Goal: Task Accomplishment & Management: Use online tool/utility

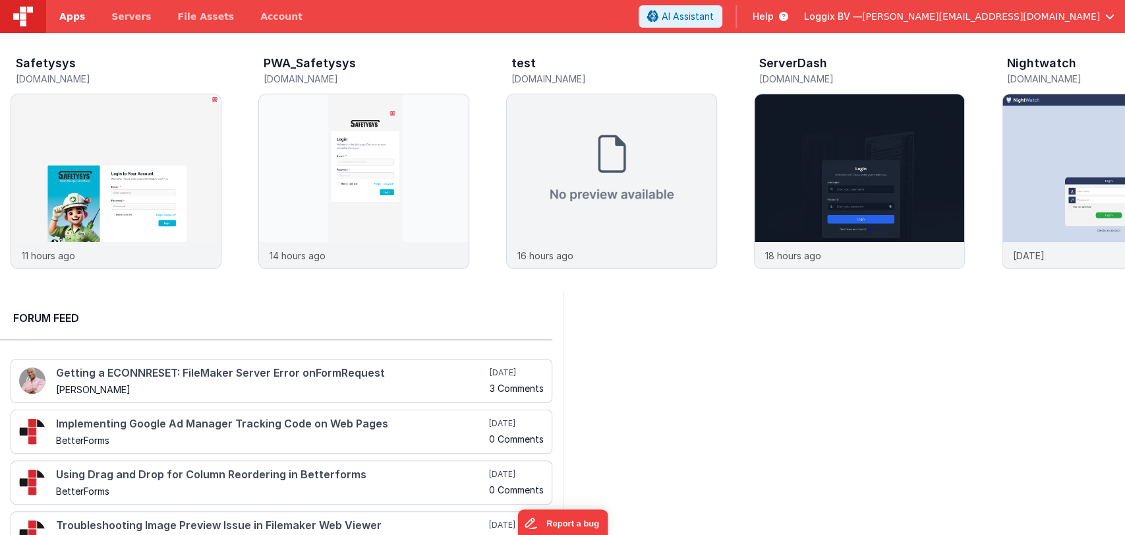
click at [73, 8] on link "Apps" at bounding box center [72, 16] width 52 height 33
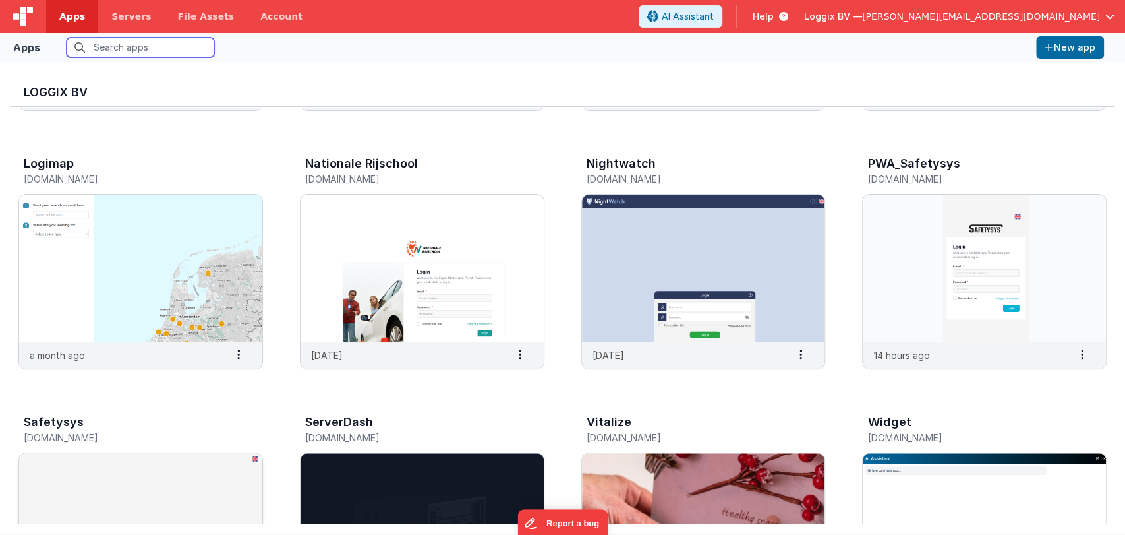
scroll to position [395, 0]
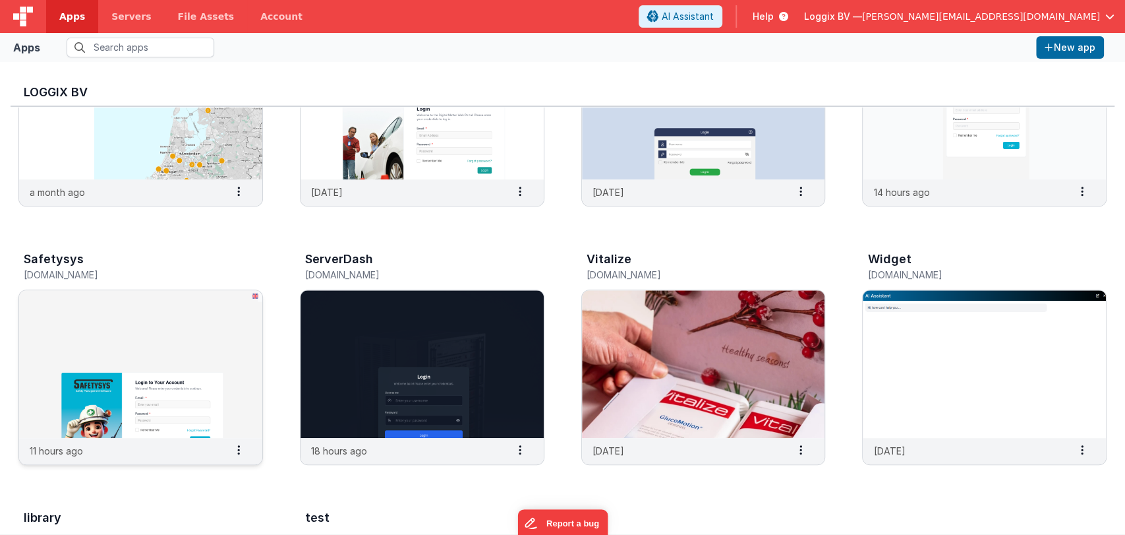
click at [154, 388] on img at bounding box center [140, 364] width 243 height 148
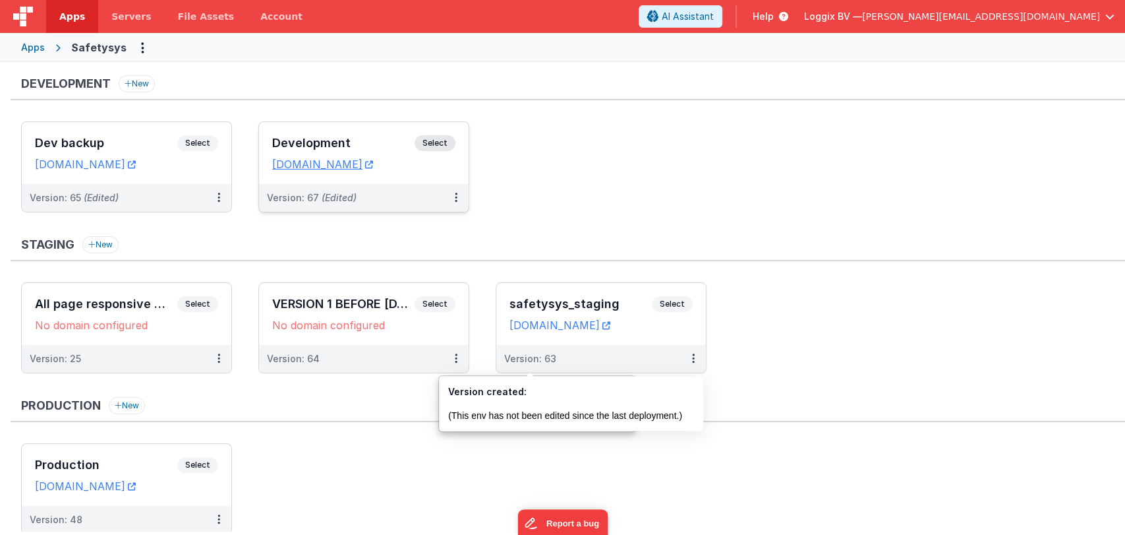
click at [339, 138] on h3 "Development" at bounding box center [343, 142] width 142 height 13
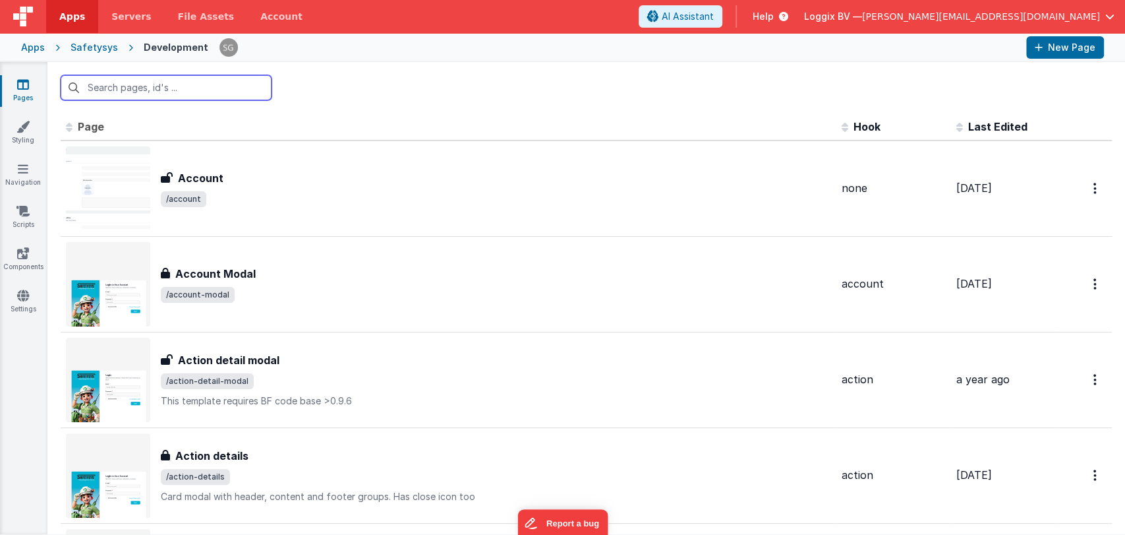
click at [120, 90] on input "text" at bounding box center [166, 87] width 211 height 25
click at [144, 91] on input "text" at bounding box center [166, 87] width 211 height 25
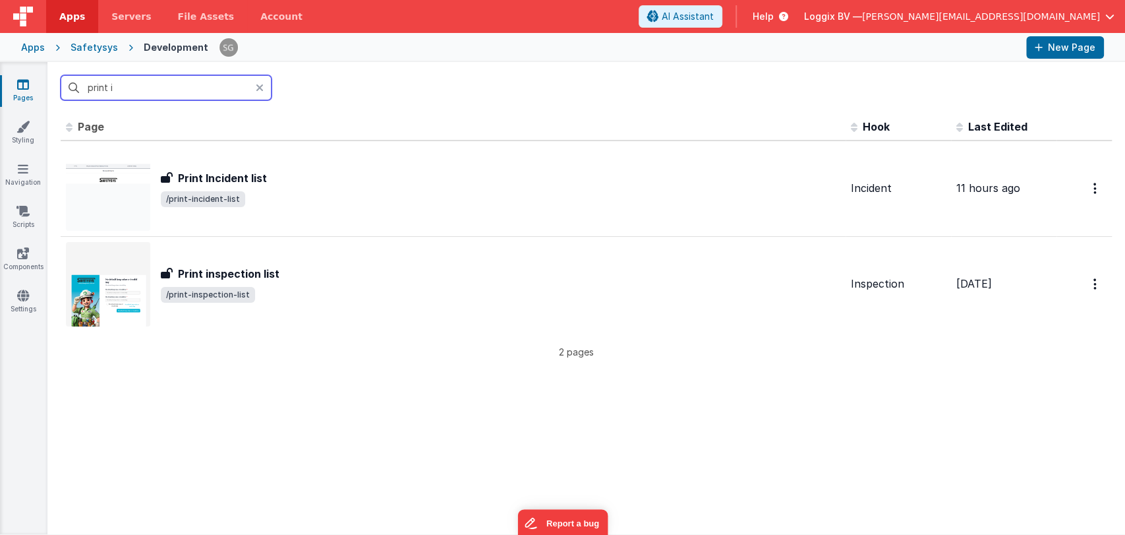
type input "print"
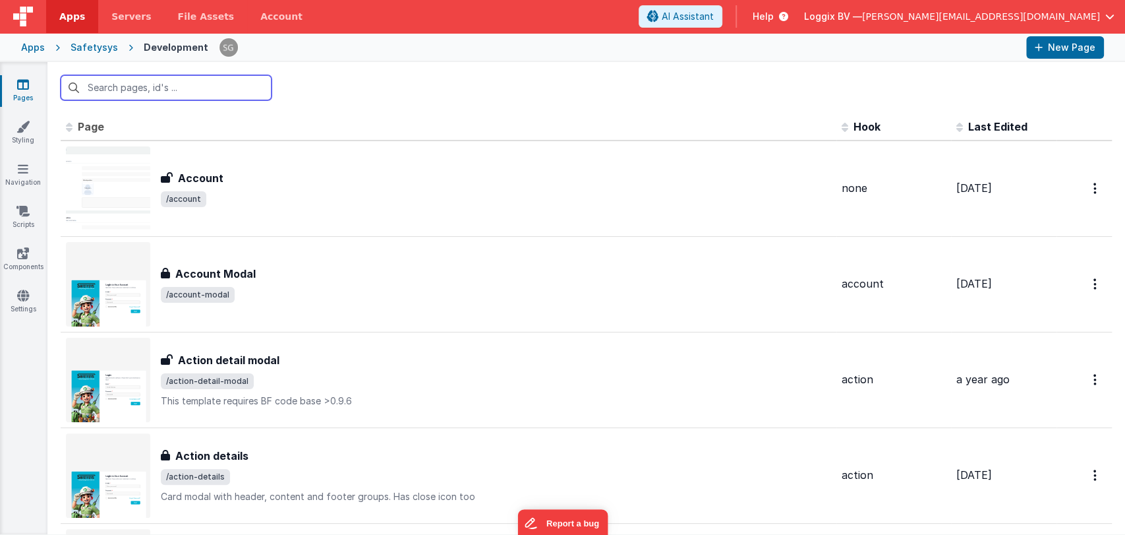
click at [175, 88] on input "text" at bounding box center [166, 87] width 211 height 25
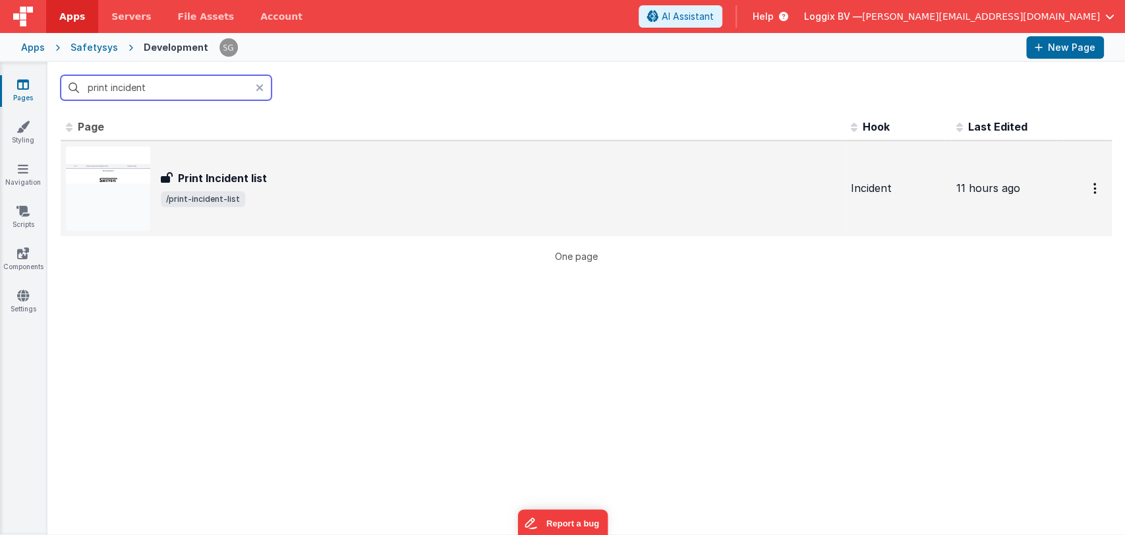
type input "print incident"
click at [255, 184] on h3 "Print Incident list" at bounding box center [222, 178] width 89 height 16
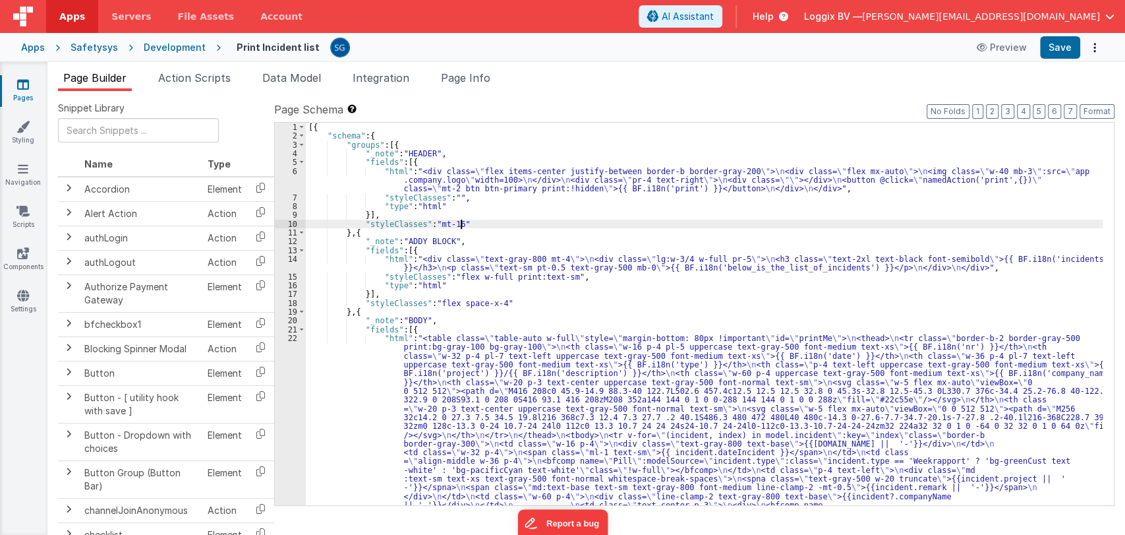
click at [635, 220] on div "[{ "schema" : { "groups" : [{ "_note" : "HEADER" , "fields" : [{ "html" : "<div…" at bounding box center [704, 428] width 797 height 611
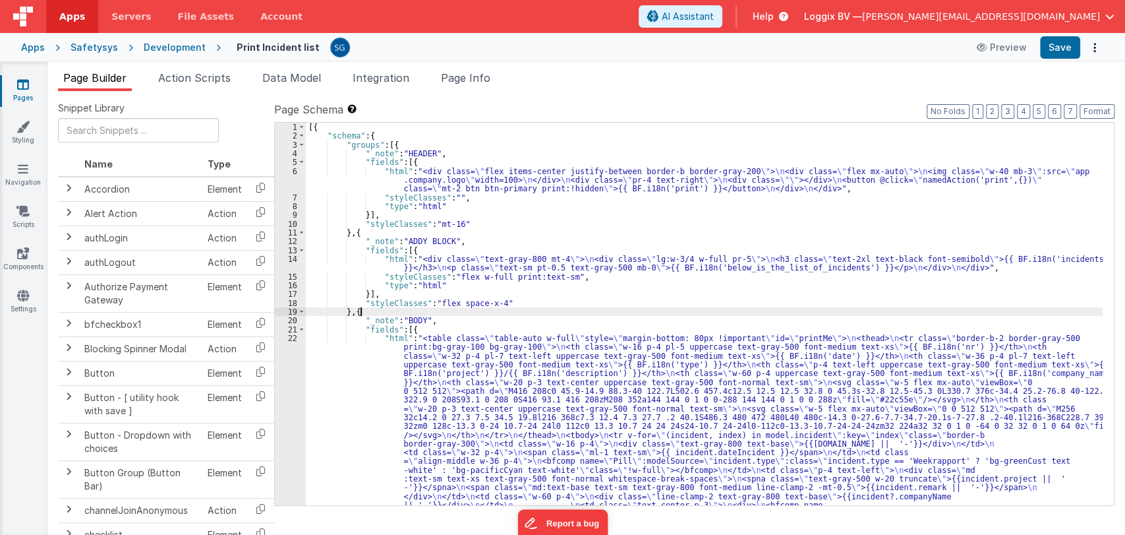
click at [612, 311] on div "[{ "schema" : { "groups" : [{ "_note" : "HEADER" , "fields" : [{ "html" : "<div…" at bounding box center [704, 428] width 797 height 611
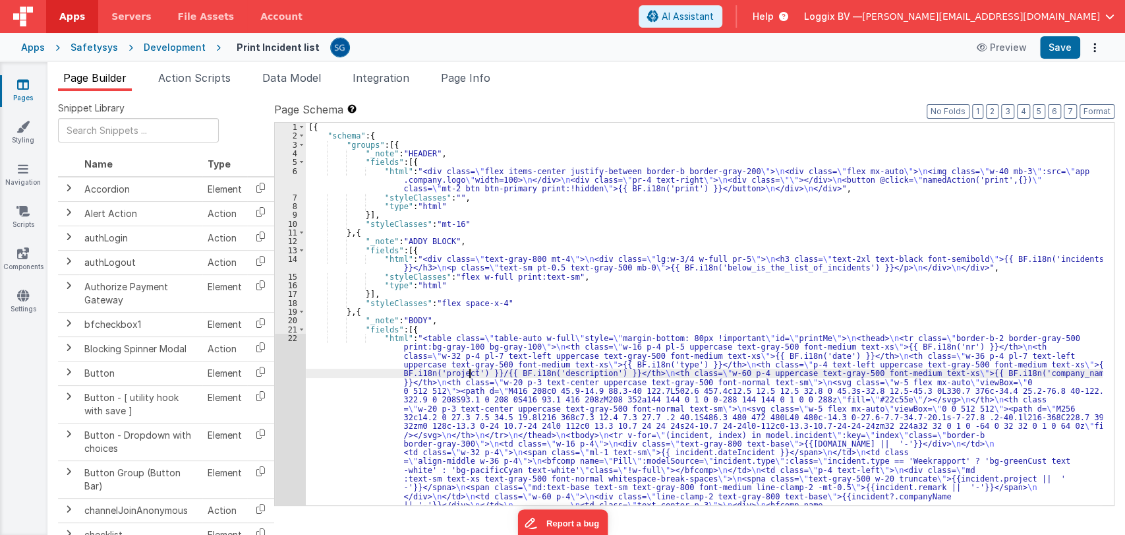
click at [471, 375] on div "[{ "schema" : { "groups" : [{ "_note" : "HEADER" , "fields" : [{ "html" : "<div…" at bounding box center [704, 428] width 797 height 611
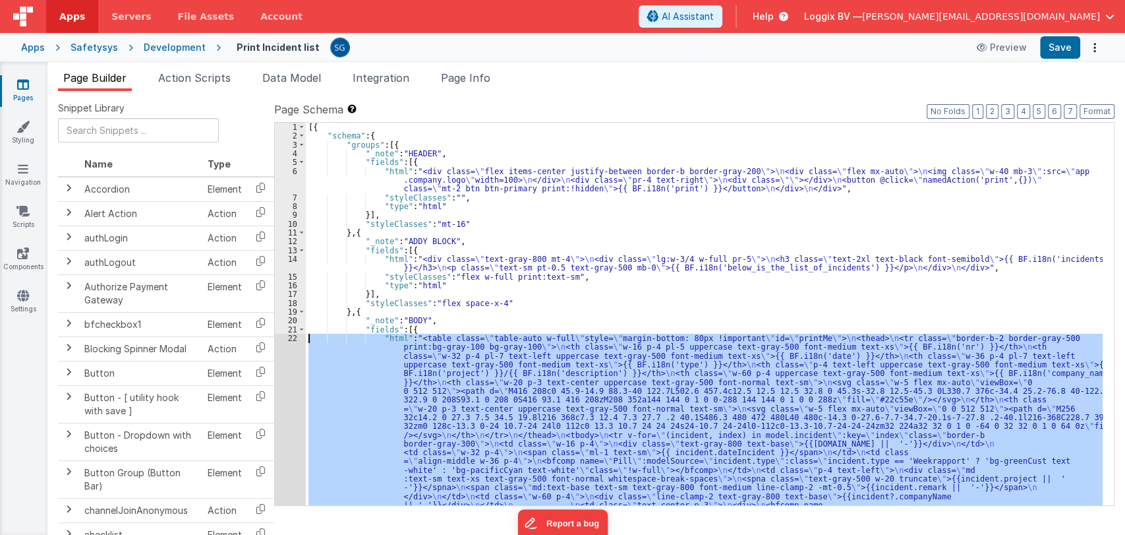
click at [291, 338] on div "22" at bounding box center [290, 444] width 31 height 220
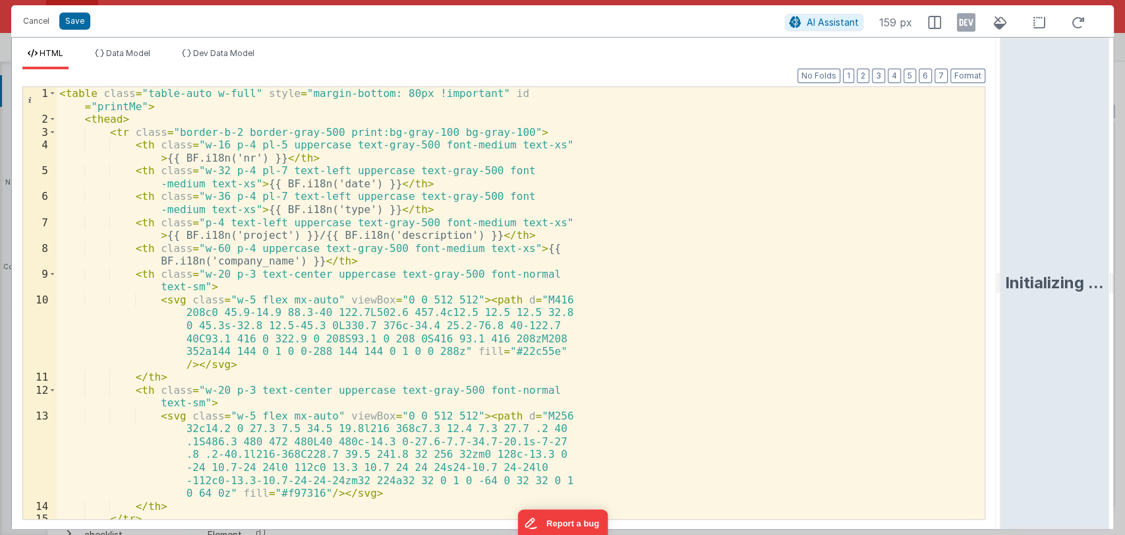
drag, startPoint x: 562, startPoint y: 285, endPoint x: 1098, endPoint y: 216, distance: 540.4
click at [1098, 216] on html "Cancel Save AI Assistant 159 px HTML Data Model Dev Data Model Format 7 6 5 4 3…" at bounding box center [562, 267] width 1125 height 535
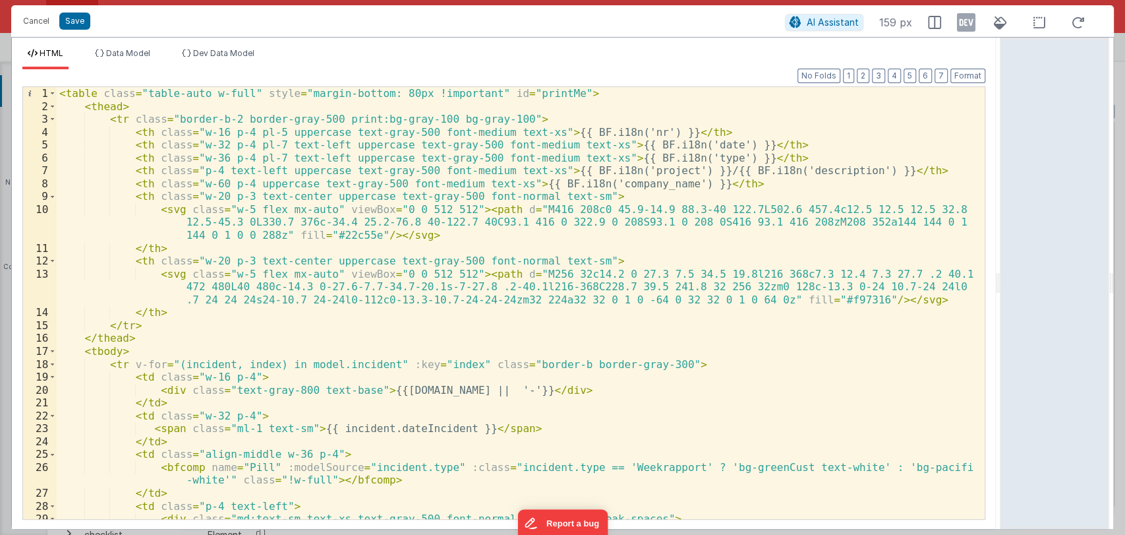
click at [608, 171] on div "< table class = "table-auto w-full" style = "margin-bottom: 80px !important" id…" at bounding box center [515, 315] width 917 height 457
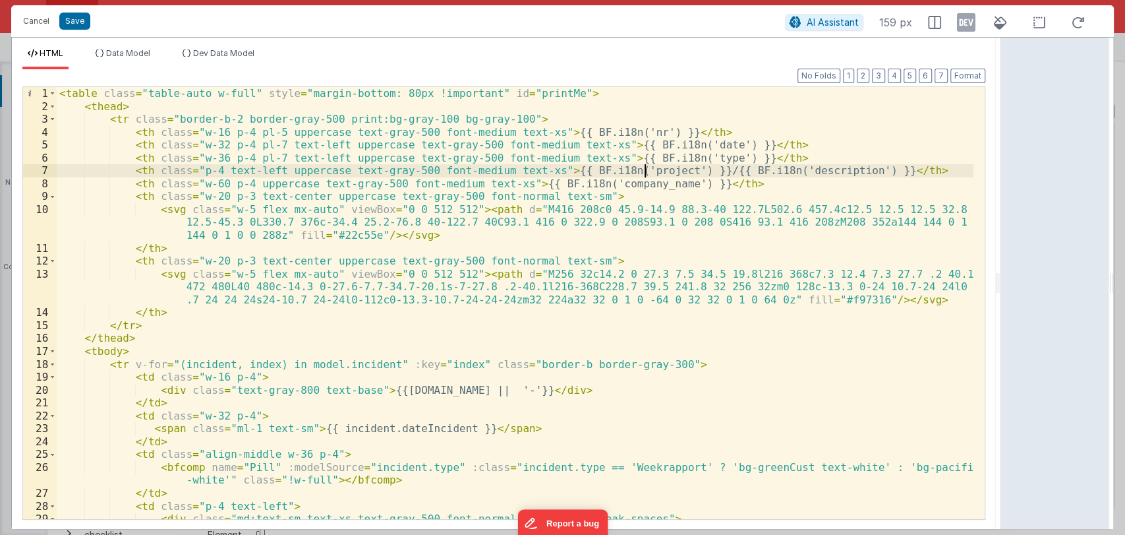
click at [647, 170] on div "< table class = "table-auto w-full" style = "margin-bottom: 80px !important" id…" at bounding box center [515, 315] width 917 height 457
click at [862, 176] on div "< table class = "table-auto w-full" style = "margin-bottom: 80px !important" id…" at bounding box center [515, 315] width 917 height 457
click at [71, 16] on button "Save" at bounding box center [74, 21] width 31 height 17
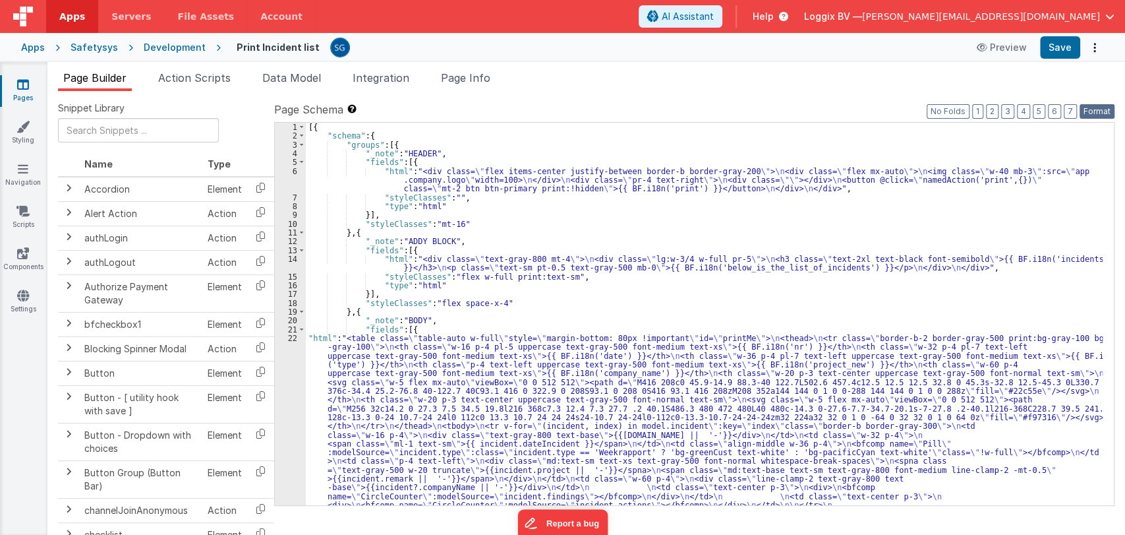
click at [1091, 107] on button "Format" at bounding box center [1097, 111] width 35 height 15
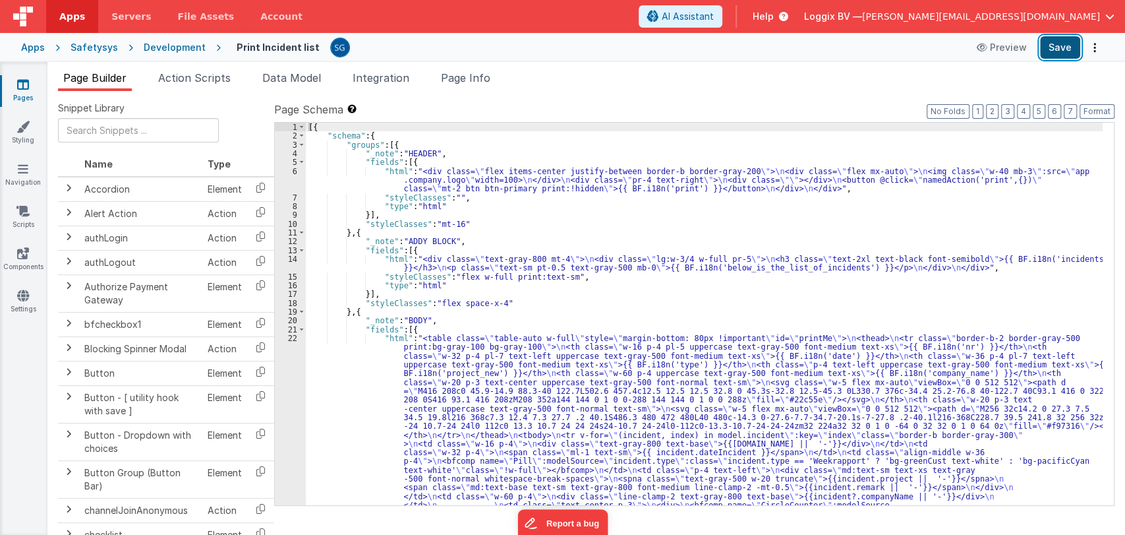
click at [1053, 47] on button "Save" at bounding box center [1060, 47] width 40 height 22
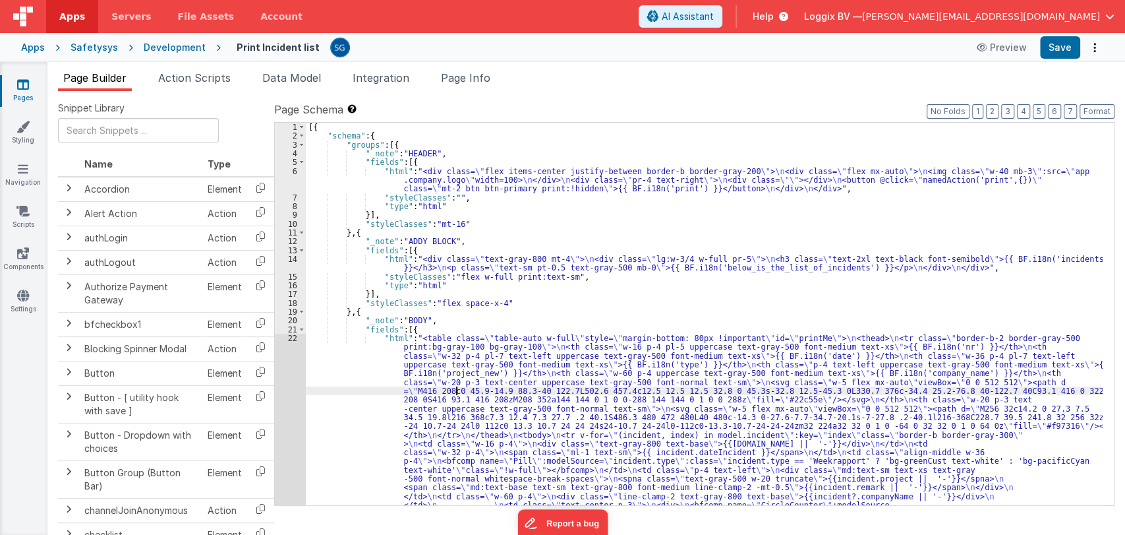
click at [457, 391] on div "[{ "schema" : { "groups" : [{ "_note" : "HEADER" , "fields" : [{ "html" : "<div…" at bounding box center [704, 428] width 797 height 611
click at [289, 339] on div "22" at bounding box center [290, 444] width 31 height 220
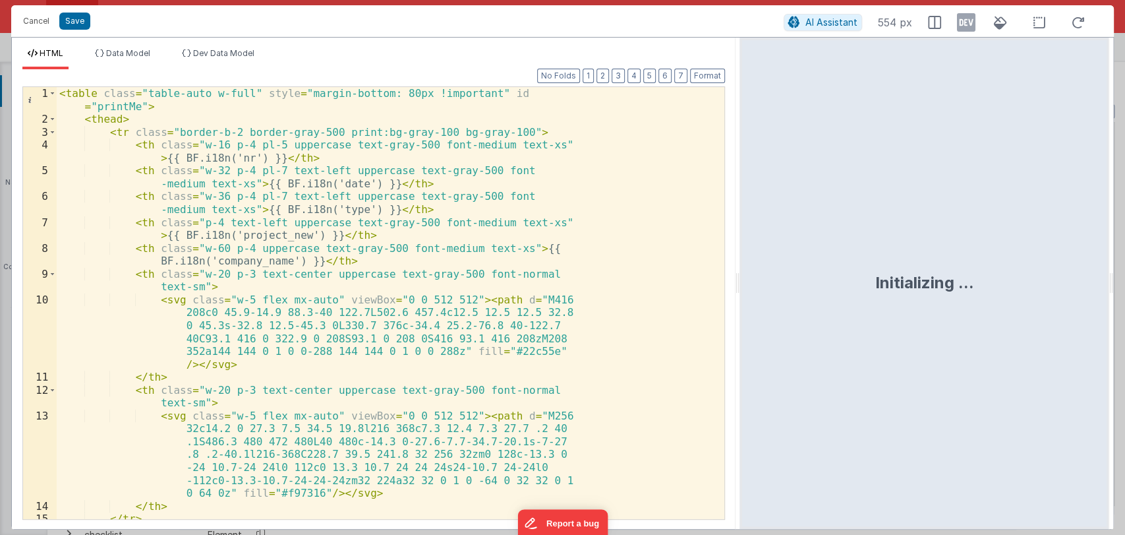
drag, startPoint x: 561, startPoint y: 283, endPoint x: 799, endPoint y: 241, distance: 241.8
click at [799, 241] on html "Cancel Save AI Assistant 554 px HTML Data Model Dev Data Model Format 7 6 5 4 3…" at bounding box center [562, 267] width 1125 height 535
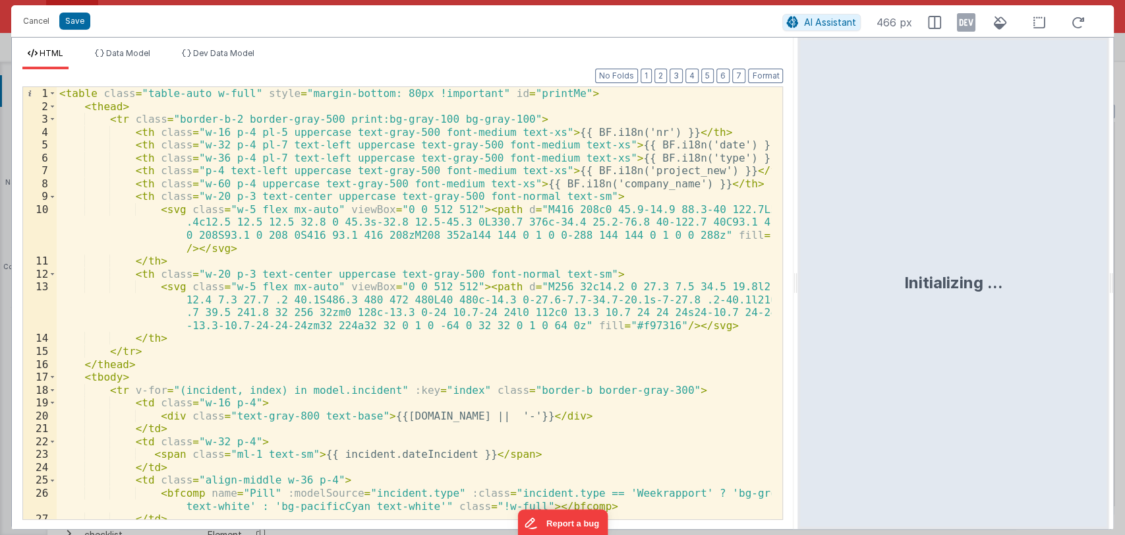
click at [697, 172] on div "< table class = "table-auto w-full" style = "margin-bottom: 80px !important" id…" at bounding box center [414, 315] width 715 height 457
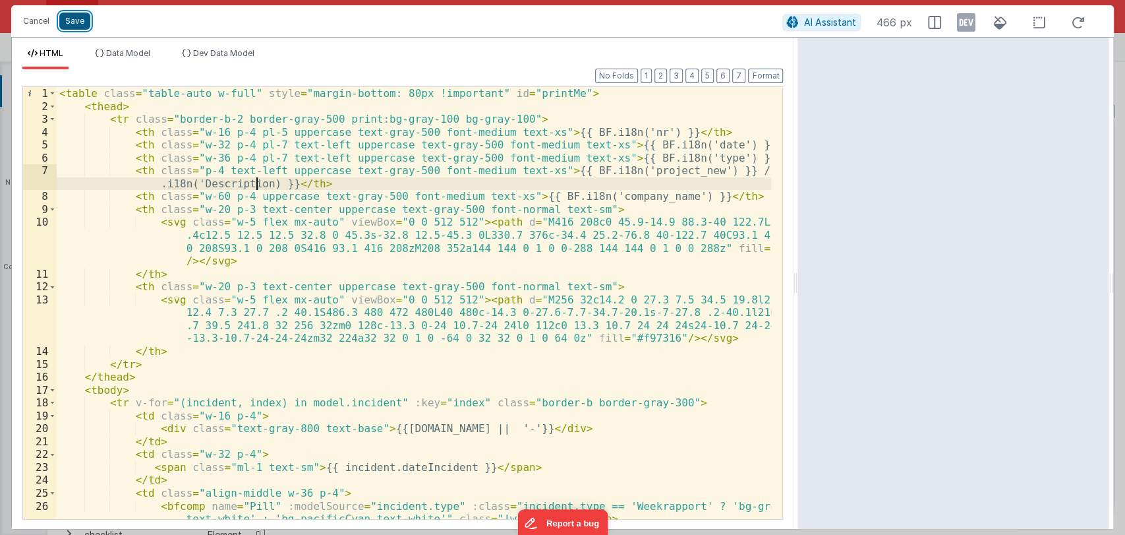
click at [67, 20] on button "Save" at bounding box center [74, 21] width 31 height 17
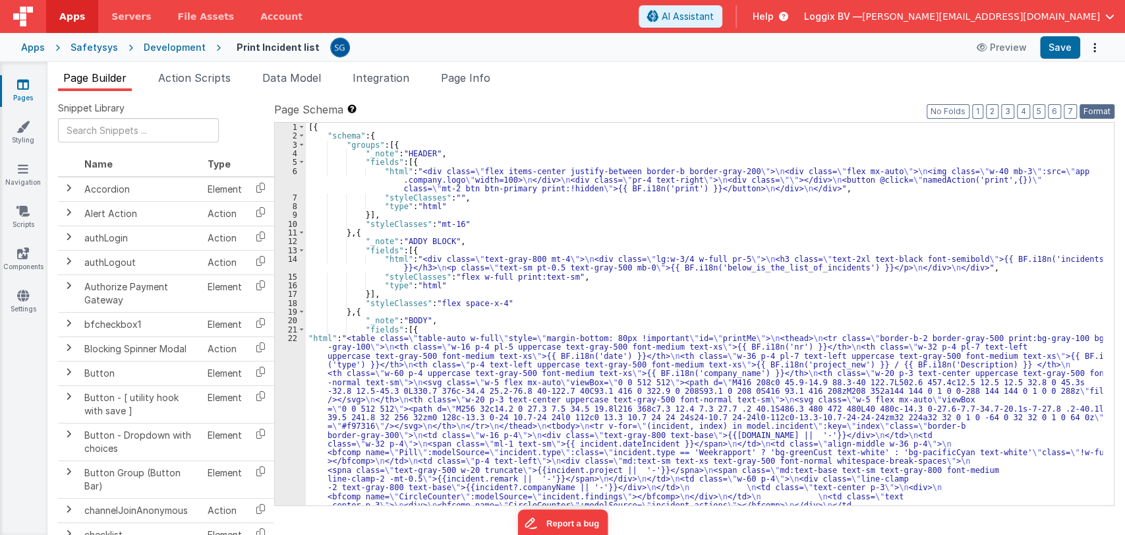
click at [1084, 111] on button "Format" at bounding box center [1097, 111] width 35 height 15
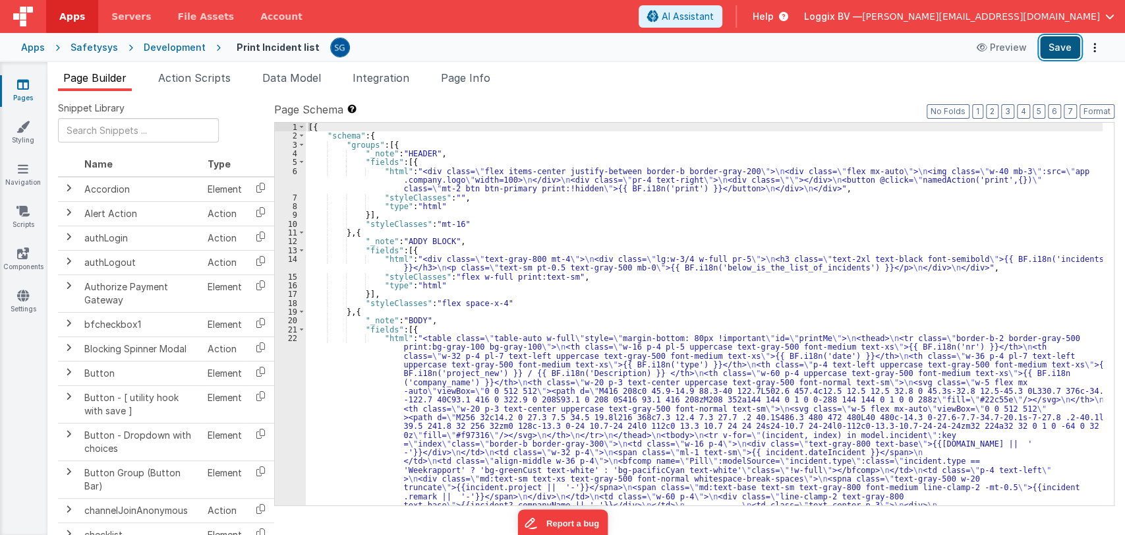
click at [1055, 50] on button "Save" at bounding box center [1060, 47] width 40 height 22
click at [382, 411] on div "[{ "schema" : { "groups" : [{ "_note" : "HEADER" , "fields" : [{ "html" : "<div…" at bounding box center [704, 428] width 797 height 611
click at [289, 334] on div "22" at bounding box center [290, 444] width 31 height 220
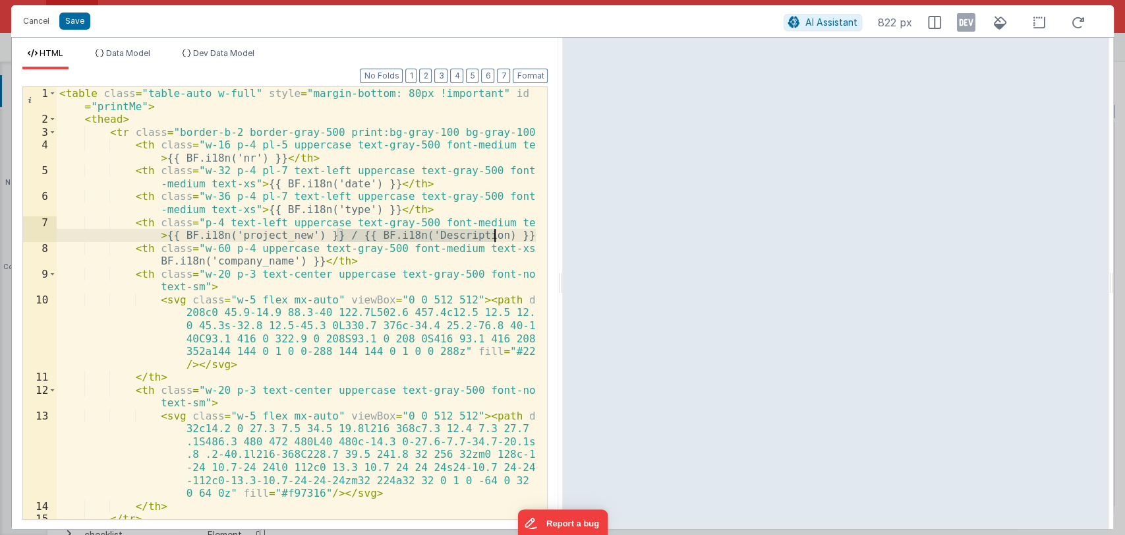
drag, startPoint x: 337, startPoint y: 237, endPoint x: 494, endPoint y: 233, distance: 157.6
click at [494, 233] on div "< table class = "table-auto w-full" style = "margin-bottom: 80px !important" id…" at bounding box center [297, 322] width 480 height 471
drag, startPoint x: 171, startPoint y: 233, endPoint x: 298, endPoint y: 234, distance: 126.6
click at [298, 234] on div "< table class = "table-auto w-full" style = "margin-bottom: 80px !important" id…" at bounding box center [297, 322] width 480 height 471
click at [356, 233] on div "< table class = "table-auto w-full" style = "margin-bottom: 80px !important" id…" at bounding box center [297, 322] width 480 height 471
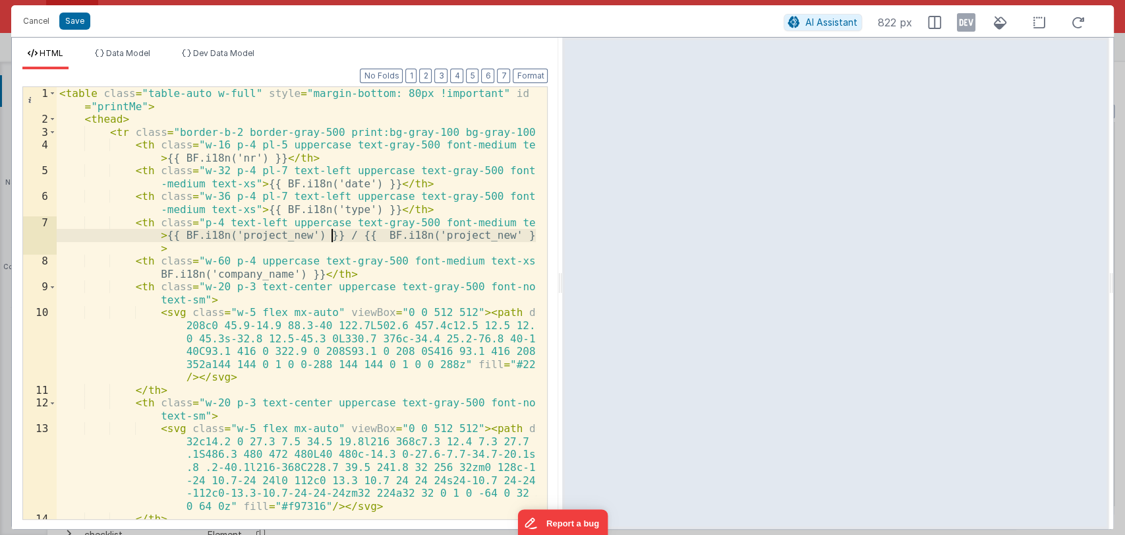
click at [332, 232] on div "< table class = "table-auto w-full" style = "margin-bottom: 80px !important" id…" at bounding box center [297, 322] width 480 height 471
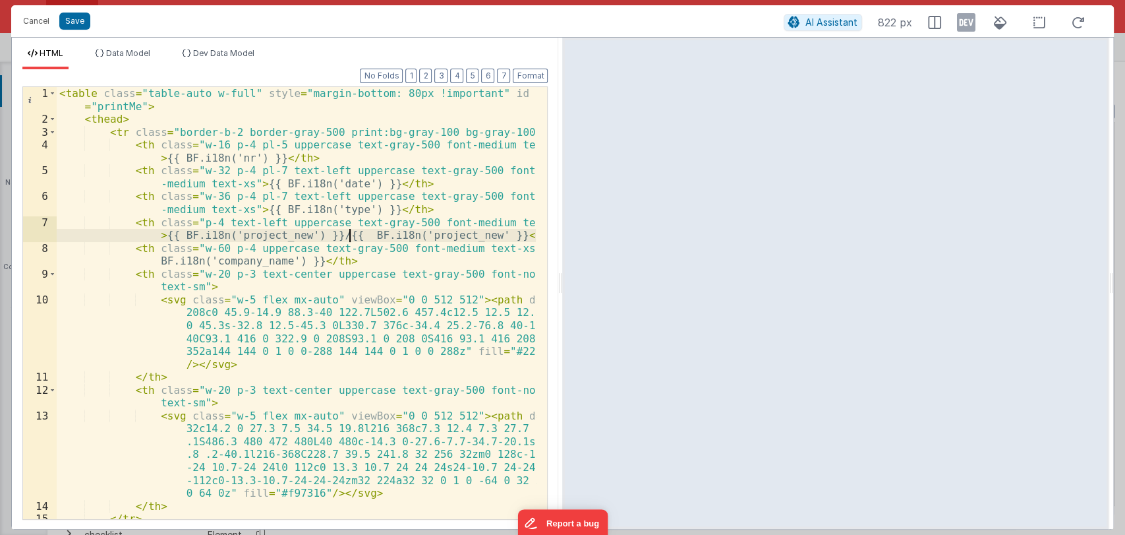
click at [347, 235] on div "< table class = "table-auto w-full" style = "margin-bottom: 80px !important" id…" at bounding box center [297, 322] width 480 height 471
click at [439, 233] on div "< table class = "table-auto w-full" style = "margin-bottom: 80px !important" id…" at bounding box center [297, 322] width 480 height 471
drag, startPoint x: 75, startPoint y: 20, endPoint x: 58, endPoint y: 22, distance: 17.3
click at [58, 22] on div "Cancel Save" at bounding box center [399, 21] width 767 height 18
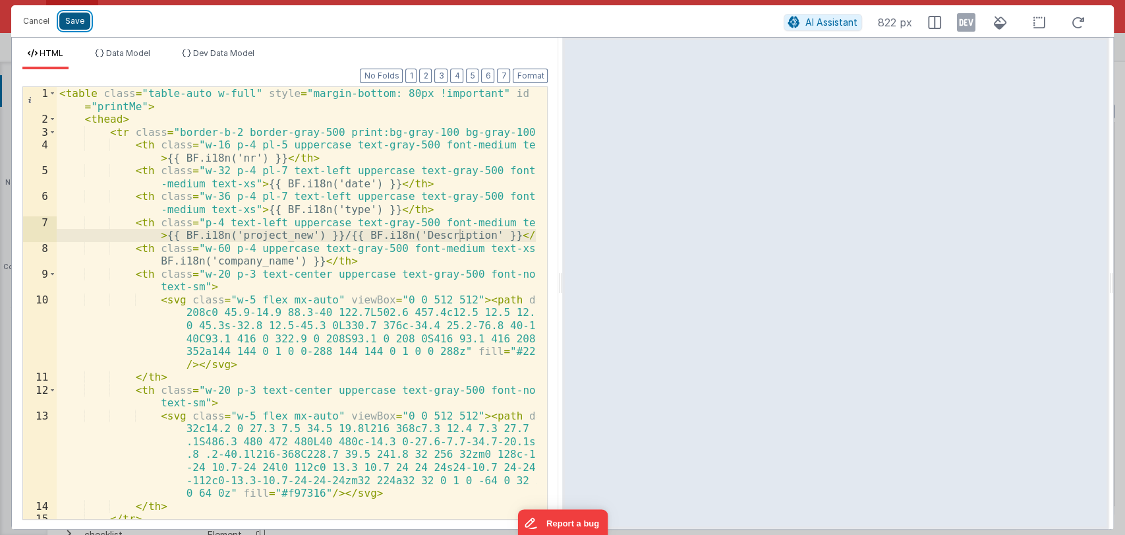
click at [59, 22] on button "Save" at bounding box center [74, 21] width 31 height 17
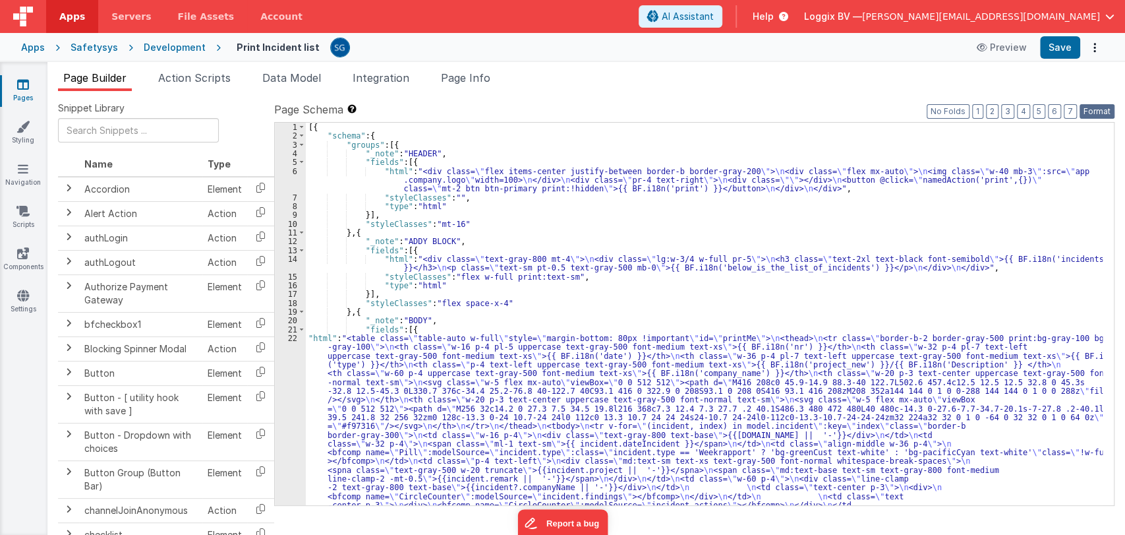
click at [1098, 107] on button "Format" at bounding box center [1097, 111] width 35 height 15
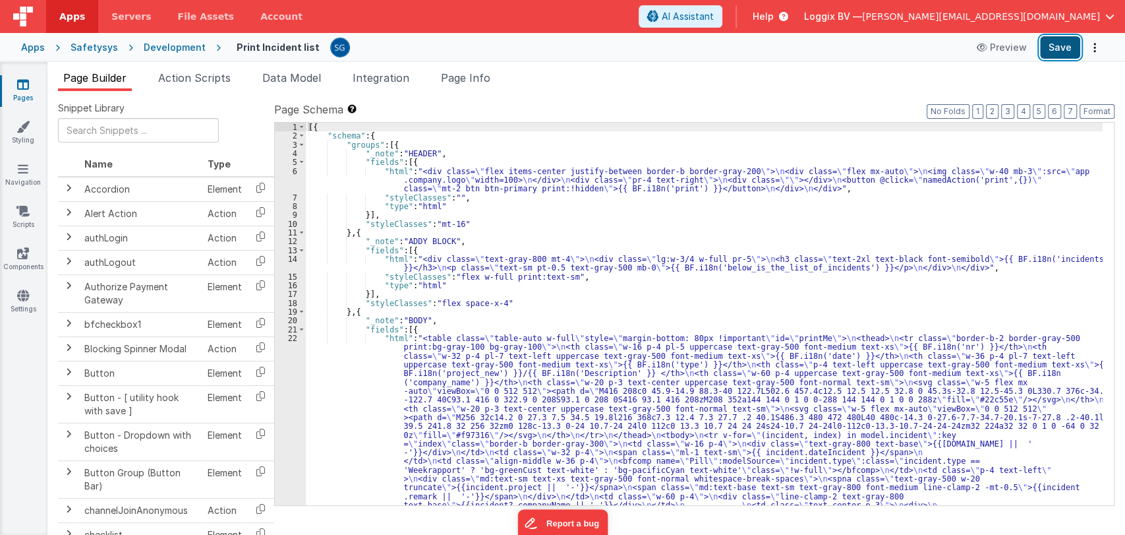
click at [1050, 51] on button "Save" at bounding box center [1060, 47] width 40 height 22
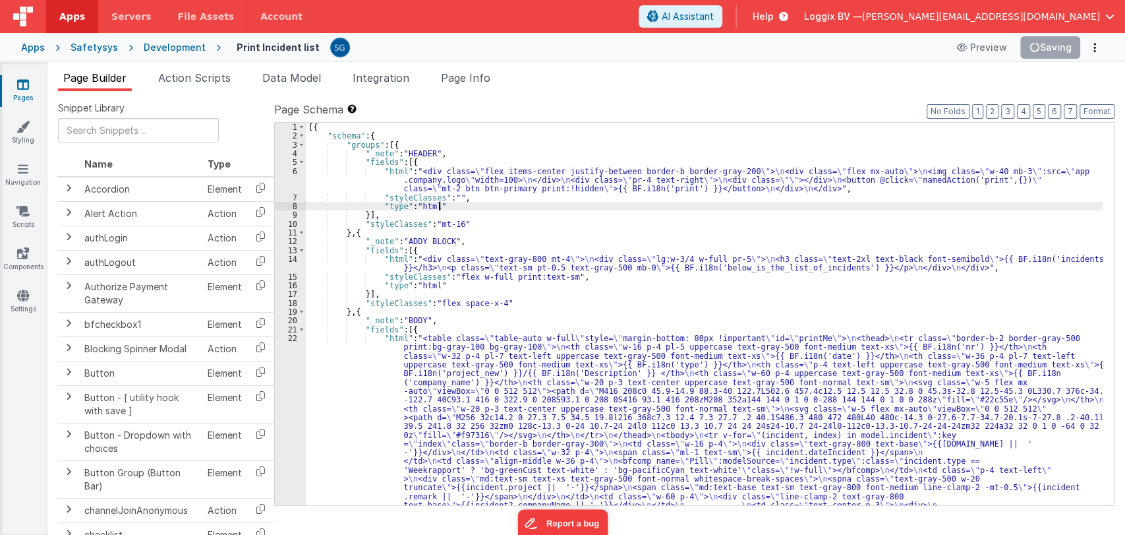
click at [510, 208] on div "[{ "schema" : { "groups" : [{ "_note" : "HEADER" , "fields" : [{ "html" : "<div…" at bounding box center [704, 428] width 797 height 611
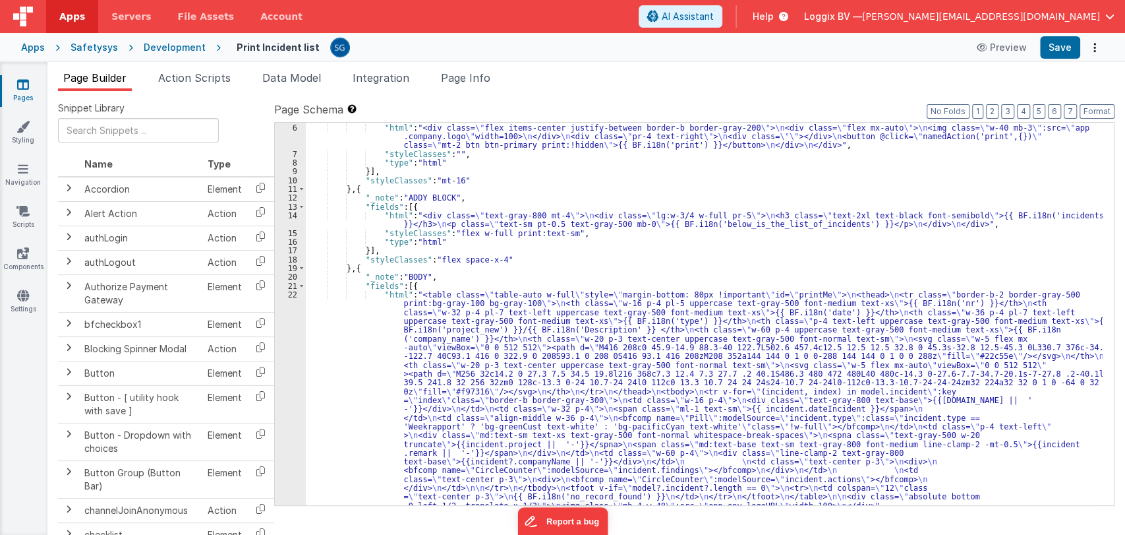
scroll to position [44, 0]
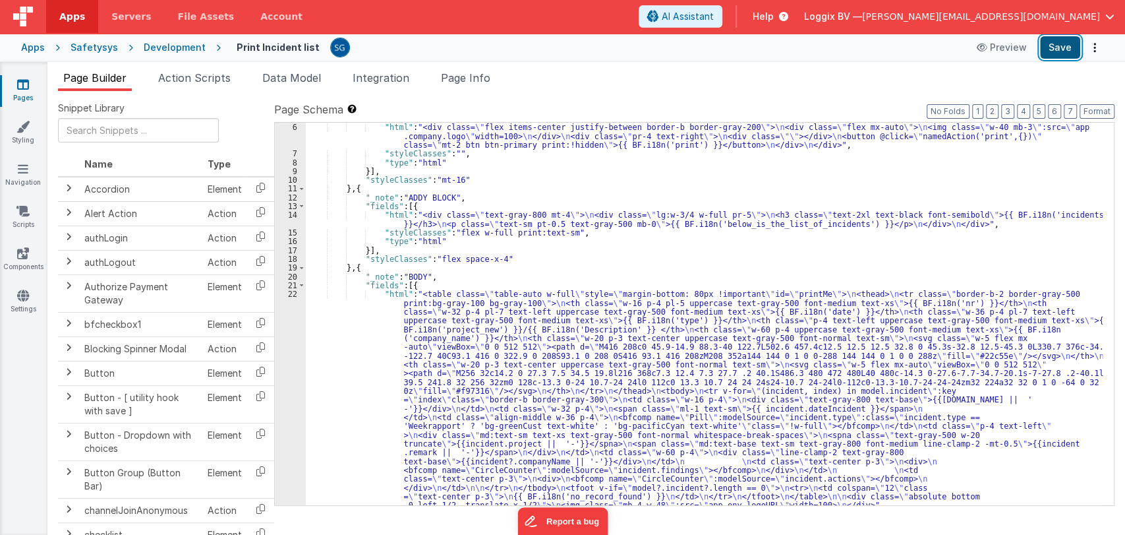
click at [1059, 47] on button "Save" at bounding box center [1060, 47] width 40 height 22
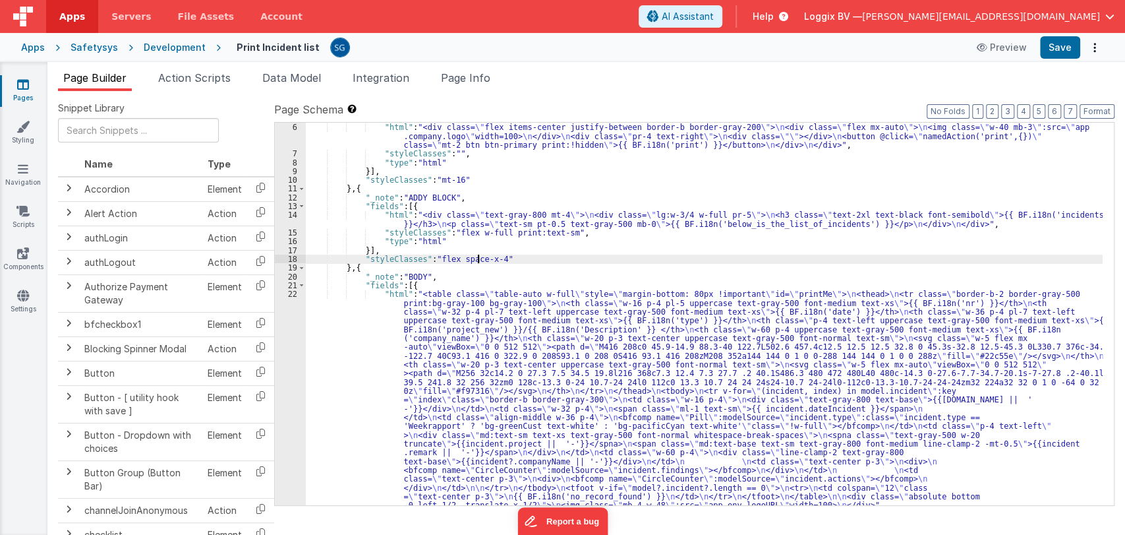
click at [479, 256] on div ""fields" : [{ "html" : "<div class= \" flex items-center justify-between border…" at bounding box center [704, 419] width 797 height 611
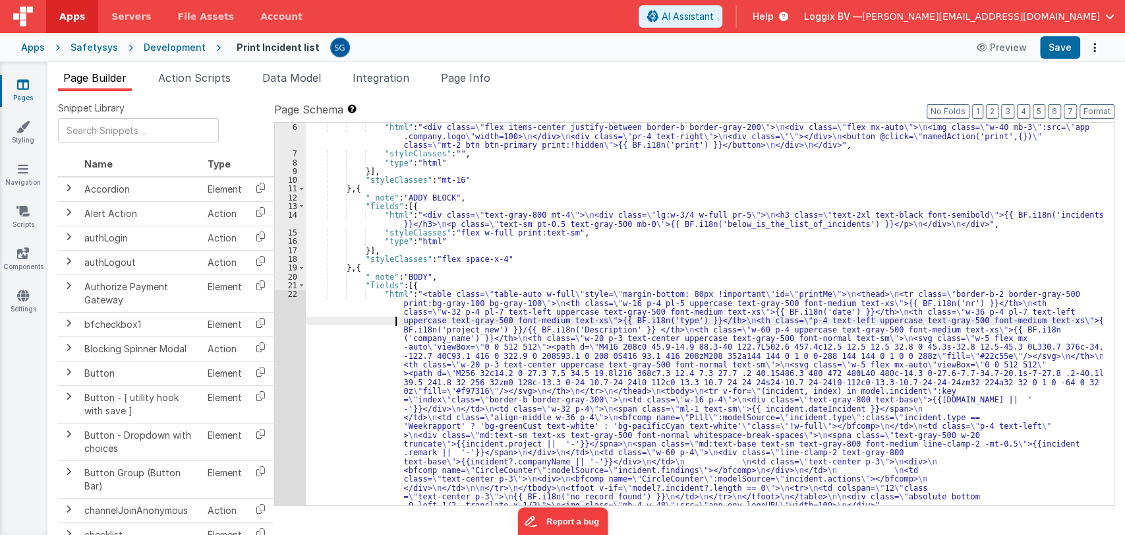
click at [320, 317] on div ""fields" : [{ "html" : "<div class= \" flex items-center justify-between border…" at bounding box center [704, 419] width 797 height 611
click at [289, 291] on div "22" at bounding box center [290, 399] width 31 height 220
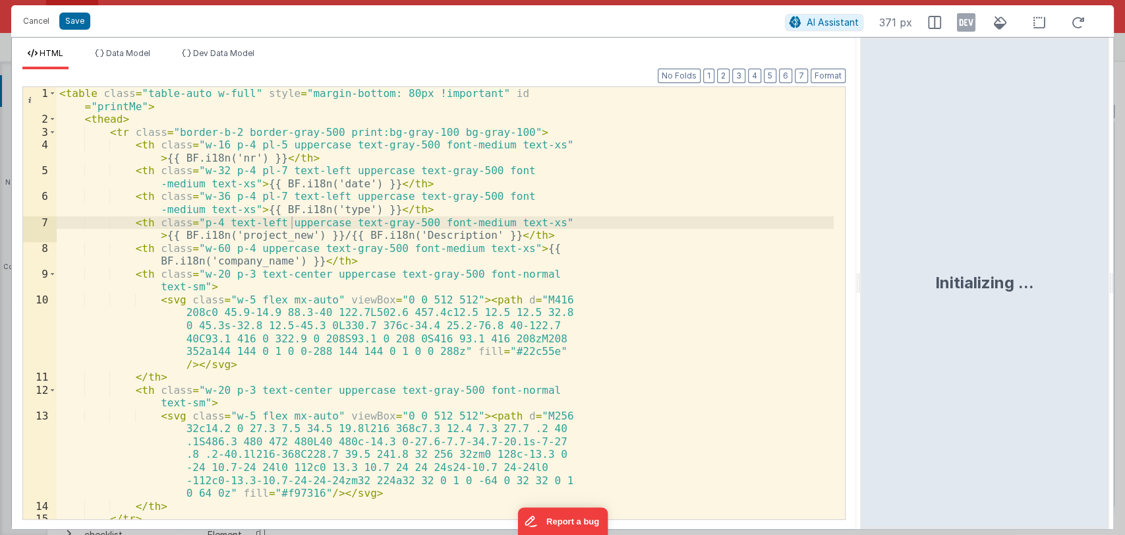
drag, startPoint x: 560, startPoint y: 280, endPoint x: 866, endPoint y: 279, distance: 306.5
click at [866, 279] on html "Cancel Save AI Assistant 371 px HTML Data Model Dev Data Model Format 7 6 5 4 3…" at bounding box center [562, 267] width 1125 height 535
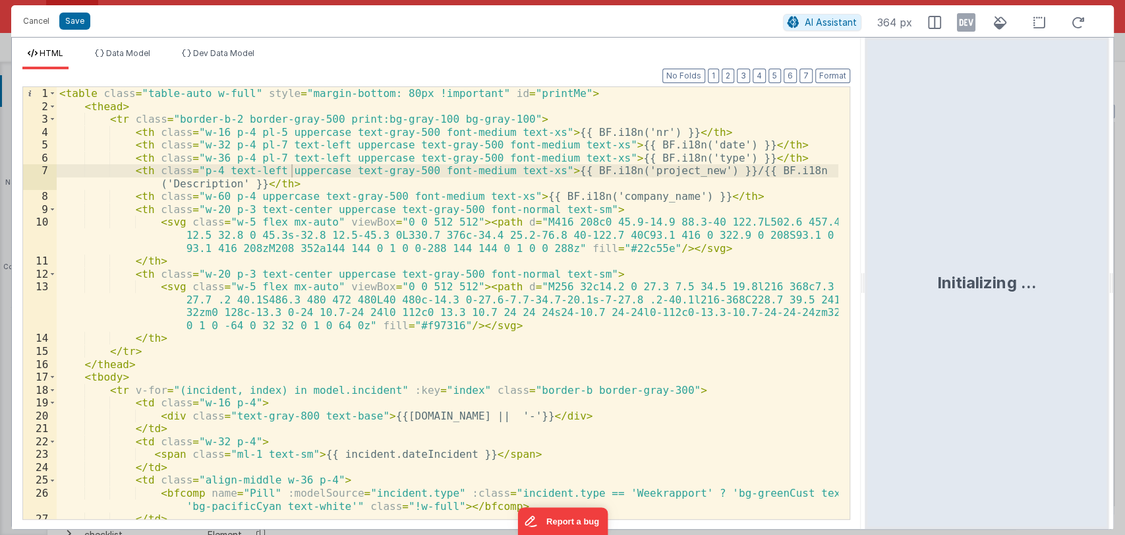
click at [628, 255] on div "< table class = "table-auto w-full" style = "margin-bottom: 80px !important" id…" at bounding box center [448, 315] width 782 height 457
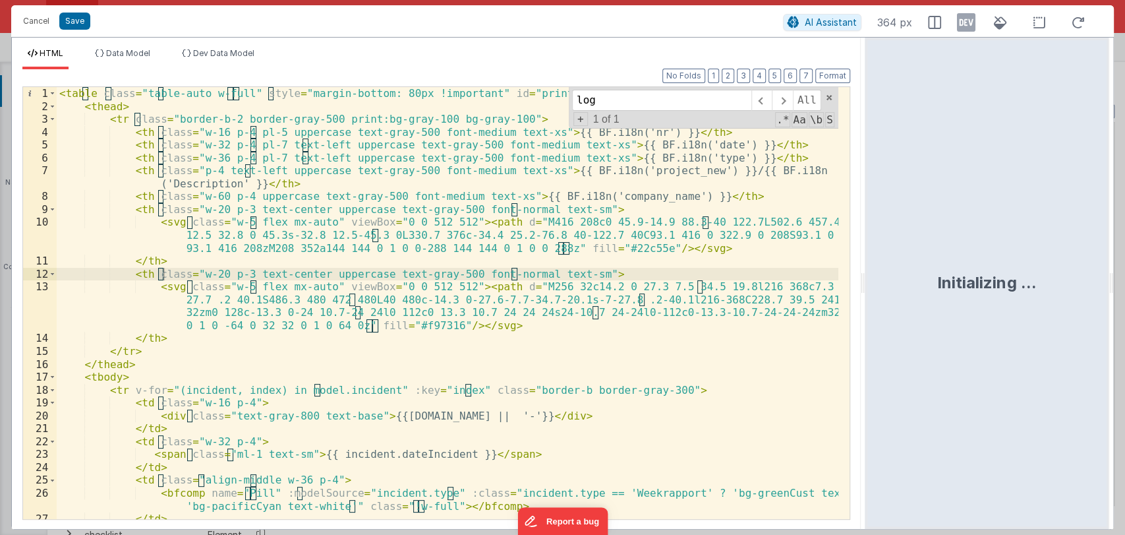
scroll to position [483, 0]
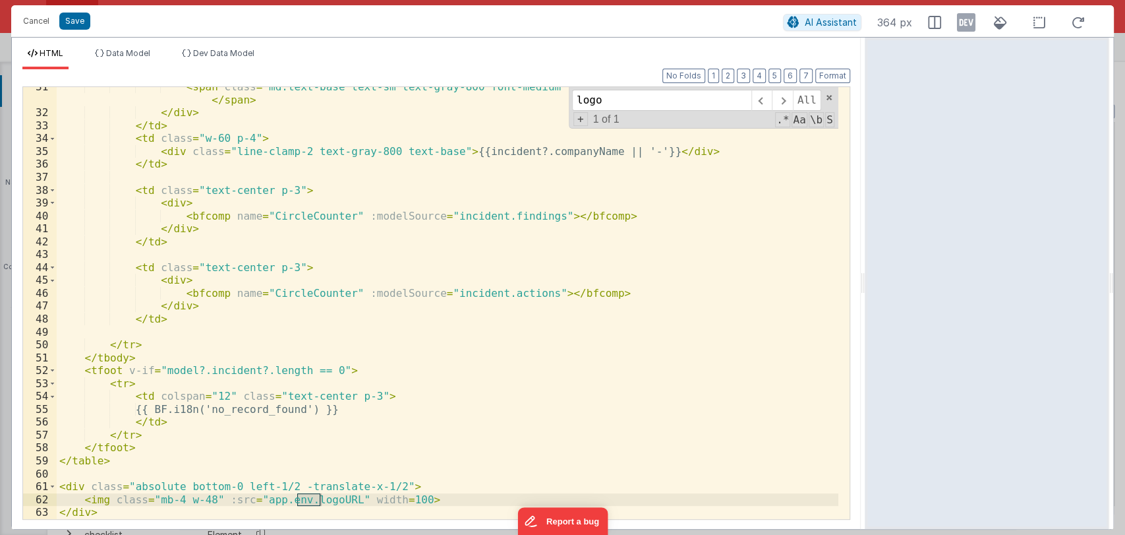
type input "logo"
click at [832, 96] on span at bounding box center [829, 97] width 9 height 9
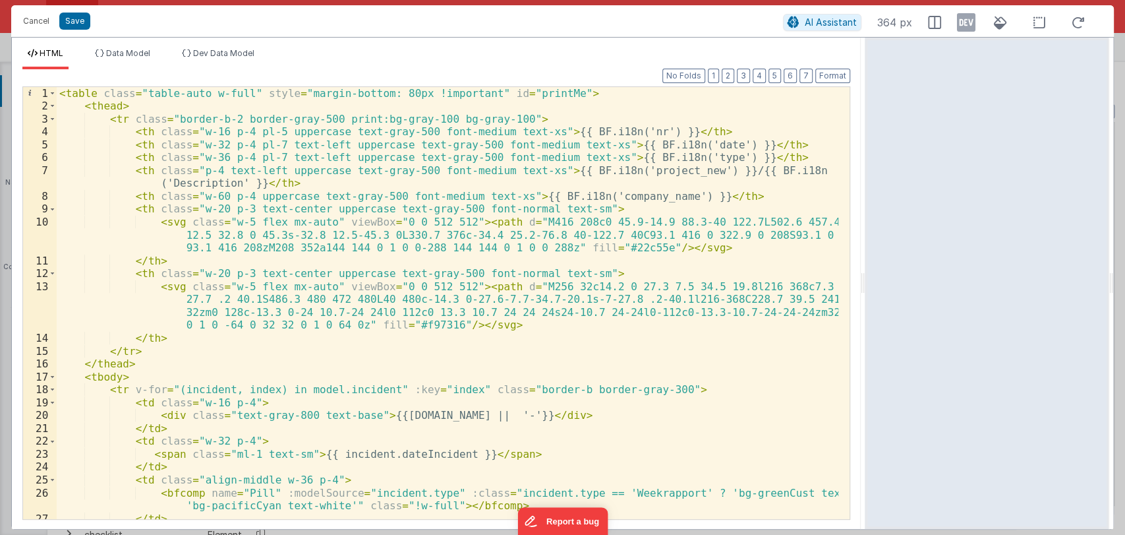
scroll to position [0, 0]
click at [249, 187] on div "< table class = "table-auto w-full" style = "margin-bottom: 80px !important" id…" at bounding box center [448, 315] width 782 height 457
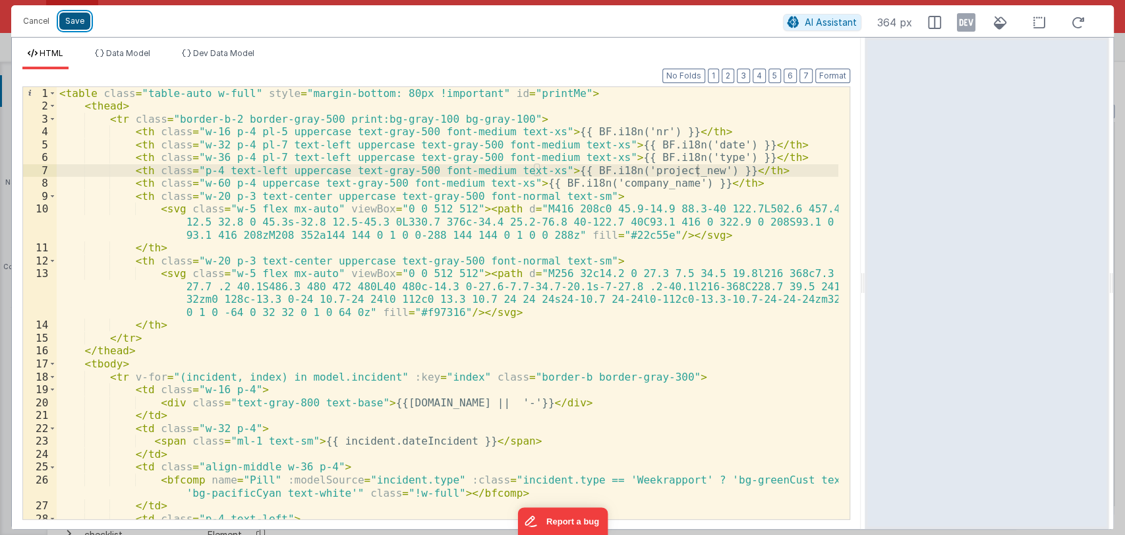
click at [79, 22] on button "Save" at bounding box center [74, 21] width 31 height 17
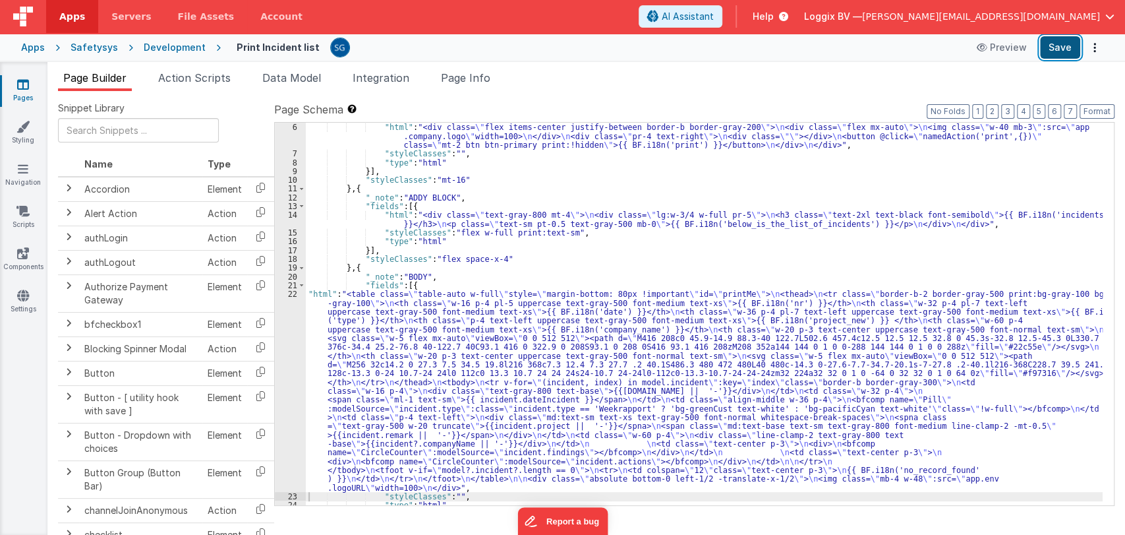
click at [1049, 51] on button "Save" at bounding box center [1060, 47] width 40 height 22
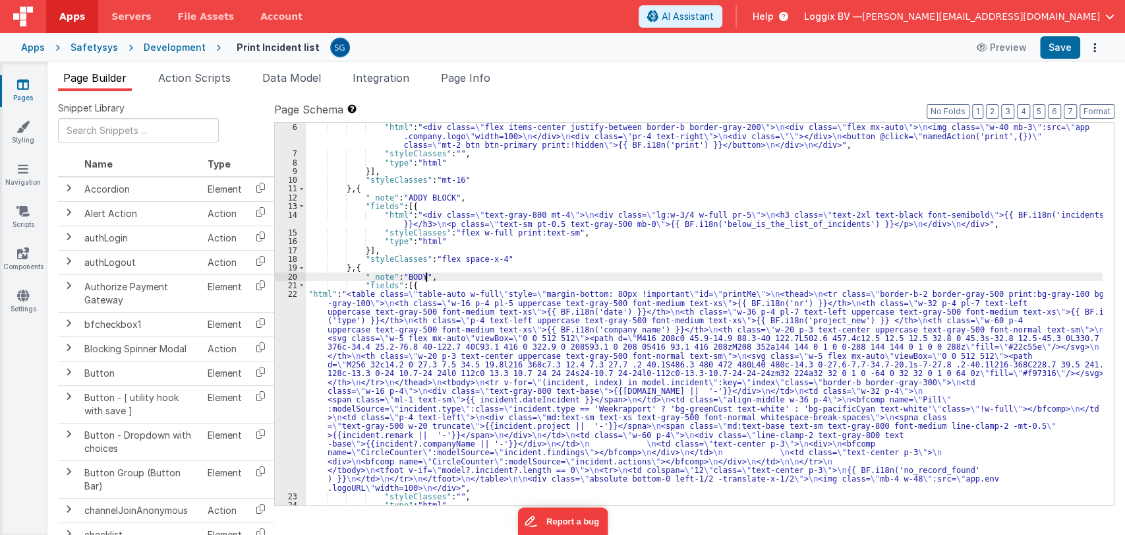
click at [427, 272] on div ""fields" : [{ "html" : "<div class= \" flex items-center justify-between border…" at bounding box center [704, 314] width 797 height 400
click at [443, 272] on div ""fields" : [{ "html" : "<div class= \" flex items-center justify-between border…" at bounding box center [704, 314] width 797 height 400
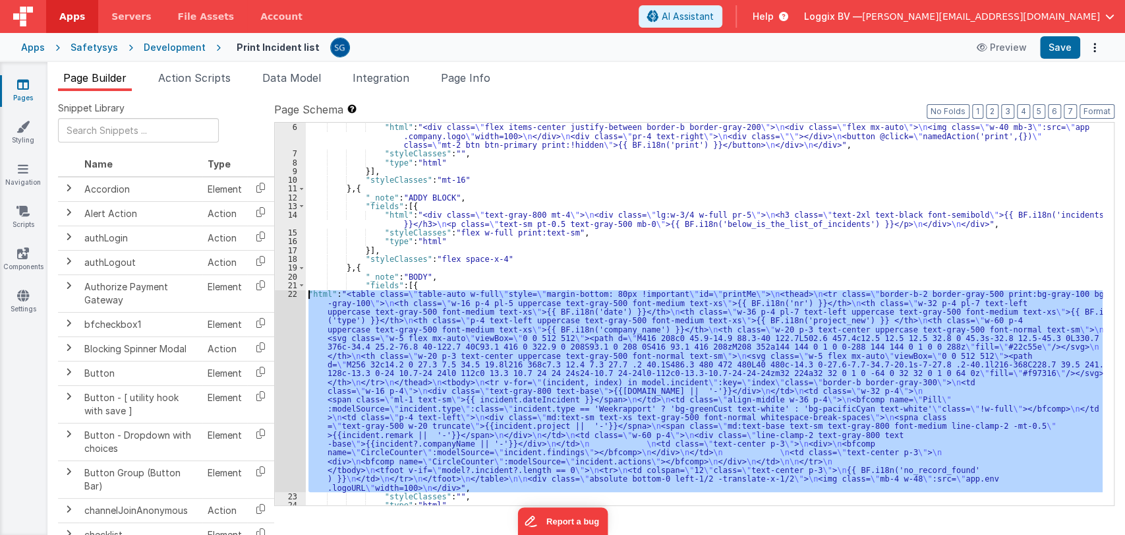
click at [290, 295] on div "22" at bounding box center [290, 390] width 31 height 202
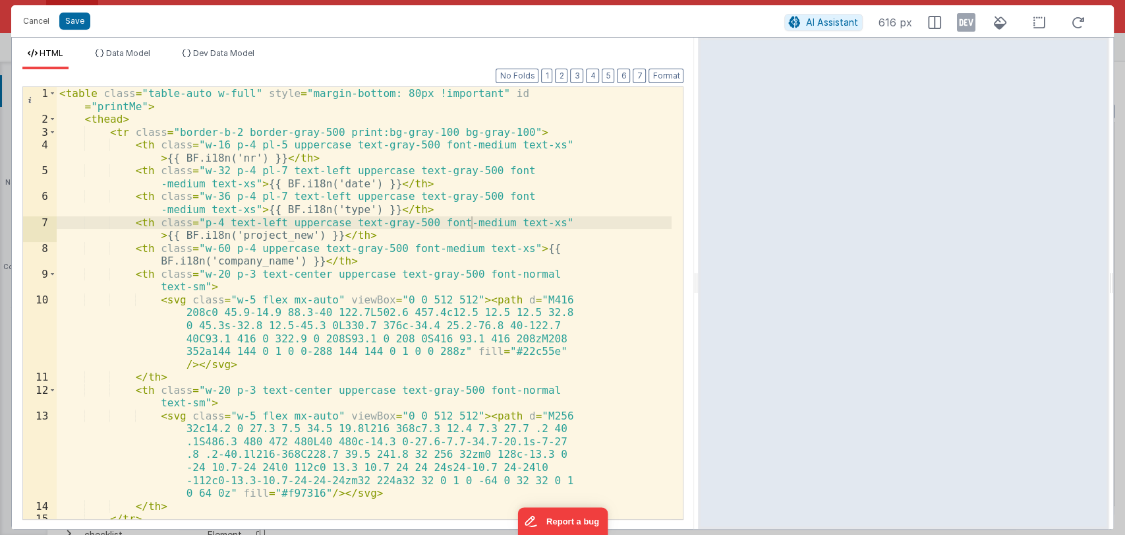
drag, startPoint x: 560, startPoint y: 288, endPoint x: 699, endPoint y: 272, distance: 140.0
click at [699, 272] on html "Cancel Save AI Assistant 616 px HTML Data Model Dev Data Model Format 7 6 5 4 3…" at bounding box center [562, 267] width 1125 height 535
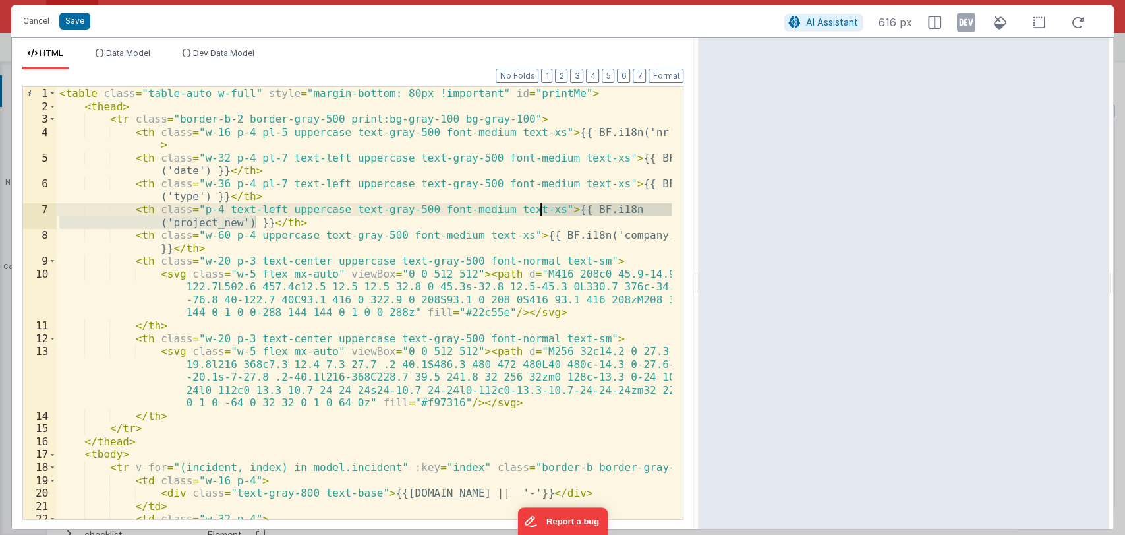
drag, startPoint x: 254, startPoint y: 223, endPoint x: 538, endPoint y: 213, distance: 284.3
click at [538, 213] on div "< table class = "table-auto w-full" style = "margin-bottom: 80px !important" id…" at bounding box center [365, 315] width 616 height 457
click at [255, 223] on div "< table class = "table-auto w-full" style = "margin-bottom: 80px !important" id…" at bounding box center [364, 303] width 615 height 432
click at [255, 223] on div "< table class = "table-auto w-full" style = "margin-bottom: 80px !important" id…" at bounding box center [365, 315] width 616 height 457
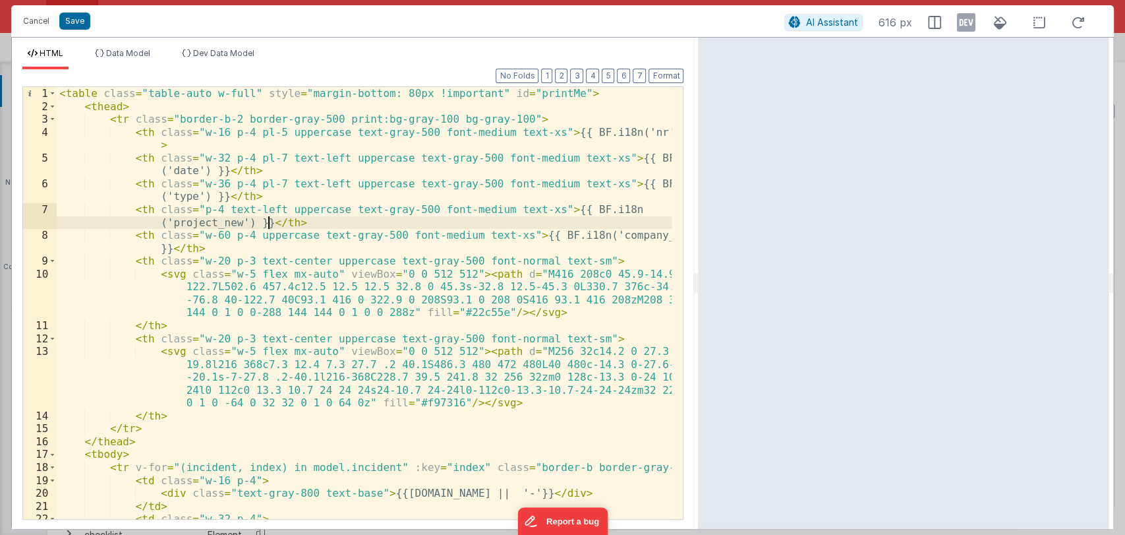
click at [266, 222] on div "< table class = "table-auto w-full" style = "margin-bottom: 80px !important" id…" at bounding box center [365, 315] width 616 height 457
click at [254, 223] on div "< table class = "table-auto w-full" style = "margin-bottom: 80px !important" id…" at bounding box center [365, 315] width 616 height 457
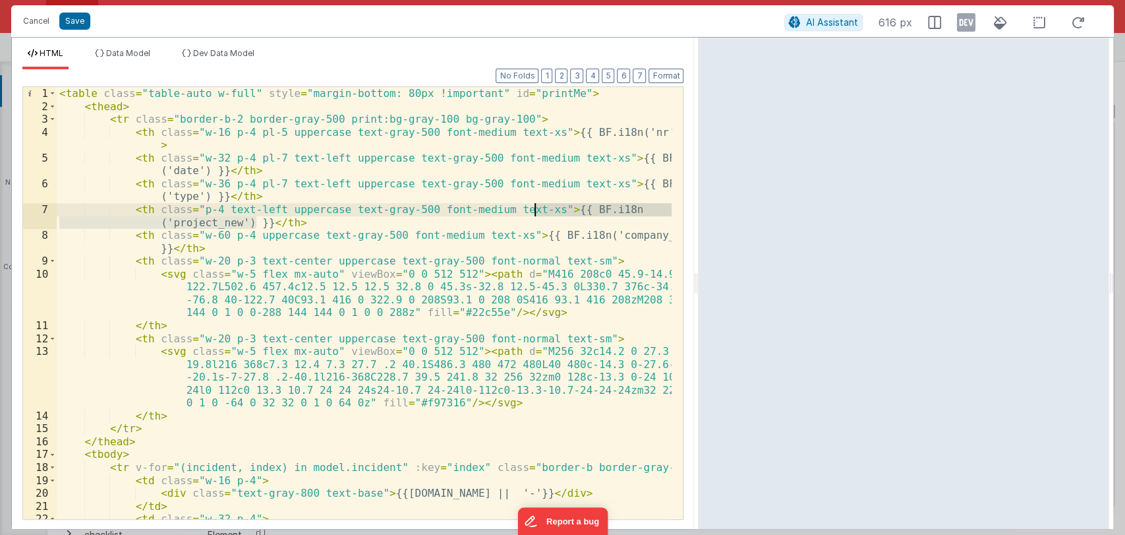
drag, startPoint x: 254, startPoint y: 223, endPoint x: 533, endPoint y: 209, distance: 279.2
click at [533, 209] on div "< table class = "table-auto w-full" style = "margin-bottom: 80px !important" id…" at bounding box center [365, 315] width 616 height 457
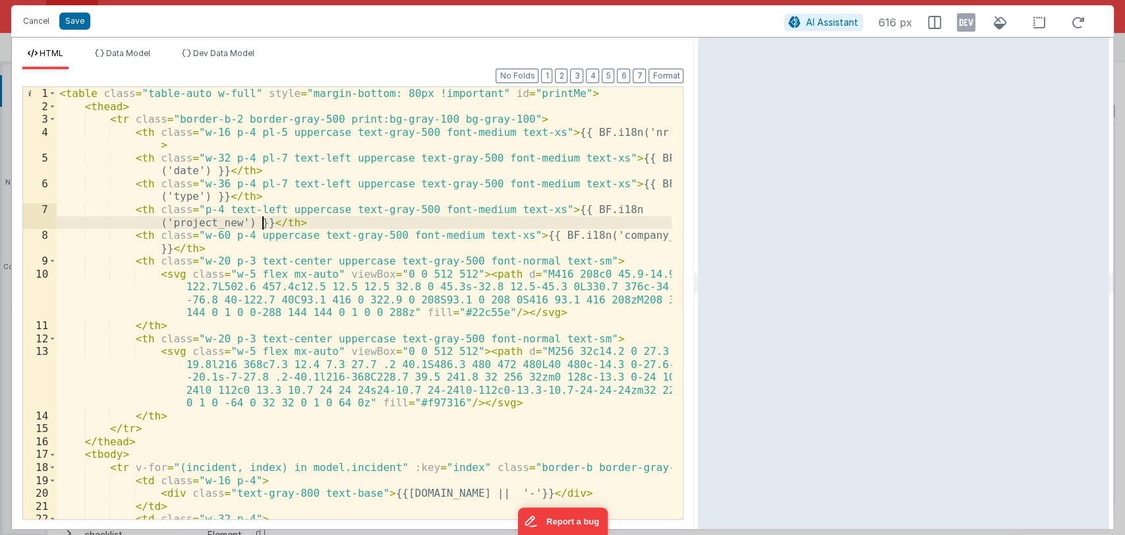
click at [264, 220] on div "< table class = "table-auto w-full" style = "margin-bottom: 80px !important" id…" at bounding box center [365, 315] width 616 height 457
click at [261, 222] on div "< table class = "table-auto w-full" style = "margin-bottom: 80px !important" id…" at bounding box center [365, 315] width 616 height 457
click at [381, 223] on div "< table class = "table-auto w-full" style = "margin-bottom: 80px !important" id…" at bounding box center [365, 315] width 616 height 457
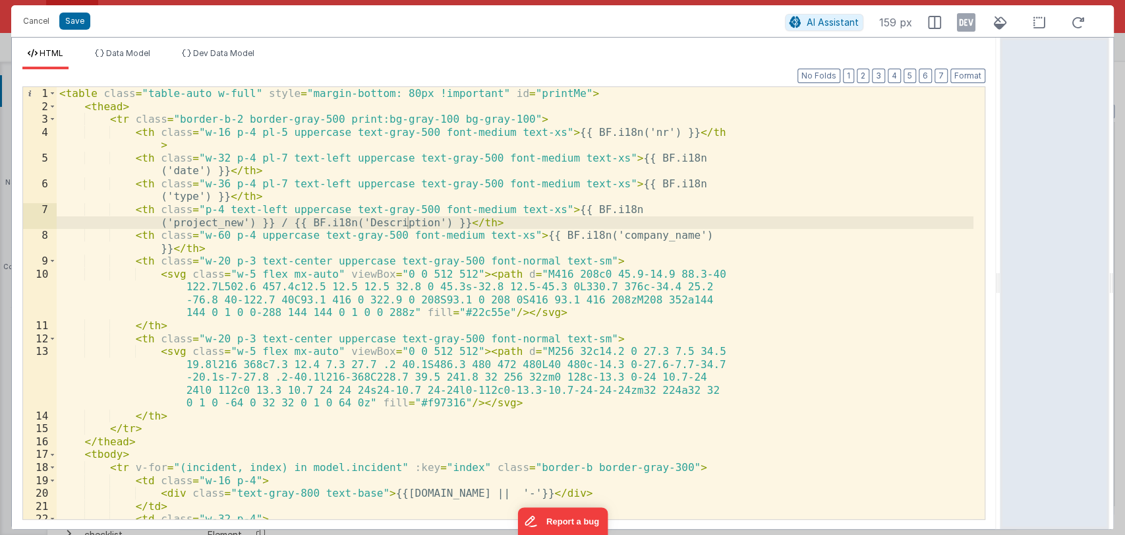
drag, startPoint x: 697, startPoint y: 285, endPoint x: 1046, endPoint y: 256, distance: 349.9
click at [1046, 256] on html "Cancel Save AI Assistant 159 px HTML Data Model Dev Data Model Format 7 6 5 4 3…" at bounding box center [562, 267] width 1125 height 535
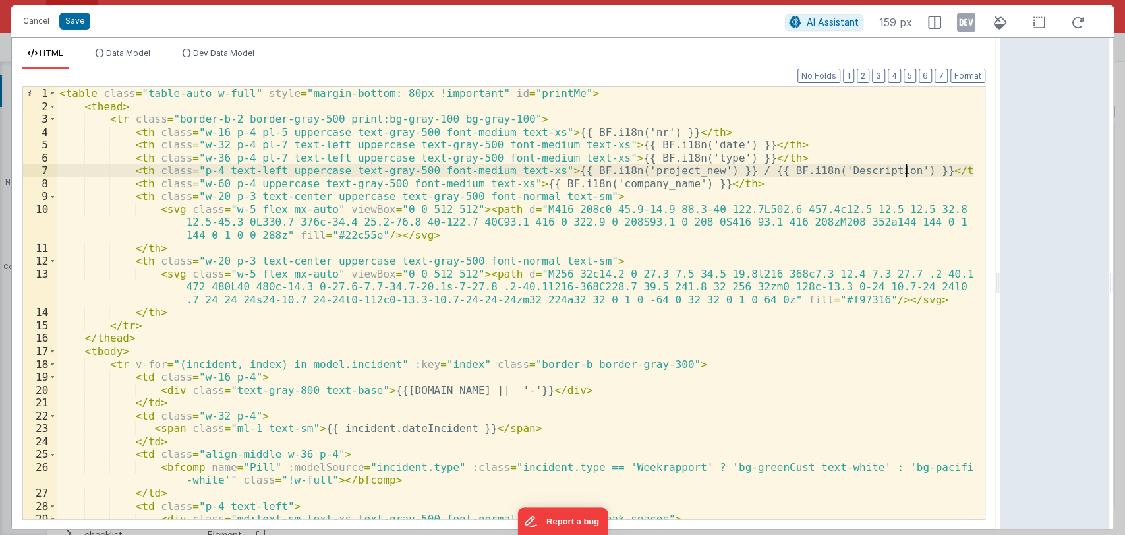
click at [926, 168] on div "< table class = "table-auto w-full" style = "margin-bottom: 80px !important" id…" at bounding box center [515, 315] width 917 height 457
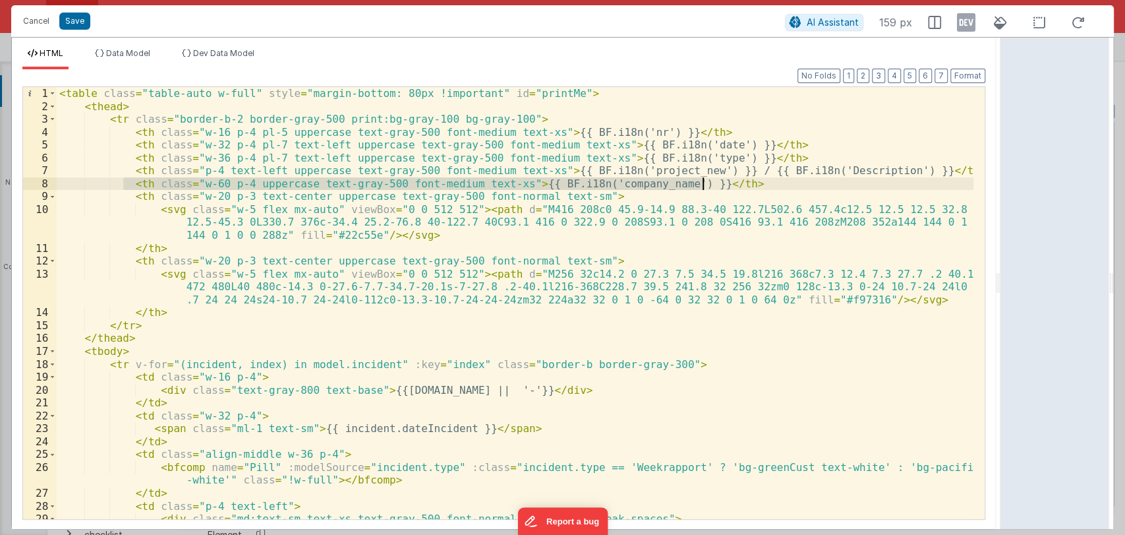
drag, startPoint x: 124, startPoint y: 183, endPoint x: 732, endPoint y: 181, distance: 607.8
click at [732, 181] on div "< table class = "table-auto w-full" style = "margin-bottom: 80px !important" id…" at bounding box center [515, 315] width 917 height 457
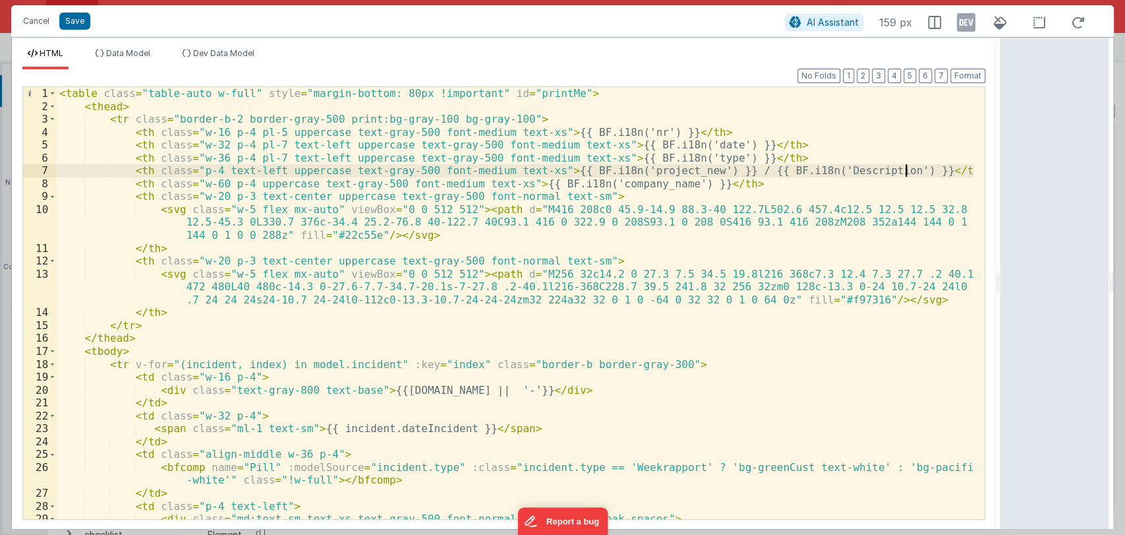
click at [917, 170] on div "< table class = "table-auto w-full" style = "margin-bottom: 80px !important" id…" at bounding box center [515, 315] width 917 height 457
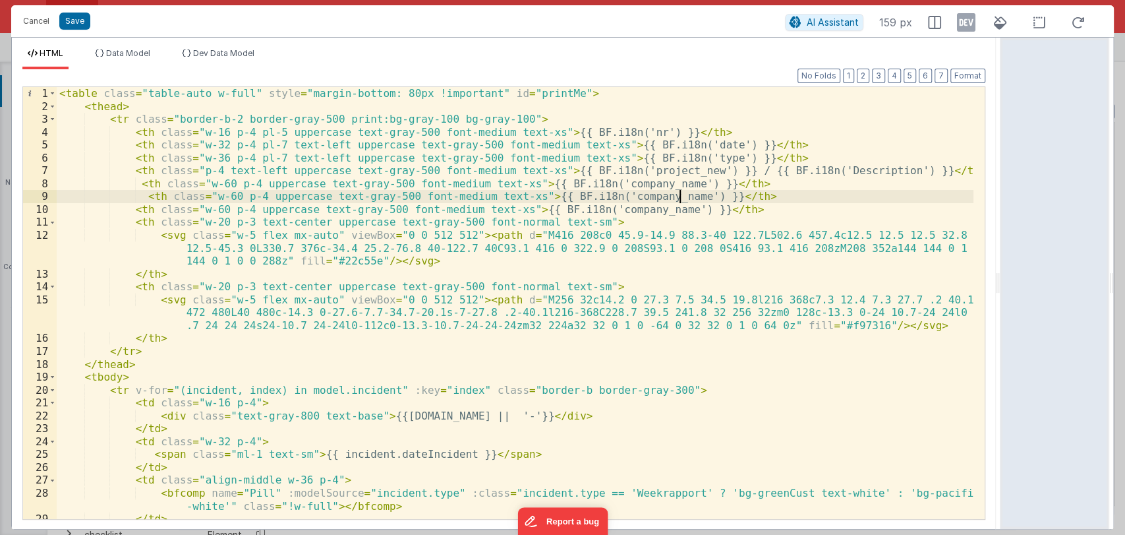
click at [681, 194] on div "< table class = "table-auto w-full" style = "margin-bottom: 80px !important" id…" at bounding box center [515, 315] width 917 height 457
click at [682, 196] on div "< table class = "table-auto w-full" style = "margin-bottom: 80px !important" id…" at bounding box center [515, 315] width 917 height 457
click at [687, 197] on div "< table class = "table-auto w-full" style = "margin-bottom: 80px !important" id…" at bounding box center [515, 315] width 917 height 457
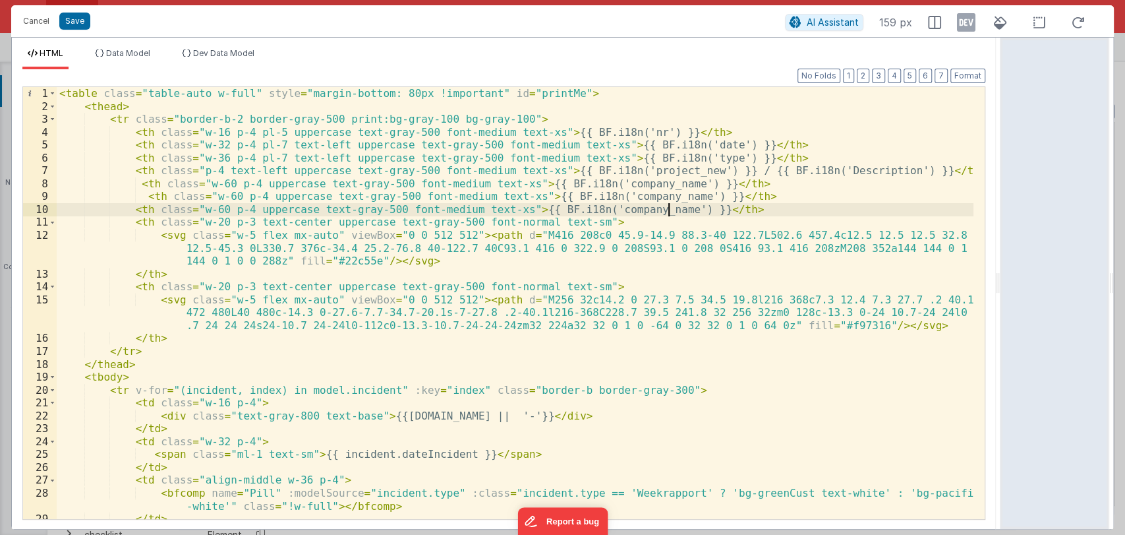
click at [669, 210] on div "< table class = "table-auto w-full" style = "margin-bottom: 80px !important" id…" at bounding box center [515, 315] width 917 height 457
click at [659, 208] on div "< table class = "table-auto w-full" style = "margin-bottom: 80px !important" id…" at bounding box center [515, 315] width 917 height 457
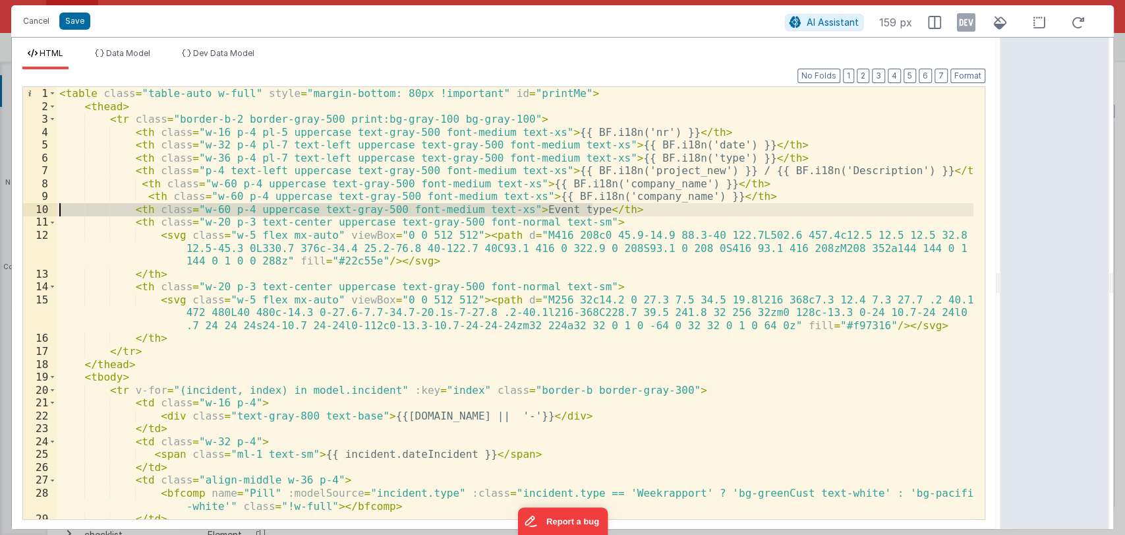
click at [637, 208] on div "< table class = "table-auto w-full" style = "margin-bottom: 80px !important" id…" at bounding box center [515, 303] width 917 height 432
drag, startPoint x: 637, startPoint y: 208, endPoint x: 125, endPoint y: 208, distance: 511.5
click at [125, 208] on div "< table class = "table-auto w-full" style = "margin-bottom: 80px !important" id…" at bounding box center [515, 315] width 917 height 457
click at [628, 212] on div "< table class = "table-auto w-full" style = "margin-bottom: 80px !important" id…" at bounding box center [515, 303] width 917 height 432
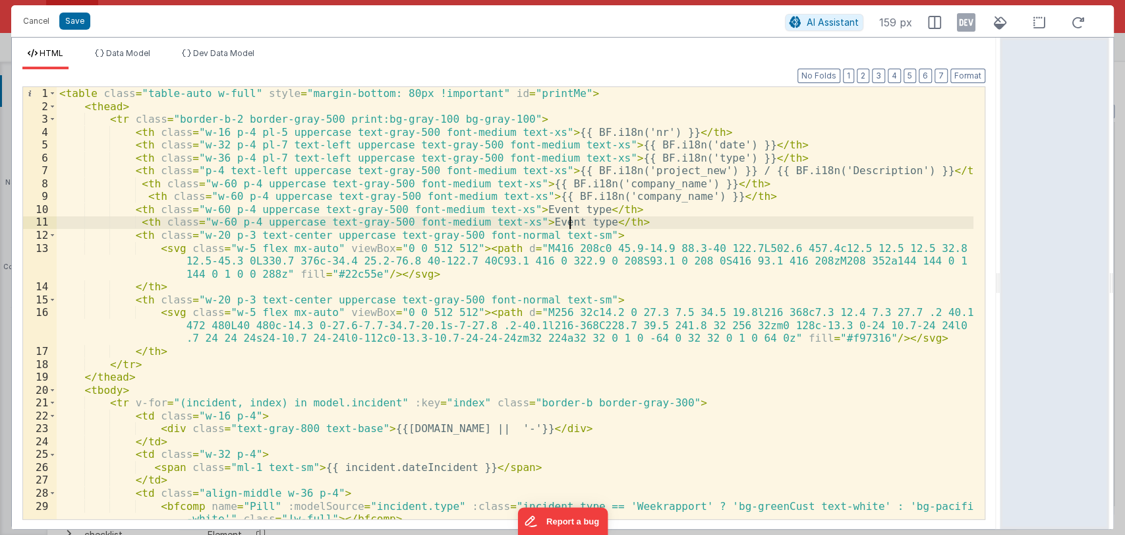
click at [570, 225] on div "< table class = "table-auto w-full" style = "margin-bottom: 80px !important" id…" at bounding box center [515, 315] width 917 height 457
click at [593, 227] on div "< table class = "table-auto w-full" style = "margin-bottom: 80px !important" id…" at bounding box center [515, 315] width 917 height 457
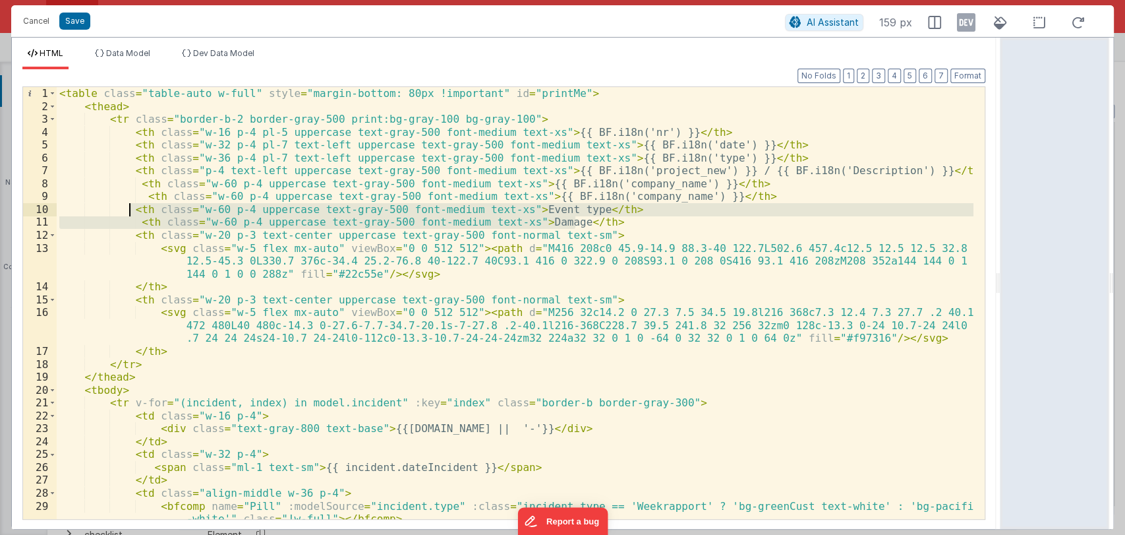
drag, startPoint x: 593, startPoint y: 227, endPoint x: 130, endPoint y: 214, distance: 463.6
click at [130, 214] on div "< table class = "table-auto w-full" style = "margin-bottom: 80px !important" id…" at bounding box center [515, 315] width 917 height 457
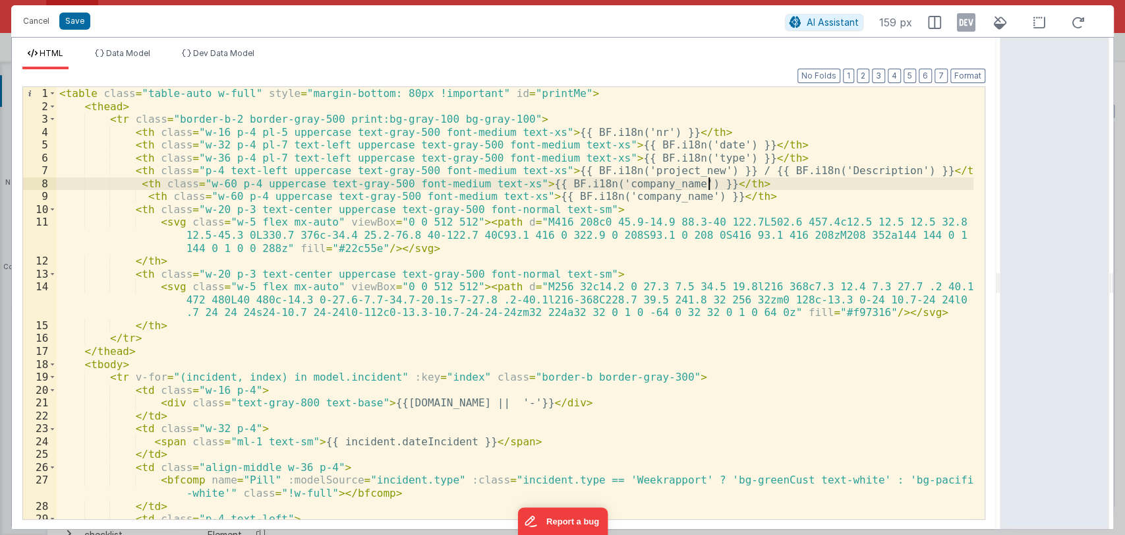
click at [733, 185] on div "< table class = "table-auto w-full" style = "margin-bottom: 80px !important" id…" at bounding box center [515, 315] width 917 height 457
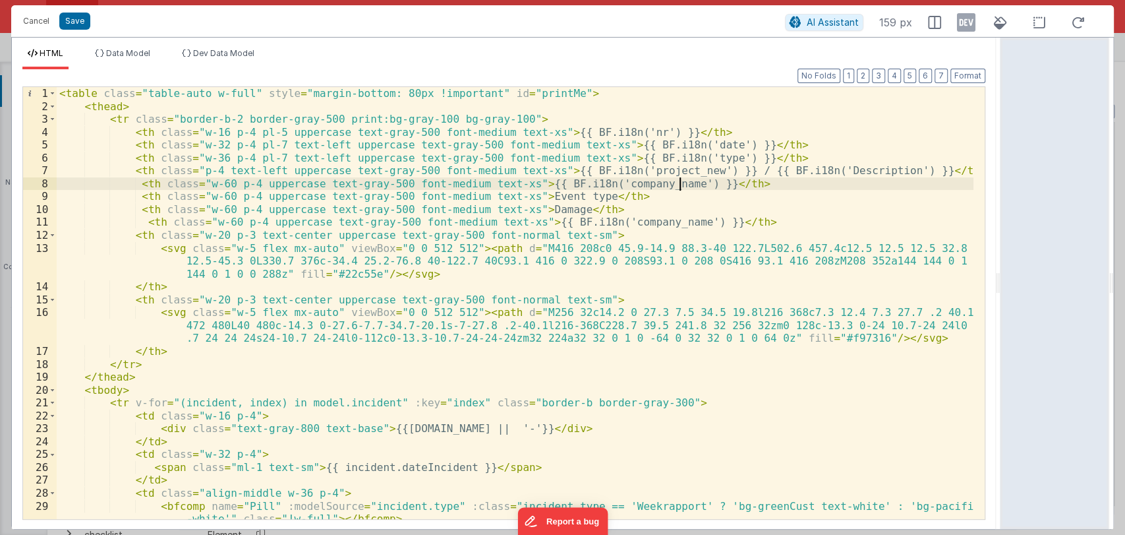
click at [680, 185] on div "< table class = "table-auto w-full" style = "margin-bottom: 80px !important" id…" at bounding box center [515, 315] width 917 height 457
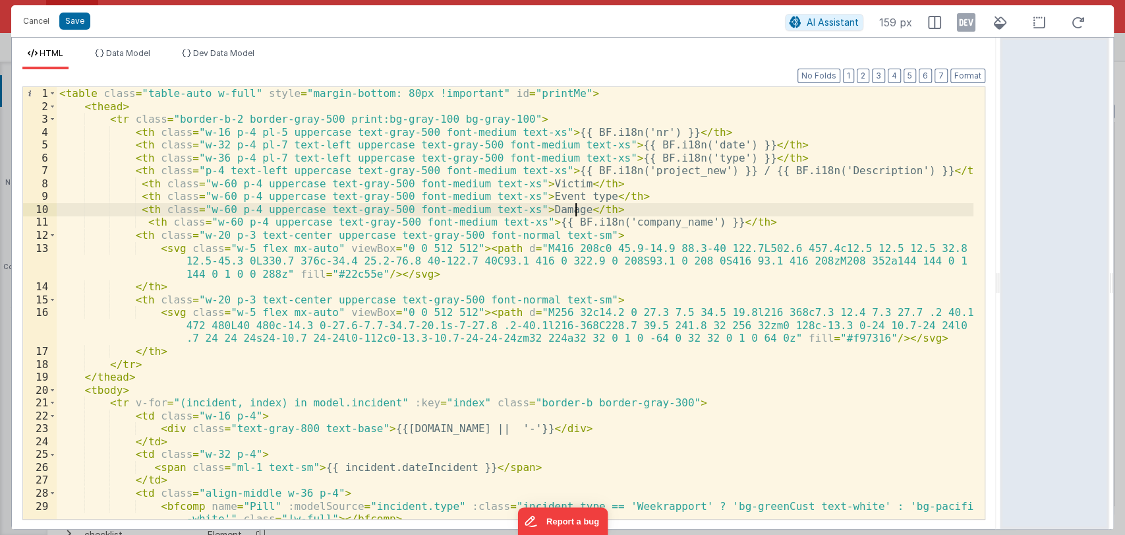
click at [581, 206] on div "< table class = "table-auto w-full" style = "margin-bottom: 80px !important" id…" at bounding box center [515, 315] width 917 height 457
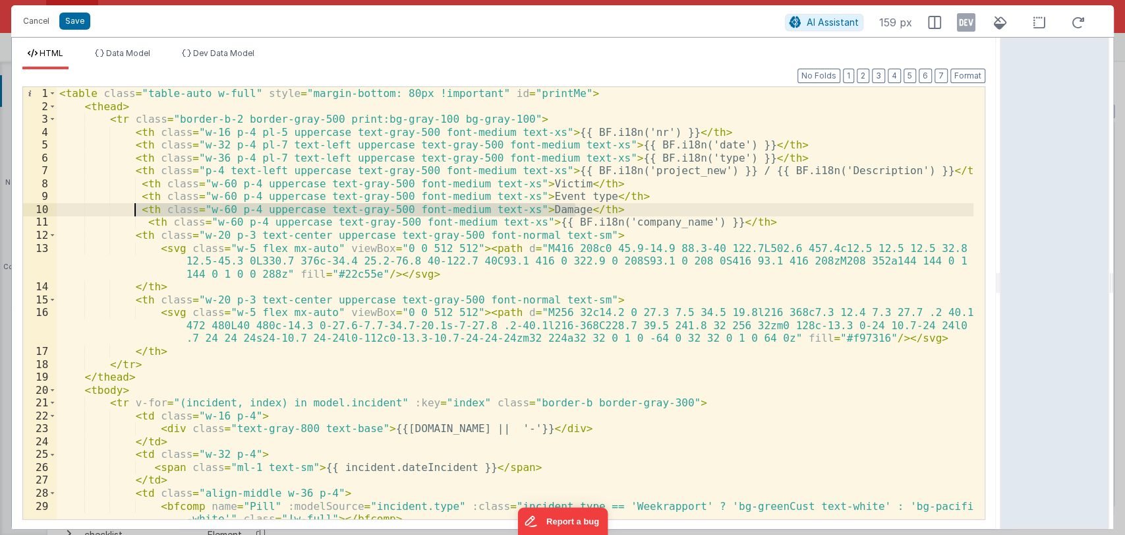
drag, startPoint x: 584, startPoint y: 206, endPoint x: 135, endPoint y: 207, distance: 448.9
click at [135, 207] on div "< table class = "table-auto w-full" style = "margin-bottom: 80px !important" id…" at bounding box center [515, 315] width 917 height 457
click at [592, 210] on div "< table class = "table-auto w-full" style = "margin-bottom: 80px !important" id…" at bounding box center [515, 303] width 917 height 432
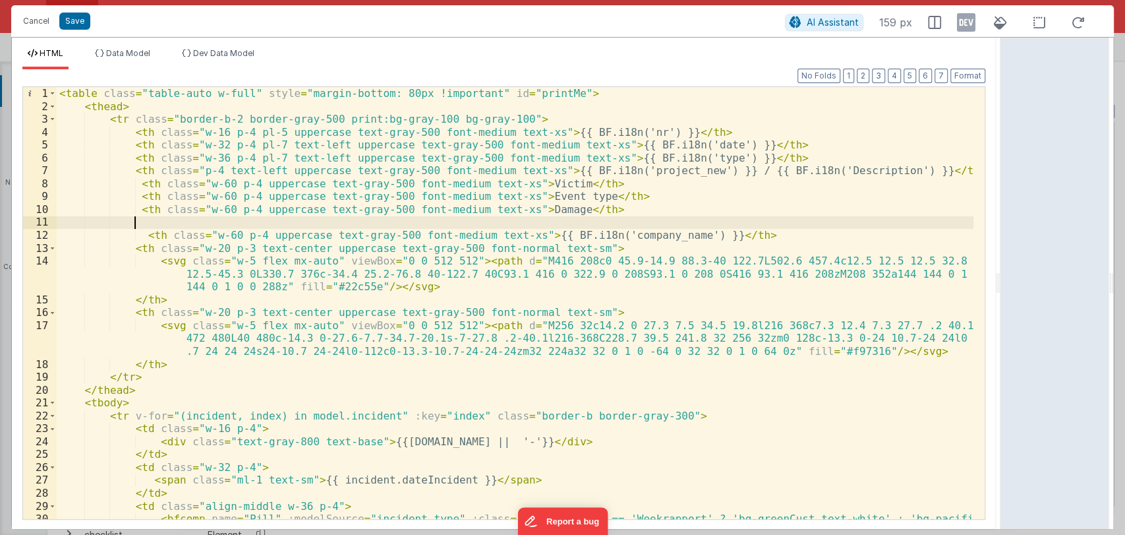
paste textarea
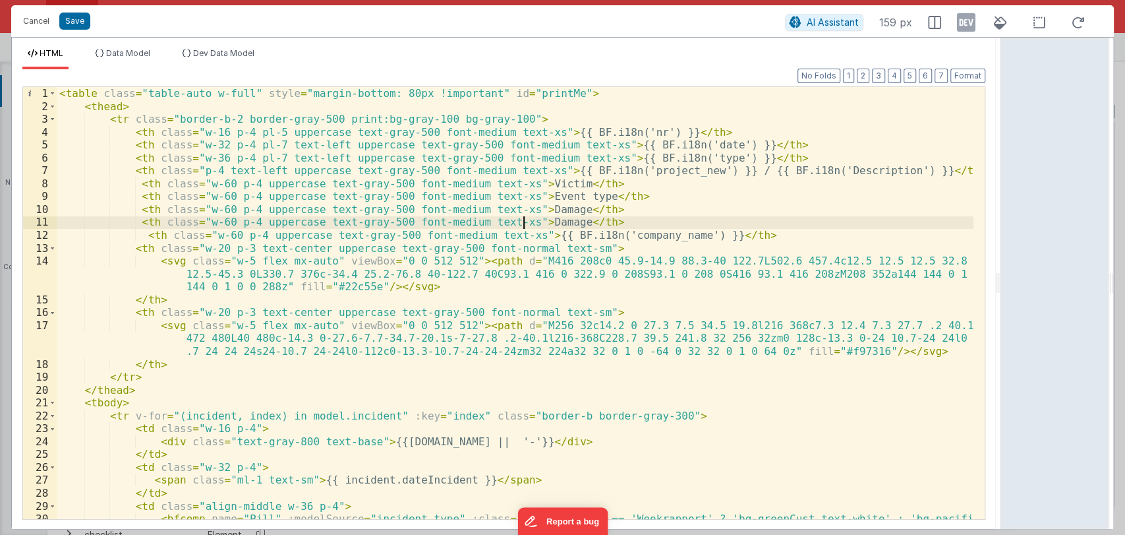
click at [525, 223] on div "< table class = "table-auto w-full" style = "margin-bottom: 80px !important" id…" at bounding box center [515, 322] width 917 height 471
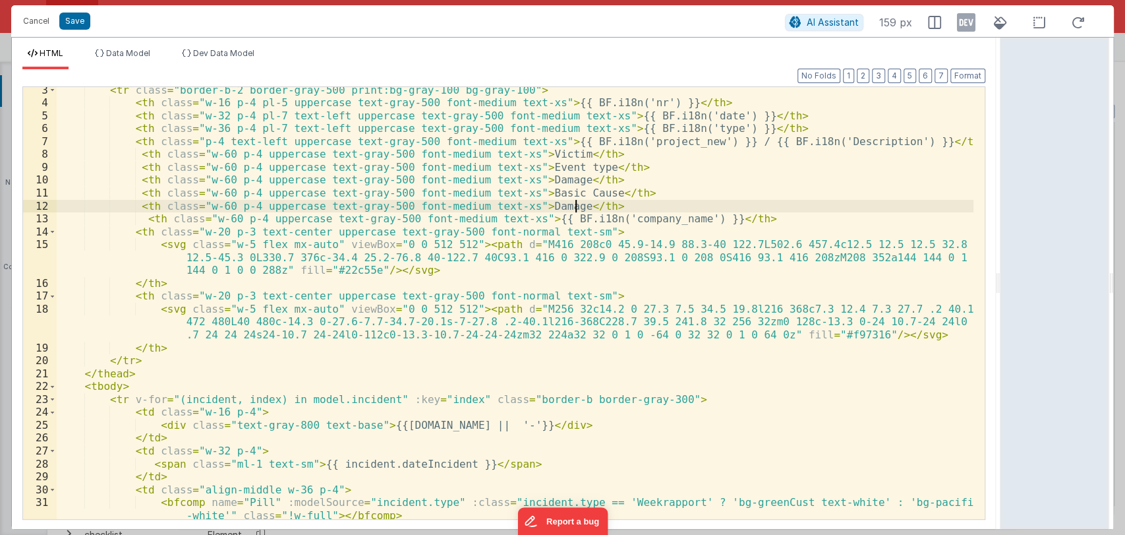
scroll to position [27, 0]
click at [533, 204] on div "< tr class = "border-b-2 border-gray-500 print:bg-gray-100 bg-gray-100" > < th …" at bounding box center [515, 313] width 917 height 457
click at [657, 206] on div "< tr class = "border-b-2 border-gray-500 print:bg-gray-100 bg-gray-100" > < th …" at bounding box center [515, 313] width 917 height 457
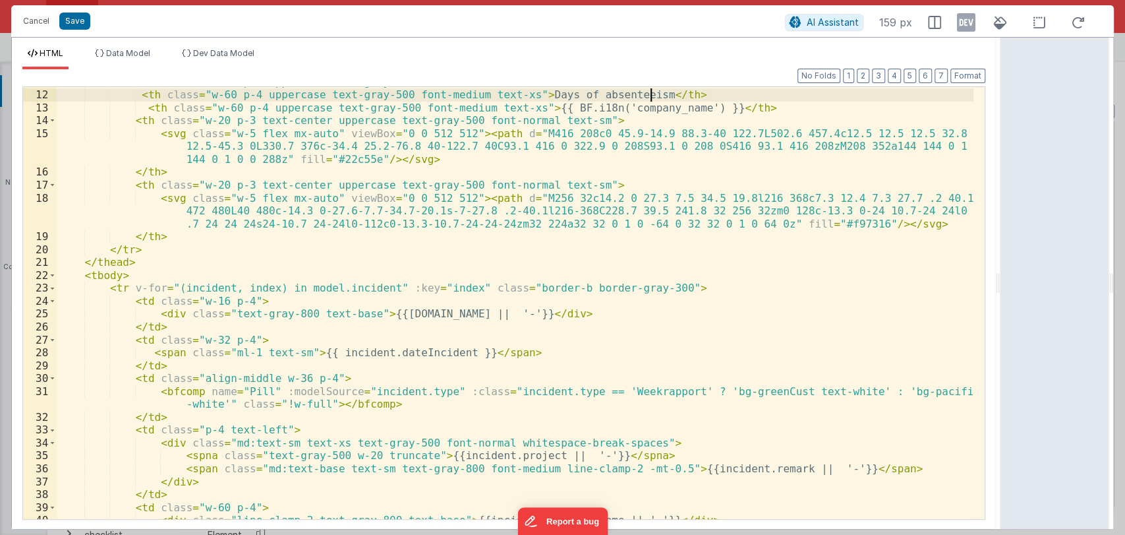
scroll to position [140, 0]
click at [50, 302] on span at bounding box center [52, 301] width 7 height 13
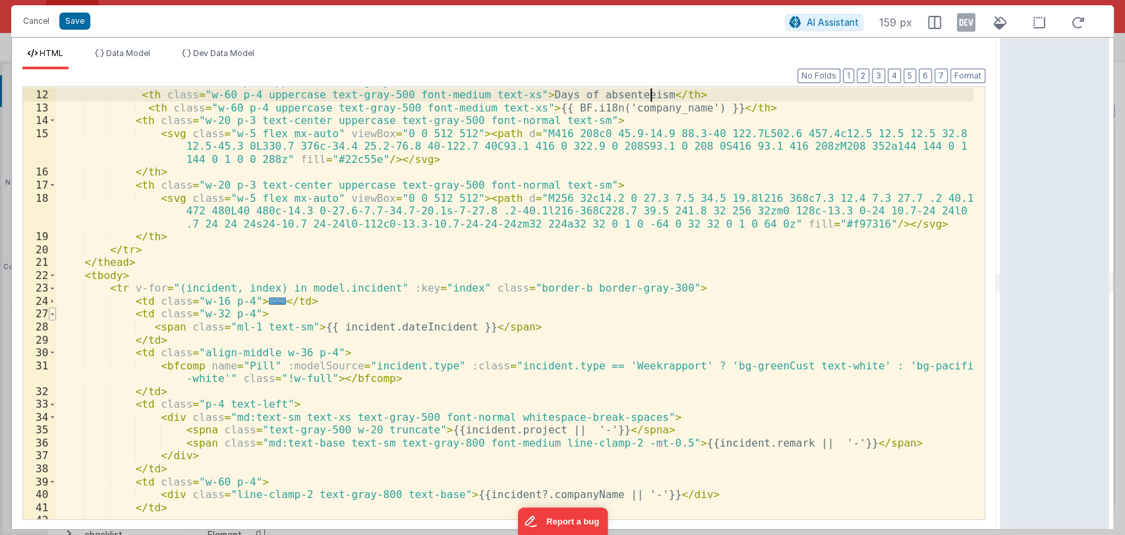
click at [55, 315] on span at bounding box center [52, 313] width 7 height 13
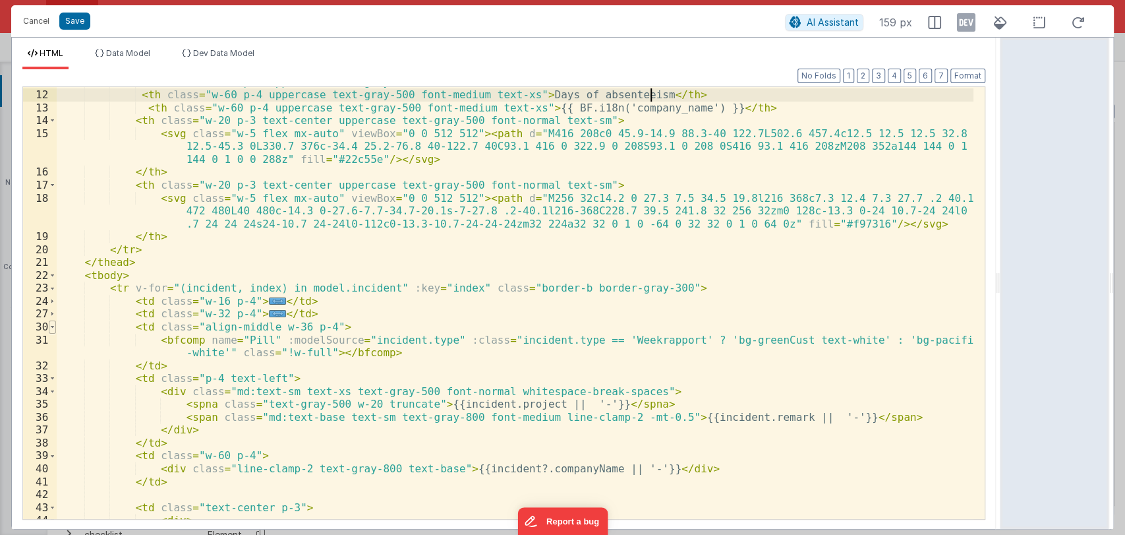
click at [51, 325] on span at bounding box center [52, 326] width 7 height 13
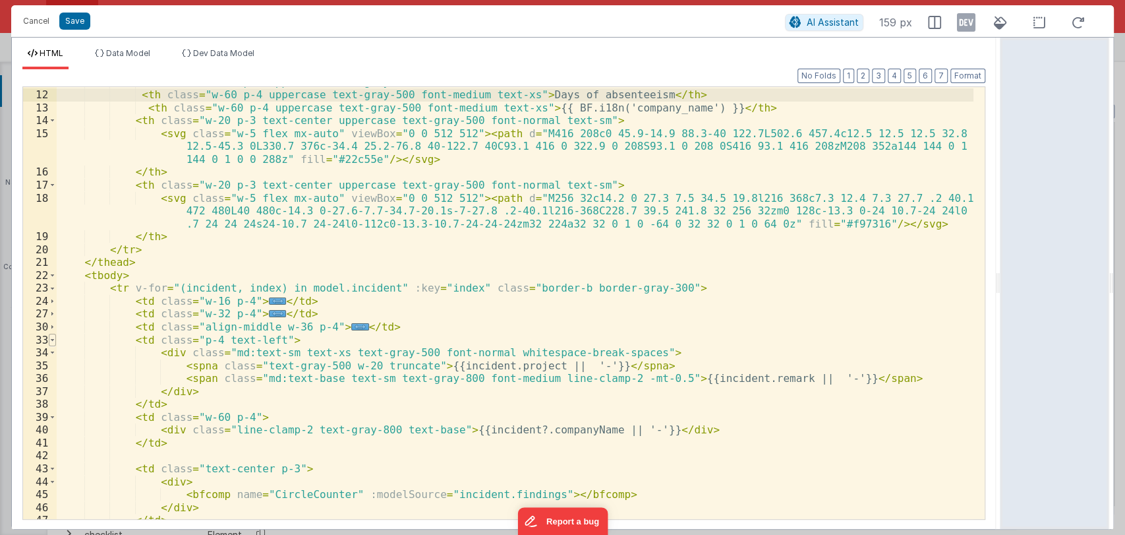
click at [53, 338] on span at bounding box center [52, 340] width 7 height 13
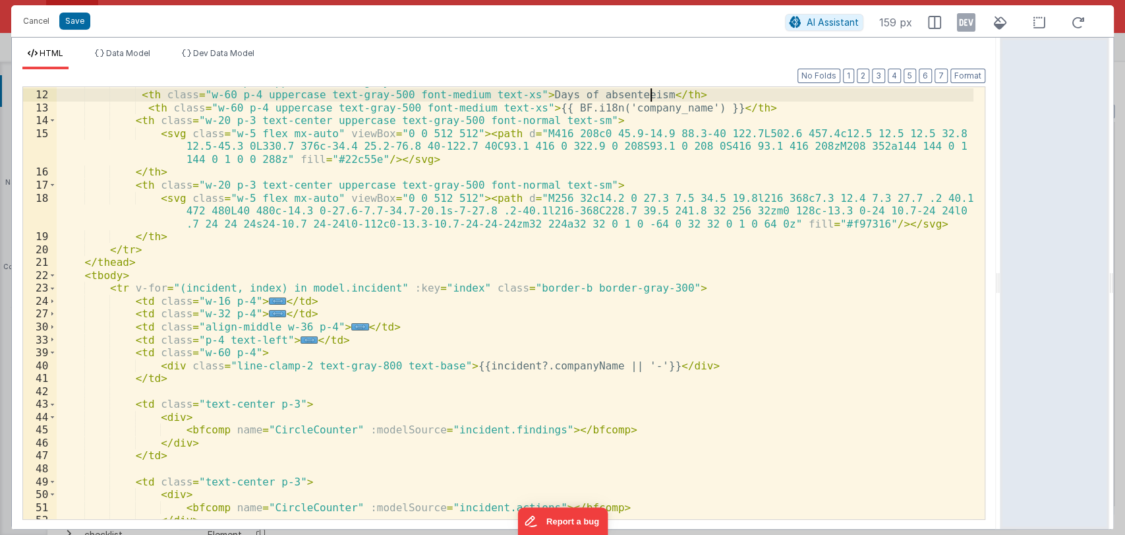
click at [339, 340] on div "< th class = "w-60 p-4 uppercase text-gray-500 font-medium text-xs" > Basic Cau…" at bounding box center [515, 304] width 917 height 457
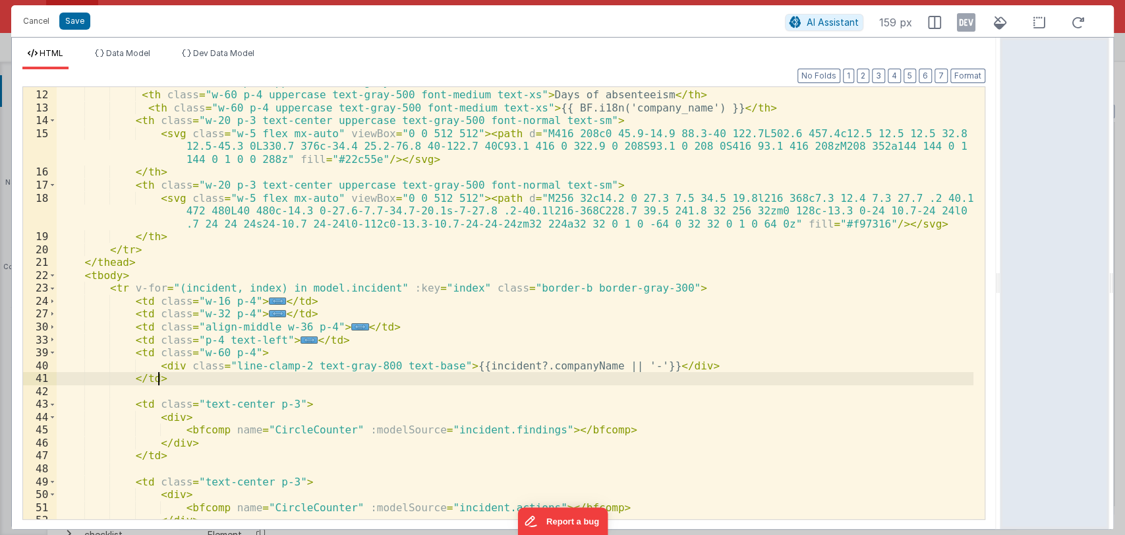
click at [172, 377] on div "< th class = "w-60 p-4 uppercase text-gray-500 font-medium text-xs" > Basic Cau…" at bounding box center [515, 304] width 917 height 457
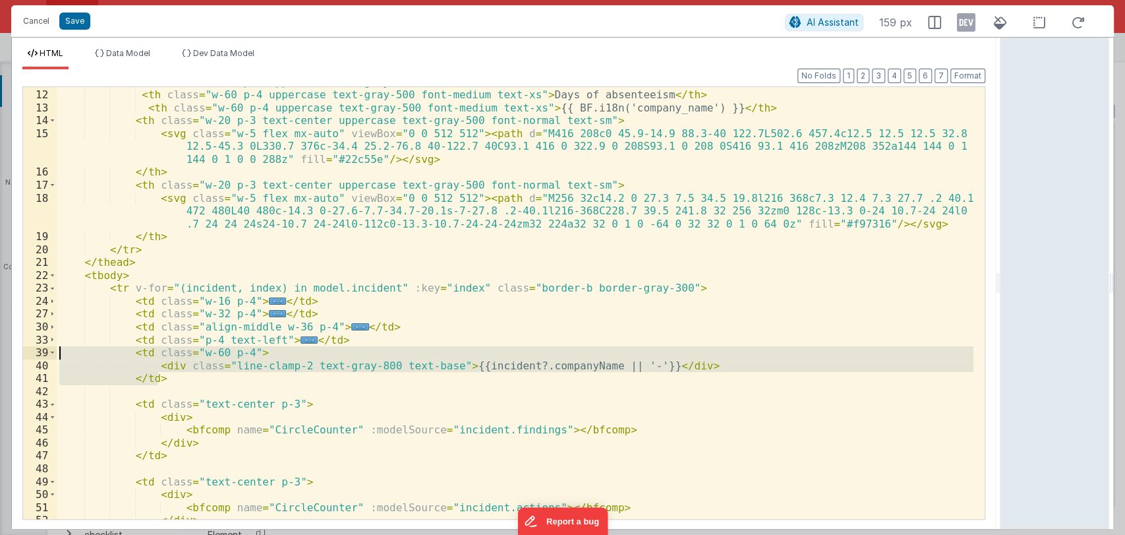
drag, startPoint x: 172, startPoint y: 377, endPoint x: 131, endPoint y: 355, distance: 47.2
click at [131, 355] on div "< th class = "w-60 p-4 uppercase text-gray-500 font-medium text-xs" > Basic Cau…" at bounding box center [515, 304] width 917 height 457
click at [165, 376] on div "< th class = "w-60 p-4 uppercase text-gray-500 font-medium text-xs" > Basic Cau…" at bounding box center [515, 303] width 917 height 432
drag, startPoint x: 165, startPoint y: 376, endPoint x: 129, endPoint y: 353, distance: 42.4
click at [129, 353] on div "< th class = "w-60 p-4 uppercase text-gray-500 font-medium text-xs" > Basic Cau…" at bounding box center [515, 304] width 917 height 457
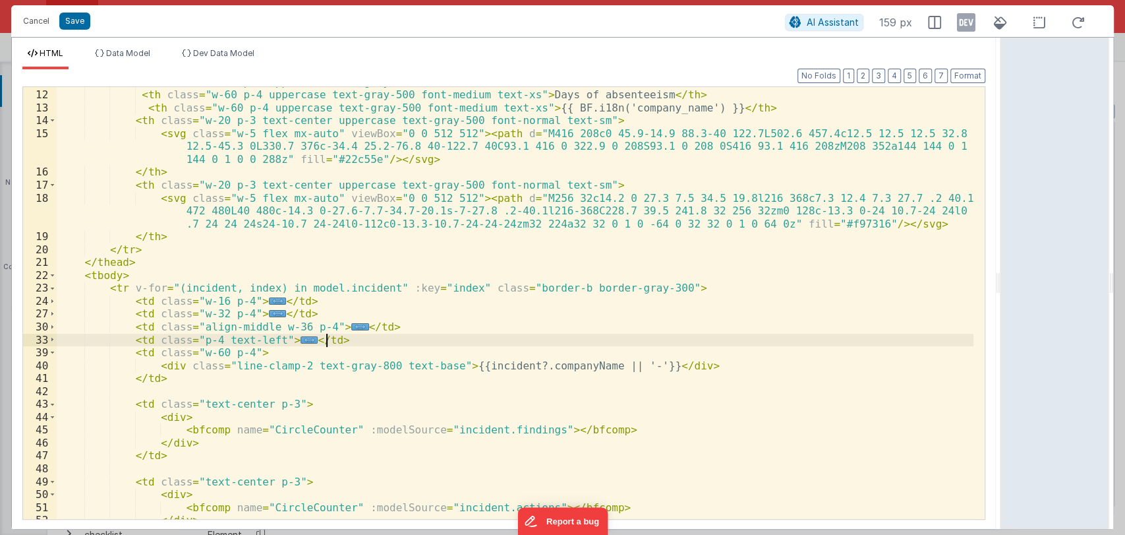
click at [348, 337] on div "< th class = "w-60 p-4 uppercase text-gray-500 font-medium text-xs" > Basic Cau…" at bounding box center [515, 304] width 917 height 457
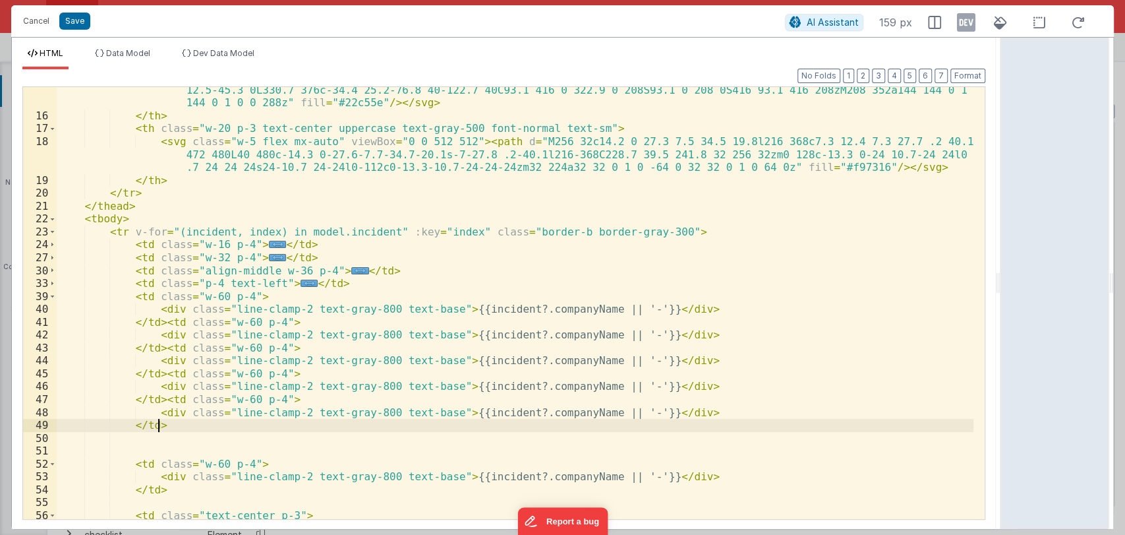
scroll to position [198, 0]
click at [545, 307] on div "< svg class = "w-5 flex mx-auto" viewBox = "0 0 512 512" > < path d = "M416 208…" at bounding box center [515, 310] width 917 height 483
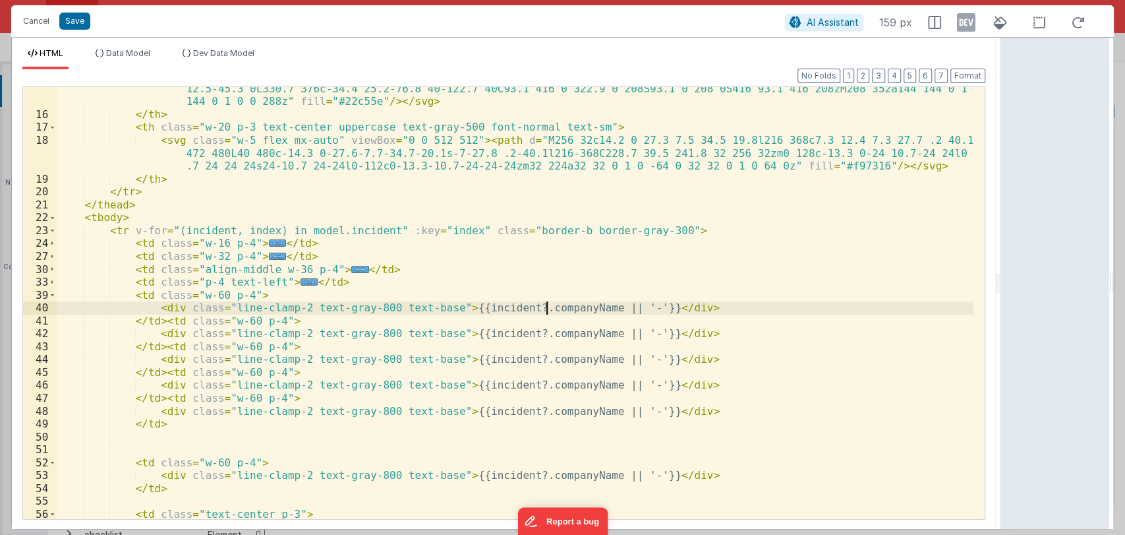
click at [545, 307] on div "< svg class = "w-5 flex mx-auto" viewBox = "0 0 512 512" > < path d = "M416 208…" at bounding box center [515, 310] width 917 height 483
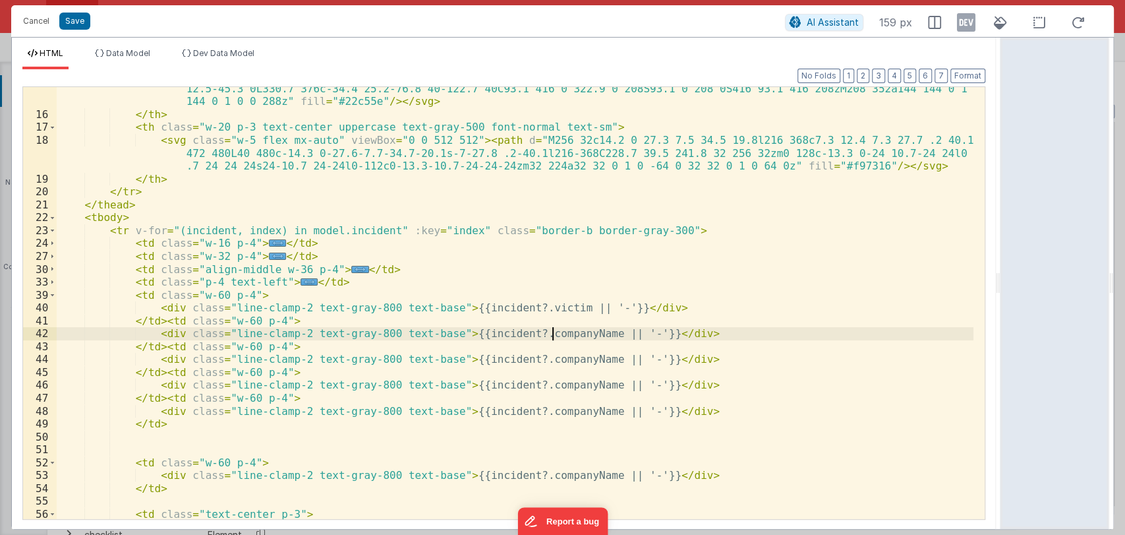
click at [554, 334] on div "< svg class = "w-5 flex mx-auto" viewBox = "0 0 512 512" > < path d = "M416 208…" at bounding box center [515, 310] width 917 height 483
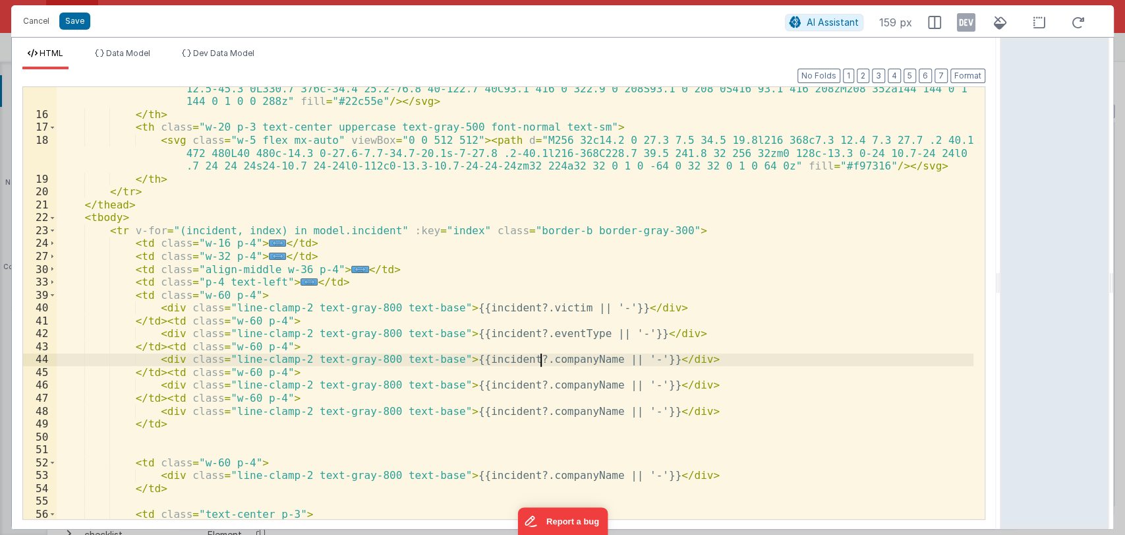
click at [541, 359] on div "< svg class = "w-5 flex mx-auto" viewBox = "0 0 512 512" > < path d = "M416 208…" at bounding box center [515, 310] width 917 height 483
click at [520, 361] on div "< svg class = "w-5 flex mx-auto" viewBox = "0 0 512 512" > < path d = "M416 208…" at bounding box center [515, 310] width 917 height 483
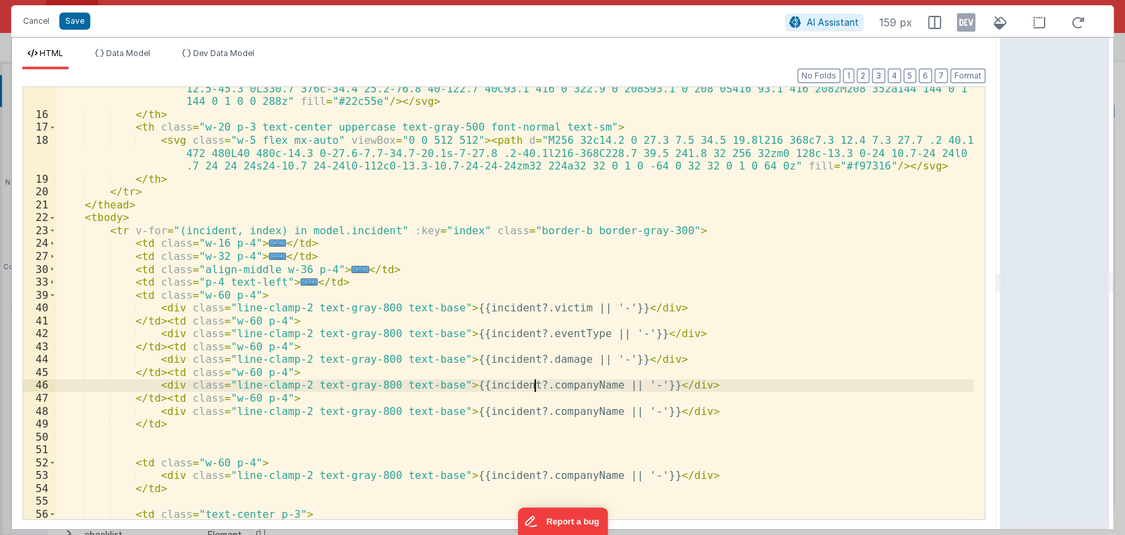
click at [532, 388] on div "< svg class = "w-5 flex mx-auto" viewBox = "0 0 512 512" > < path d = "M416 208…" at bounding box center [515, 310] width 917 height 483
click at [572, 387] on div "< svg class = "w-5 flex mx-auto" viewBox = "0 0 512 512" > < path d = "M416 208…" at bounding box center [515, 310] width 917 height 483
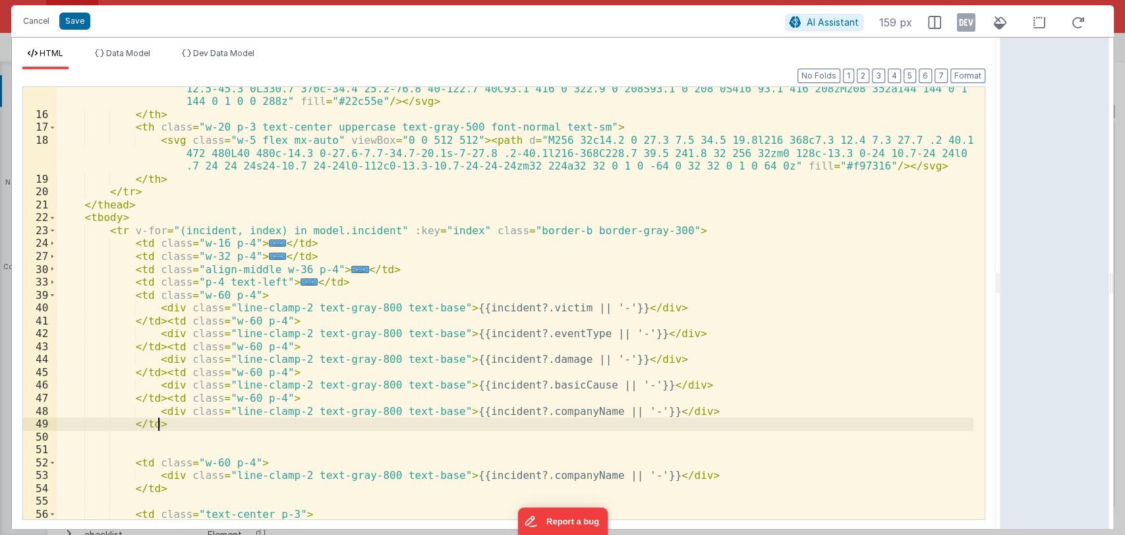
click at [571, 418] on div "< svg class = "w-5 flex mx-auto" viewBox = "0 0 512 512" > < path d = "M416 208…" at bounding box center [515, 310] width 917 height 483
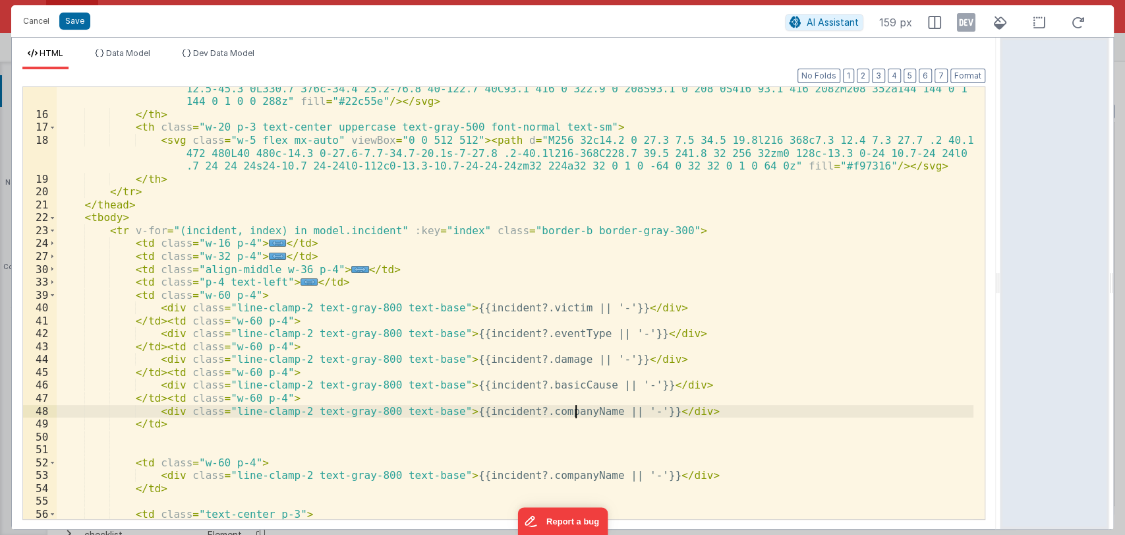
click at [575, 411] on div "< svg class = "w-5 flex mx-auto" viewBox = "0 0 512 512" > < path d = "M416 208…" at bounding box center [515, 310] width 917 height 483
click at [557, 413] on div "< svg class = "w-5 flex mx-auto" viewBox = "0 0 512 512" > < path d = "M416 208…" at bounding box center [515, 310] width 917 height 483
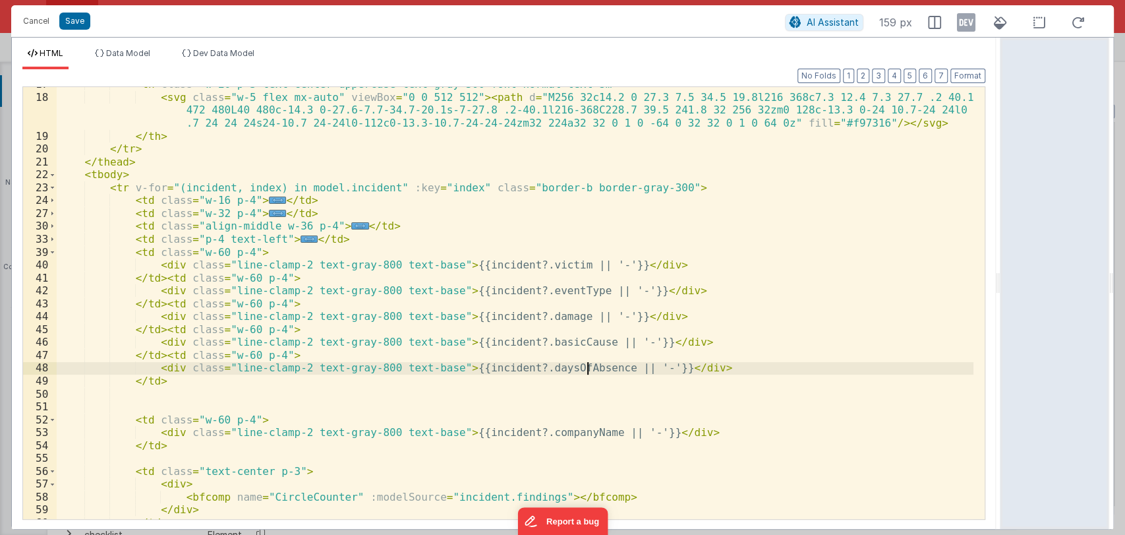
scroll to position [225, 0]
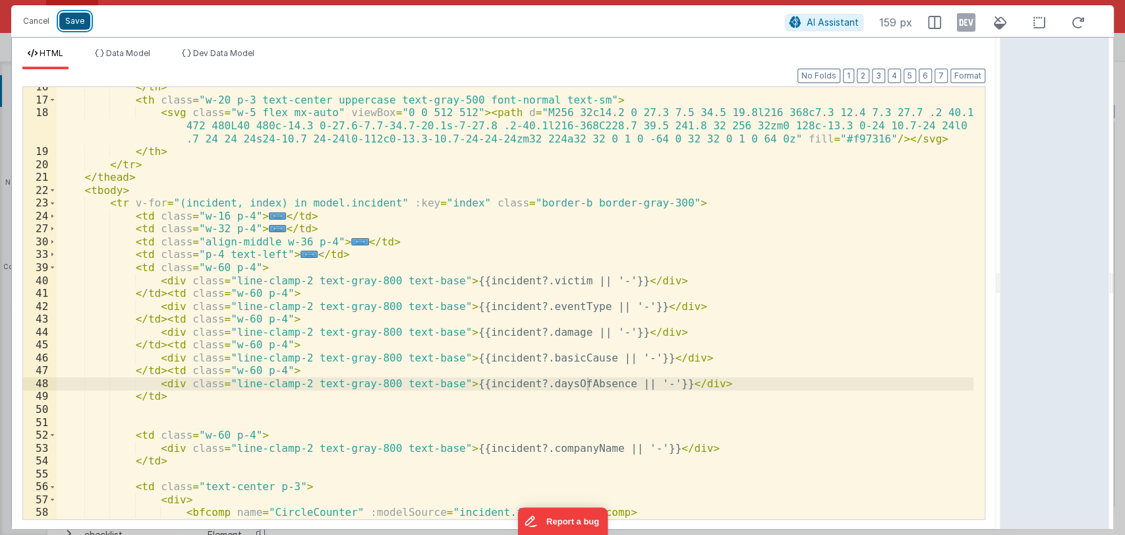
click at [78, 14] on button "Save" at bounding box center [74, 21] width 31 height 17
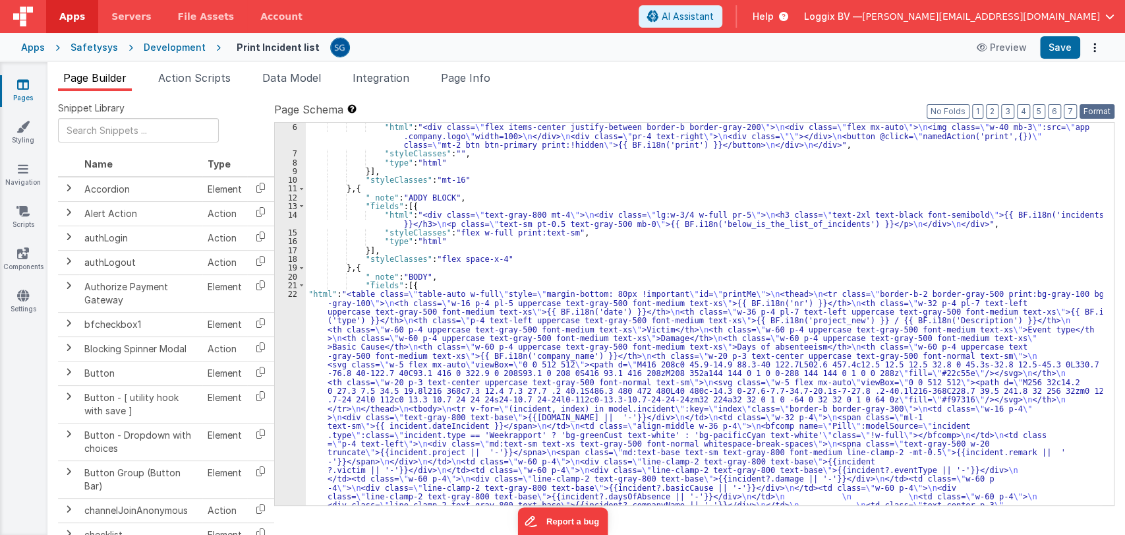
click at [1112, 109] on button "Format" at bounding box center [1097, 111] width 35 height 15
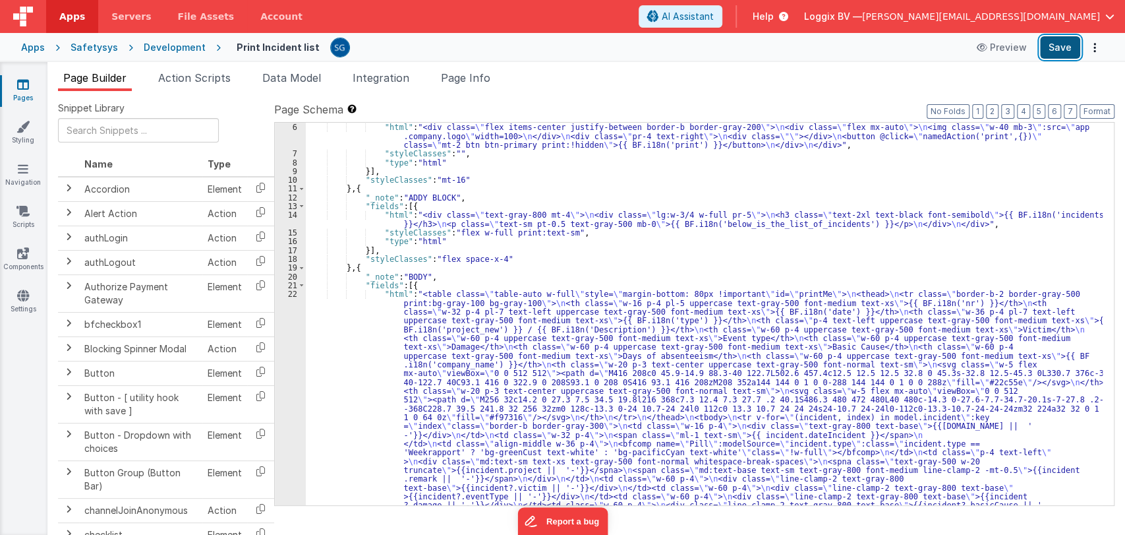
click at [1063, 48] on button "Save" at bounding box center [1060, 47] width 40 height 22
click at [448, 301] on div ""fields" : [{ "html" : "<div class= \" flex items-center justify-between border…" at bounding box center [704, 454] width 797 height 681
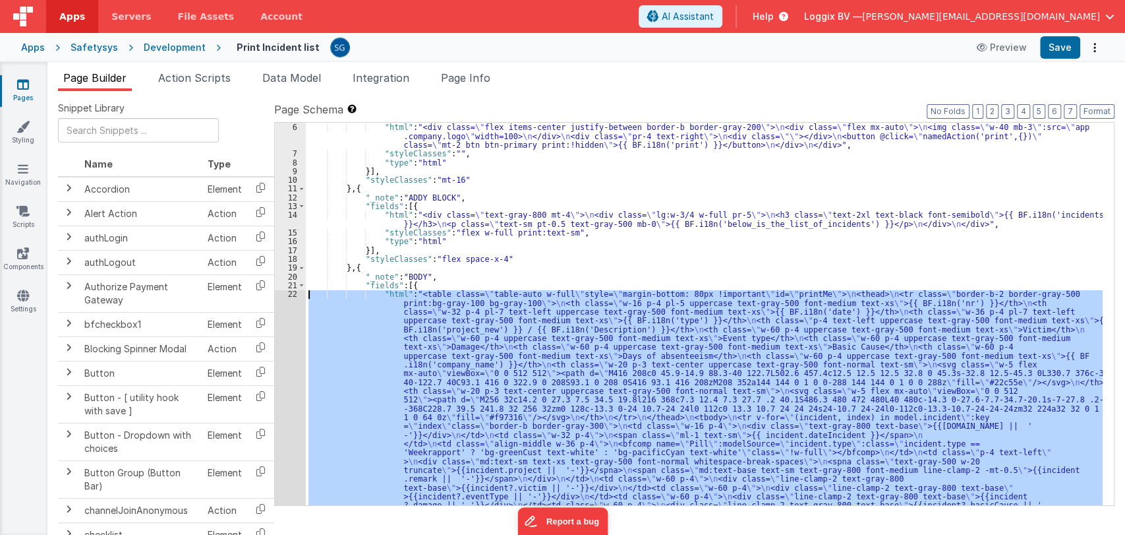
click at [285, 293] on div "22" at bounding box center [290, 434] width 31 height 290
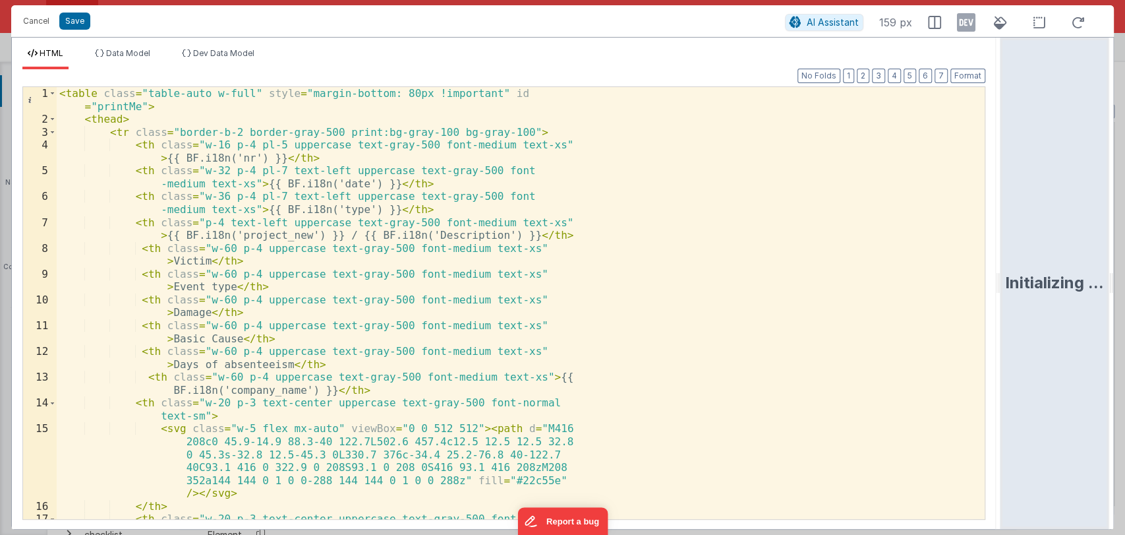
drag, startPoint x: 559, startPoint y: 279, endPoint x: 1069, endPoint y: 203, distance: 515.8
click at [1069, 203] on html "Cancel Save AI Assistant 159 px HTML Data Model Dev Data Model Format 7 6 5 4 3…" at bounding box center [562, 267] width 1125 height 535
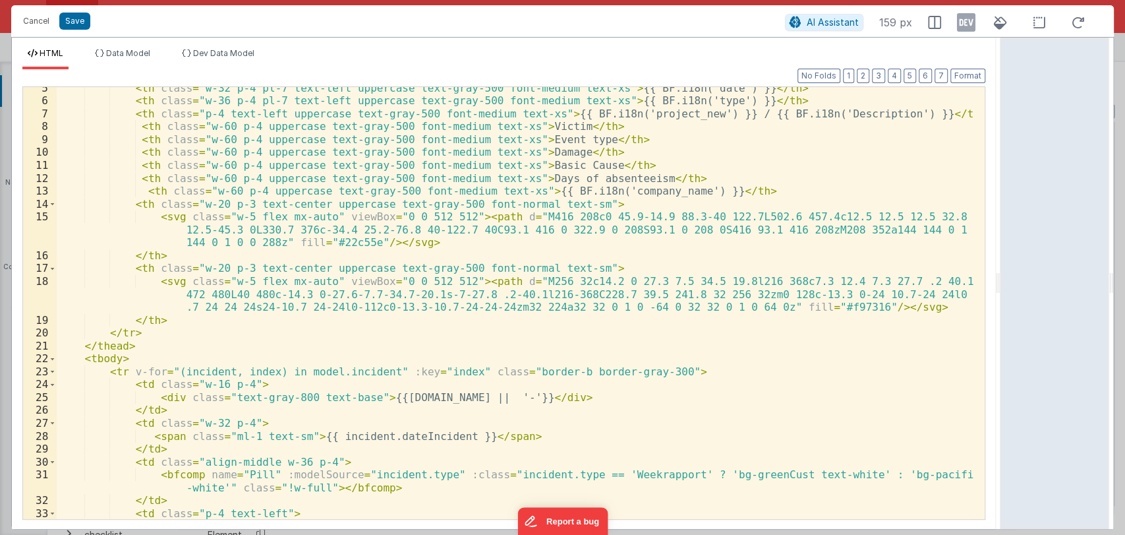
scroll to position [57, 0]
click at [184, 251] on div "< th class = "w-32 p-4 pl-7 text-left uppercase text-gray-500 font-medium text-…" at bounding box center [515, 310] width 917 height 457
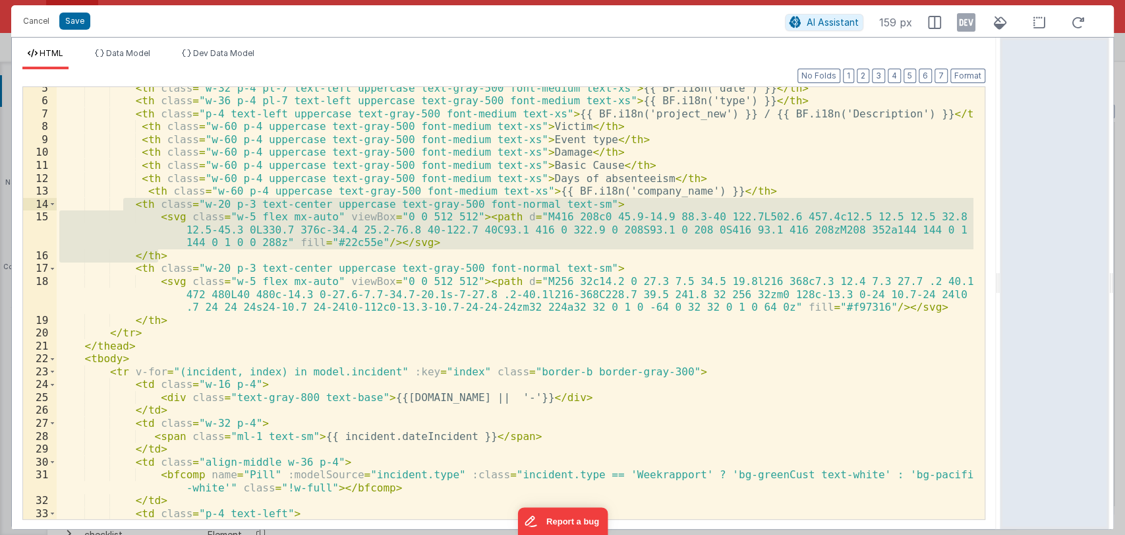
drag, startPoint x: 184, startPoint y: 251, endPoint x: 123, endPoint y: 206, distance: 75.4
click at [123, 206] on div "< th class = "w-32 p-4 pl-7 text-left uppercase text-gray-500 font-medium text-…" at bounding box center [515, 310] width 917 height 457
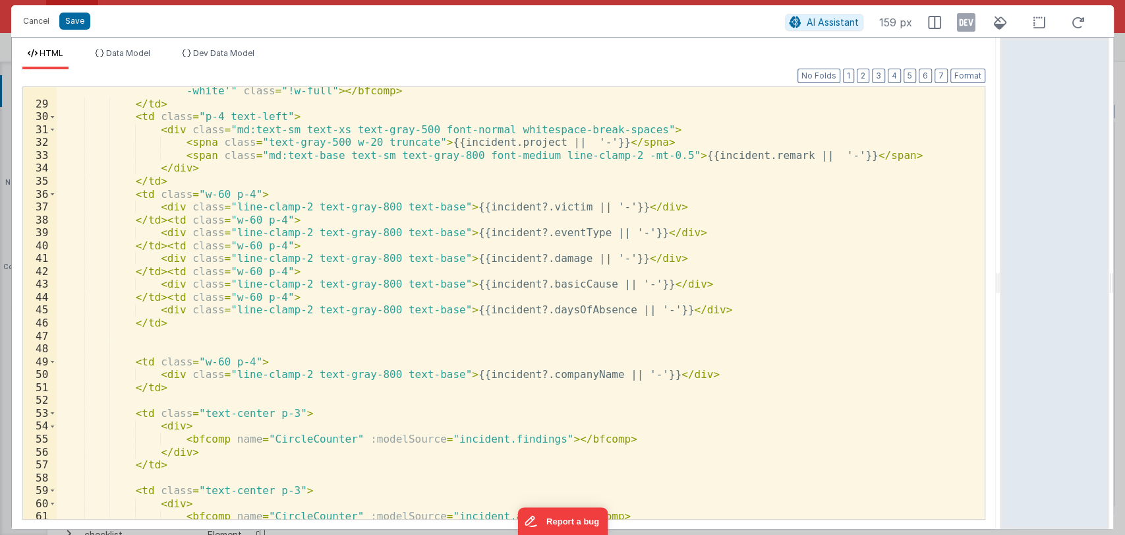
scroll to position [389, 0]
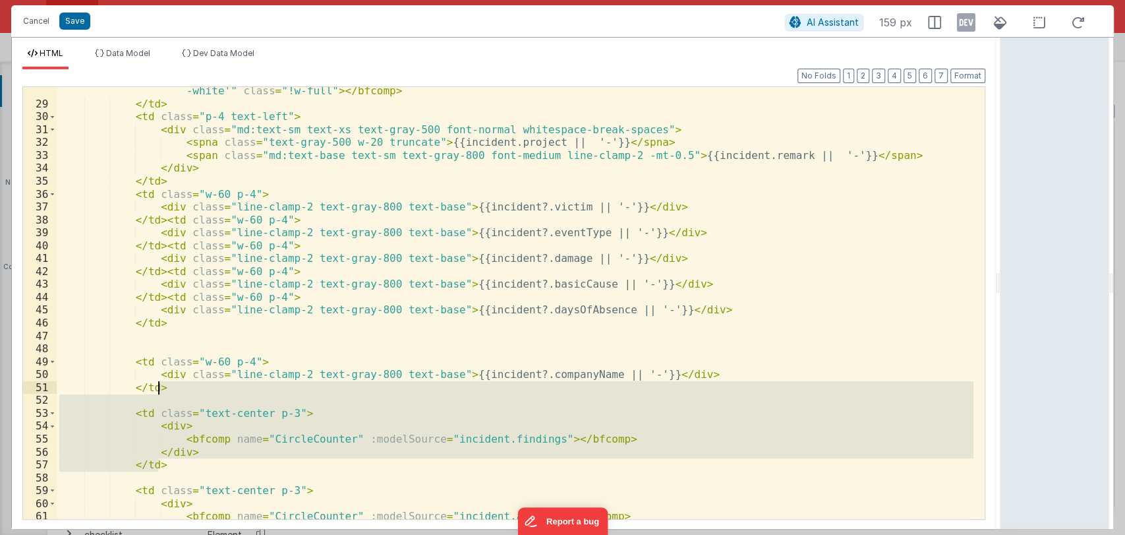
drag, startPoint x: 185, startPoint y: 465, endPoint x: 182, endPoint y: 392, distance: 73.2
click at [182, 392] on div "< bfcomp name = "Pill" :modelSource = "incident.type" :class = "incident.type =…" at bounding box center [515, 307] width 917 height 471
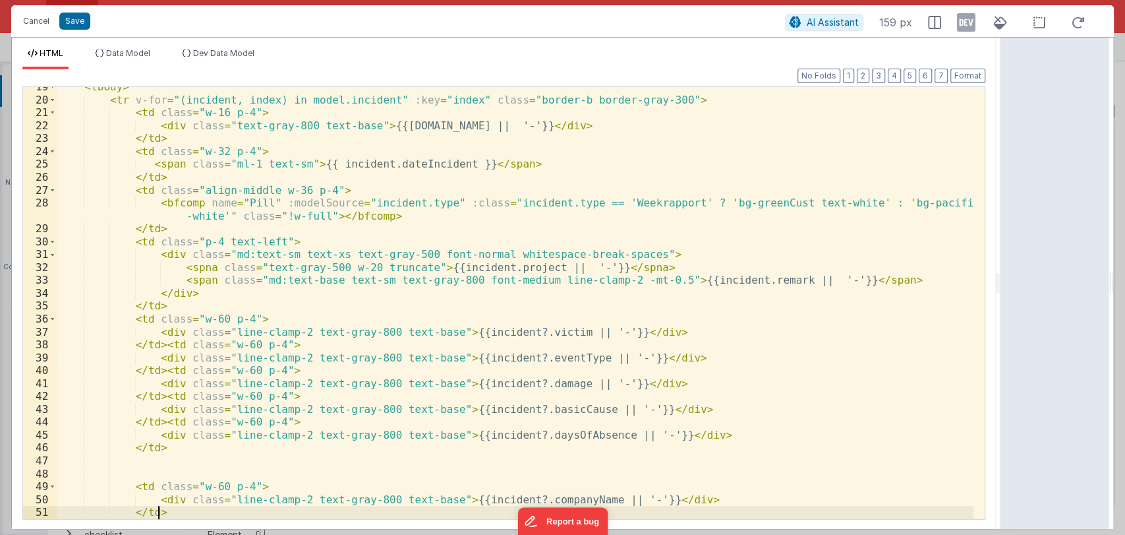
scroll to position [264, 0]
click at [957, 76] on button "Format" at bounding box center [968, 76] width 35 height 15
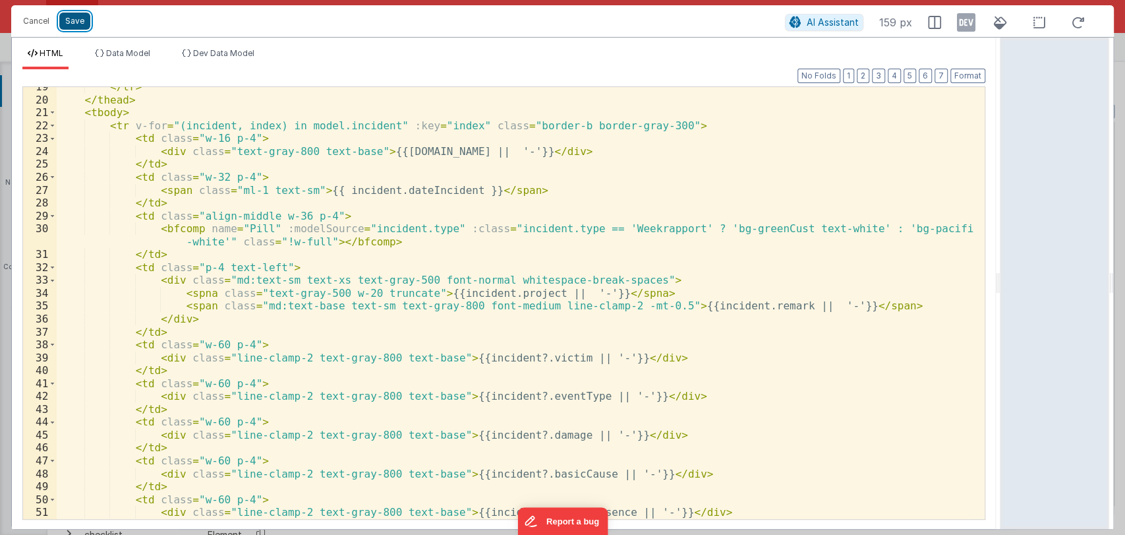
click at [77, 16] on button "Save" at bounding box center [74, 21] width 31 height 17
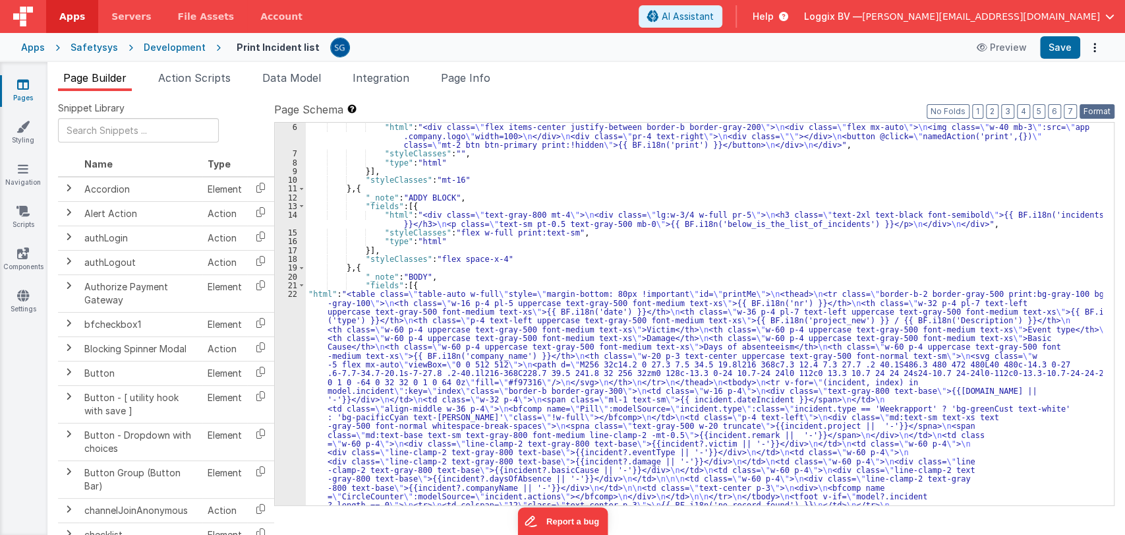
click at [1098, 109] on button "Format" at bounding box center [1097, 111] width 35 height 15
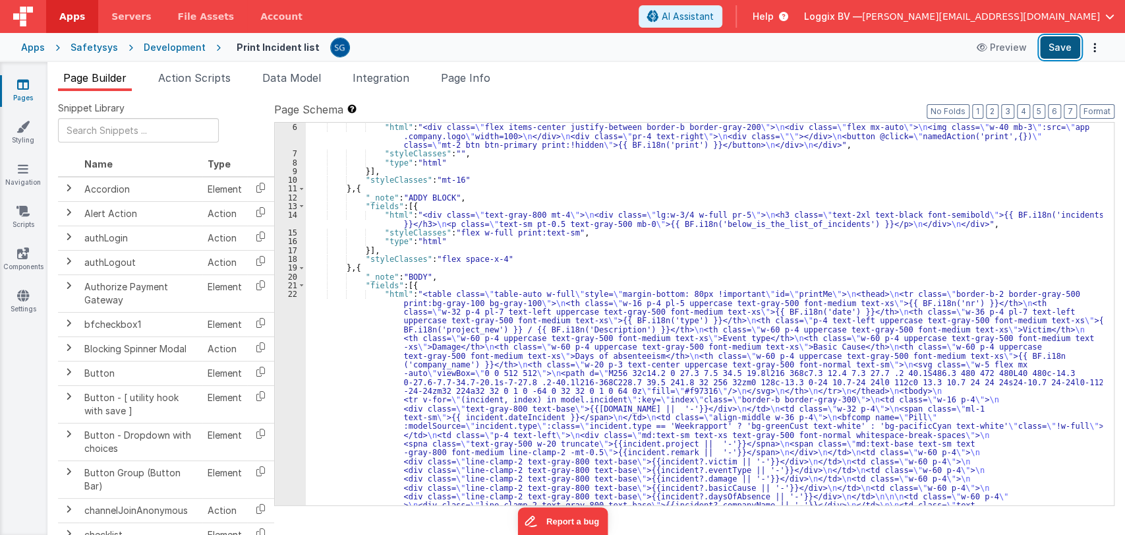
click at [1053, 47] on button "Save" at bounding box center [1060, 47] width 40 height 22
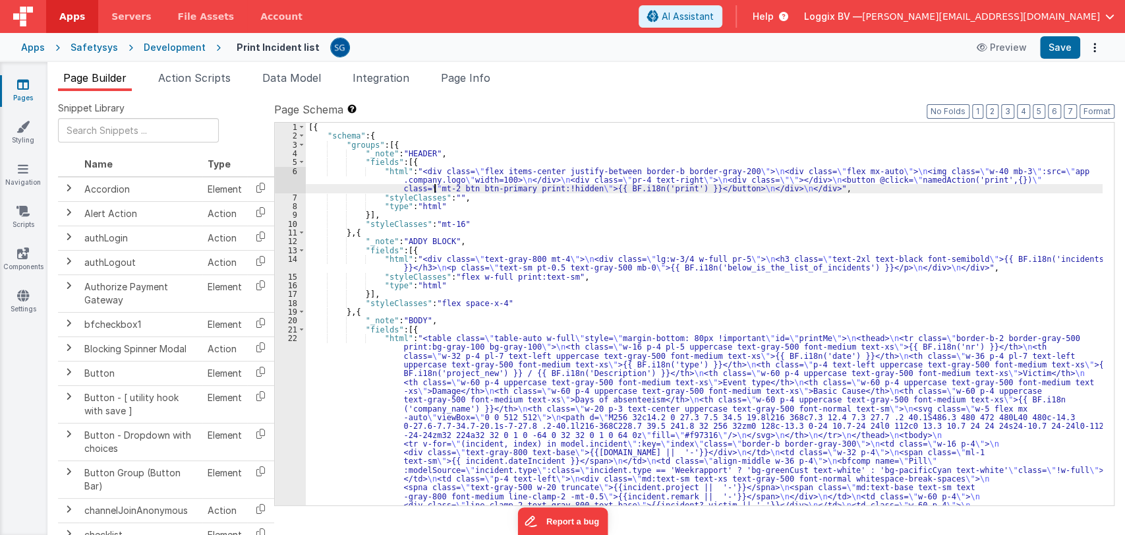
click at [436, 185] on div "[{ "schema" : { "groups" : [{ "_note" : "HEADER" , "fields" : [{ "html" : "<div…" at bounding box center [704, 446] width 797 height 646
drag, startPoint x: 290, startPoint y: 168, endPoint x: 283, endPoint y: 178, distance: 11.9
click at [283, 178] on div "6" at bounding box center [290, 180] width 31 height 26
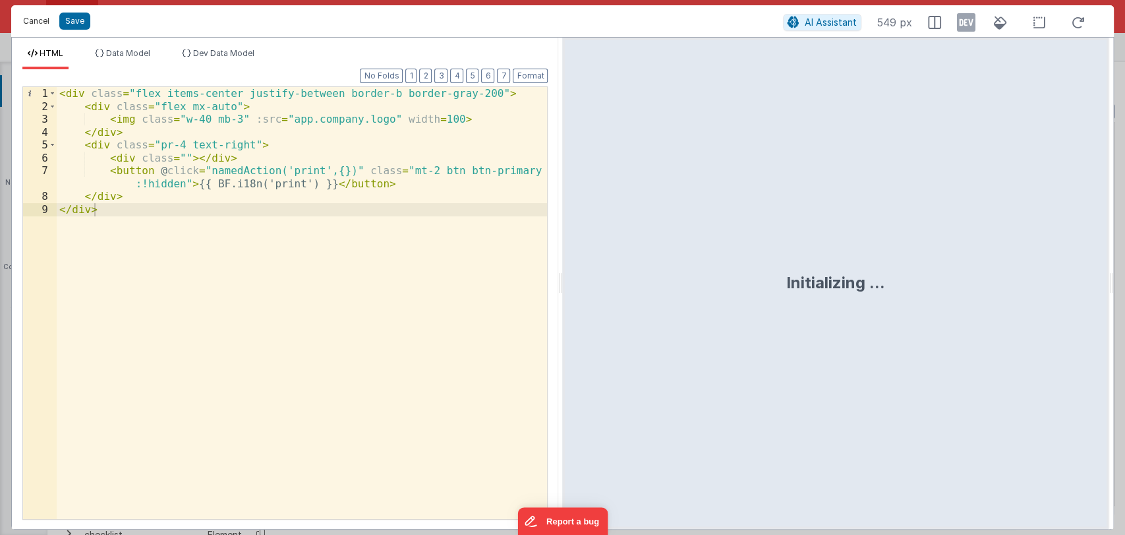
click at [18, 24] on button "Cancel" at bounding box center [36, 21] width 40 height 18
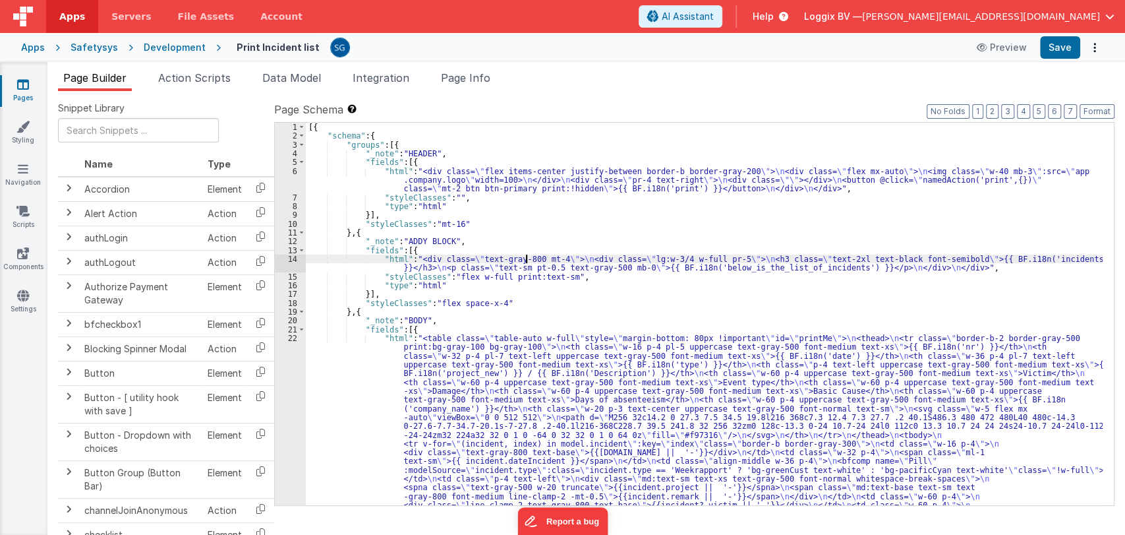
click at [527, 254] on div "[{ "schema" : { "groups" : [{ "_note" : "HEADER" , "fields" : [{ "html" : "<div…" at bounding box center [704, 446] width 797 height 646
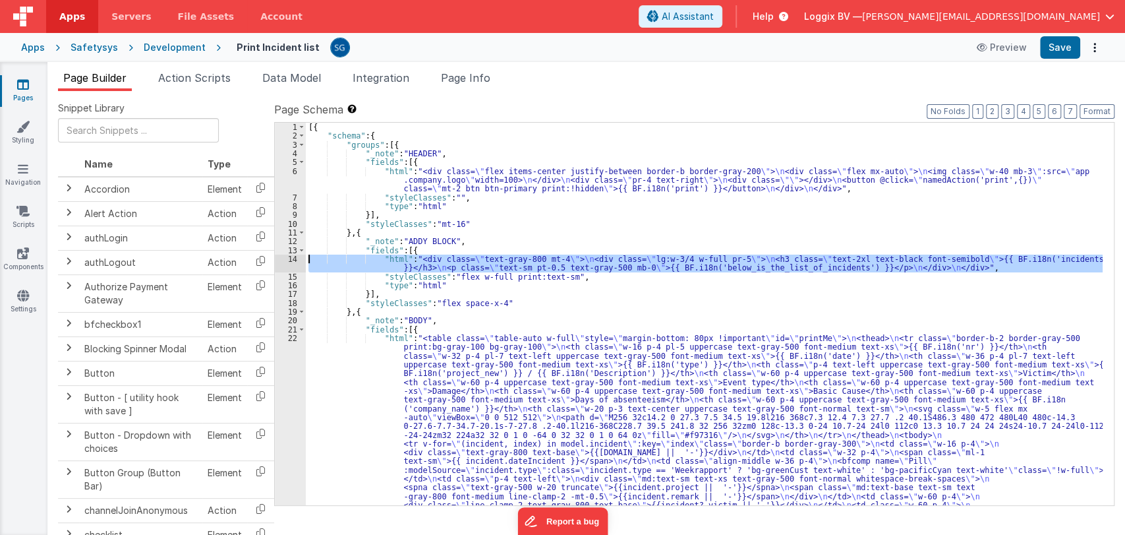
click at [289, 258] on div "14" at bounding box center [290, 263] width 31 height 18
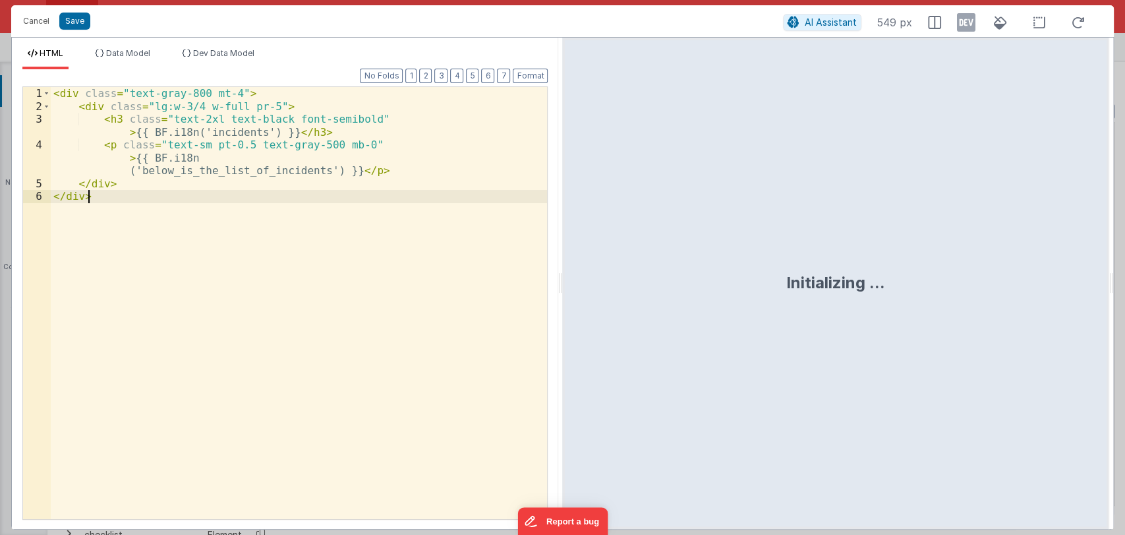
click at [289, 258] on div "< div class = "text-gray-800 mt-4" > < div class = "lg:w-3/4 w-full pr-5" > < h…" at bounding box center [299, 315] width 496 height 457
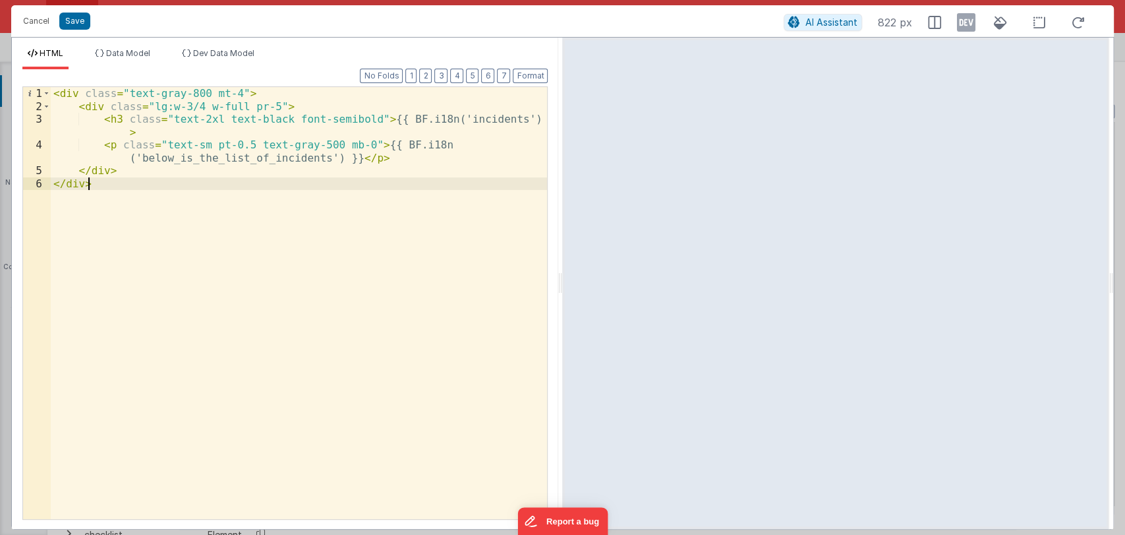
click at [229, 164] on div "< div class = "text-gray-800 mt-4" > < div class = "lg:w-3/4 w-full pr-5" > < h…" at bounding box center [299, 315] width 497 height 457
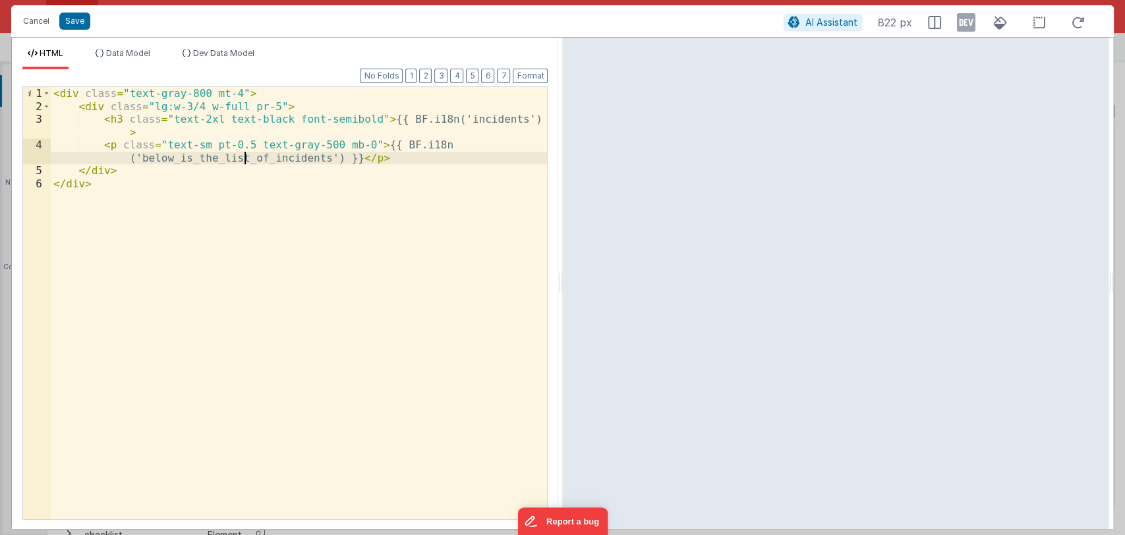
click at [245, 158] on div "< div class = "text-gray-800 mt-4" > < div class = "lg:w-3/4 w-full pr-5" > < h…" at bounding box center [299, 315] width 497 height 457
click at [73, 23] on button "Save" at bounding box center [74, 21] width 31 height 17
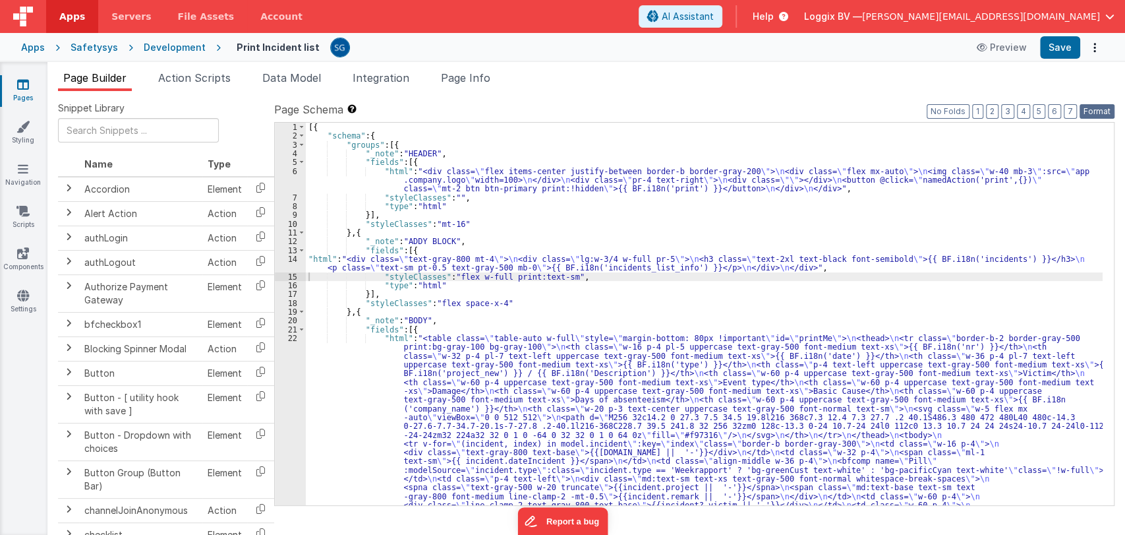
click at [1090, 112] on button "Format" at bounding box center [1097, 111] width 35 height 15
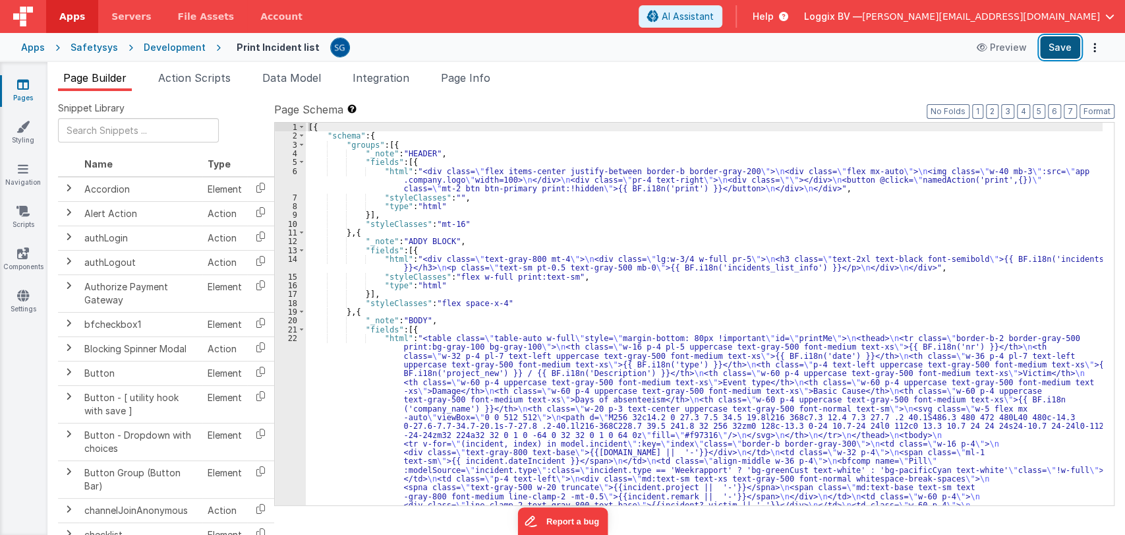
click at [1063, 56] on button "Save" at bounding box center [1060, 47] width 40 height 22
click at [30, 78] on link "Pages" at bounding box center [22, 91] width 47 height 26
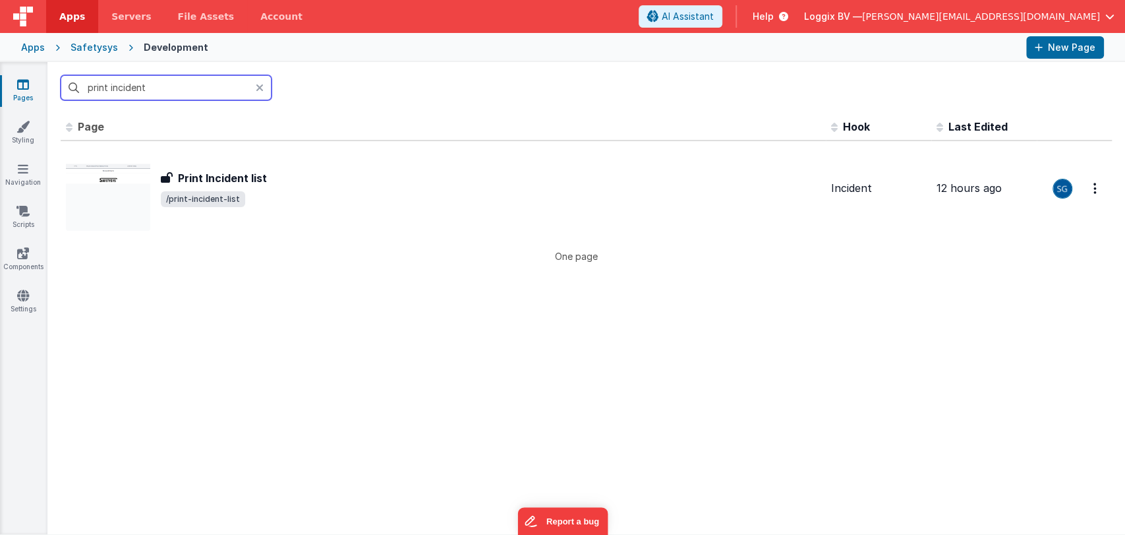
click at [175, 85] on input "print incident" at bounding box center [166, 87] width 211 height 25
type input "print"
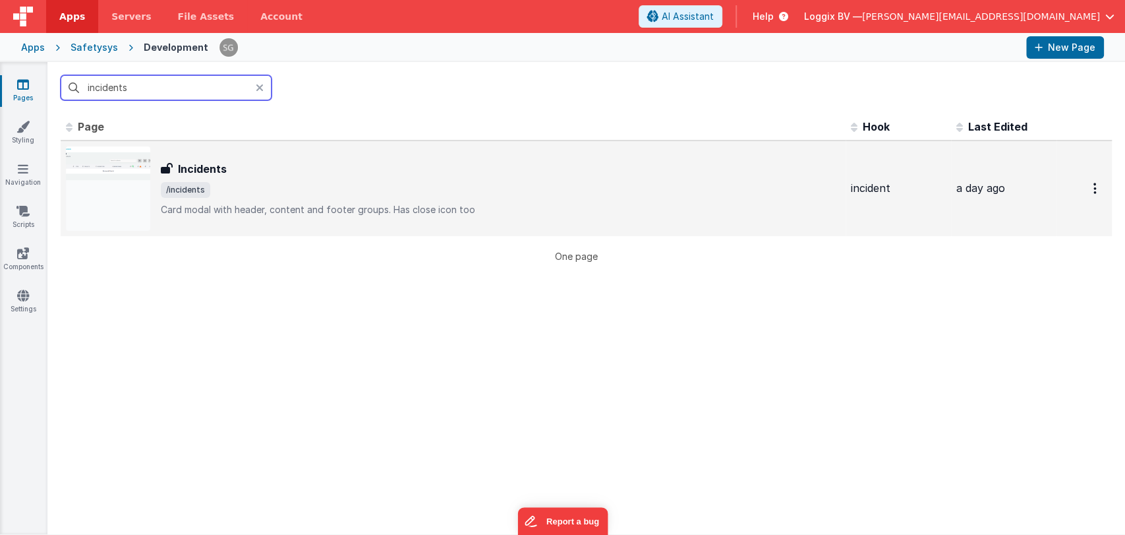
type input "incidents"
click at [226, 167] on div "Incidents" at bounding box center [501, 169] width 680 height 16
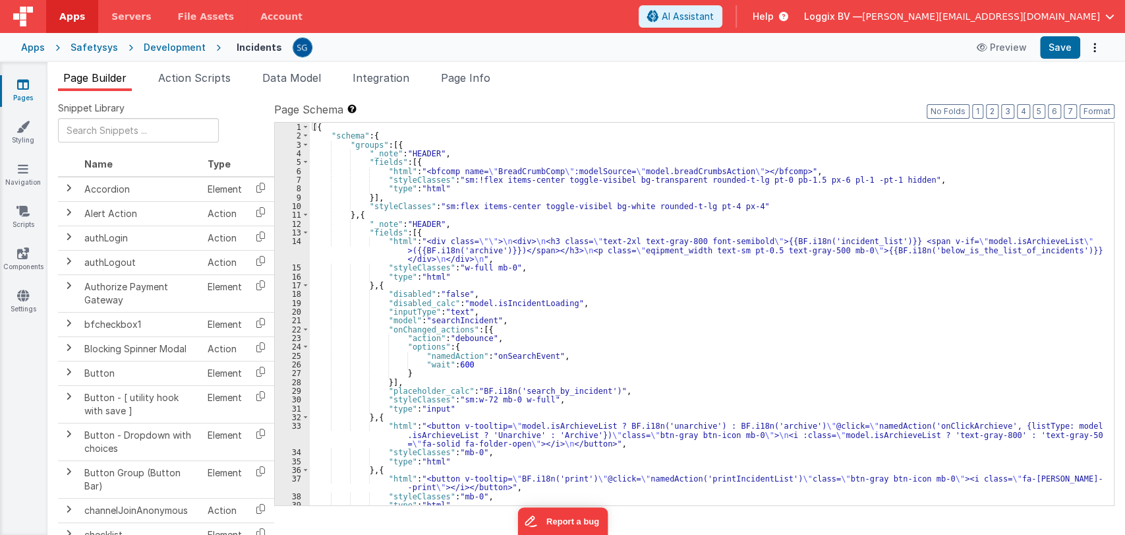
click at [463, 219] on div "[{ "schema" : { "groups" : [{ "_note" : "HEADER" , "fields" : [{ "html" : "<bfc…" at bounding box center [706, 323] width 793 height 400
click at [458, 246] on div "[{ "schema" : { "groups" : [{ "_note" : "HEADER" , "fields" : [{ "html" : "<bfc…" at bounding box center [706, 323] width 793 height 400
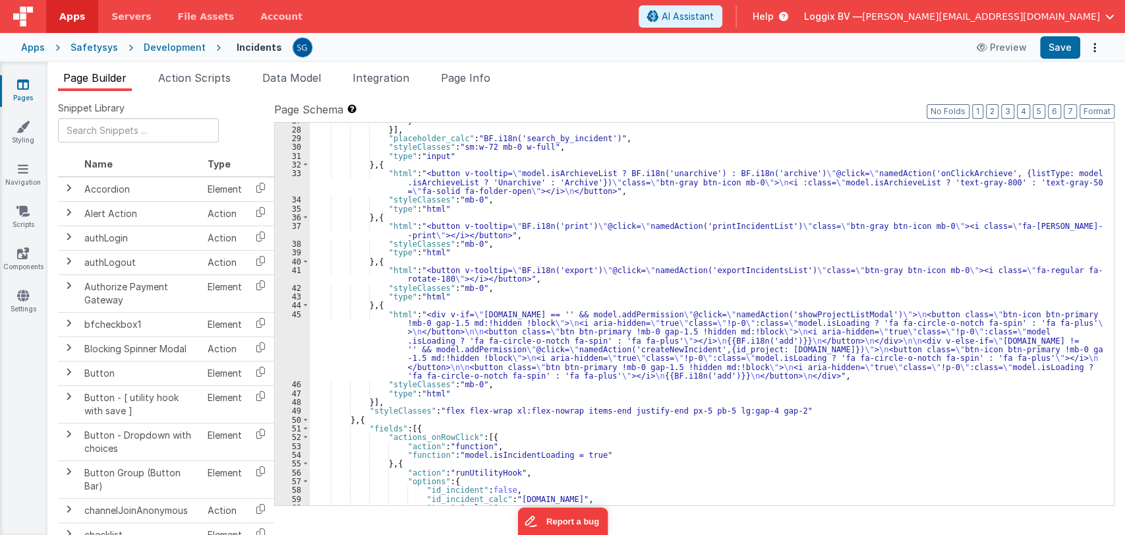
scroll to position [252, 0]
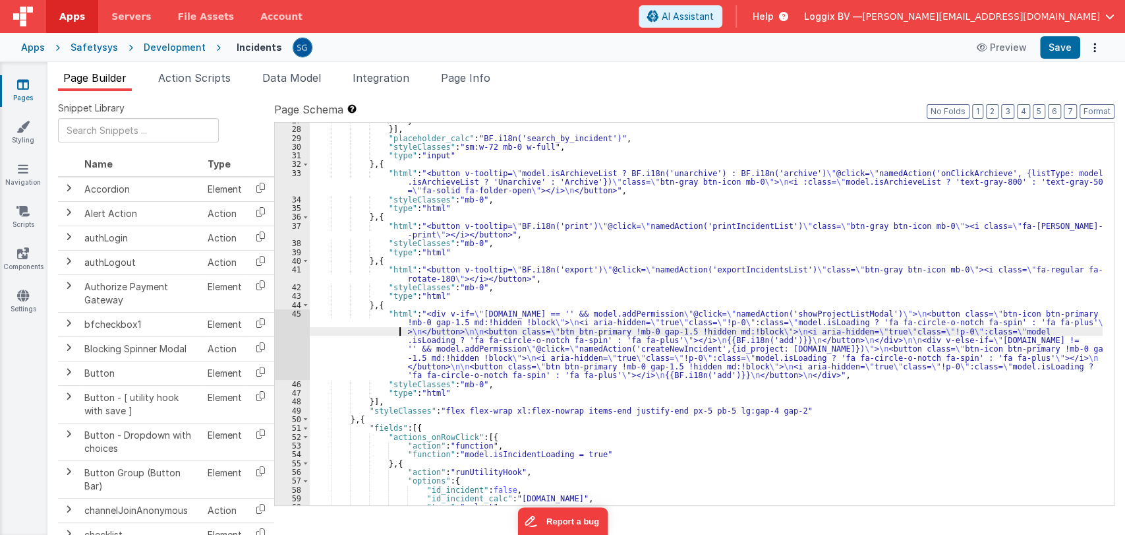
click at [374, 332] on div "} }] , "placeholder_calc" : "BF.i18n('search_by_incident')" , "styleClasses" : …" at bounding box center [706, 316] width 793 height 400
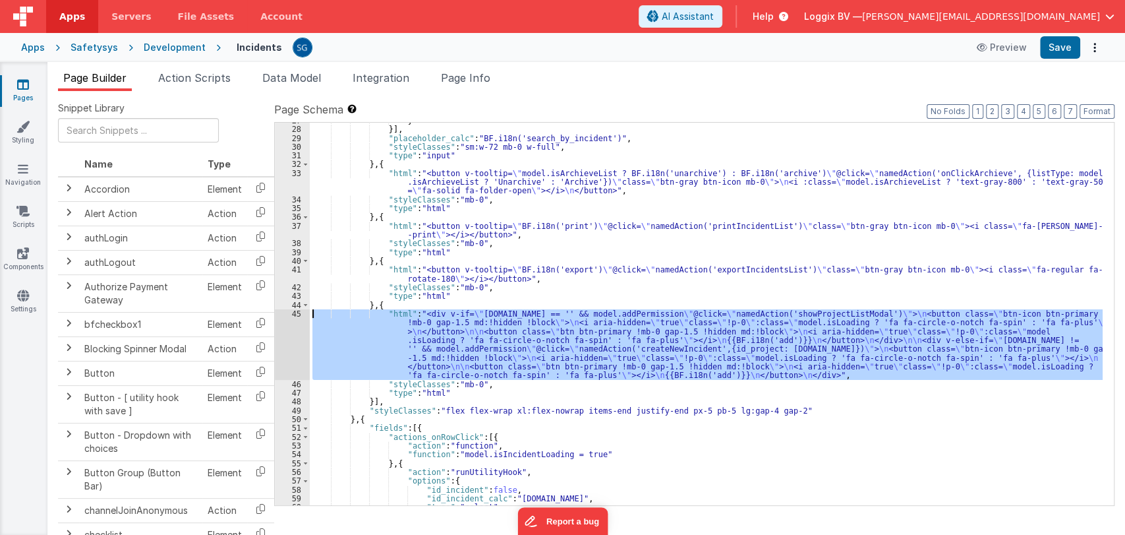
click at [295, 311] on div "45" at bounding box center [292, 344] width 35 height 71
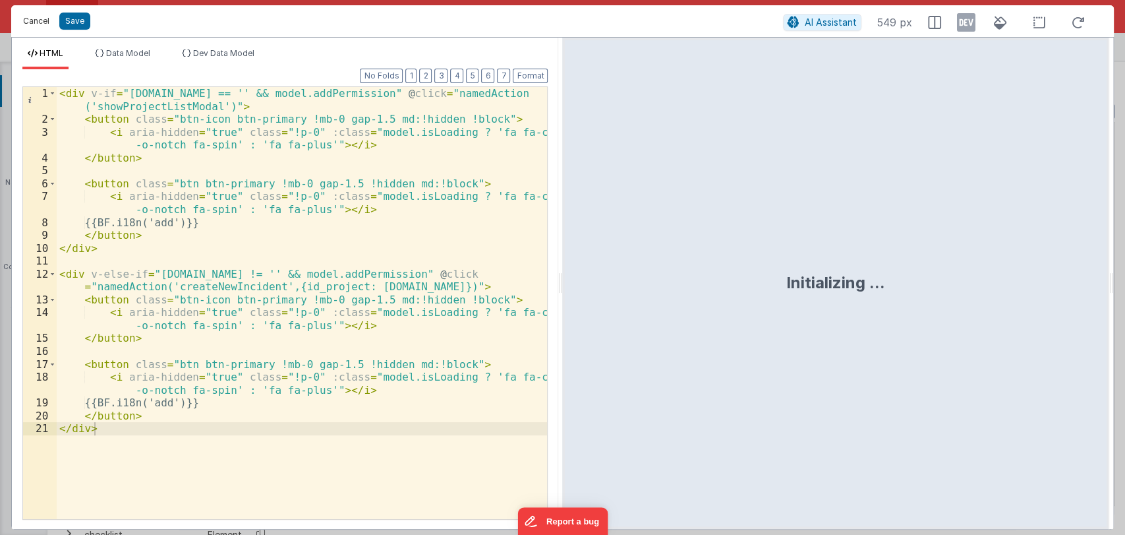
click at [35, 17] on button "Cancel" at bounding box center [36, 21] width 40 height 18
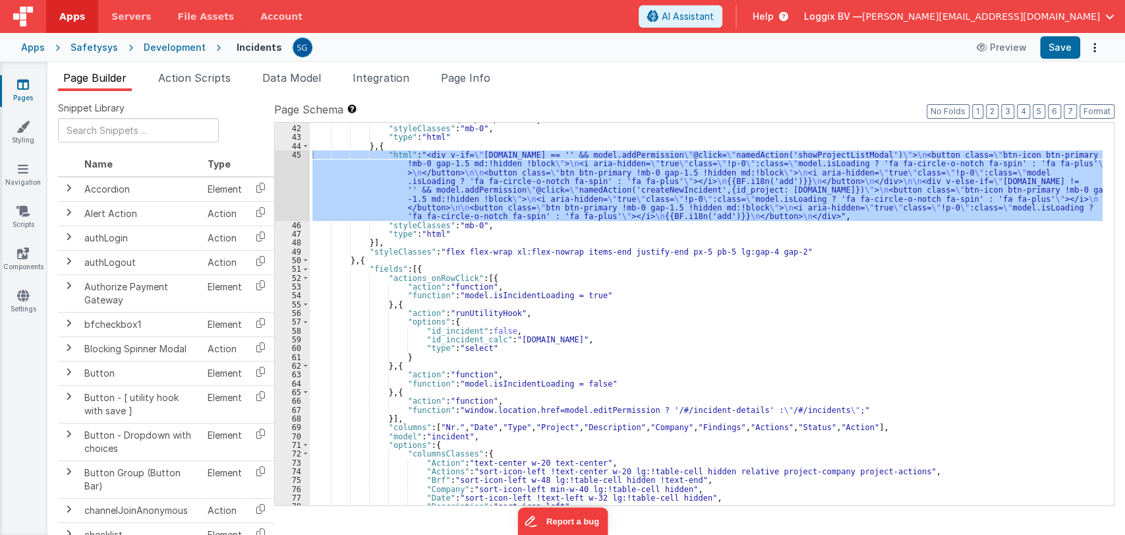
scroll to position [411, 0]
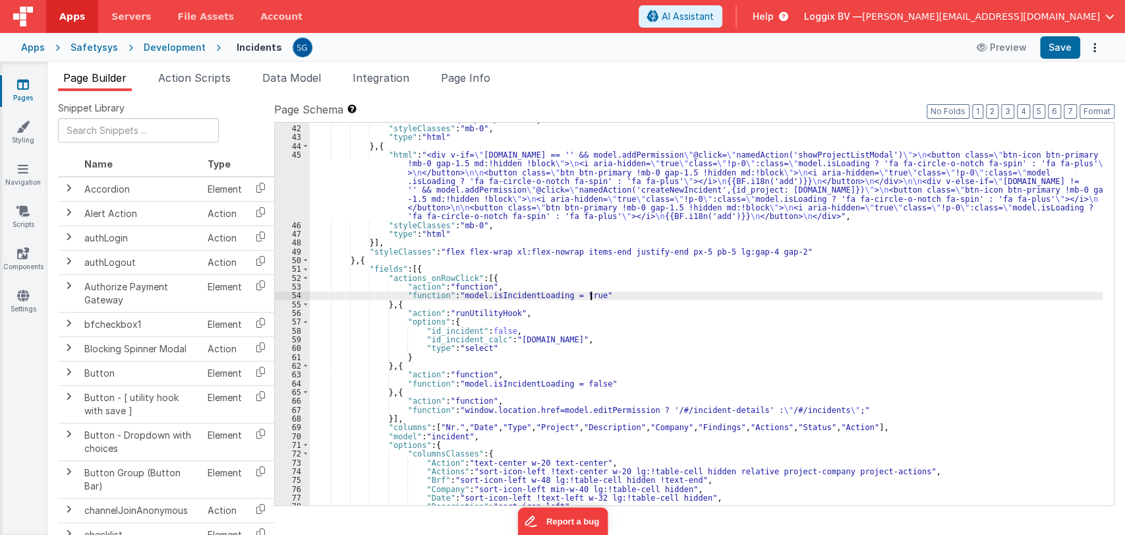
click at [708, 295] on div ""html" : "<button v-tooltip= \" BF.i18n('export') \" @click= \" namedAction('ex…" at bounding box center [706, 311] width 793 height 409
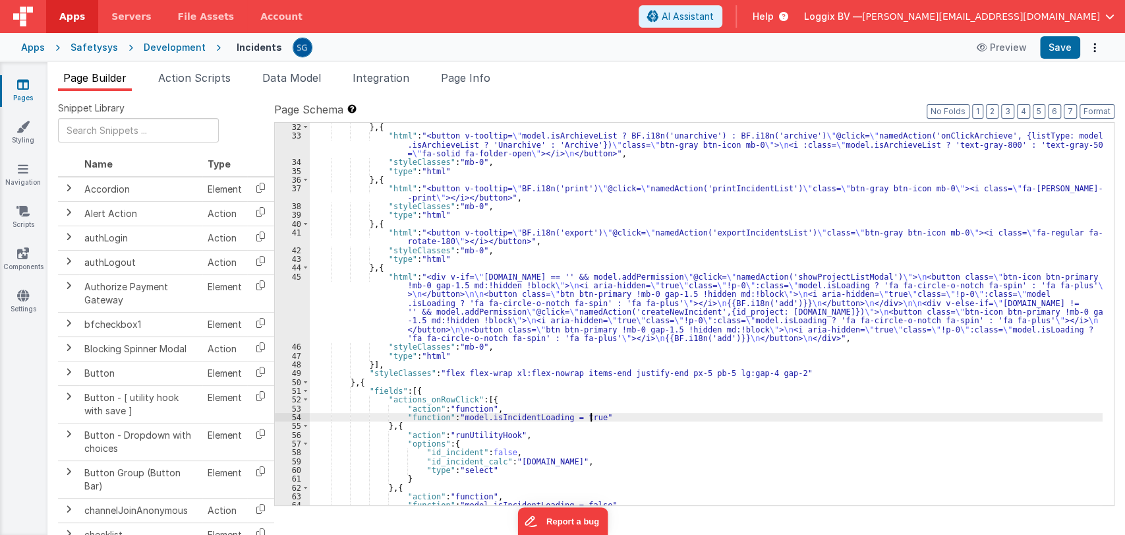
scroll to position [288, 0]
click at [616, 286] on div ""type" : "input" } , { "html" : "<button v-tooltip= \" model.isArchieveList ? B…" at bounding box center [706, 316] width 793 height 400
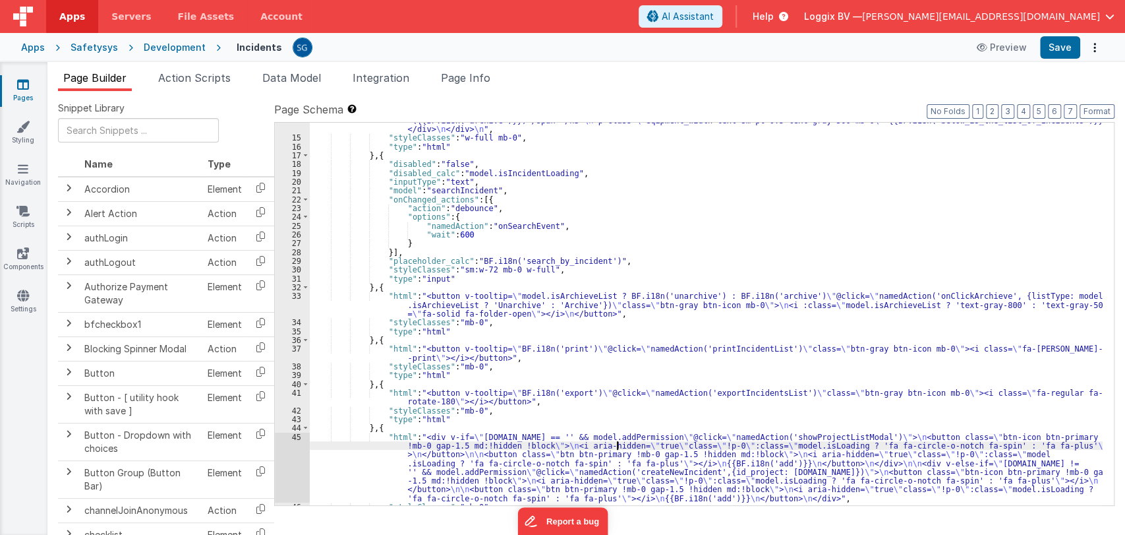
scroll to position [0, 0]
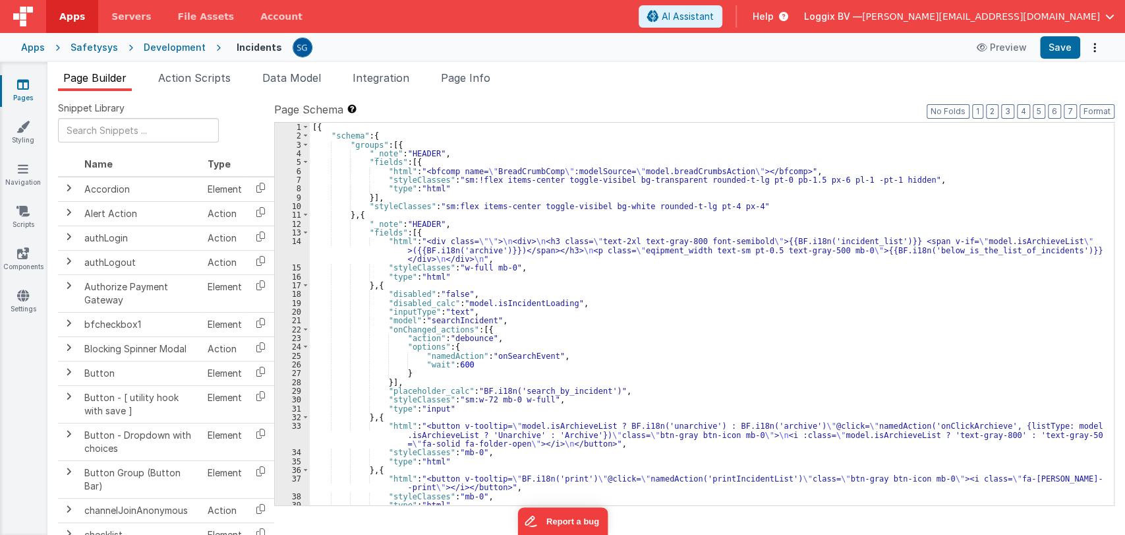
click at [481, 250] on div "[{ "schema" : { "groups" : [{ "_note" : "HEADER" , "fields" : [{ "html" : "<bfc…" at bounding box center [706, 323] width 793 height 400
click at [298, 242] on div "14" at bounding box center [292, 250] width 35 height 26
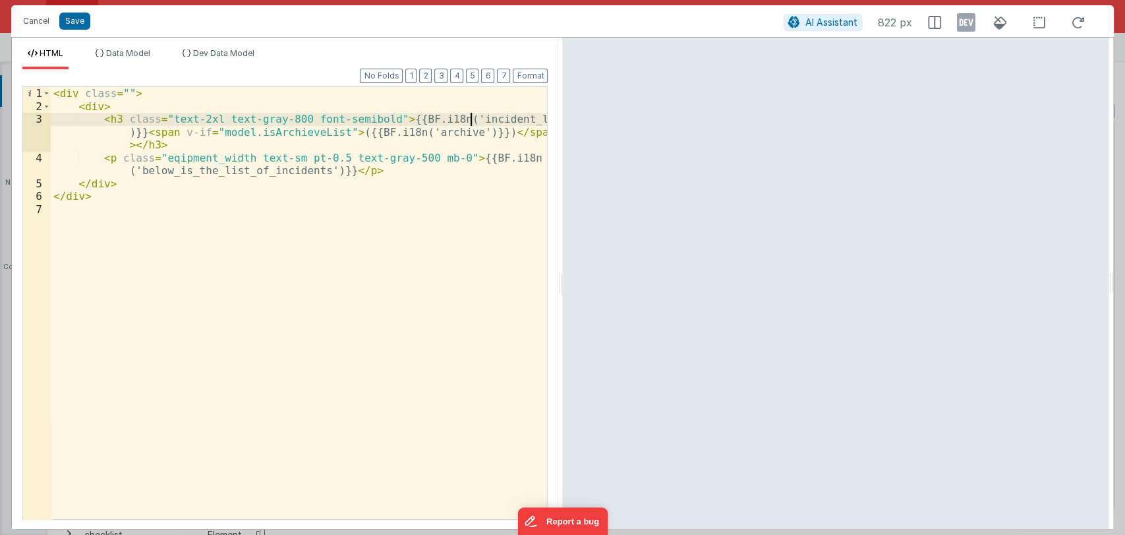
click at [469, 119] on div "< div class = "" > < div > < h3 class = "text-2xl text-gray-800 font-semibold" …" at bounding box center [299, 315] width 497 height 457
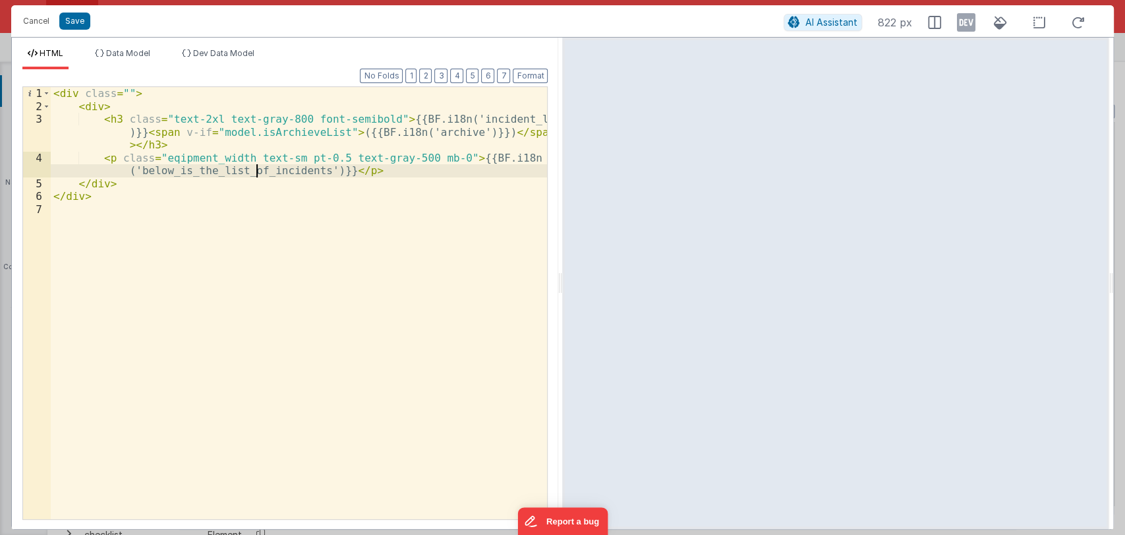
click at [258, 172] on div "< div class = "" > < div > < h3 class = "text-2xl text-gray-800 font-semibold" …" at bounding box center [299, 315] width 497 height 457
click at [79, 20] on button "Save" at bounding box center [74, 21] width 31 height 17
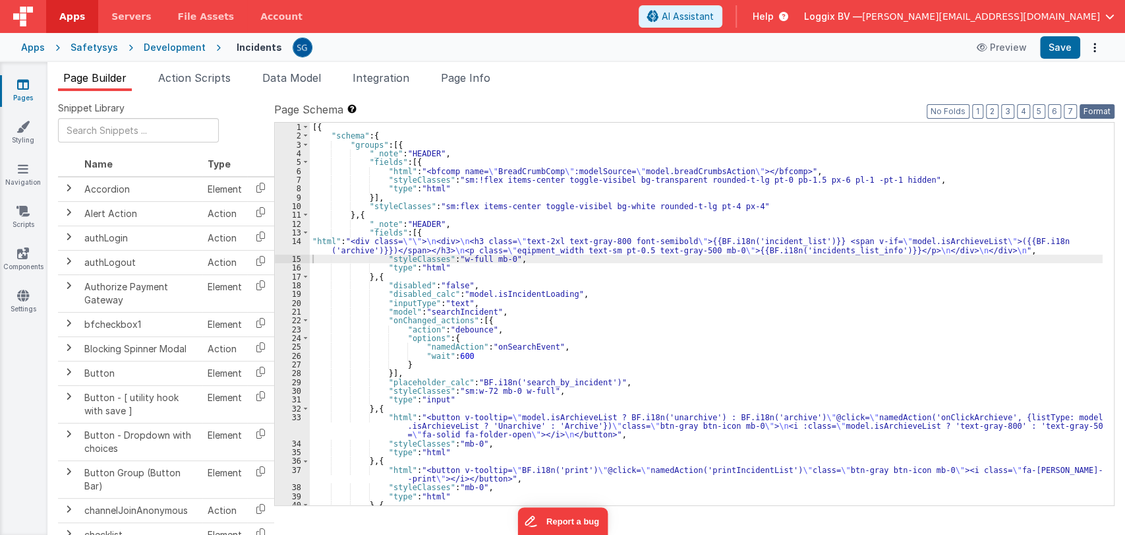
click at [1095, 117] on button "Format" at bounding box center [1097, 111] width 35 height 15
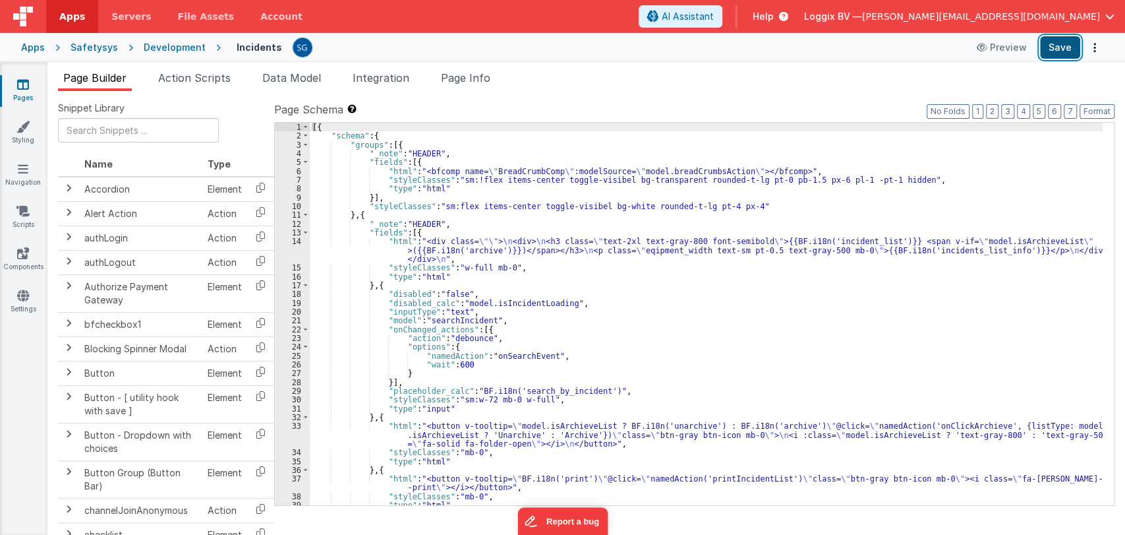
click at [1071, 44] on button "Save" at bounding box center [1060, 47] width 40 height 22
click at [13, 88] on link "Pages" at bounding box center [22, 91] width 47 height 26
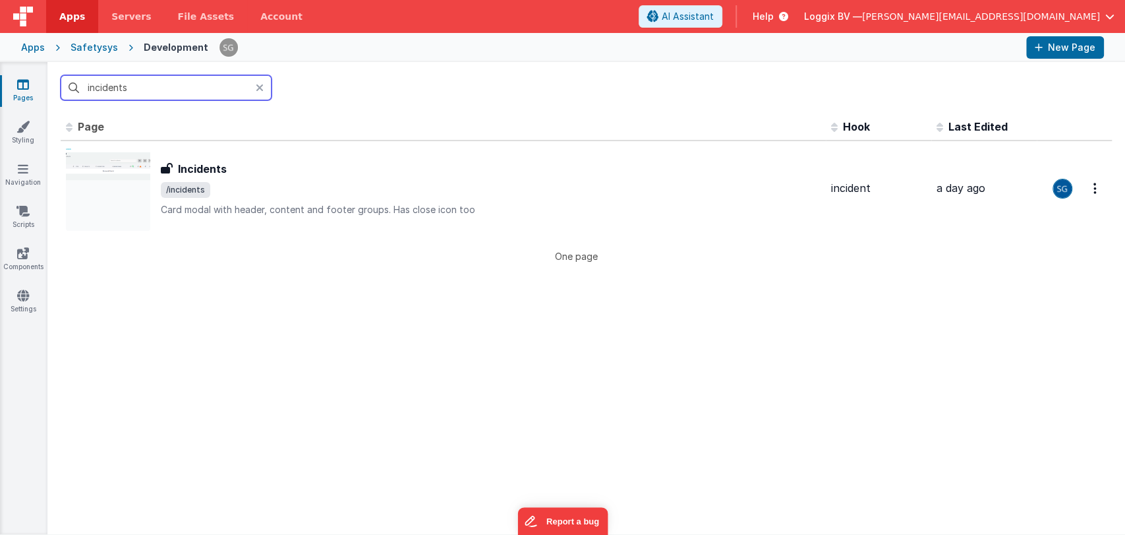
click at [167, 85] on input "incidents" at bounding box center [166, 87] width 211 height 25
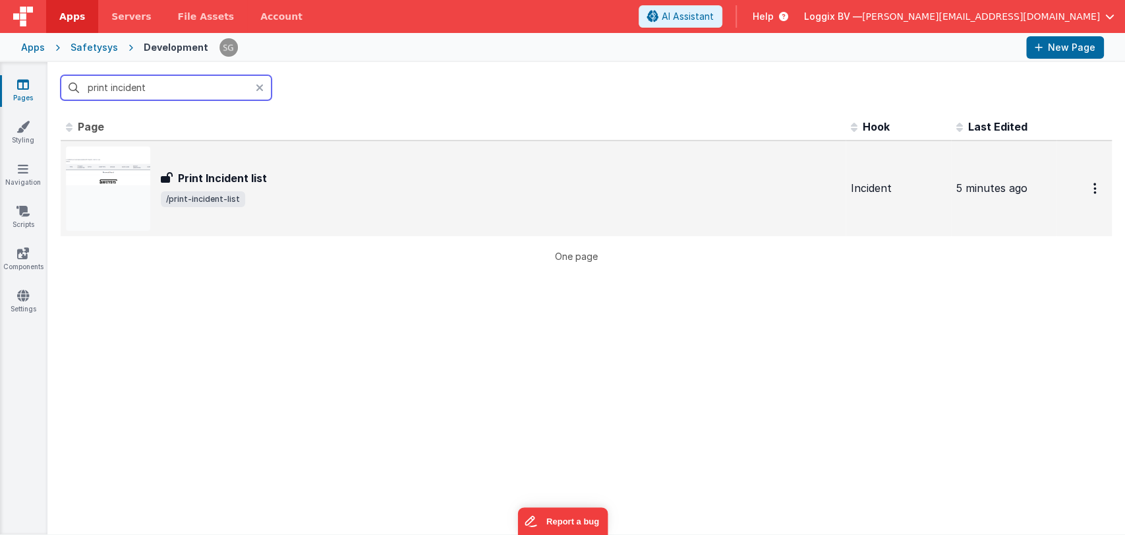
type input "print incident"
click at [237, 162] on div "Print Incident list Print Incident list /print-incident-list" at bounding box center [453, 188] width 775 height 84
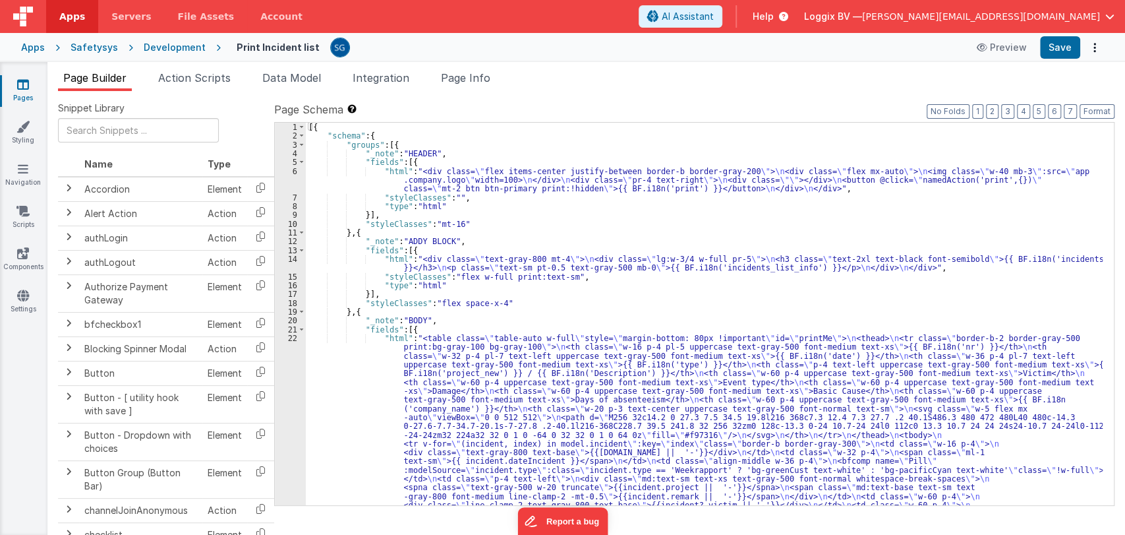
click at [350, 336] on div "[{ "schema" : { "groups" : [{ "_note" : "HEADER" , "fields" : [{ "html" : "<div…" at bounding box center [704, 446] width 797 height 646
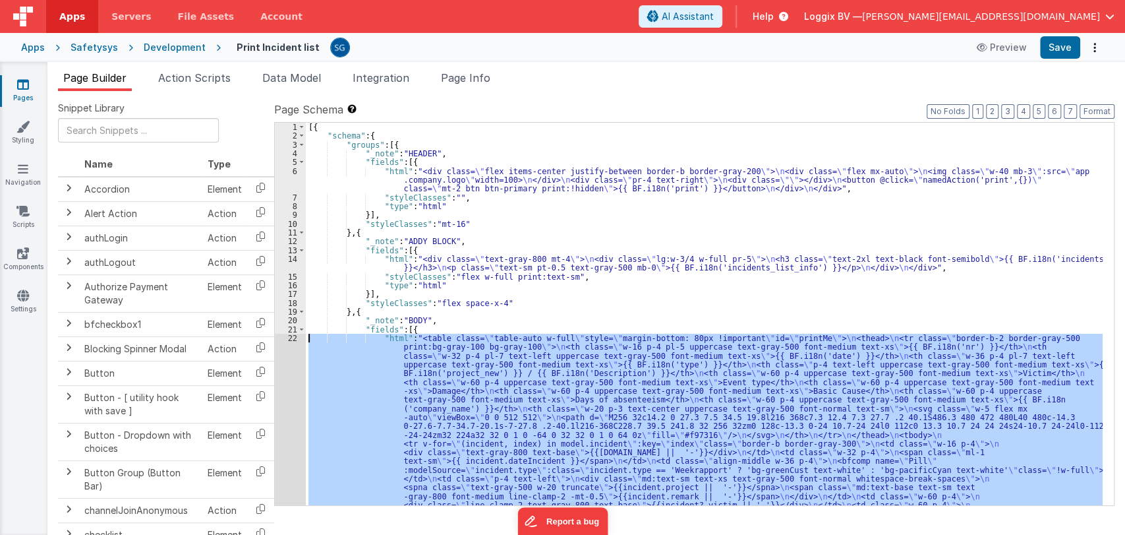
click at [293, 339] on div "22" at bounding box center [290, 461] width 31 height 255
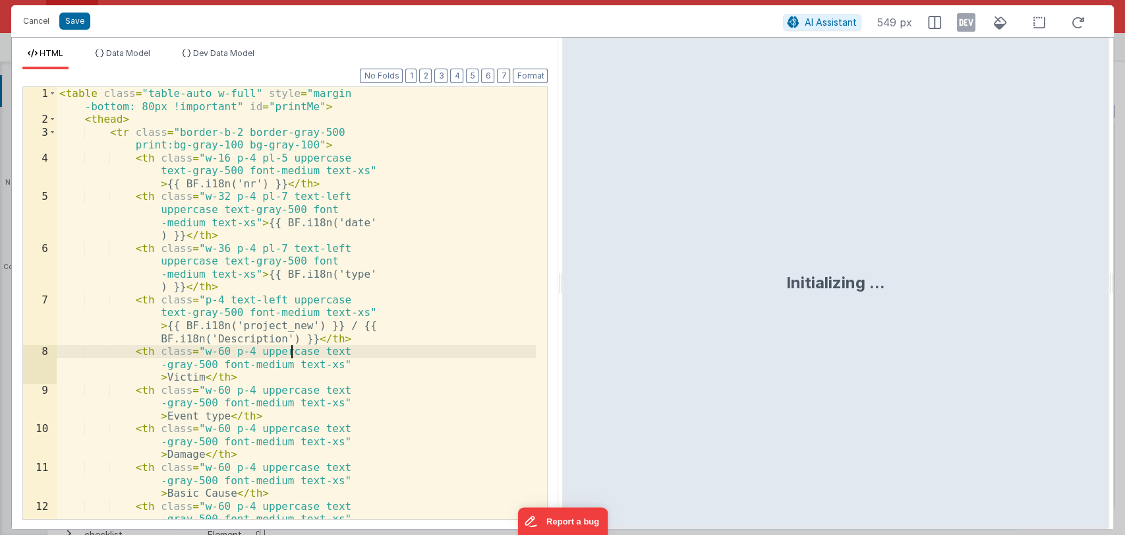
click at [293, 339] on div "< table class = "table-auto w-full" style = "margin -bottom: 80px !important" i…" at bounding box center [296, 335] width 479 height 496
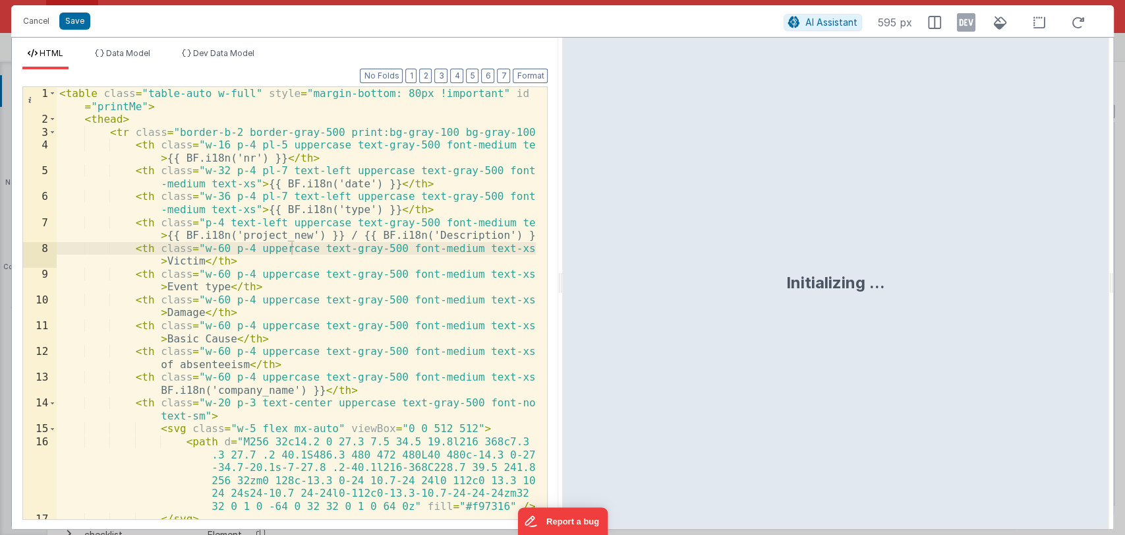
drag, startPoint x: 563, startPoint y: 280, endPoint x: 986, endPoint y: 233, distance: 425.1
click at [986, 233] on div "Initializing ..." at bounding box center [835, 283] width 546 height 491
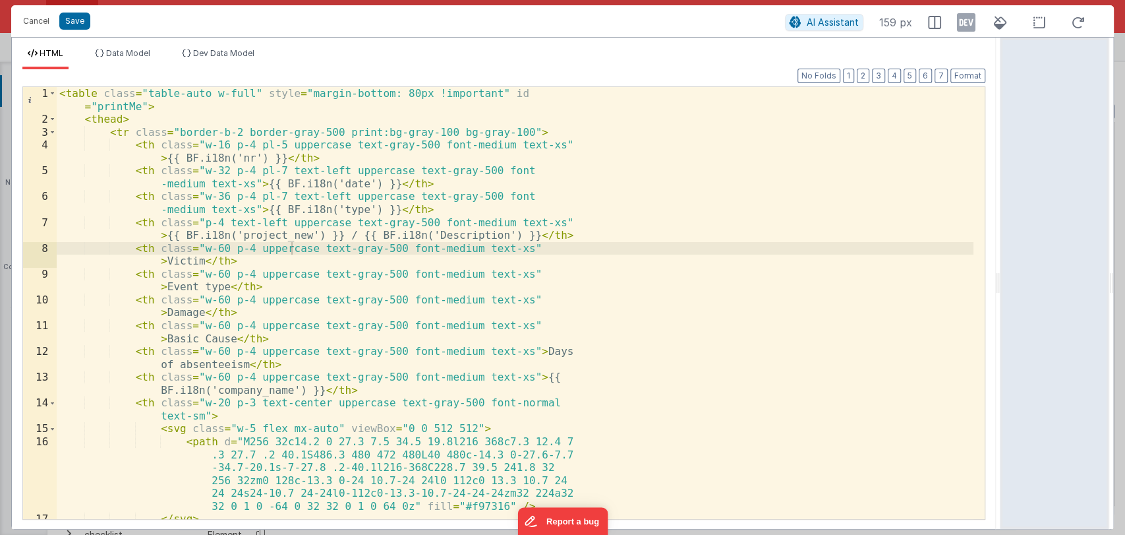
drag, startPoint x: 559, startPoint y: 279, endPoint x: 1017, endPoint y: 275, distance: 458.2
click at [1017, 275] on html "Cancel Save AI Assistant 159 px HTML Data Model Dev Data Model Format 7 6 5 4 3…" at bounding box center [562, 267] width 1125 height 535
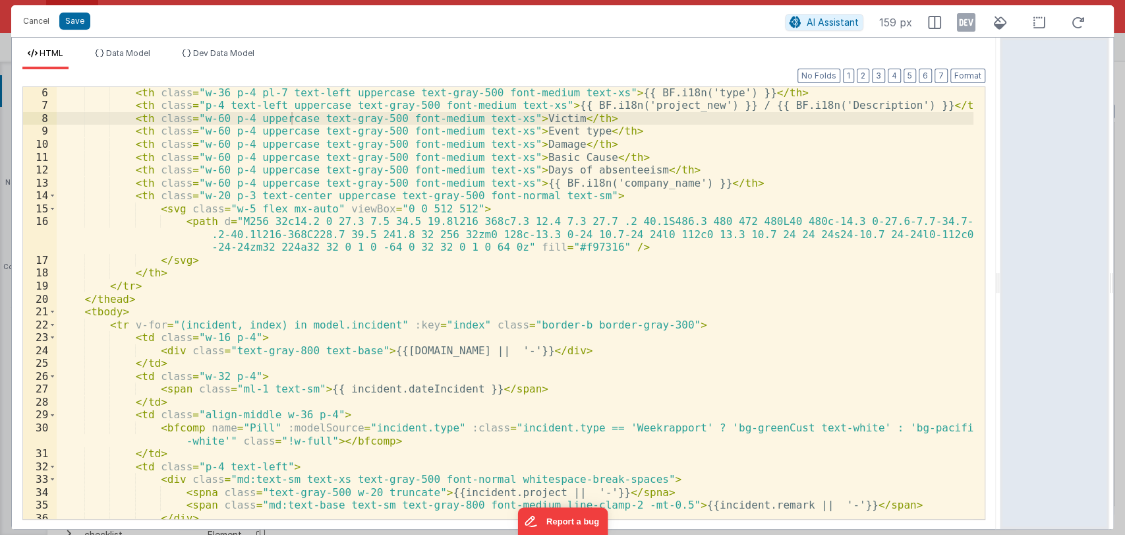
scroll to position [70, 0]
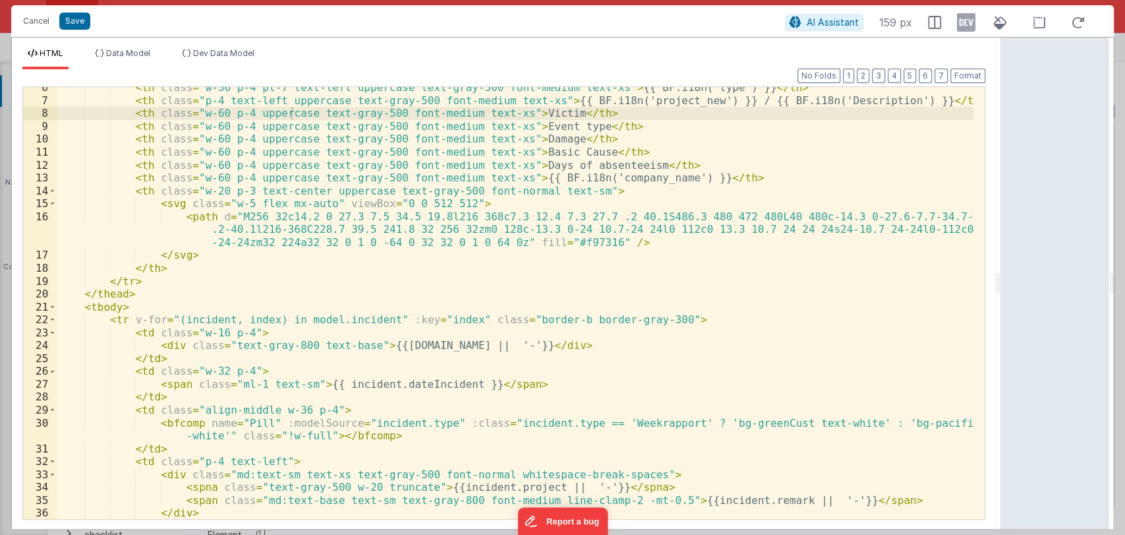
click at [239, 334] on div "< th class = "w-36 p-4 pl-7 text-left uppercase text-gray-500 font-medium text-…" at bounding box center [515, 309] width 917 height 457
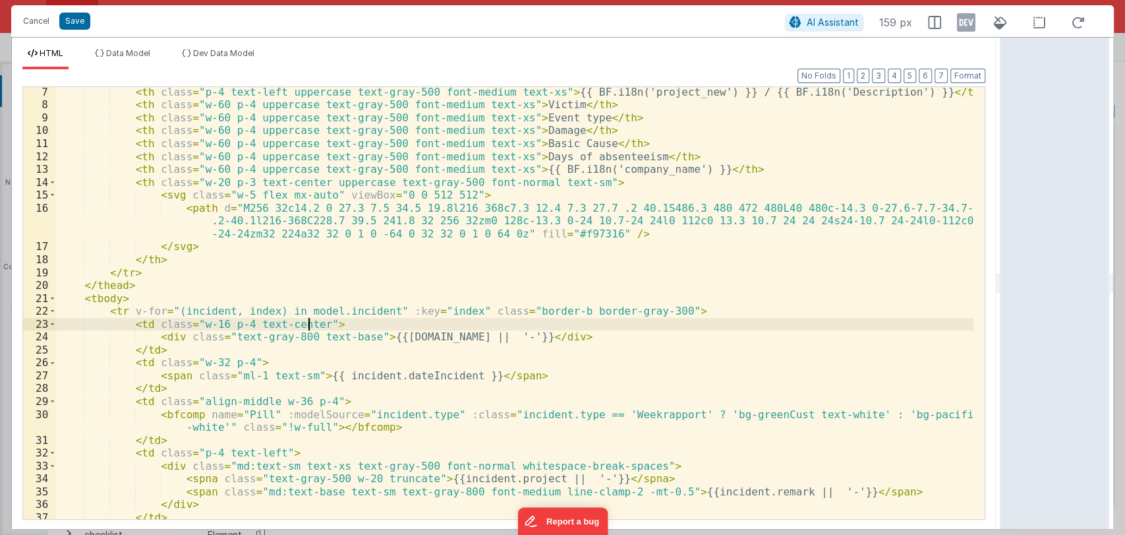
scroll to position [91, 0]
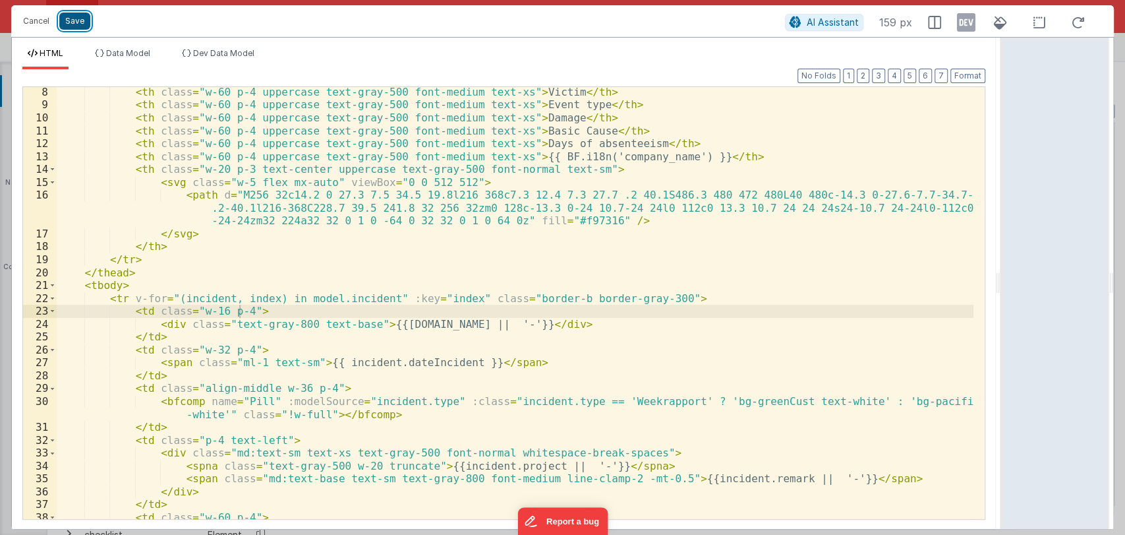
click at [77, 20] on button "Save" at bounding box center [74, 21] width 31 height 17
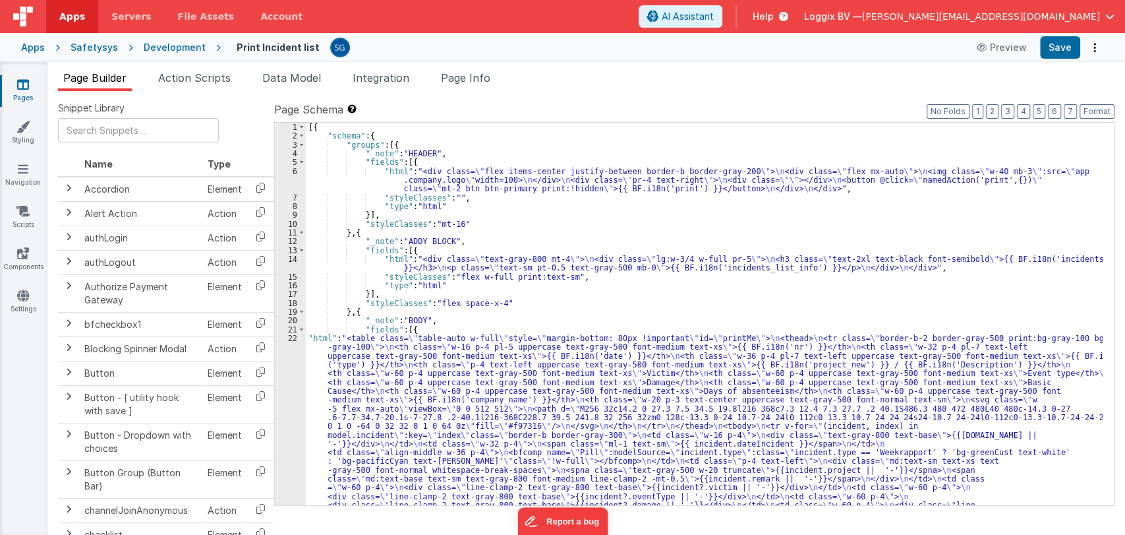
click at [26, 90] on icon at bounding box center [23, 84] width 12 height 13
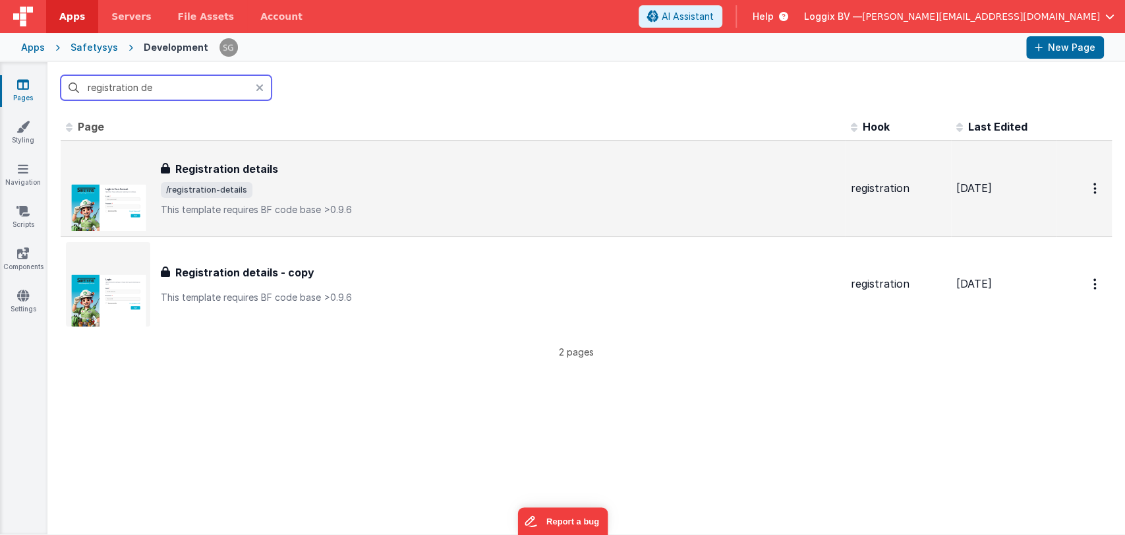
type input "registration de"
click at [287, 162] on div "Registration details" at bounding box center [501, 169] width 680 height 16
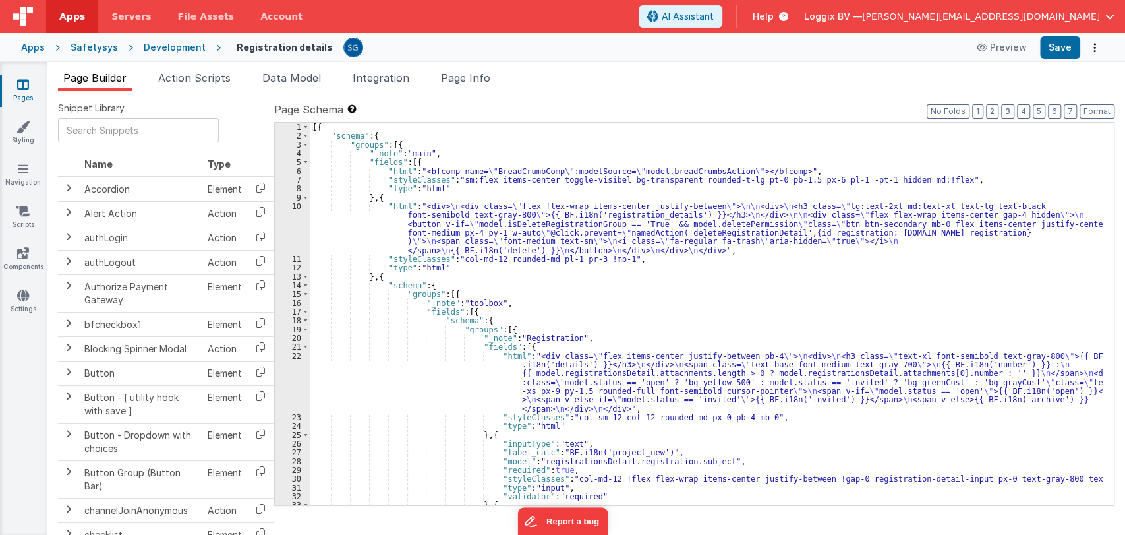
click at [606, 339] on div "[{ "schema" : { "groups" : [{ "_note" : "main" , "fields" : [{ "html" : "<bfcom…" at bounding box center [706, 323] width 793 height 400
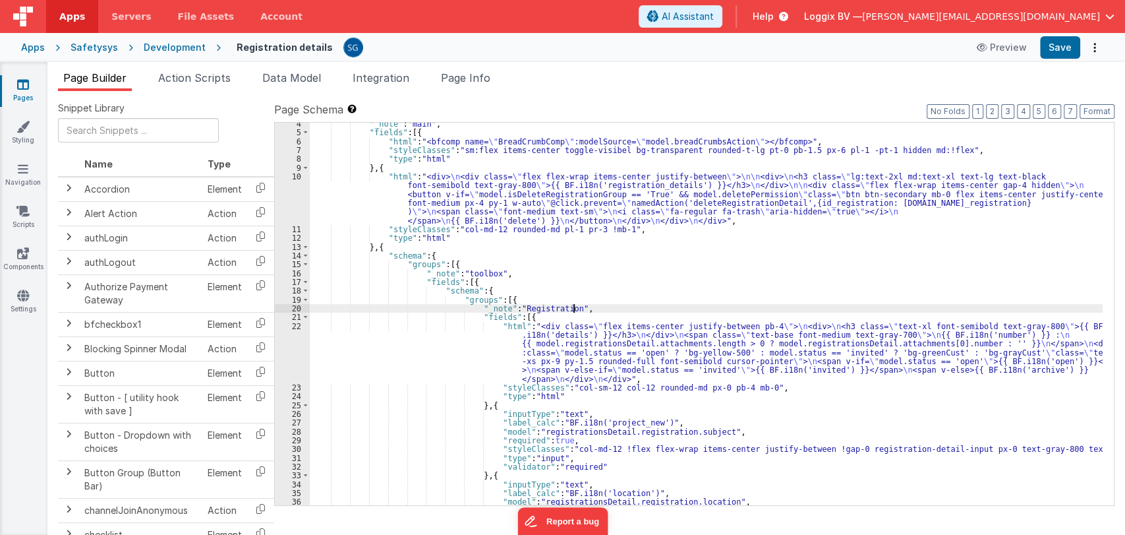
scroll to position [27, 0]
click at [24, 86] on icon at bounding box center [23, 84] width 12 height 13
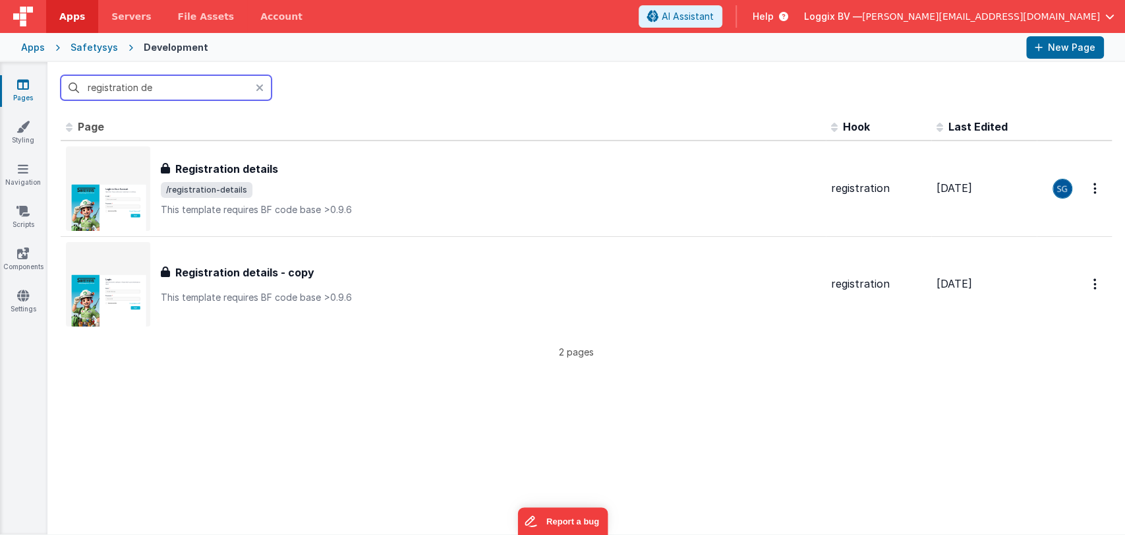
click at [196, 90] on input "registration de" at bounding box center [166, 87] width 211 height 25
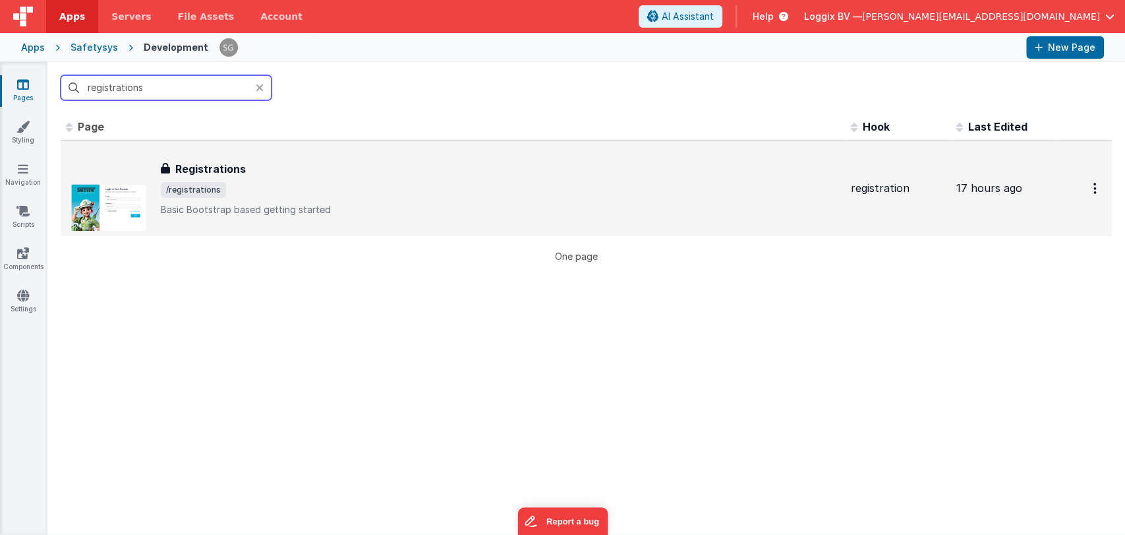
type input "registrations"
click at [254, 179] on div "Registrations Registrations /registrations Basic Bootstrap based getting started" at bounding box center [501, 188] width 680 height 55
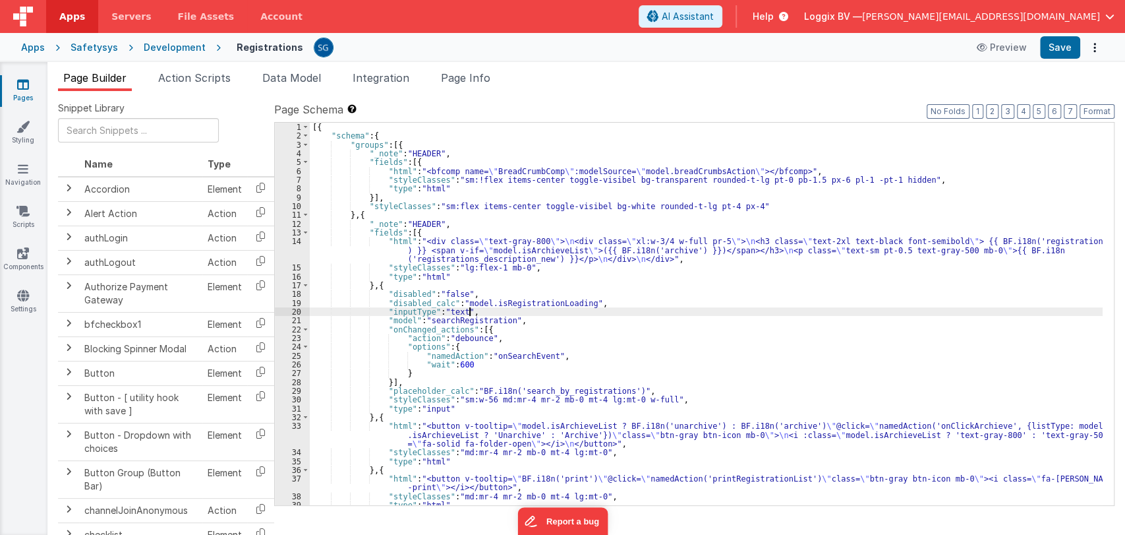
click at [585, 311] on div "[{ "schema" : { "groups" : [{ "_note" : "HEADER" , "fields" : [{ "html" : "<bfc…" at bounding box center [706, 323] width 793 height 400
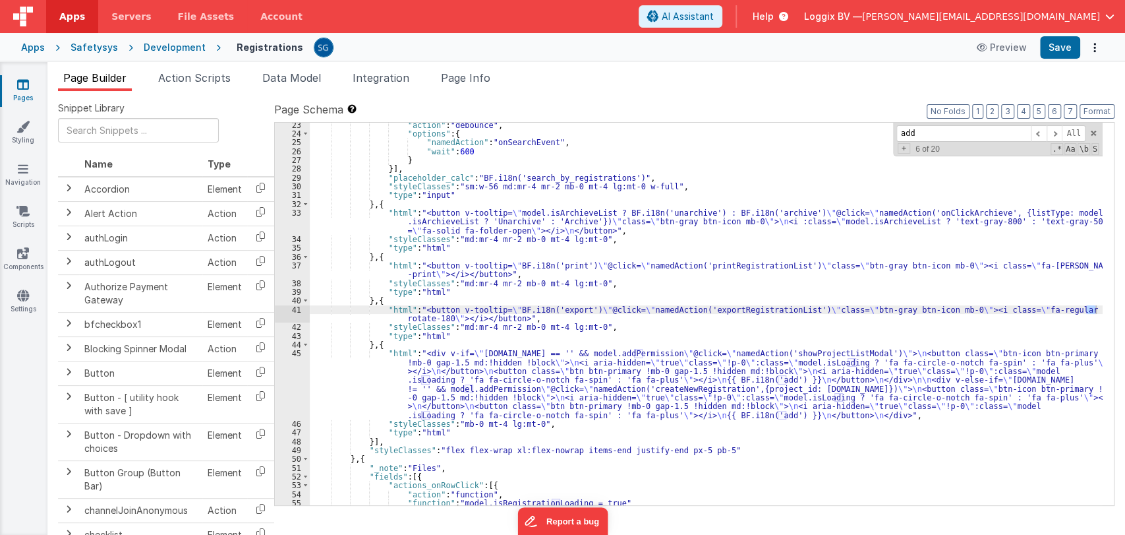
scroll to position [213, 0]
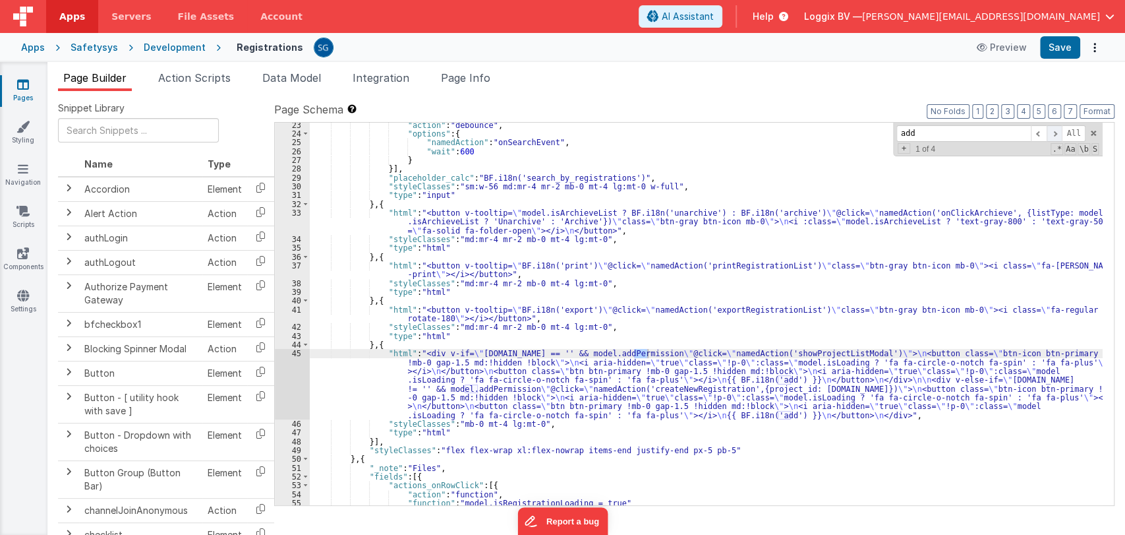
type input "add"
click at [1057, 131] on span at bounding box center [1055, 133] width 16 height 16
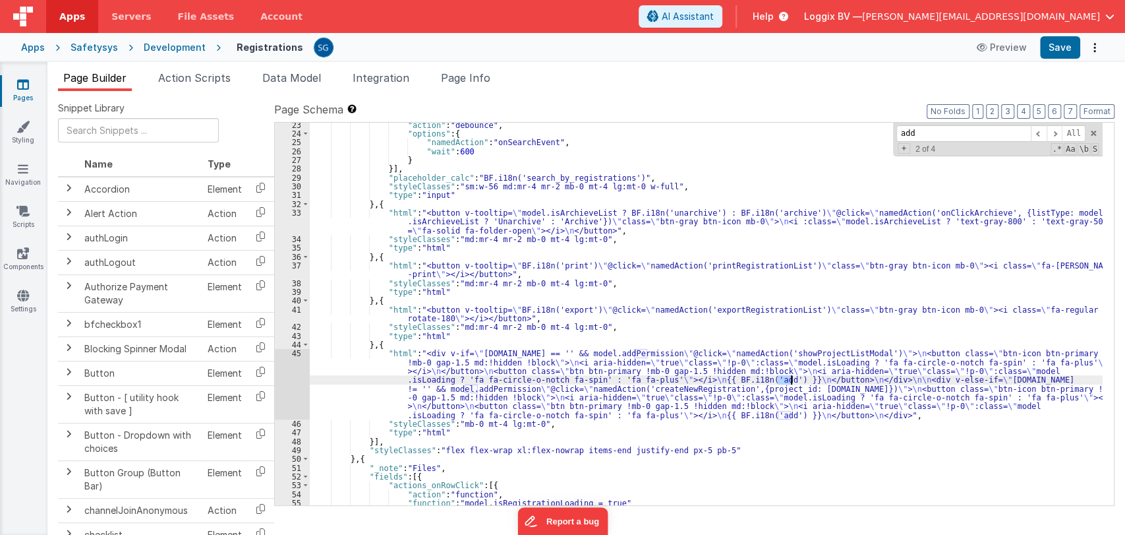
click at [301, 350] on div "45" at bounding box center [292, 384] width 35 height 71
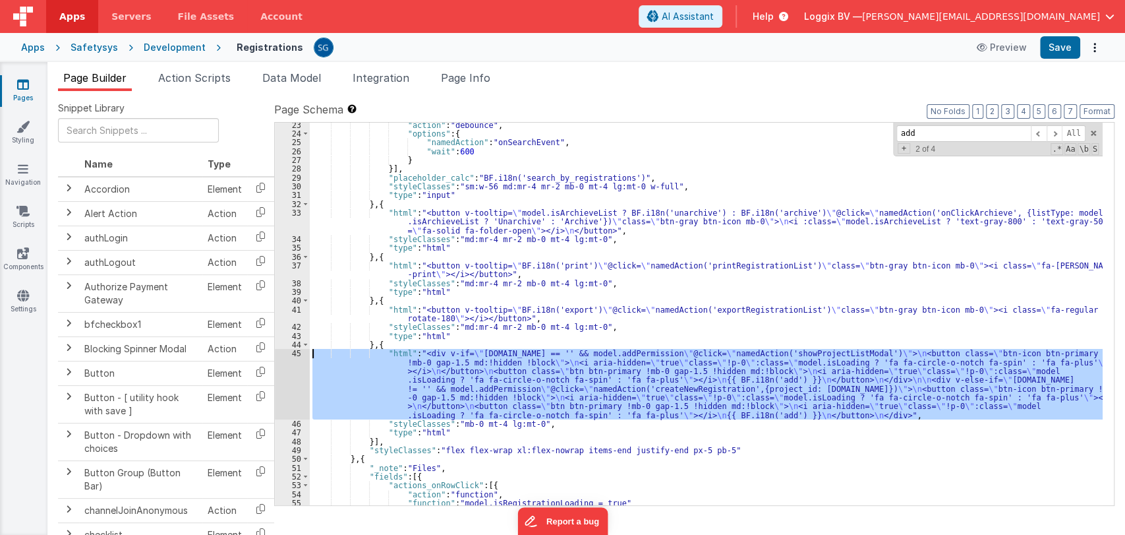
click at [295, 353] on div "45" at bounding box center [292, 384] width 35 height 71
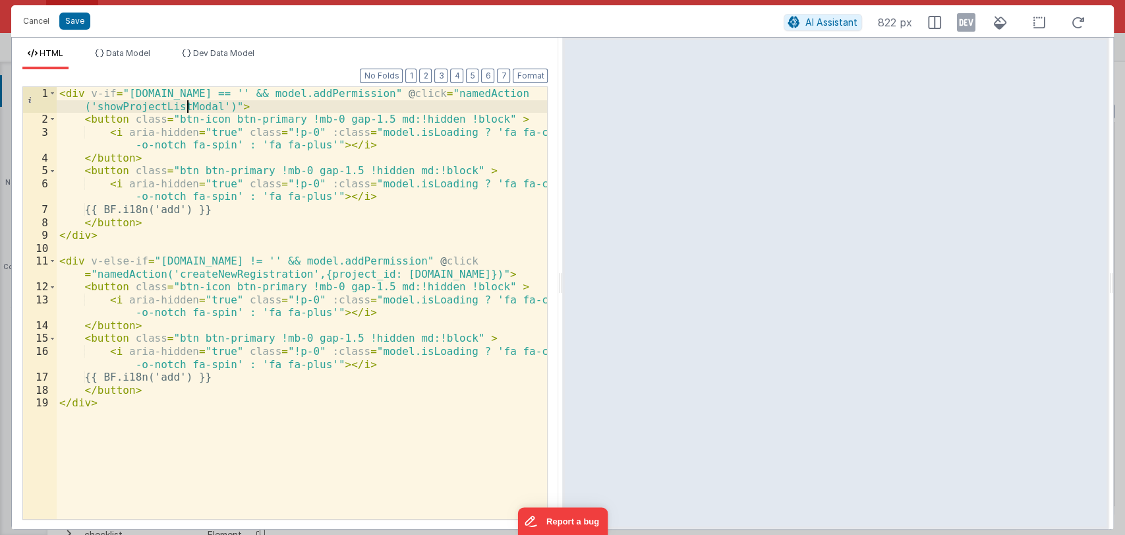
click at [186, 112] on div "< div v-if = "app.project.active.id == '' && model.addPermission" @ click = "na…" at bounding box center [302, 322] width 491 height 471
click at [32, 26] on button "Cancel" at bounding box center [36, 21] width 40 height 18
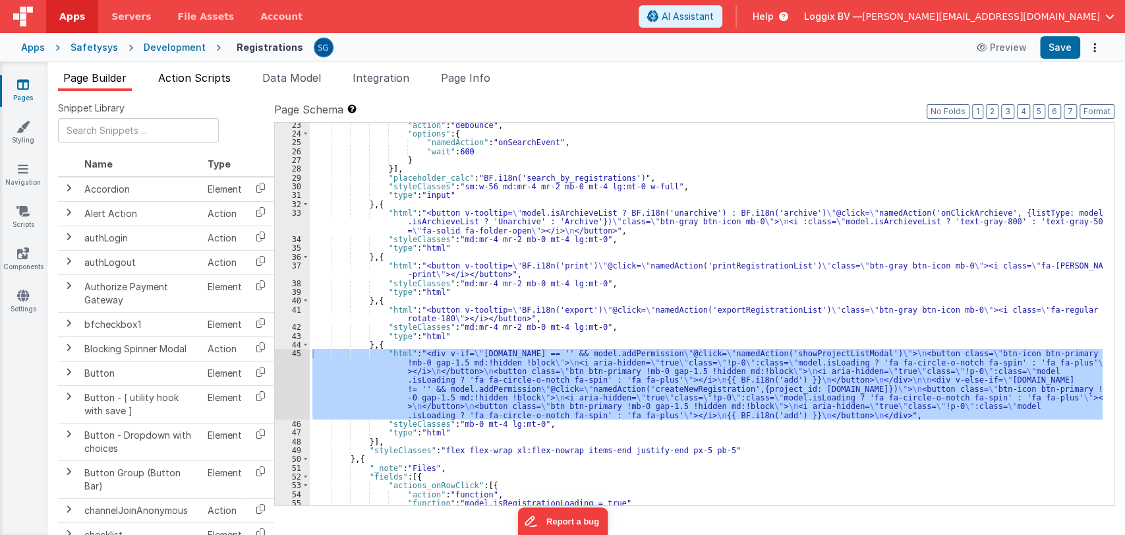
click at [185, 79] on span "Action Scripts" at bounding box center [194, 77] width 73 height 13
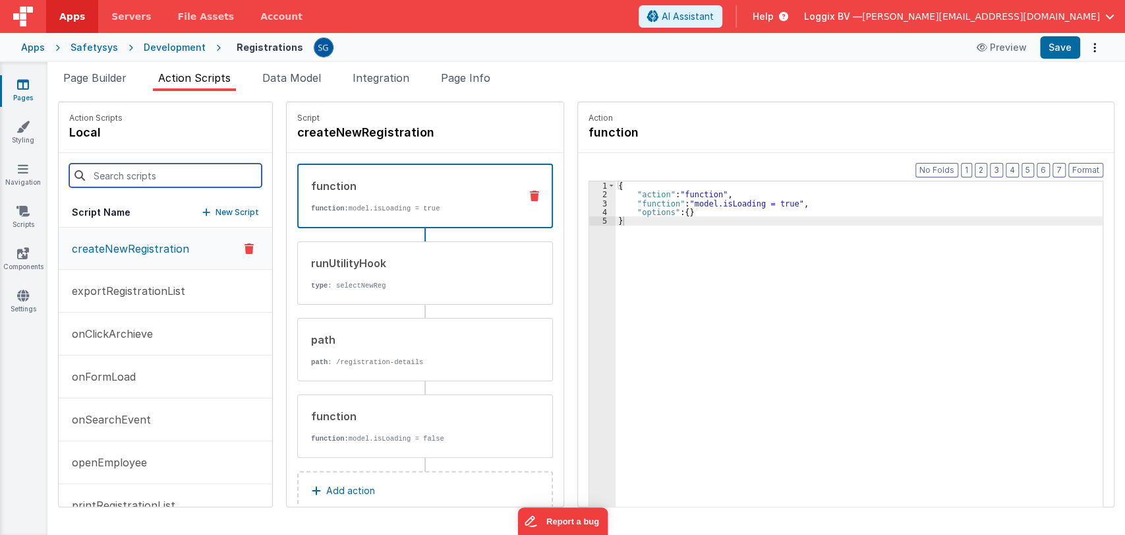
click at [168, 172] on input at bounding box center [165, 175] width 192 height 24
paste input "showProjectListModal"
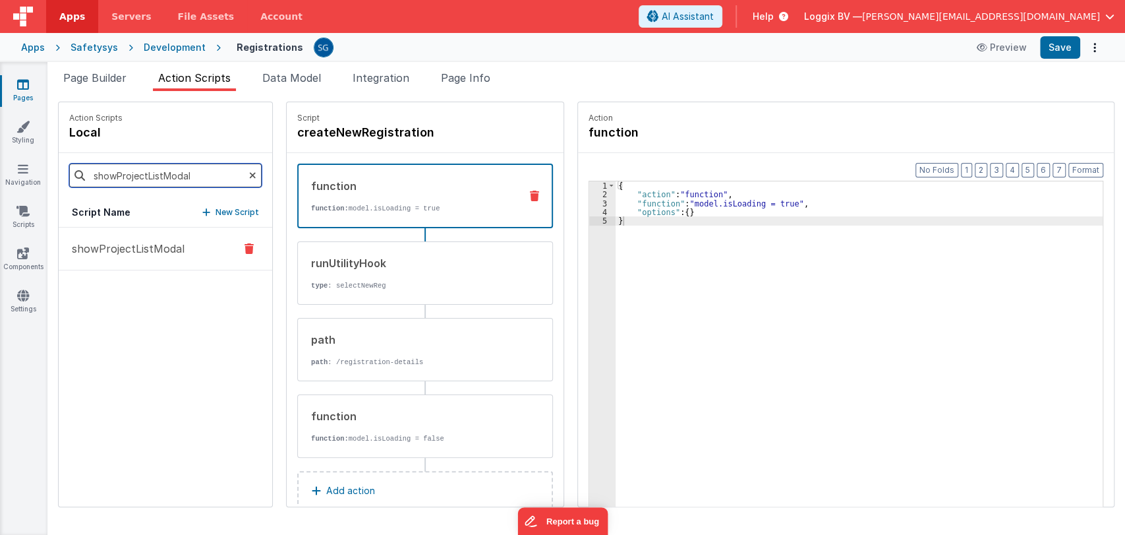
type input "showProjectListModal"
click at [144, 249] on p "showProjectListModal" at bounding box center [124, 249] width 121 height 16
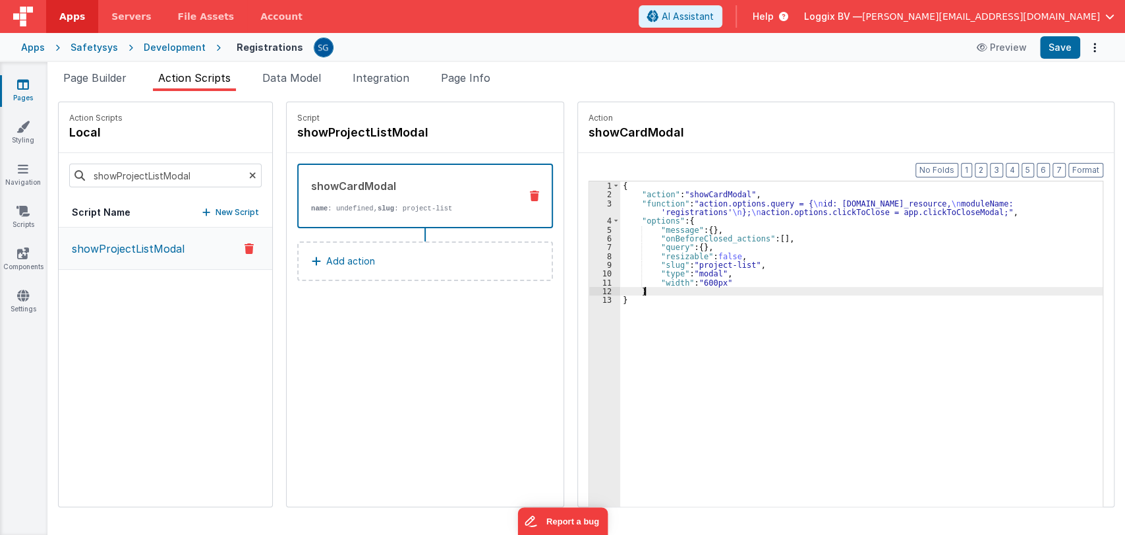
click at [726, 287] on div "{ "action" : "showCardModal" , "function" : "action.options.query = { \n id: ac…" at bounding box center [868, 373] width 496 height 384
click at [16, 179] on link "Navigation" at bounding box center [22, 175] width 47 height 26
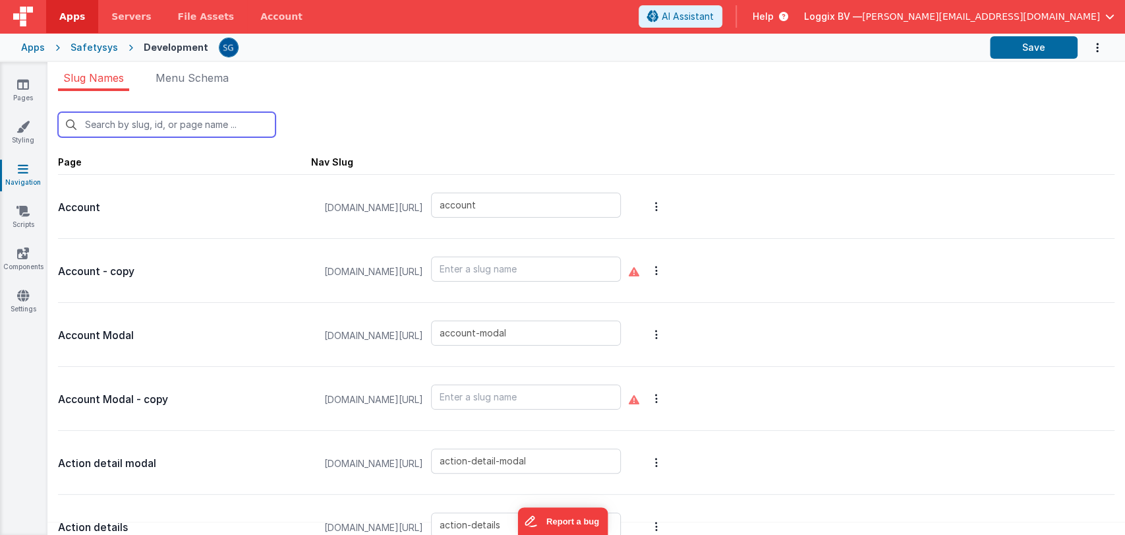
drag, startPoint x: 16, startPoint y: 179, endPoint x: 169, endPoint y: 117, distance: 164.8
click at [169, 117] on input "text" at bounding box center [167, 124] width 218 height 25
type input "pro"
type input "add-new-employee-project"
type input "add-new-project-company"
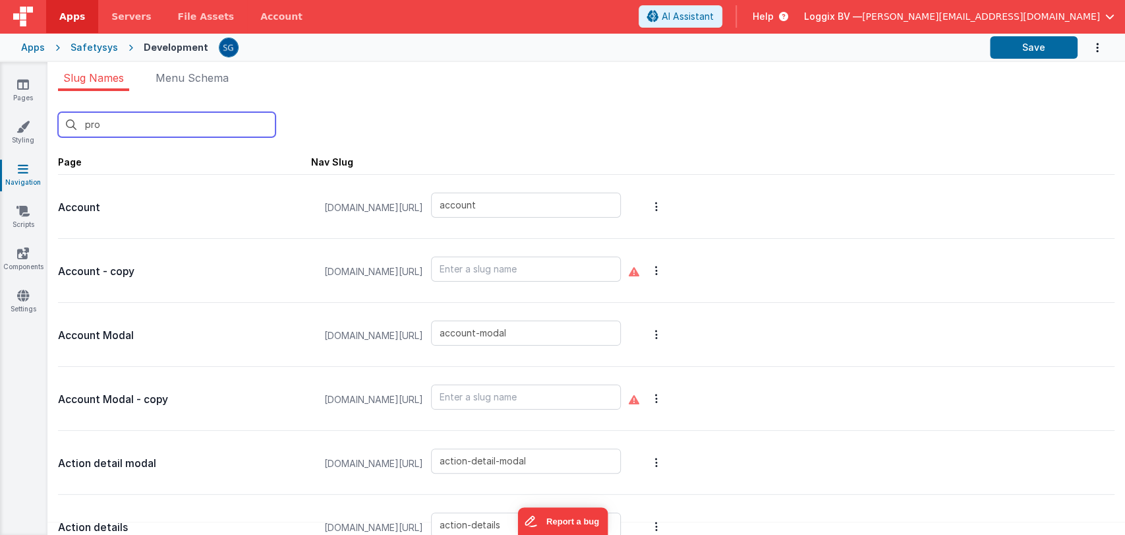
type input "add-new-project-document"
type input "add-new-project-employee"
type input "add-new-project-files"
type input "add-new-project-resource"
type input "add-document-name"
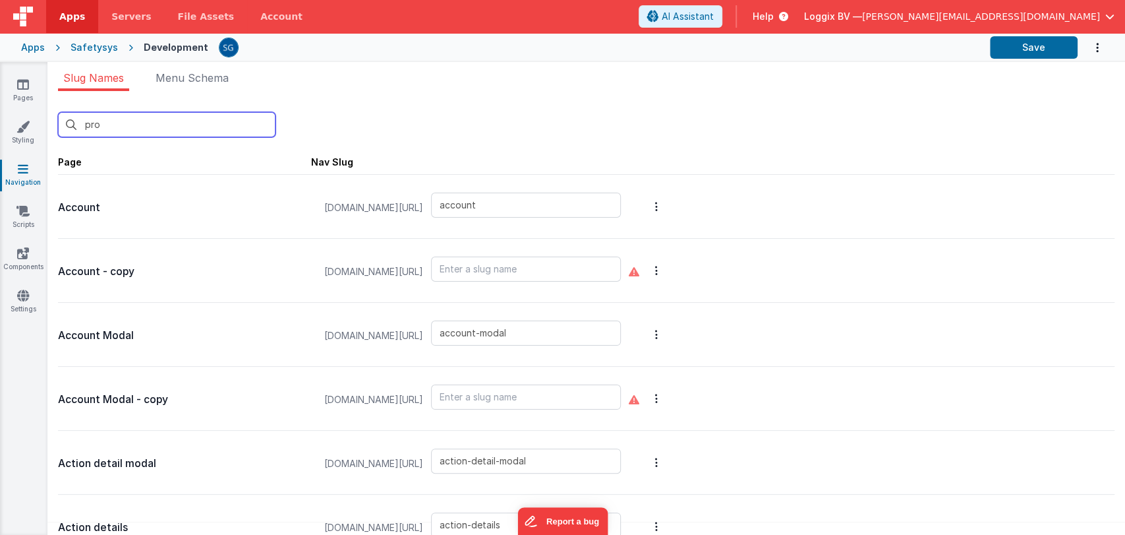
type input "add-new-project-sets"
type input "approve-company-document"
type input "approve-employee-document"
type input "print-project-list"
type input "project-dashboard"
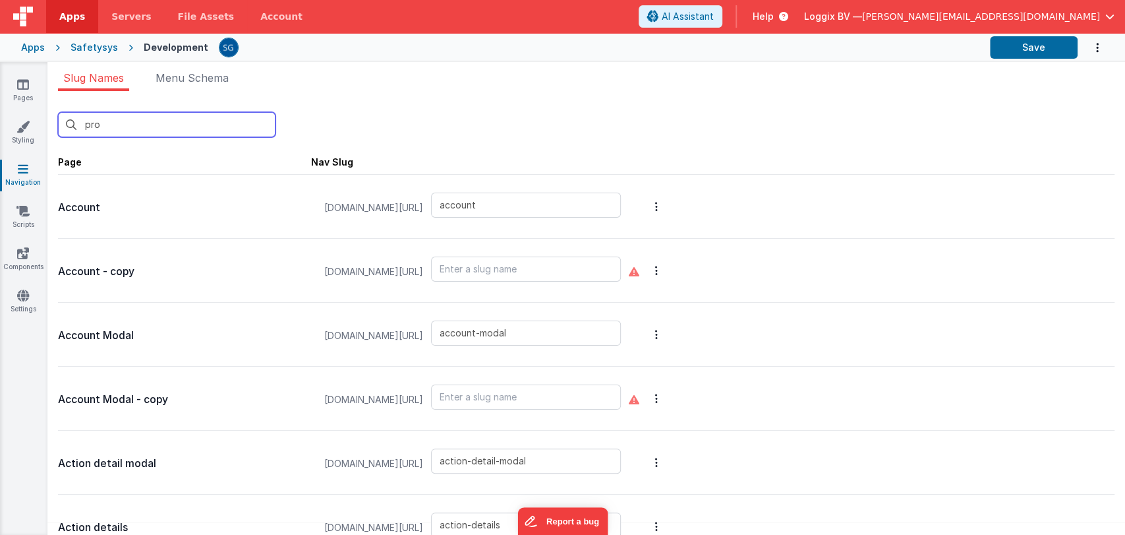
type input "project-dashboard-old"
type input "project-details"
type input "project-details-cm"
type input "project-employers"
type input "project-list"
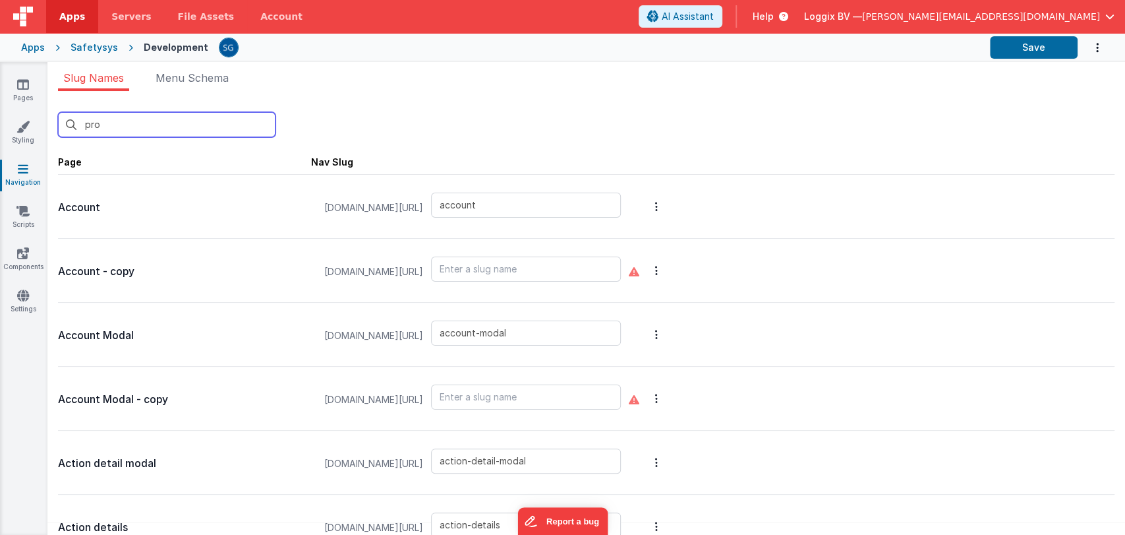
type input "project-user-list"
type input "default"
type input "employee-project"
type input "employee-scan-project"
type input "employee-scan-project-qr"
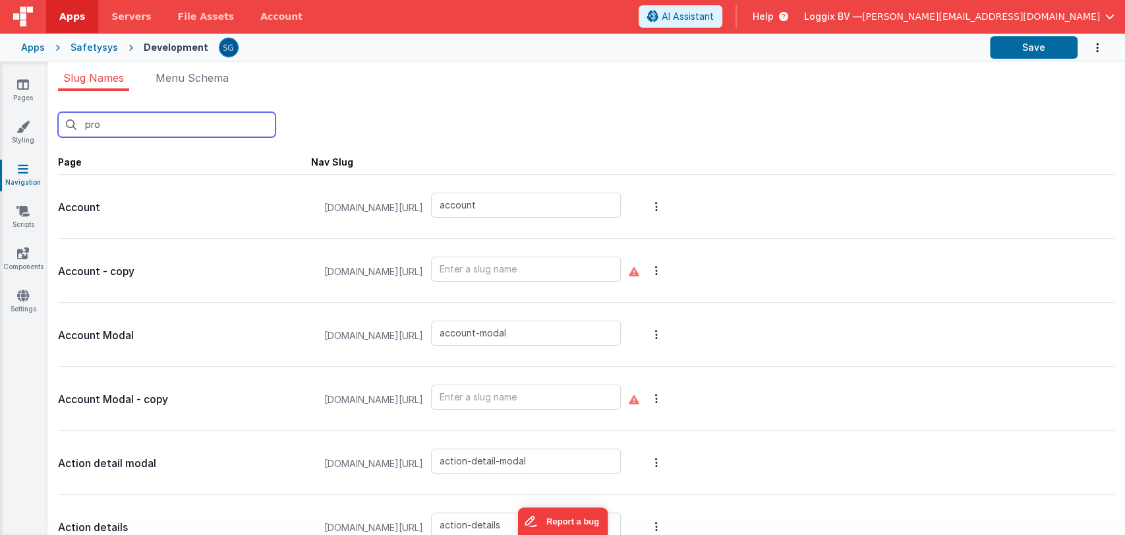
type input "setup-project"
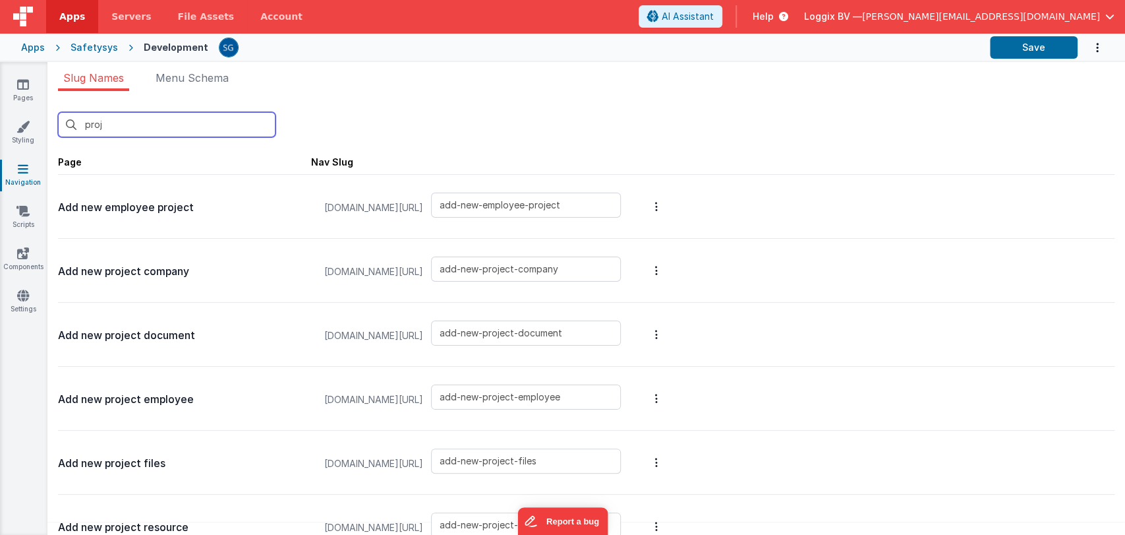
type input "proje"
type input "print-project-list"
type input "project-dashboard"
type input "project-dashboard-old"
type input "project-details"
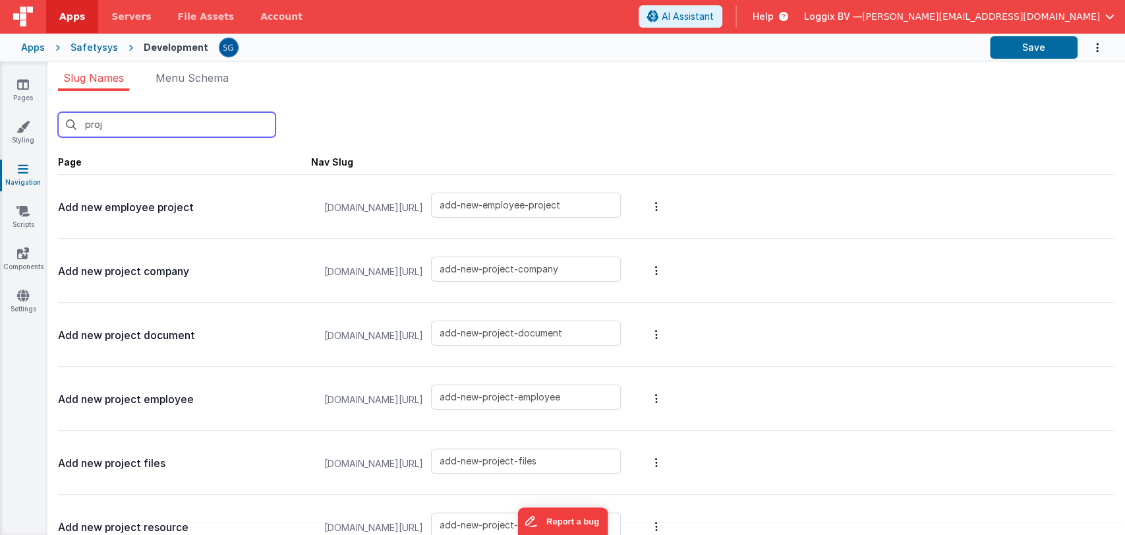
type input "project-details-cm"
type input "project-employers"
type input "project-list"
type input "project-user-list"
type input "default"
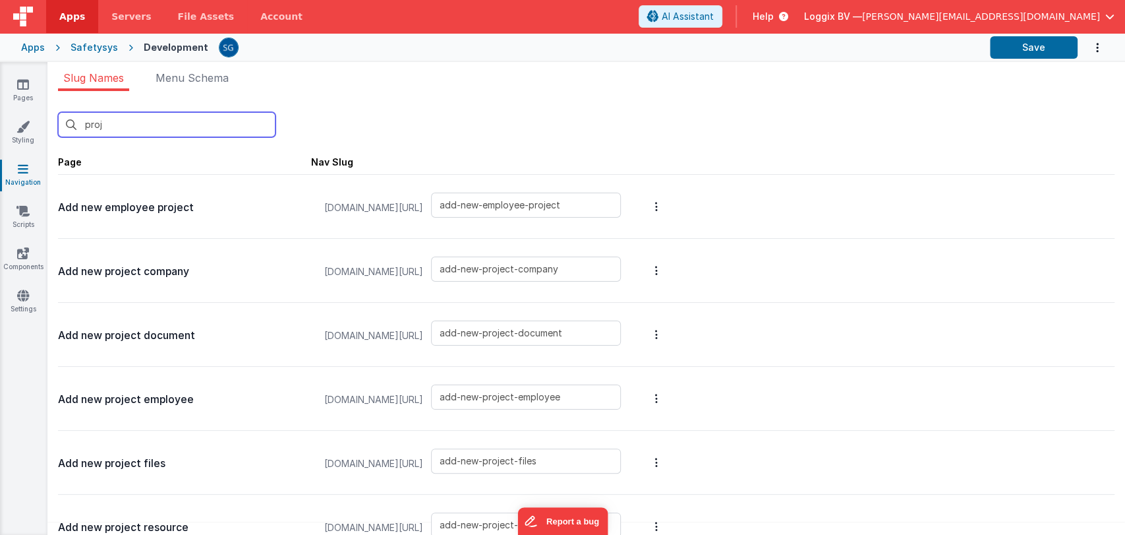
type input "employee-project"
type input "employee-scan-project"
type input "employee-scan-project-qr"
type input "setup-project"
type input "project-"
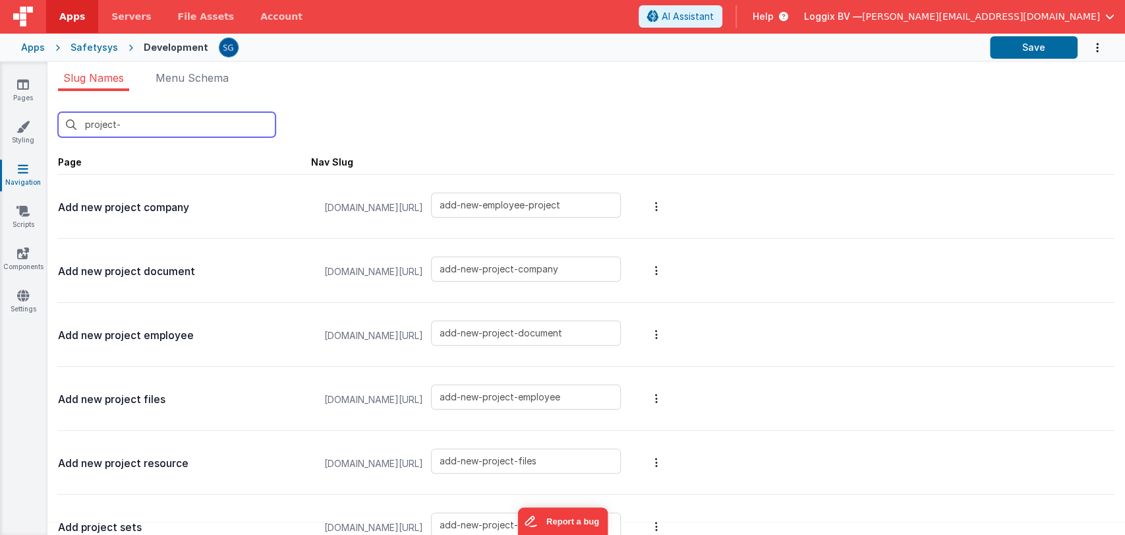
type input "add-new-project-company"
type input "add-new-project-document"
type input "add-new-project-employee"
type input "add-new-project-files"
type input "add-new-project-resource"
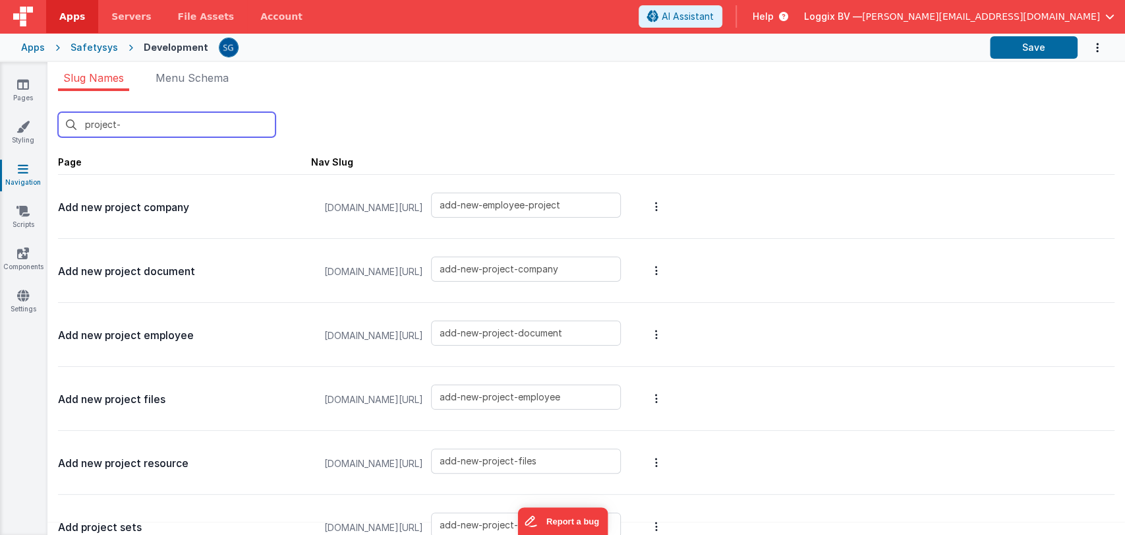
type input "add-new-project-sets"
type input "print-project-list"
type input "project-dashboard"
type input "project-dashboard-old"
type input "project-details"
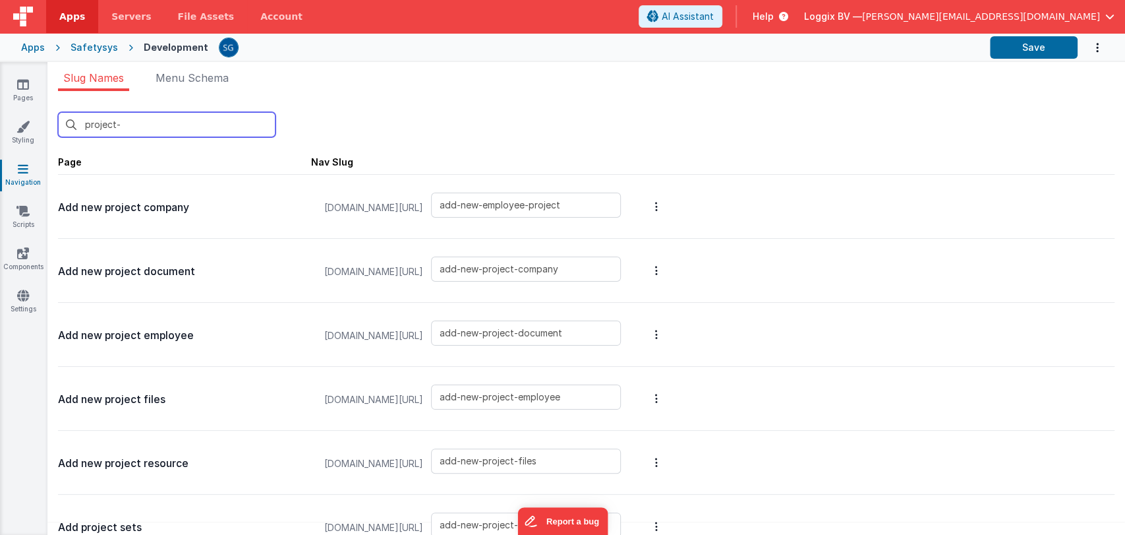
type input "project-details-cm"
type input "project-employers"
type input "project-list"
type input "project-user-list"
type input "employee-scan-project-qr"
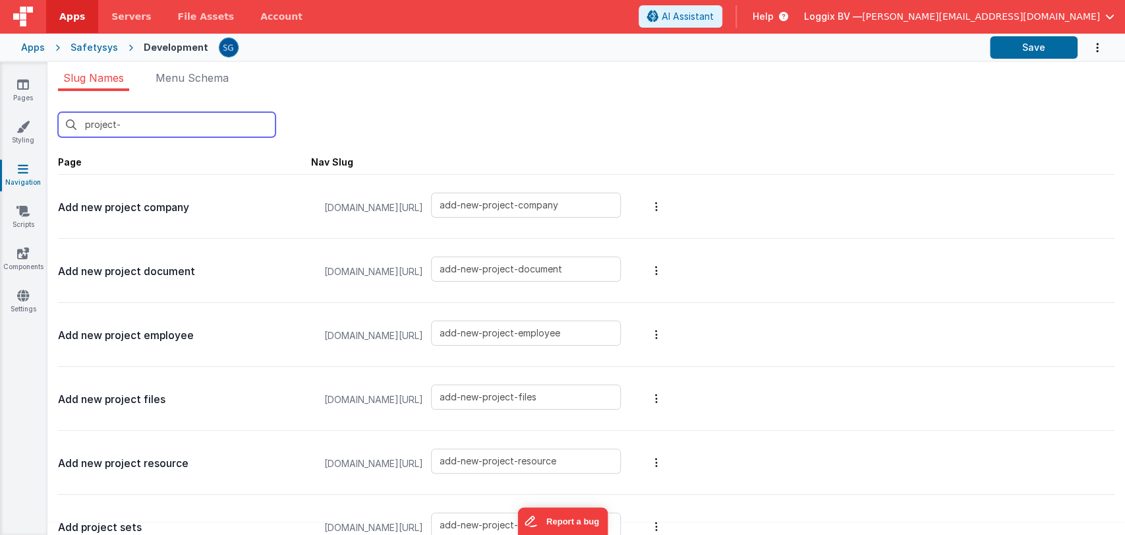
type input "project-l"
type input "print-project-list"
type input "project-list"
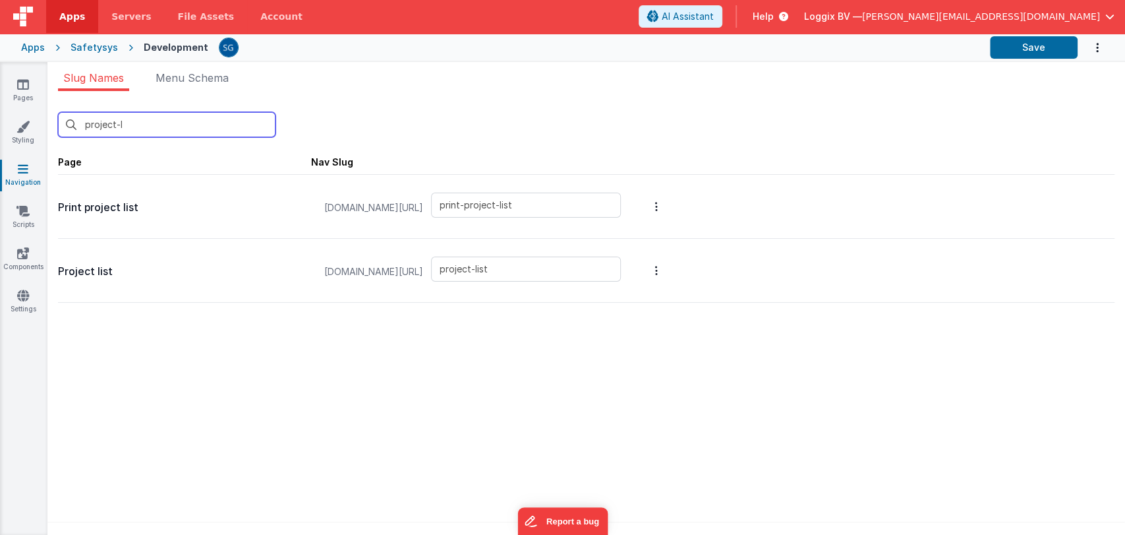
type input "project-li"
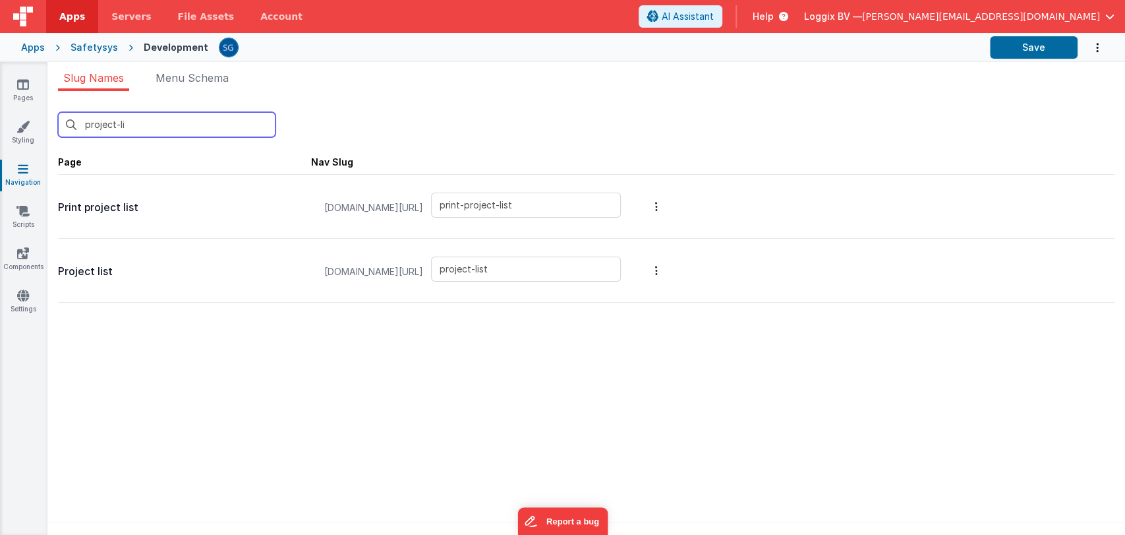
type input "print-project-list"
type input "project-list"
type input "project-li"
click at [17, 90] on icon at bounding box center [23, 84] width 12 height 13
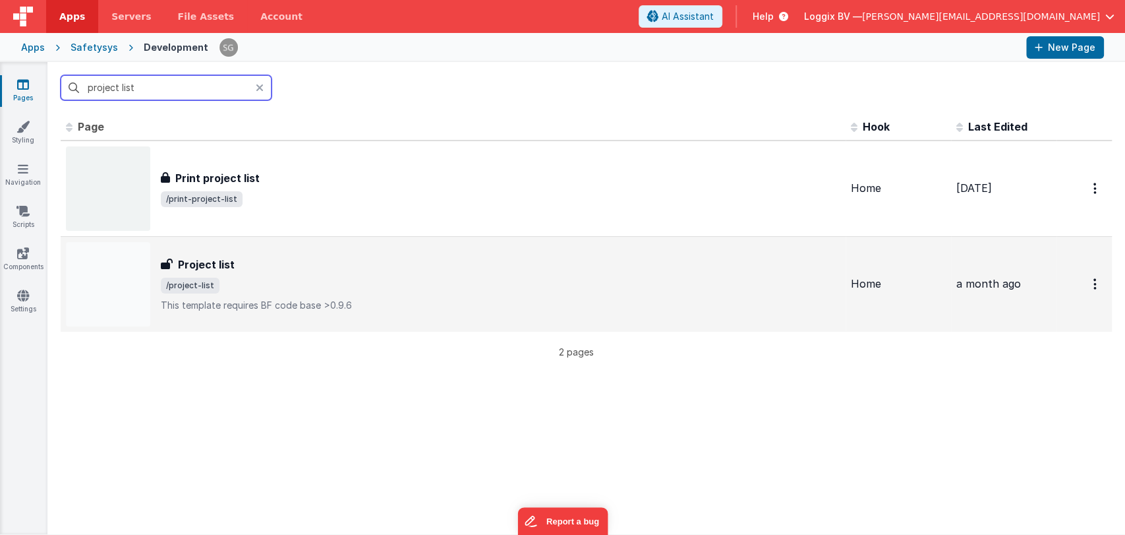
type input "project list"
click at [298, 260] on div "Project list" at bounding box center [501, 264] width 680 height 16
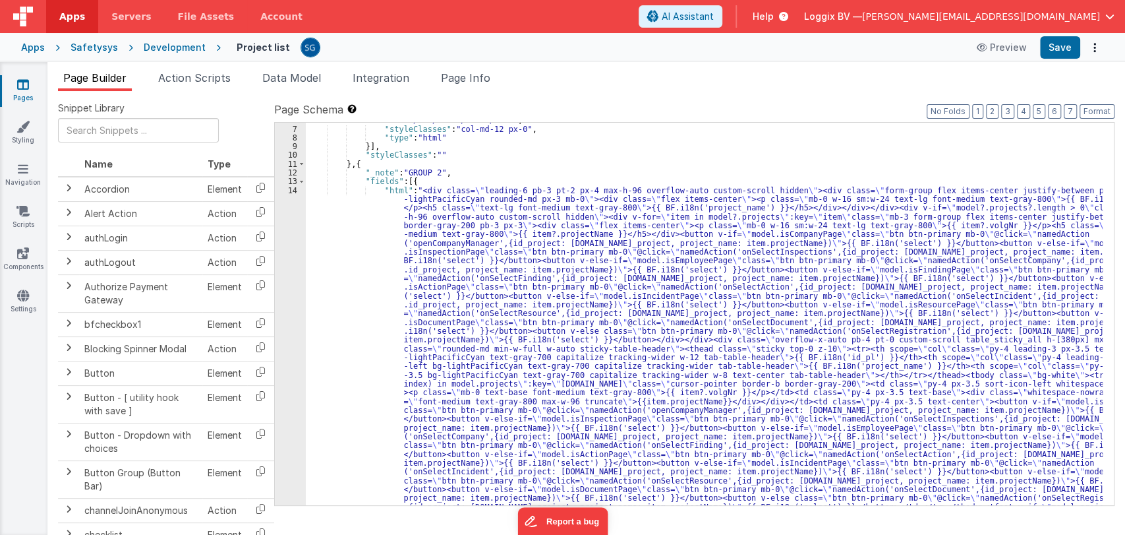
scroll to position [79, 0]
click at [301, 196] on div "14" at bounding box center [290, 355] width 31 height 343
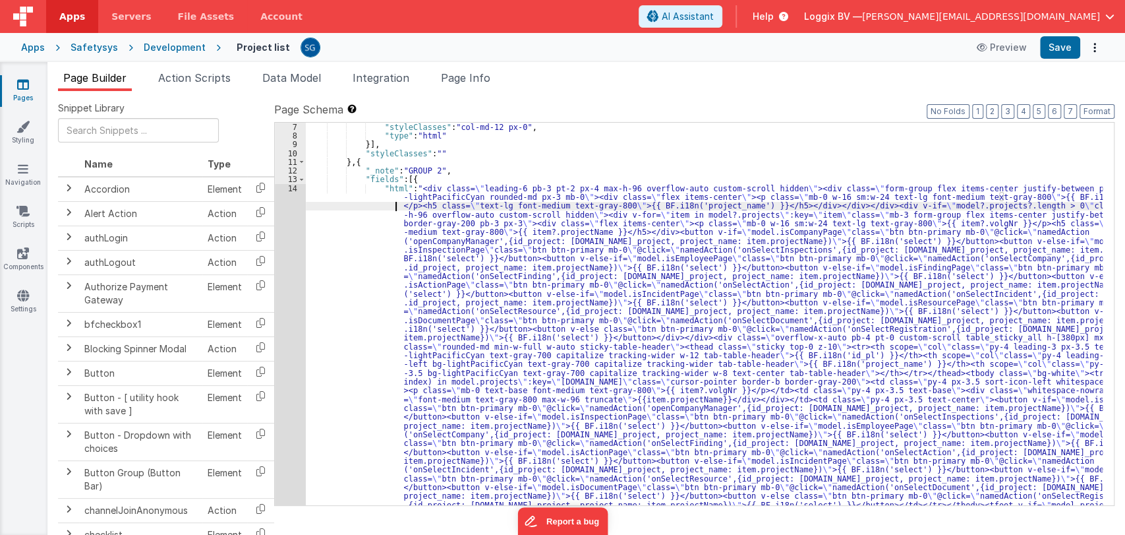
click at [322, 208] on div ""styleClasses" : "col-md-12 px-0" , "type" : "html" }] , "styleClasses" : "" } …" at bounding box center [704, 490] width 797 height 734
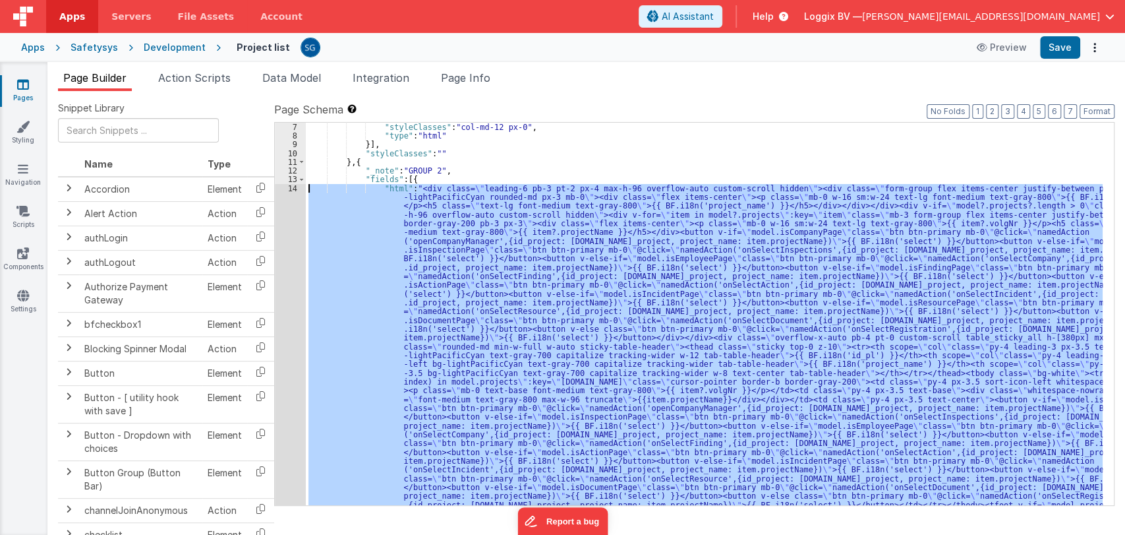
click at [287, 189] on div "14" at bounding box center [290, 355] width 31 height 343
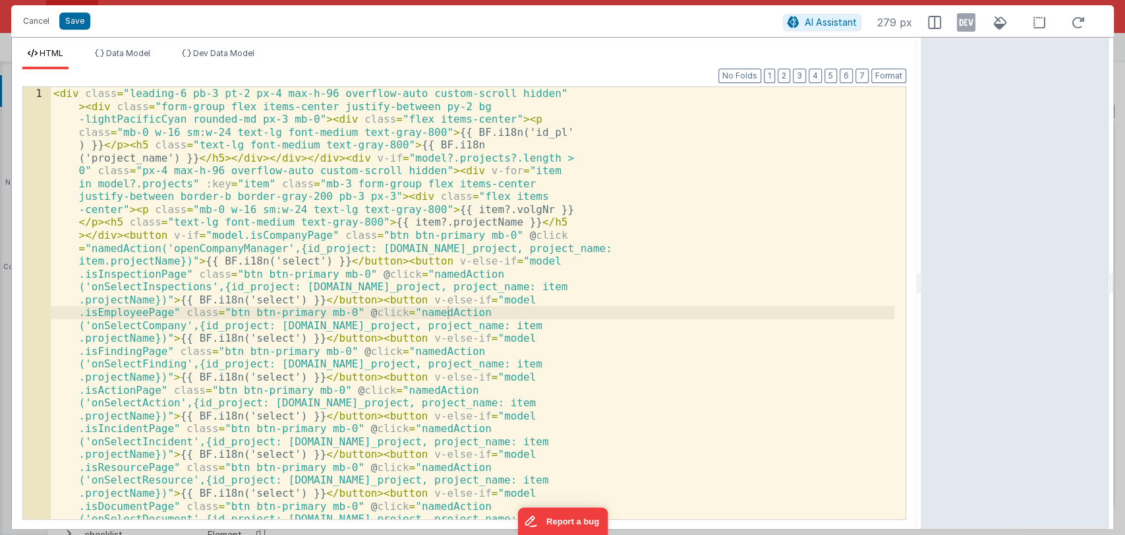
drag, startPoint x: 560, startPoint y: 288, endPoint x: 1034, endPoint y: 266, distance: 473.8
click at [1034, 266] on html "Cancel Save AI Assistant 279 px HTML Data Model Dev Data Model Format 7 6 5 4 3…" at bounding box center [562, 267] width 1125 height 535
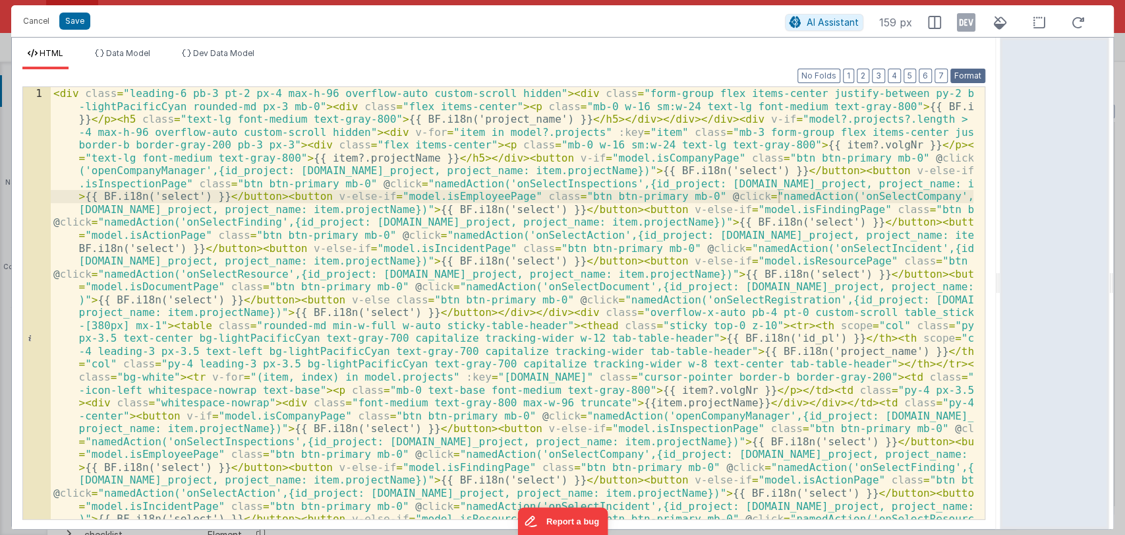
click at [967, 69] on button "Format" at bounding box center [968, 76] width 35 height 15
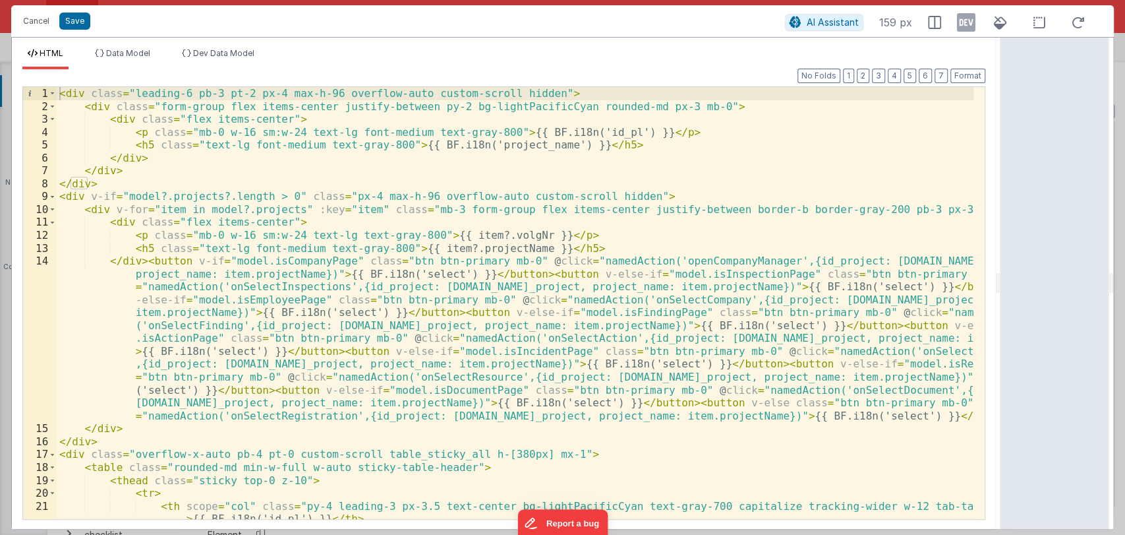
scroll to position [0, 0]
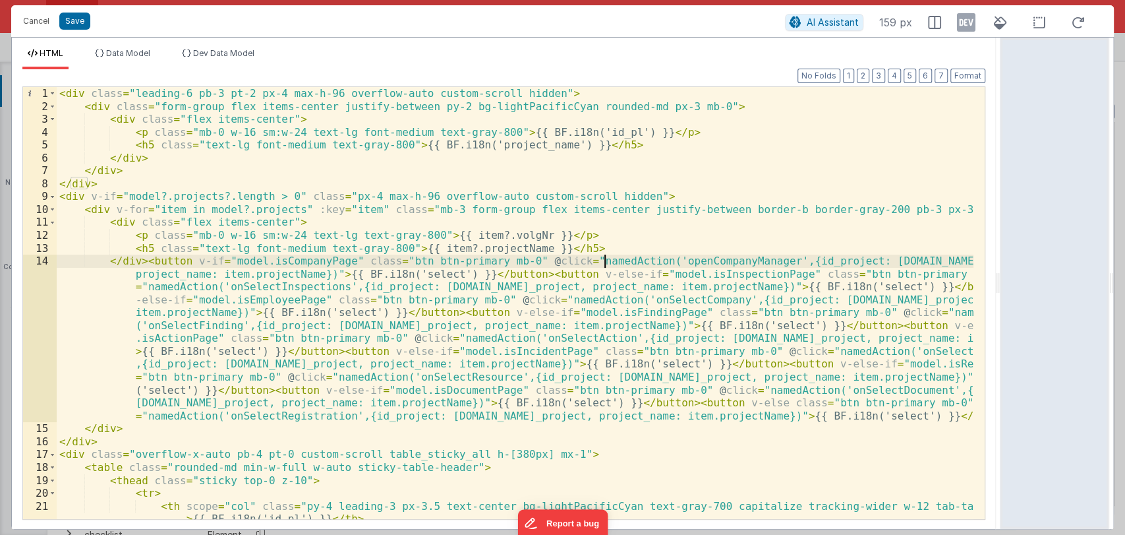
click at [606, 260] on div "< div class = "leading-6 pb-3 pt-2 px-4 max-h-96 overflow-auto custom-scroll hi…" at bounding box center [515, 322] width 917 height 471
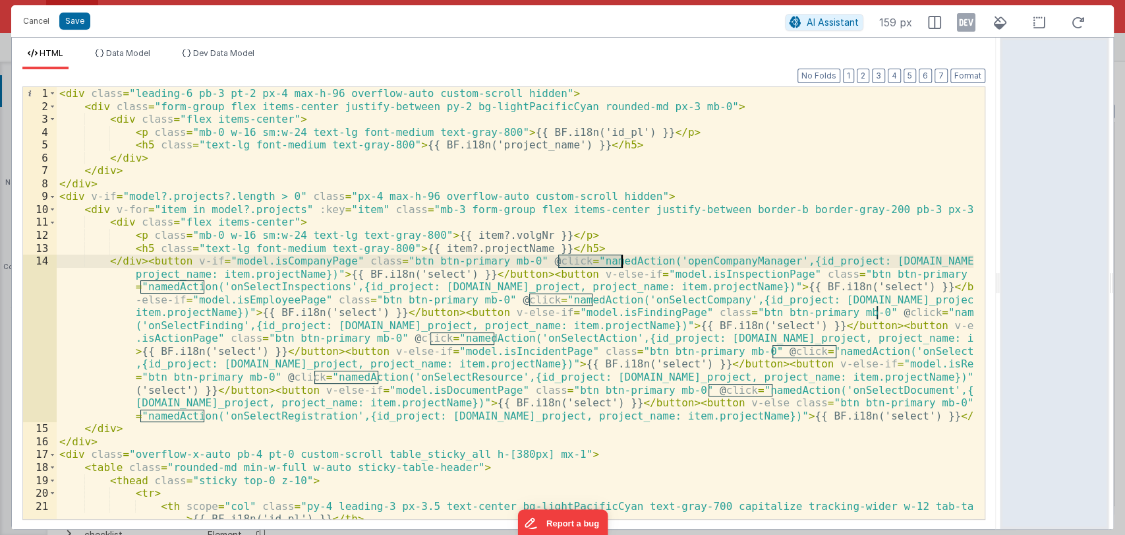
click at [606, 260] on div "< div class = "leading-6 pb-3 pt-2 px-4 max-h-96 overflow-auto custom-scroll hi…" at bounding box center [515, 322] width 917 height 471
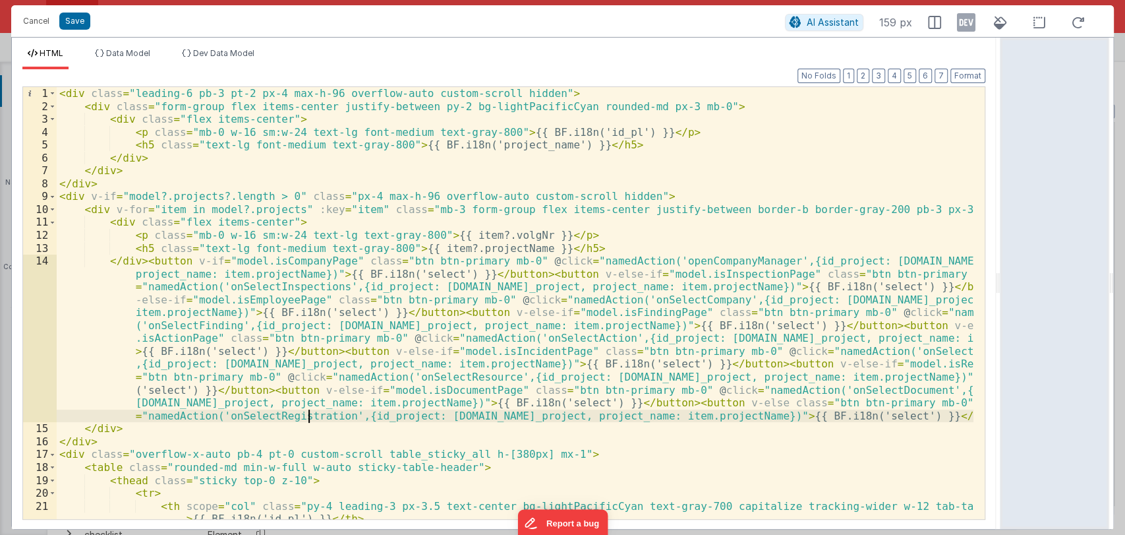
click at [310, 413] on div "< div class = "leading-6 pb-3 pt-2 px-4 max-h-96 overflow-auto custom-scroll hi…" at bounding box center [515, 322] width 917 height 471
click at [37, 17] on button "Cancel" at bounding box center [36, 21] width 40 height 18
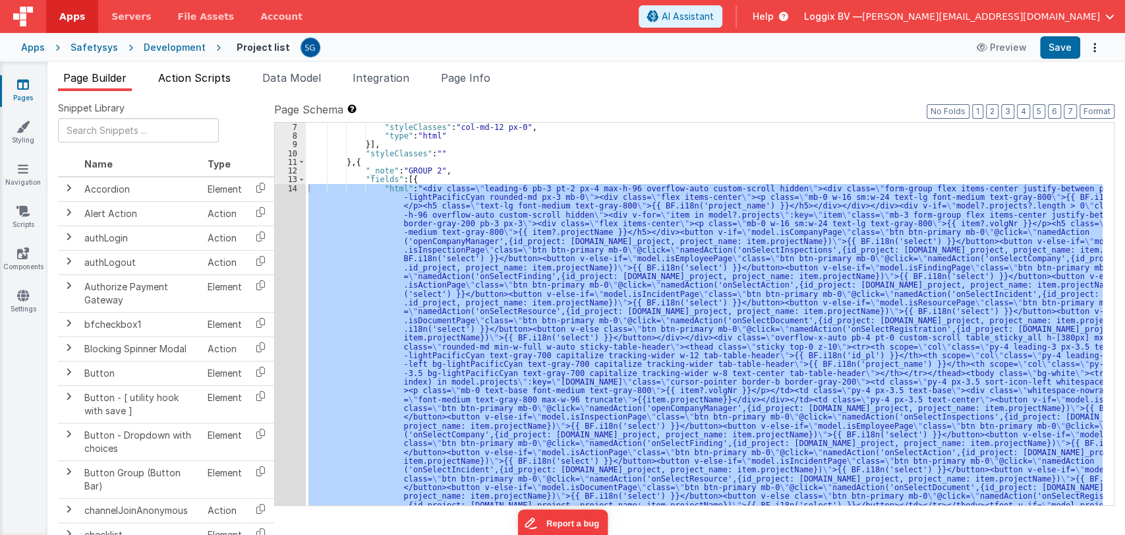
click at [183, 82] on span "Action Scripts" at bounding box center [194, 77] width 73 height 13
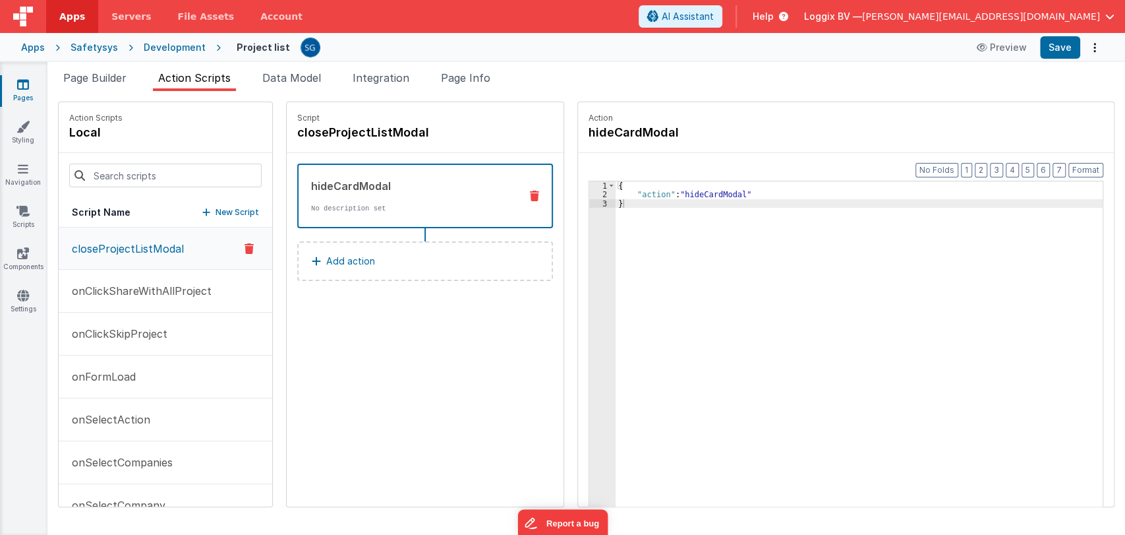
click at [191, 187] on div at bounding box center [166, 175] width 214 height 45
click at [204, 179] on input at bounding box center [165, 175] width 192 height 24
paste input "onSelectRegistration"
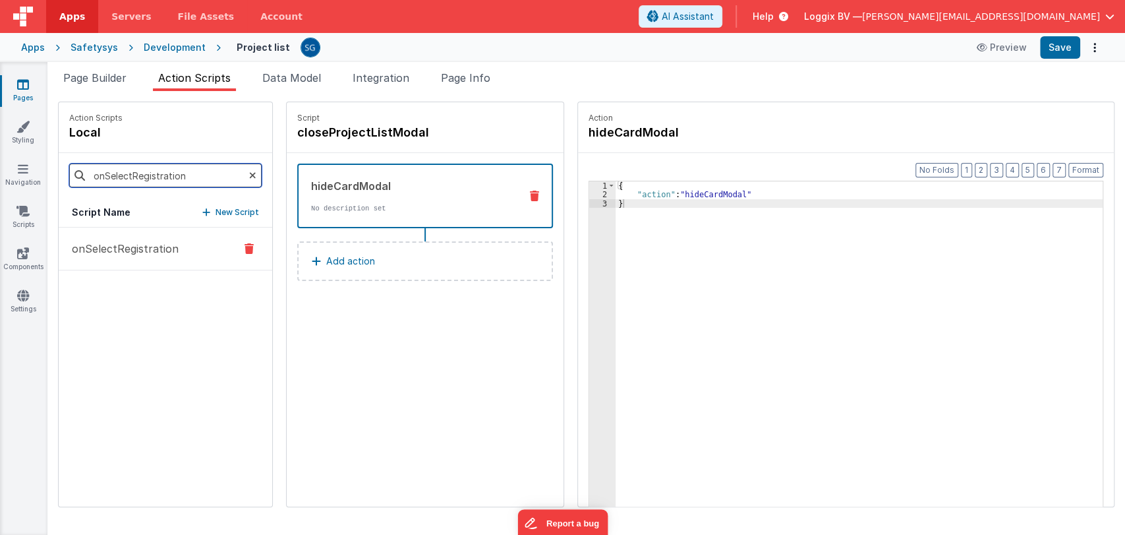
type input "onSelectRegistration"
click at [136, 244] on p "onSelectRegistration" at bounding box center [121, 249] width 115 height 16
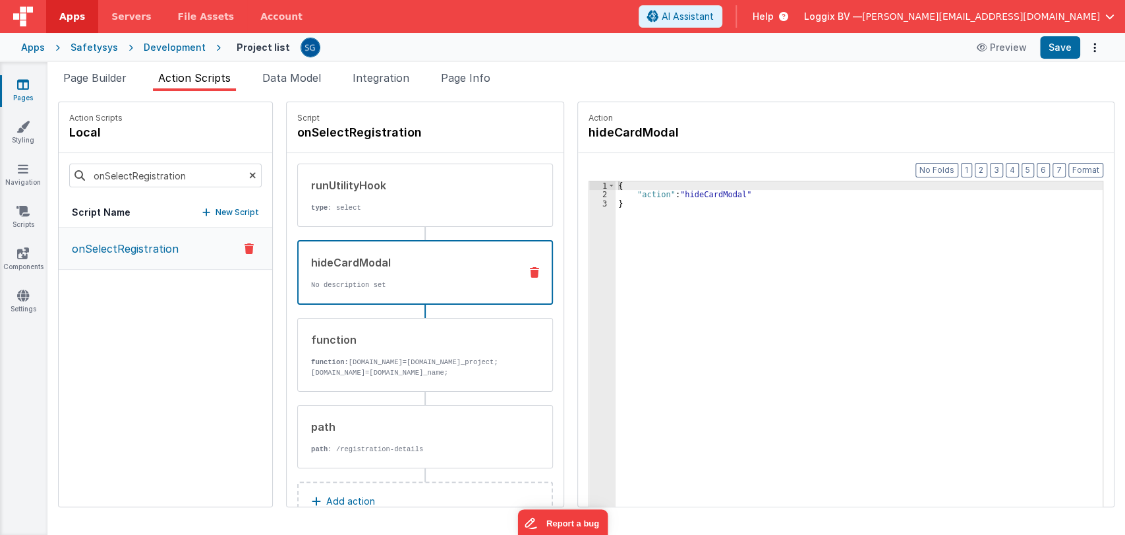
drag, startPoint x: 375, startPoint y: 257, endPoint x: 214, endPoint y: 322, distance: 173.3
click at [214, 322] on div "onSelectRegistration" at bounding box center [166, 366] width 214 height 279
click at [402, 206] on p "type : select" at bounding box center [410, 207] width 199 height 11
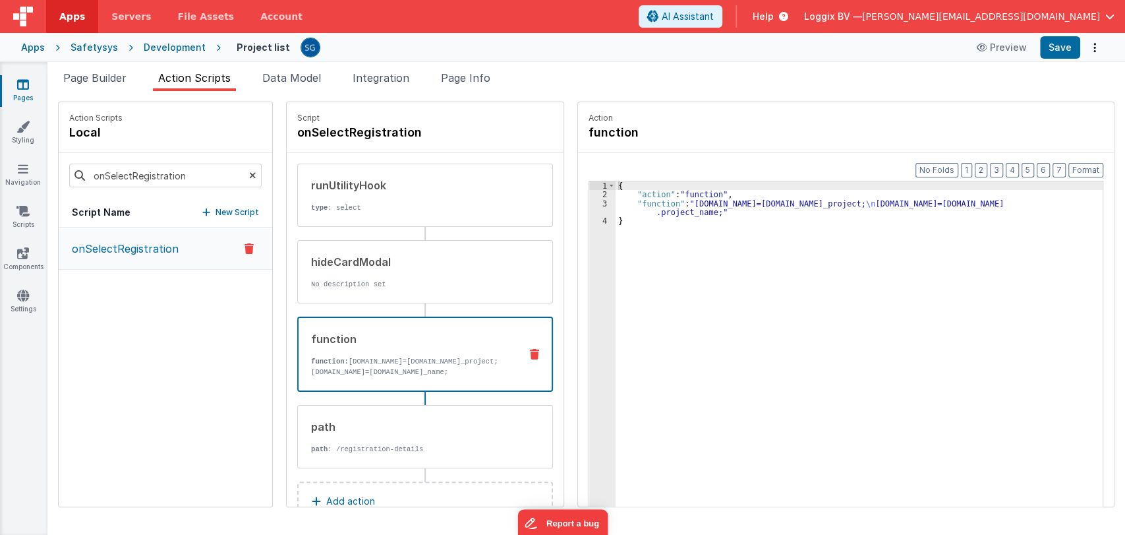
click at [404, 346] on div "function function: app.project.active.id=action.options.id_project; app.project…" at bounding box center [404, 354] width 211 height 46
click at [392, 434] on div "path" at bounding box center [410, 427] width 199 height 16
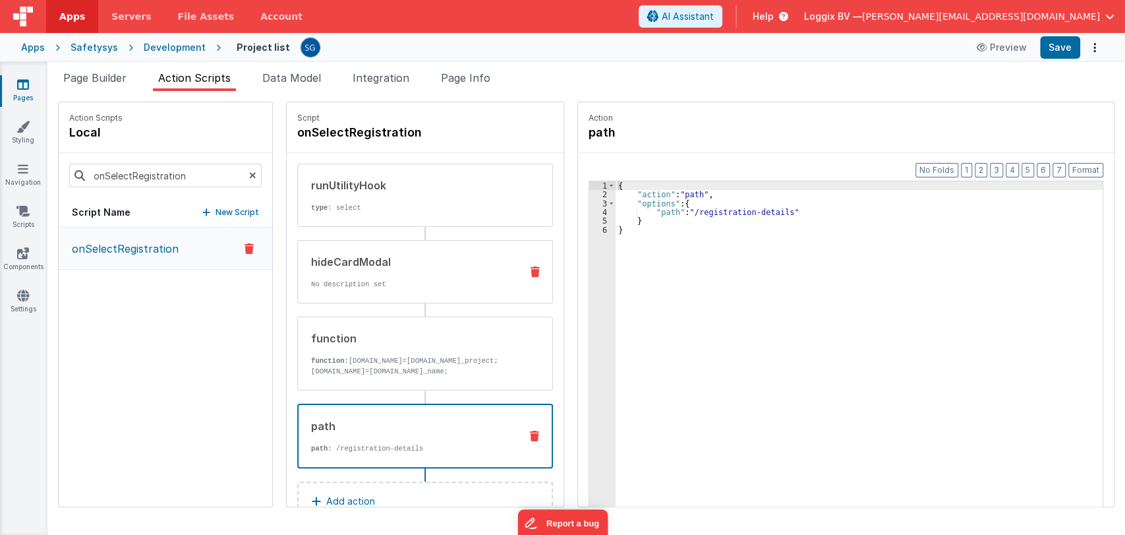
click at [404, 270] on div "hideCardModal No description set" at bounding box center [404, 272] width 212 height 36
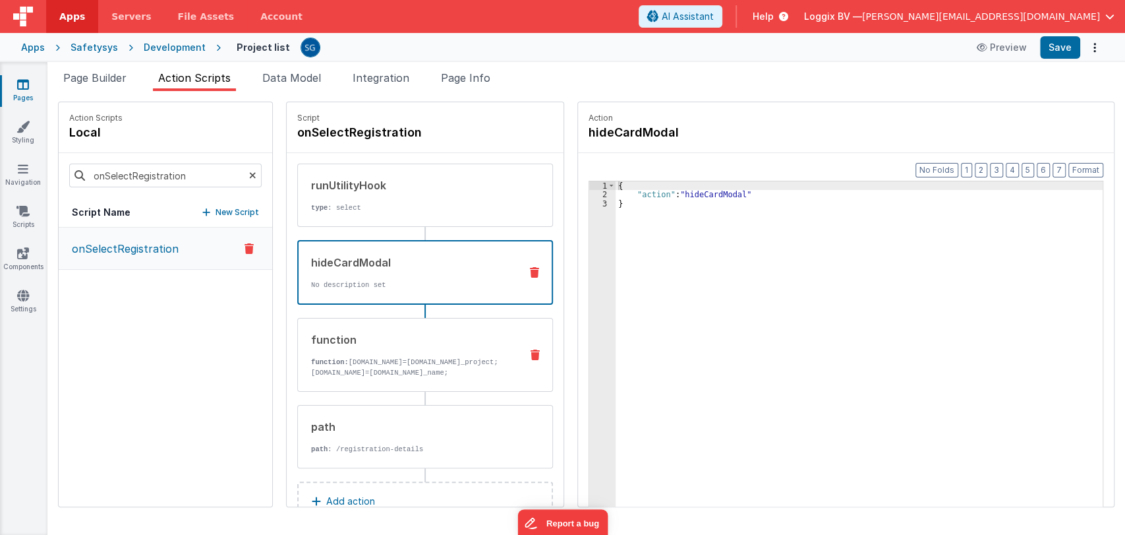
click at [386, 328] on div "function function: app.project.active.id=action.options.id_project; app.project…" at bounding box center [425, 355] width 256 height 74
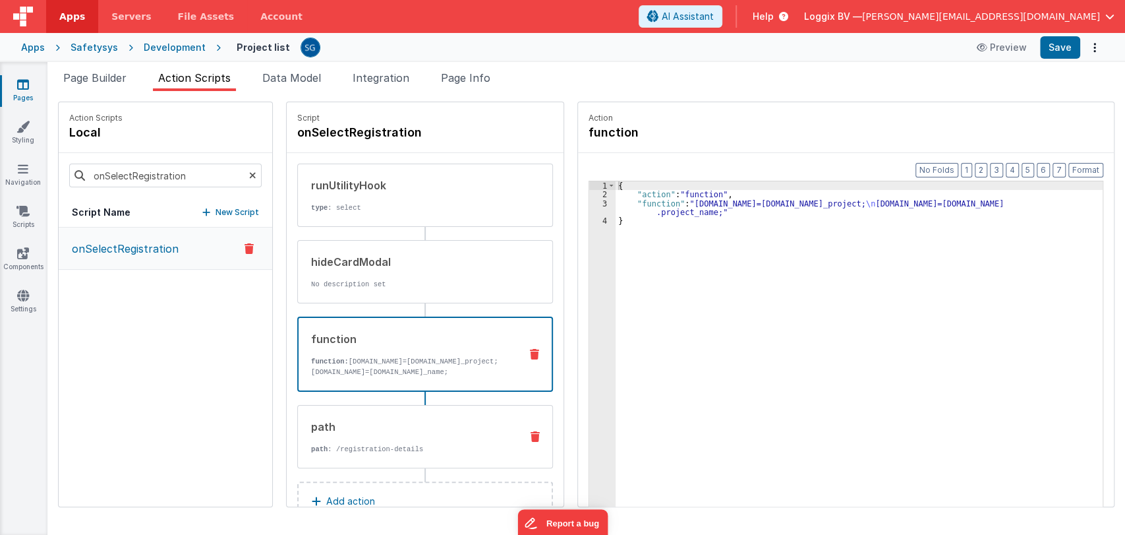
click at [377, 428] on div "path" at bounding box center [410, 427] width 199 height 16
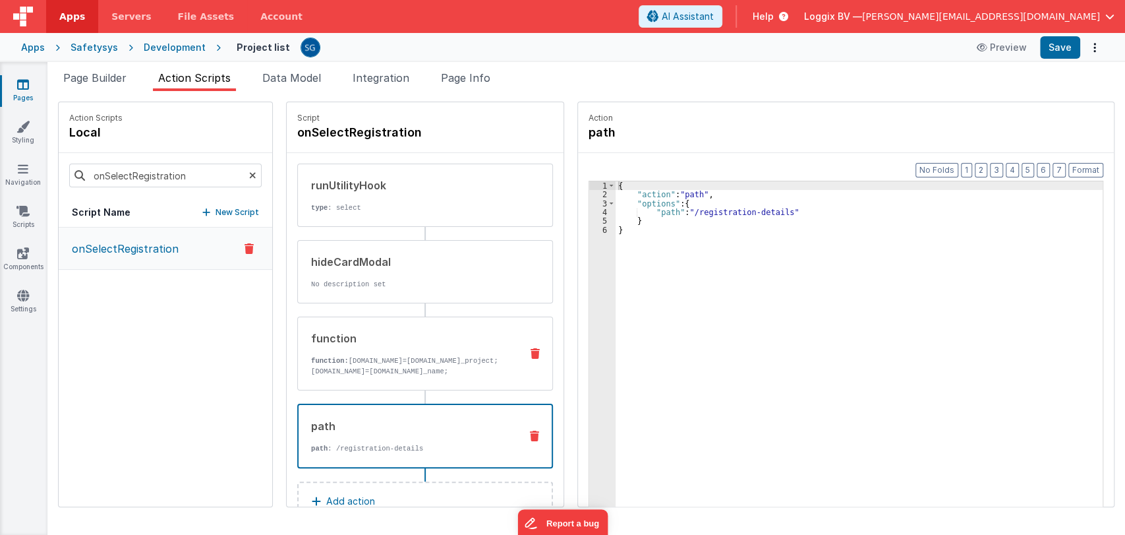
scroll to position [47, 0]
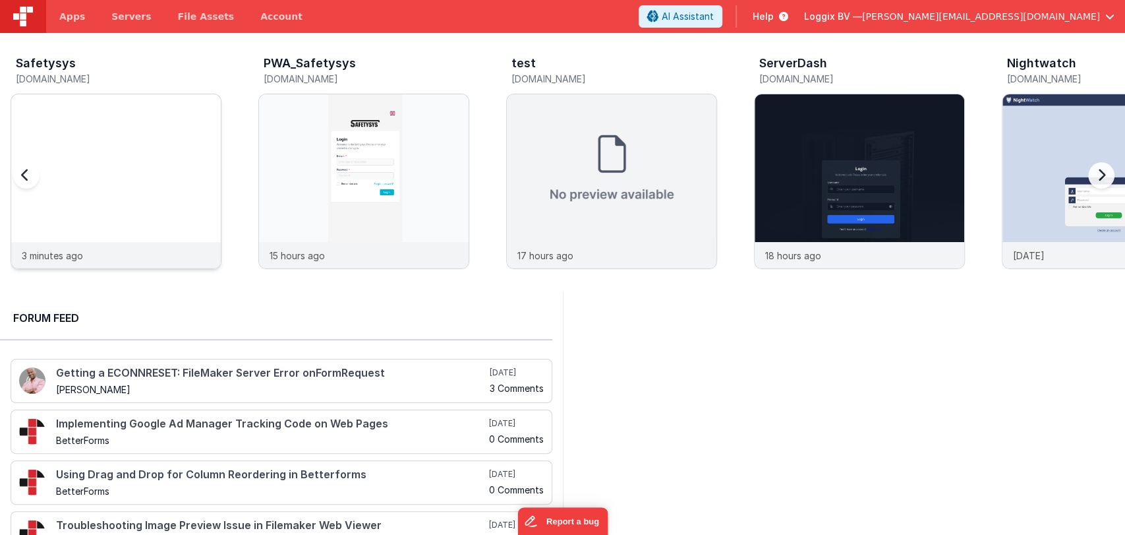
click at [101, 163] on div at bounding box center [116, 168] width 210 height 148
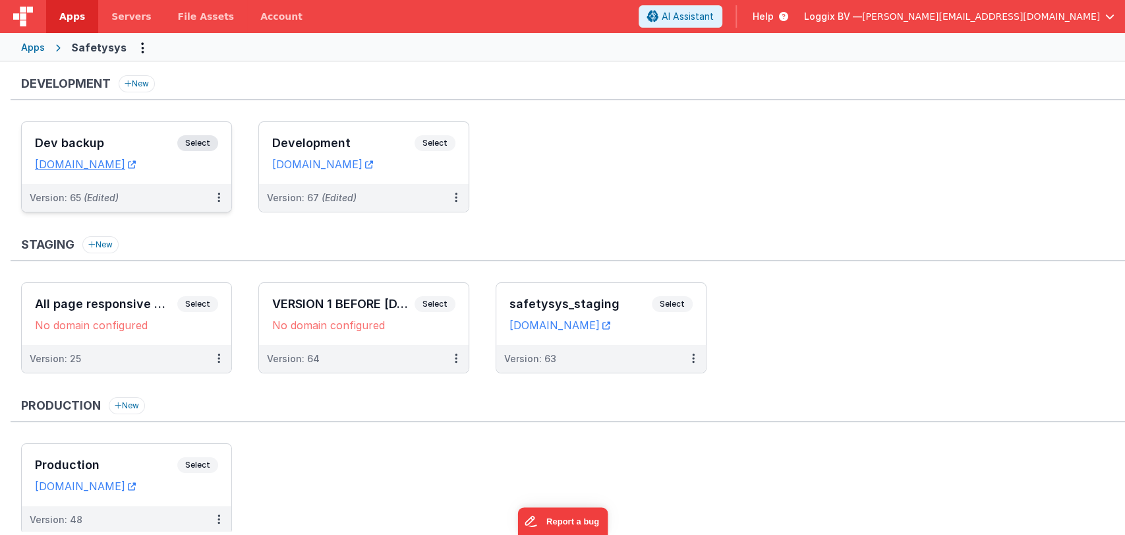
click at [136, 133] on div "Dev backup Select URLs safetysystest.clientportal.cloud" at bounding box center [127, 153] width 210 height 62
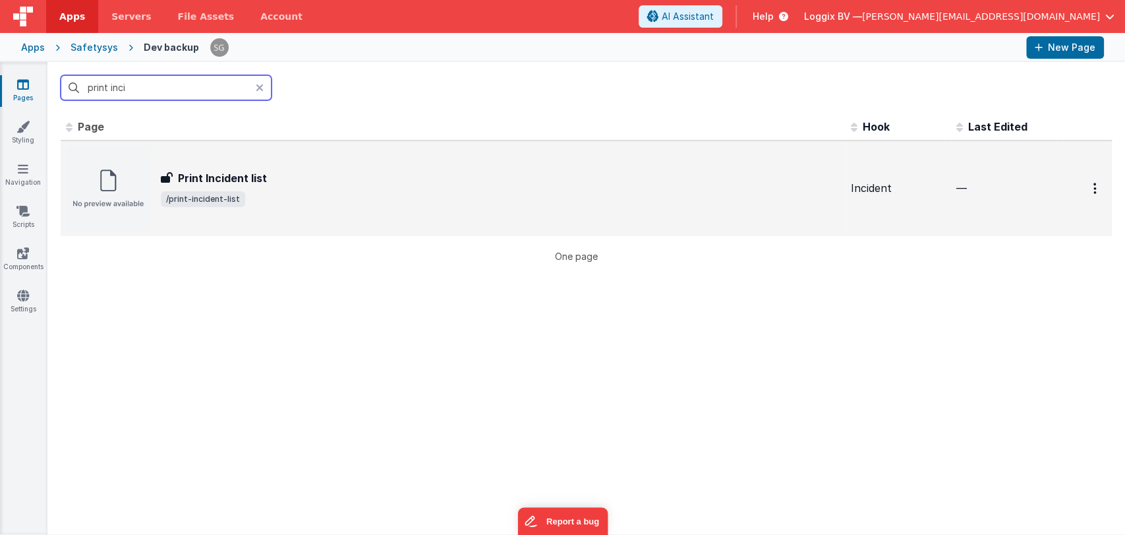
type input "print inci"
click at [348, 196] on span "/print-incident-list" at bounding box center [501, 199] width 680 height 16
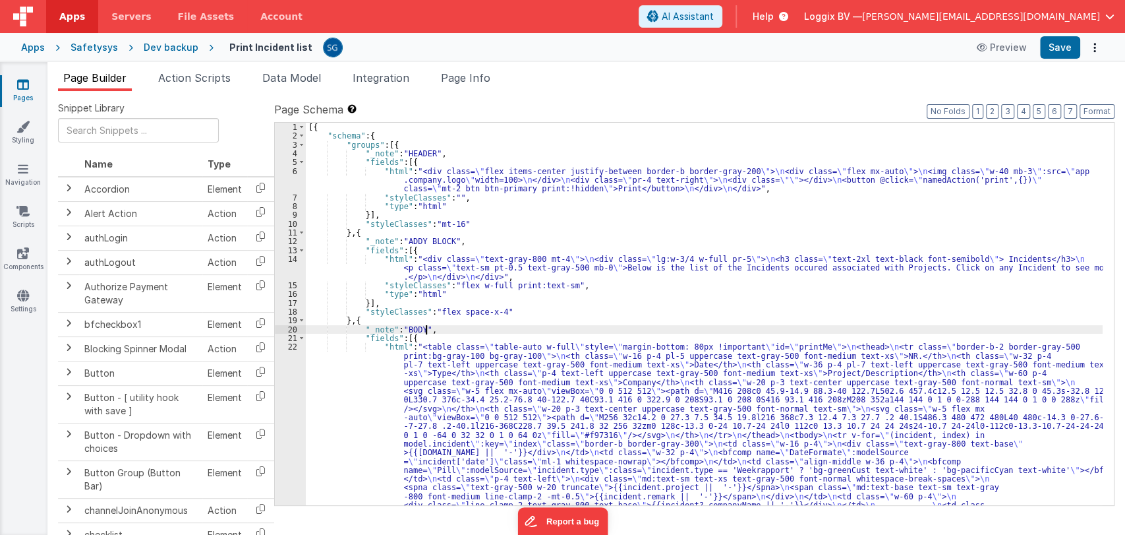
click at [427, 332] on div "[{ "schema" : { "groups" : [{ "_note" : "HEADER" , "fields" : [{ "html" : "<div…" at bounding box center [704, 424] width 797 height 602
click at [292, 349] on div "22" at bounding box center [290, 447] width 31 height 211
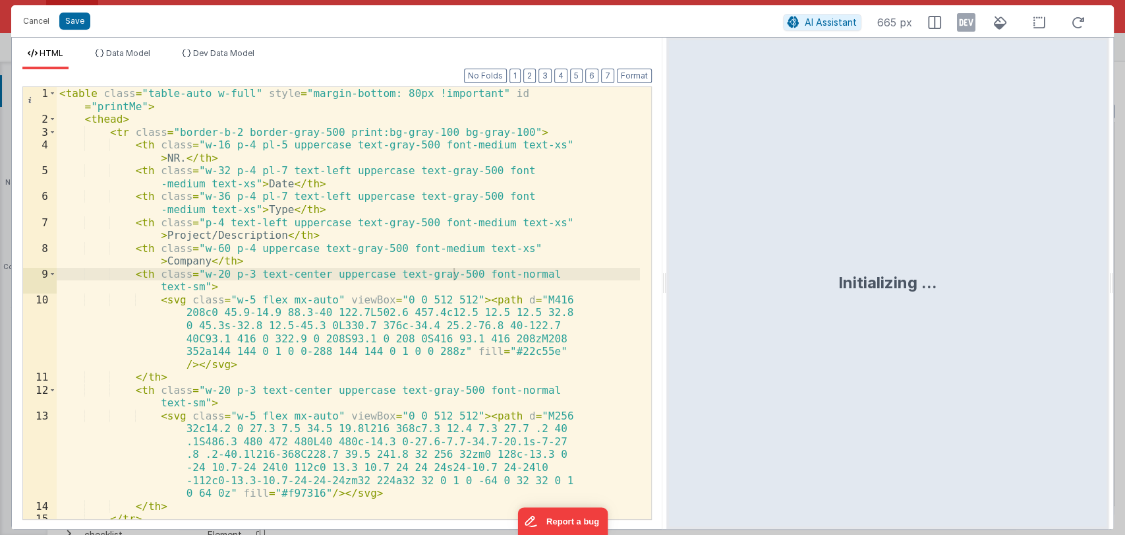
drag, startPoint x: 561, startPoint y: 285, endPoint x: 668, endPoint y: 257, distance: 111.1
click at [668, 257] on html "Cancel Save AI Assistant 665 px HTML Data Model Dev Data Model Format 7 6 5 4 3…" at bounding box center [562, 267] width 1125 height 535
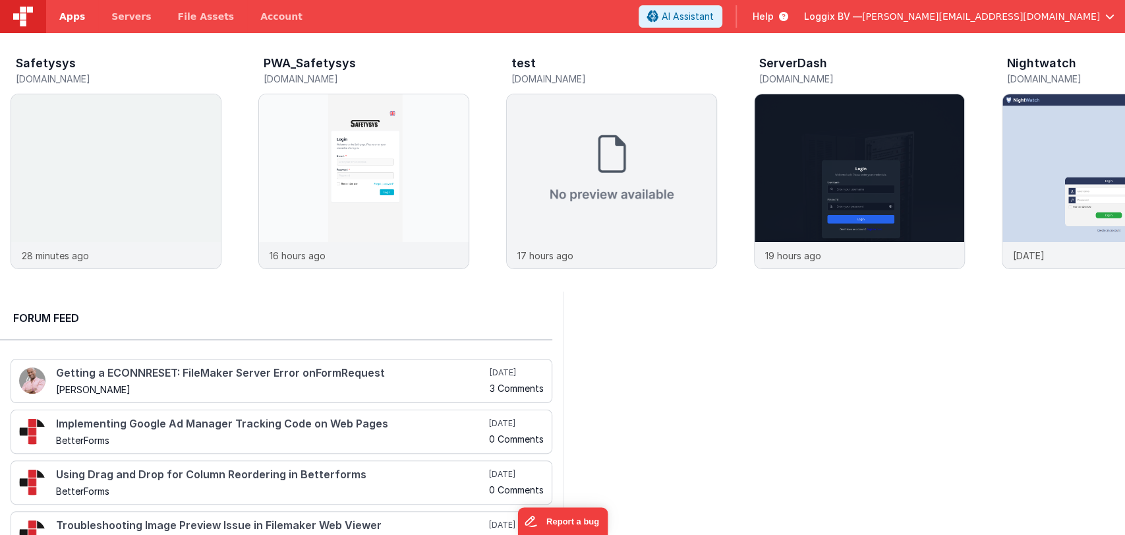
click at [61, 17] on span "Apps" at bounding box center [72, 16] width 26 height 13
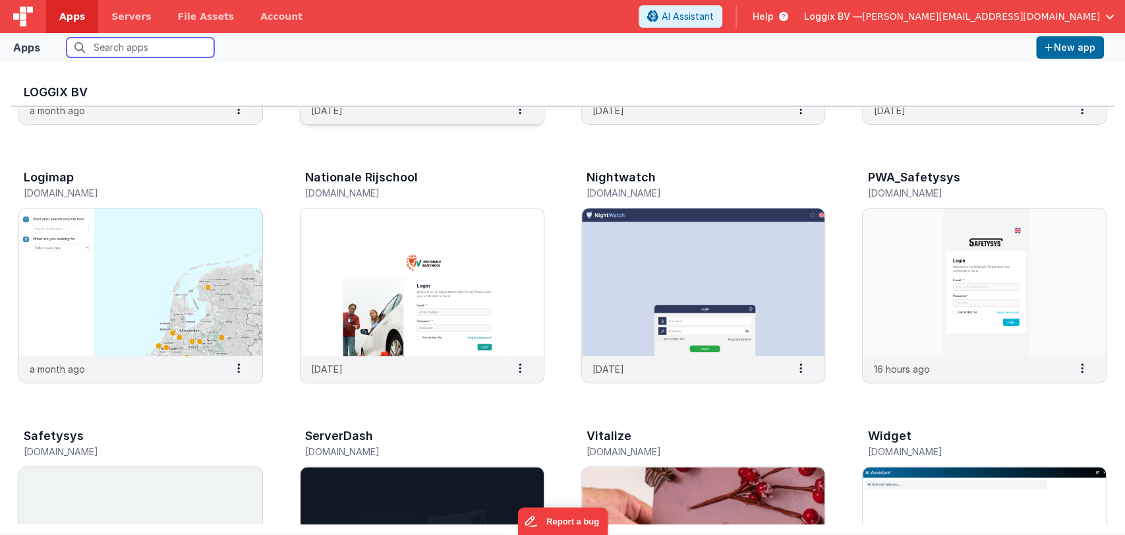
scroll to position [221, 0]
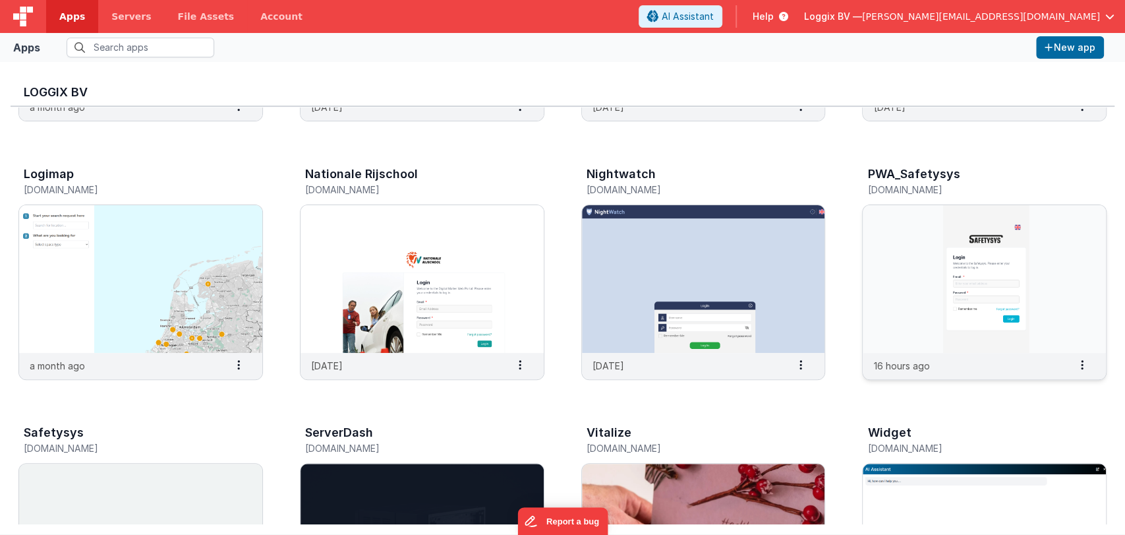
click at [1026, 284] on img at bounding box center [984, 279] width 243 height 148
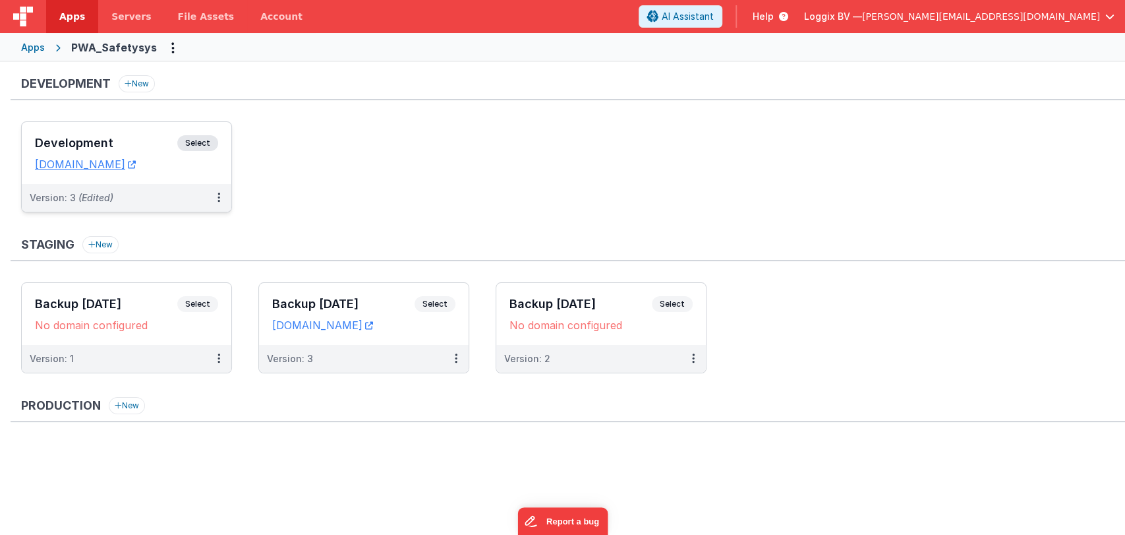
click at [63, 133] on div "Development Select URLs pwa.clientportal.cloud" at bounding box center [127, 153] width 210 height 62
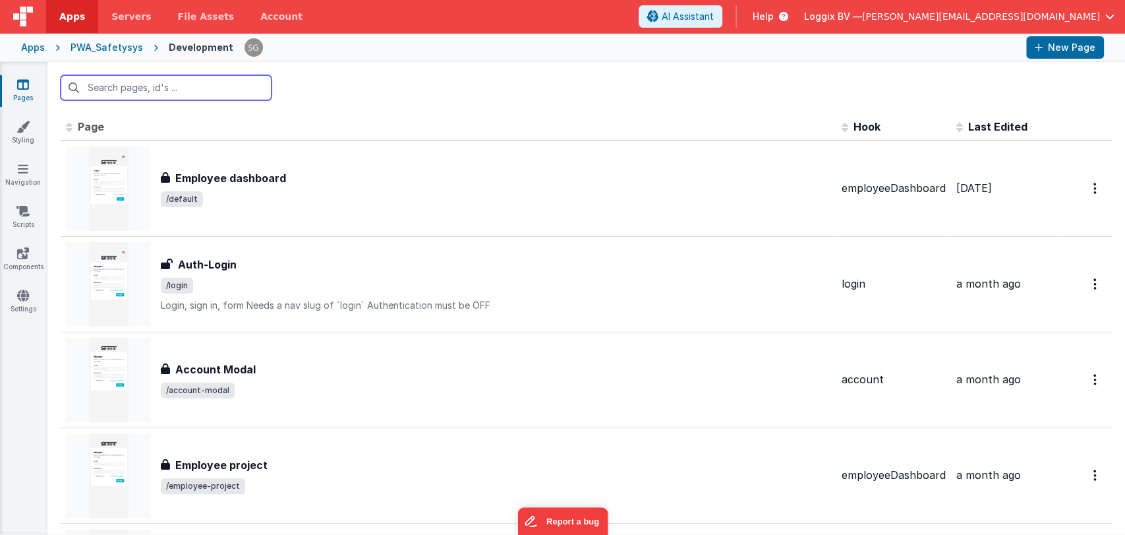
click at [160, 85] on input "text" at bounding box center [166, 87] width 211 height 25
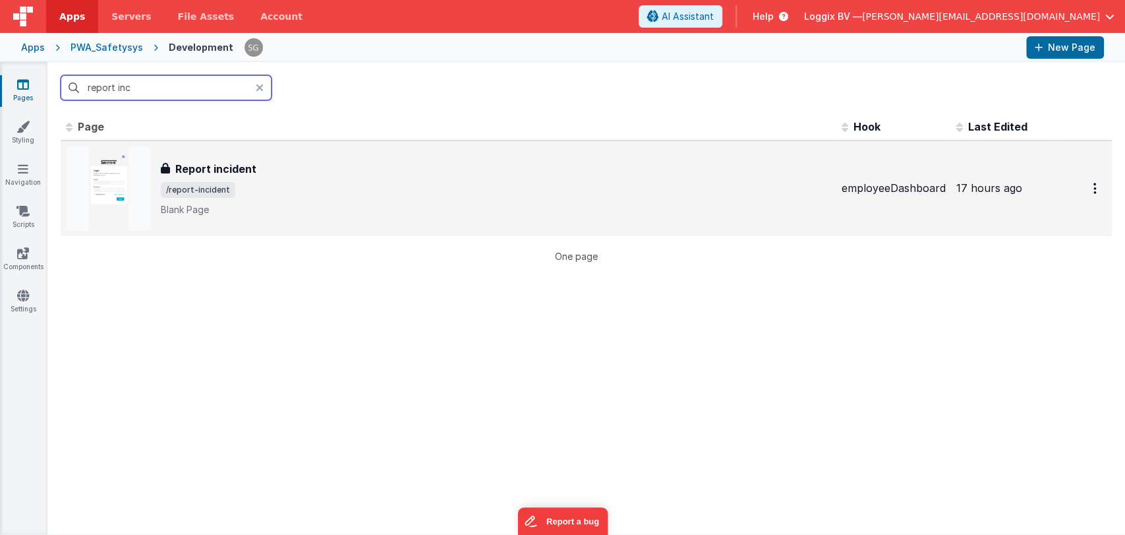
type input "report inc"
click at [247, 165] on h3 "Report incident" at bounding box center [215, 169] width 81 height 16
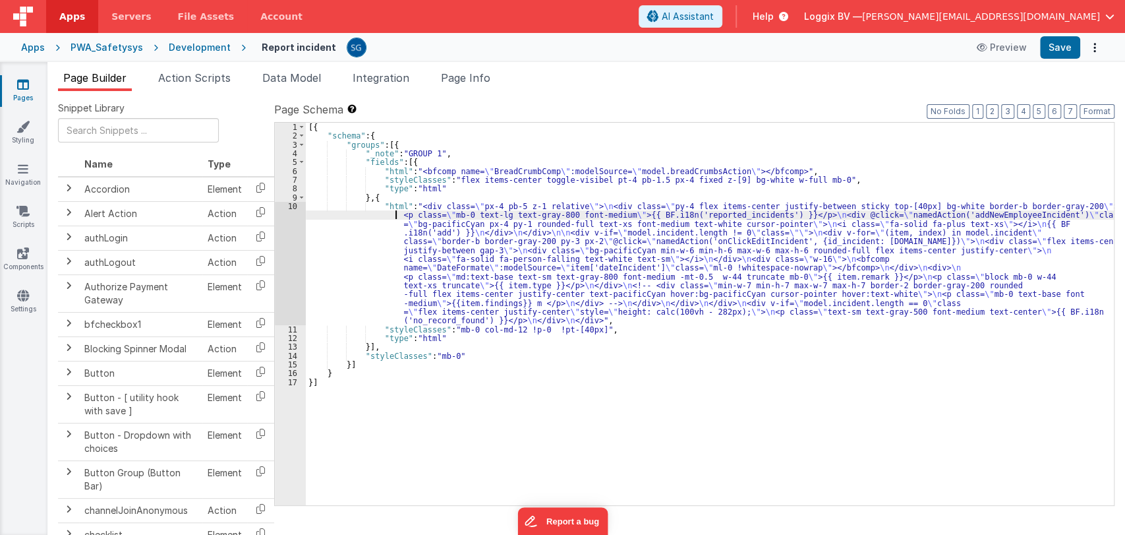
click at [314, 216] on div "[{ "schema" : { "groups" : [{ "_note" : "GROUP 1" , "fields" : [{ "html" : "<bf…" at bounding box center [710, 323] width 808 height 400
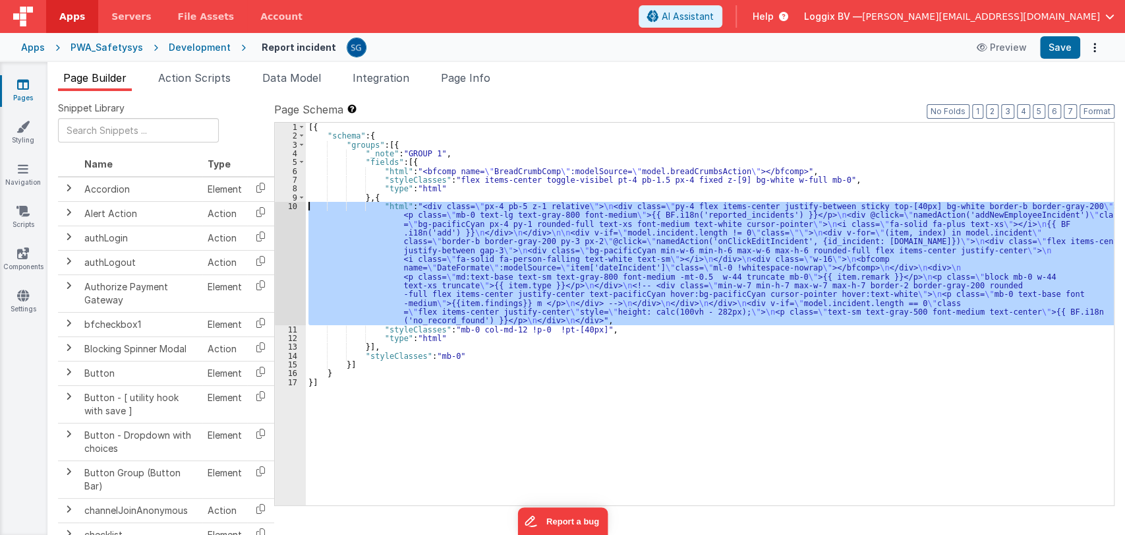
click at [293, 204] on div "10" at bounding box center [290, 263] width 31 height 123
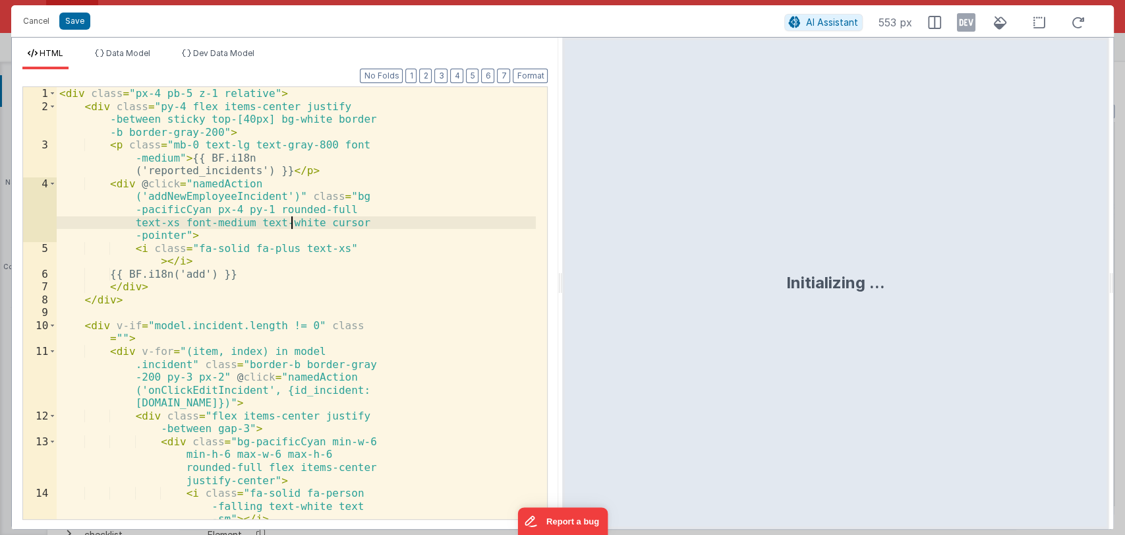
click at [293, 204] on div "< div class = "px-4 pb-5 z-1 relative" > < div class = "py-4 flex items-center …" at bounding box center [296, 323] width 479 height 472
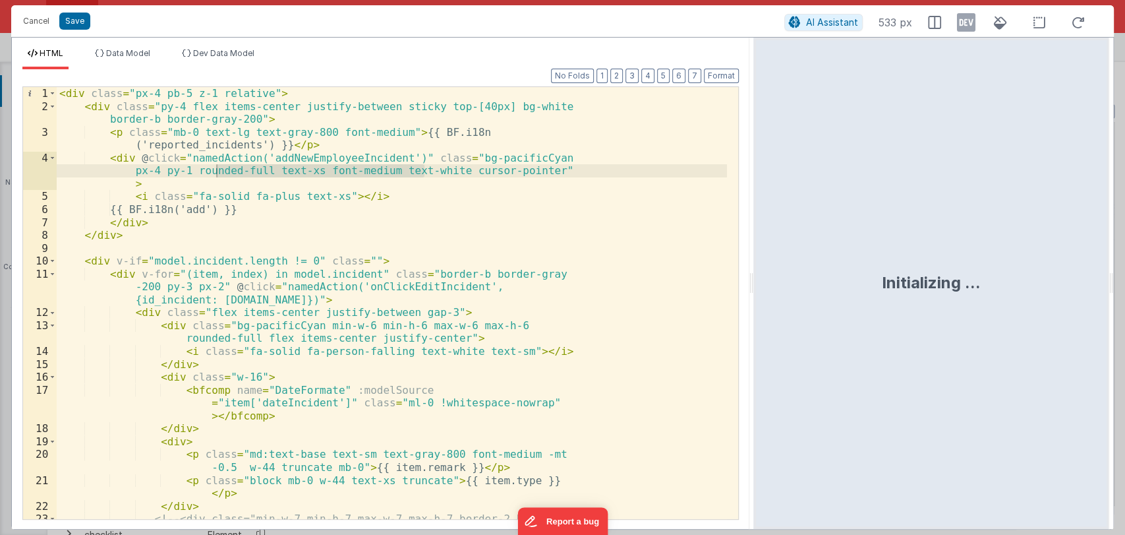
drag, startPoint x: 558, startPoint y: 287, endPoint x: 889, endPoint y: 272, distance: 330.6
click at [889, 272] on html "Cancel Save AI Assistant 533 px HTML Data Model Dev Data Model Format 7 6 5 4 3…" at bounding box center [562, 267] width 1125 height 535
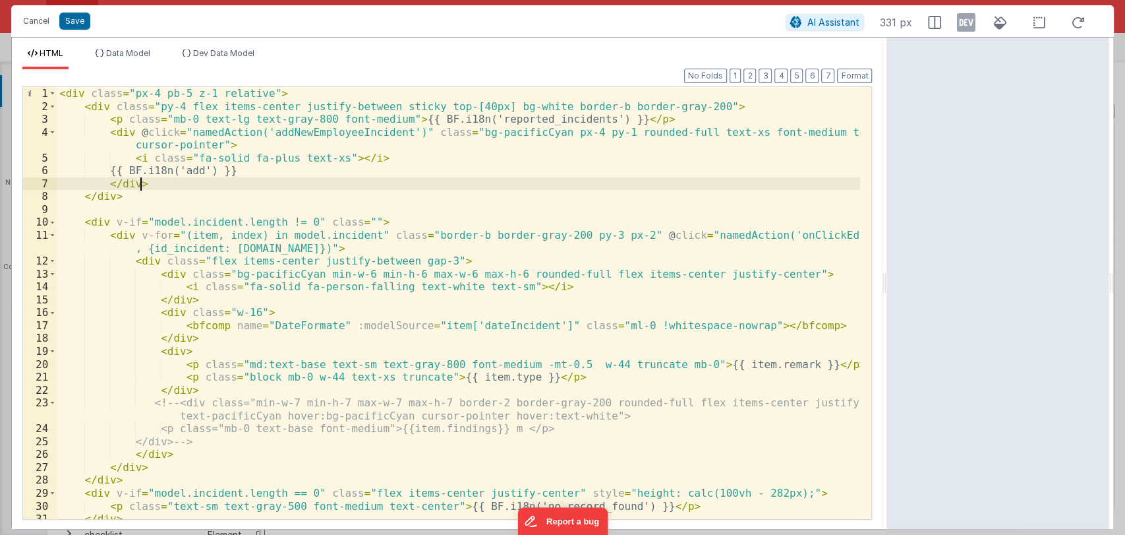
click at [523, 183] on div "< div class = "px-4 pb-5 z-1 relative" > < div class = "py-4 flex items-center …" at bounding box center [459, 315] width 804 height 457
click at [480, 315] on div "< div class = "px-4 pb-5 z-1 relative" > < div class = "py-4 flex items-center …" at bounding box center [459, 315] width 804 height 457
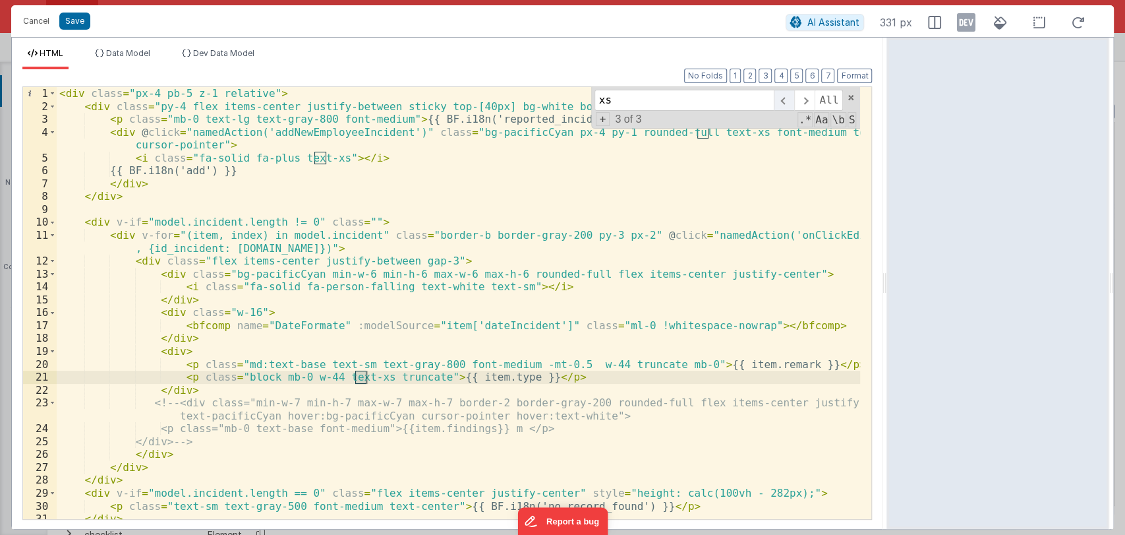
type input "xs"
click at [784, 100] on span at bounding box center [784, 100] width 20 height 21
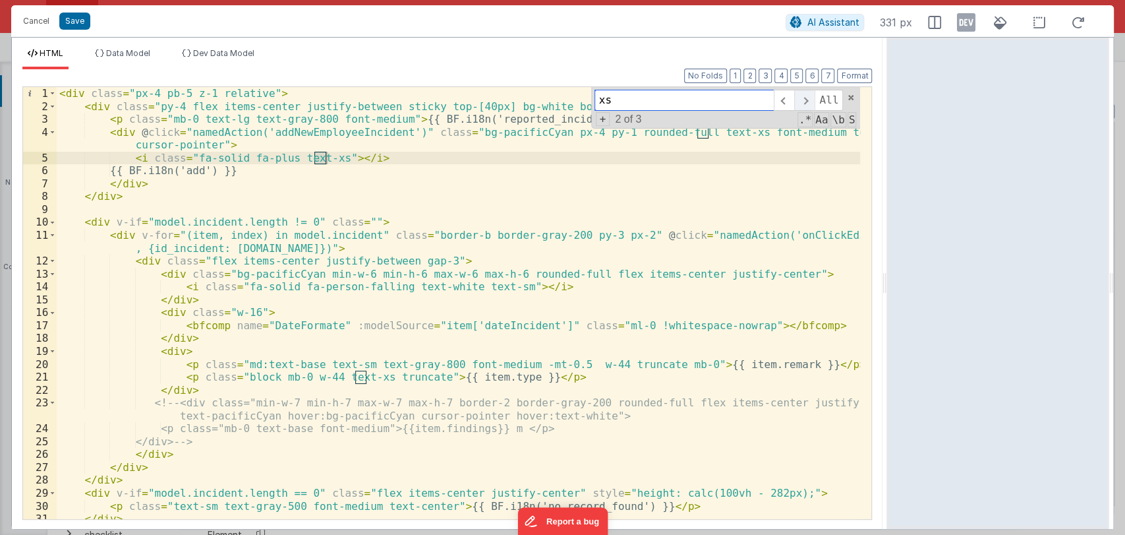
click at [806, 103] on span at bounding box center [804, 100] width 20 height 21
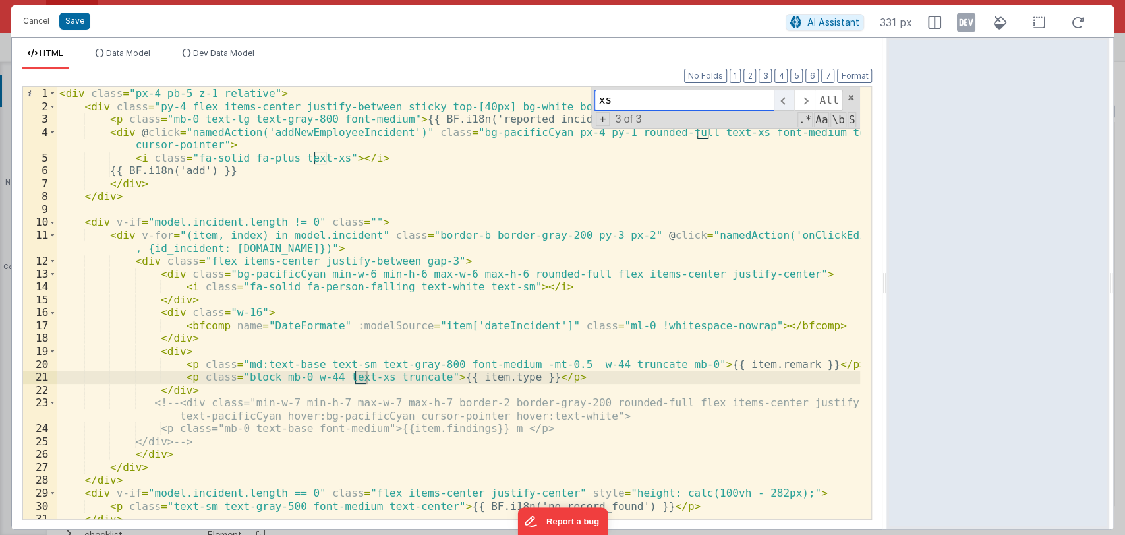
click at [789, 102] on span at bounding box center [784, 100] width 20 height 21
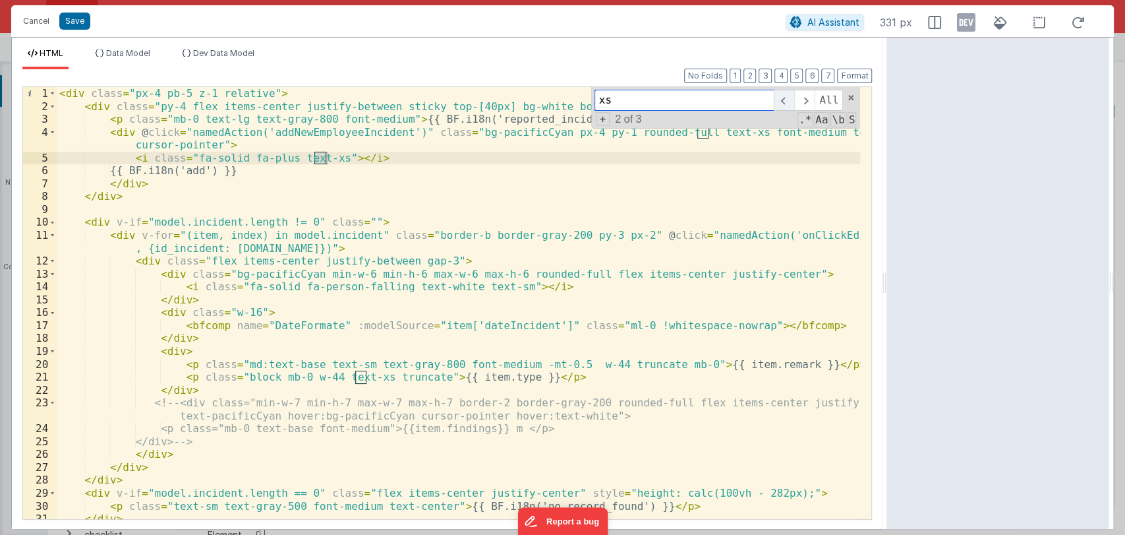
click at [789, 102] on span at bounding box center [784, 100] width 20 height 21
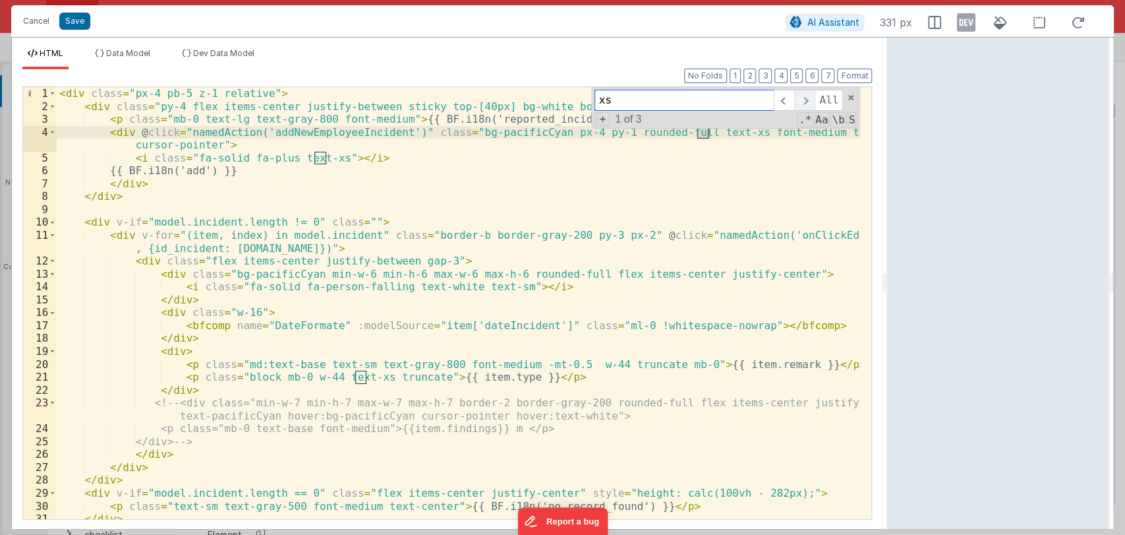
click at [809, 93] on span at bounding box center [804, 100] width 20 height 21
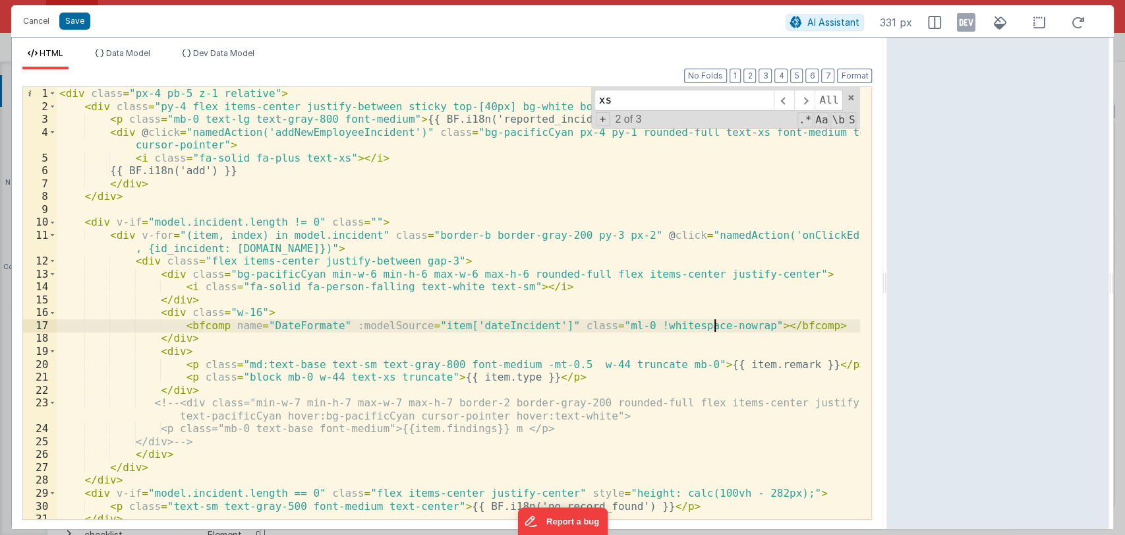
click at [713, 325] on div "< div class = "px-4 pb-5 z-1 relative" > < div class = "py-4 flex items-center …" at bounding box center [459, 315] width 804 height 457
click at [77, 22] on button "Save" at bounding box center [74, 21] width 31 height 17
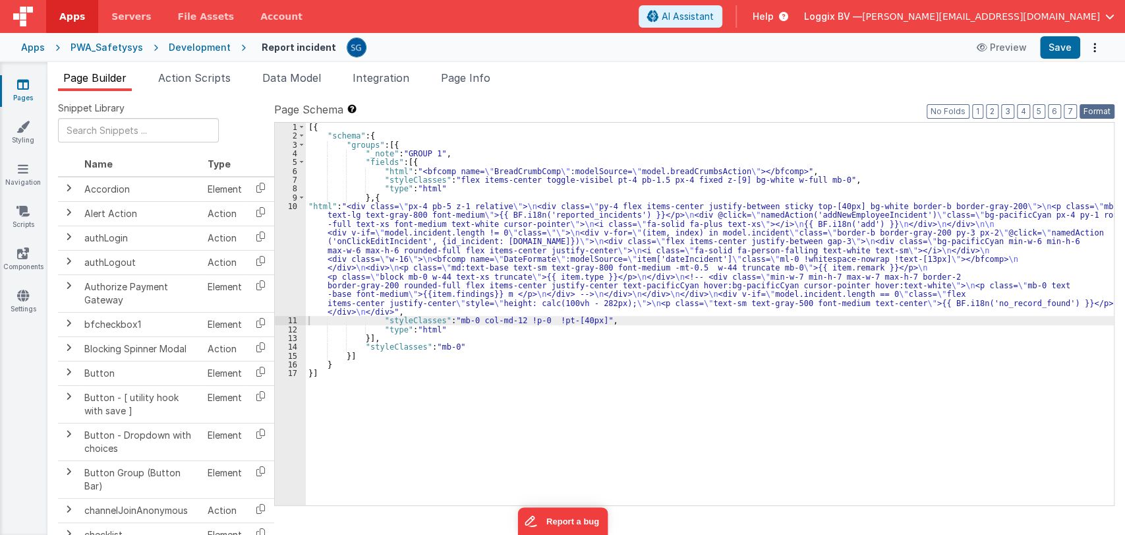
click at [1102, 111] on button "Format" at bounding box center [1097, 111] width 35 height 15
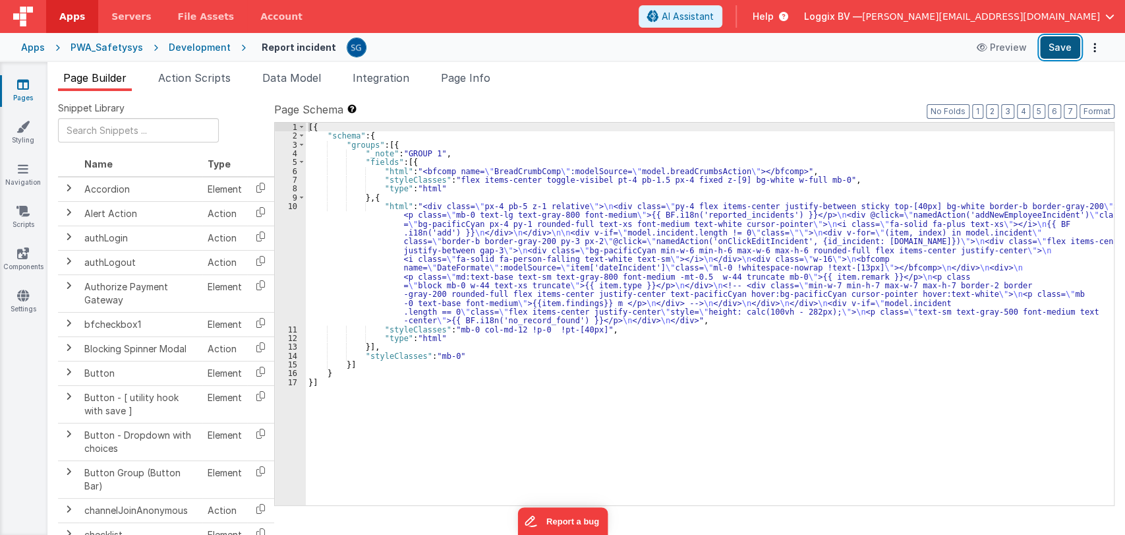
click at [1055, 51] on button "Save" at bounding box center [1060, 47] width 40 height 22
click at [24, 249] on icon at bounding box center [23, 253] width 12 height 13
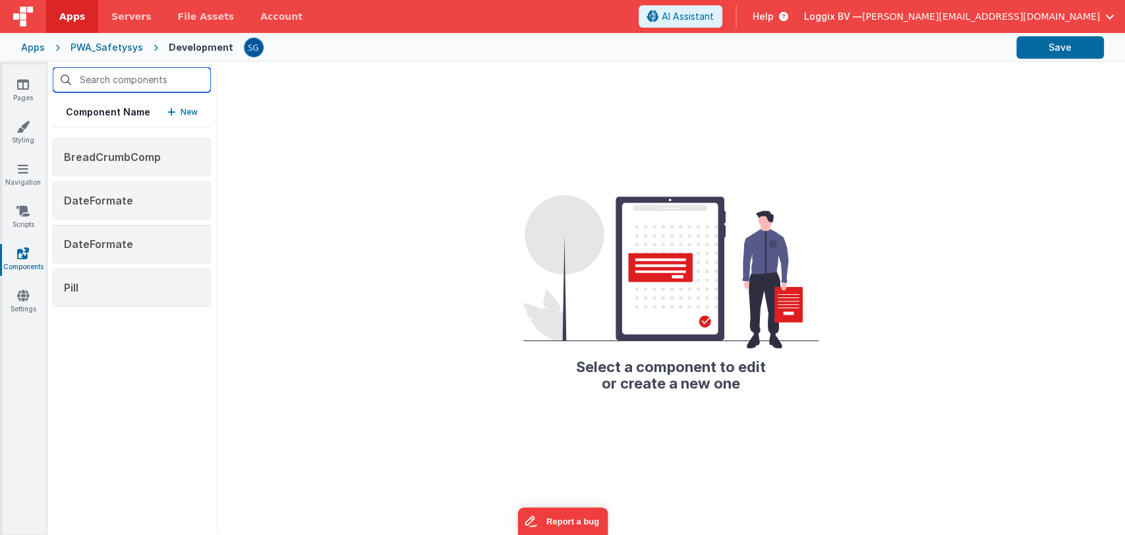
click at [120, 80] on input "text" at bounding box center [132, 79] width 158 height 25
paste input "md:text-sm text-xs text-gray-500 font-normal block"
type input "md:text-sm text-xs text-gray-500 font-normal block"
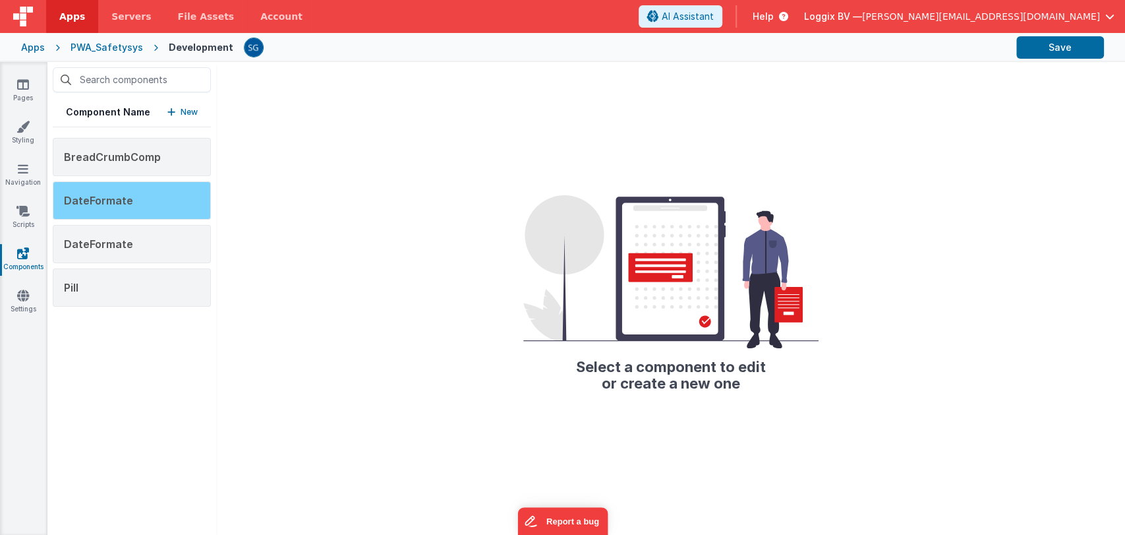
click at [105, 202] on span "DateFormate" at bounding box center [98, 200] width 69 height 13
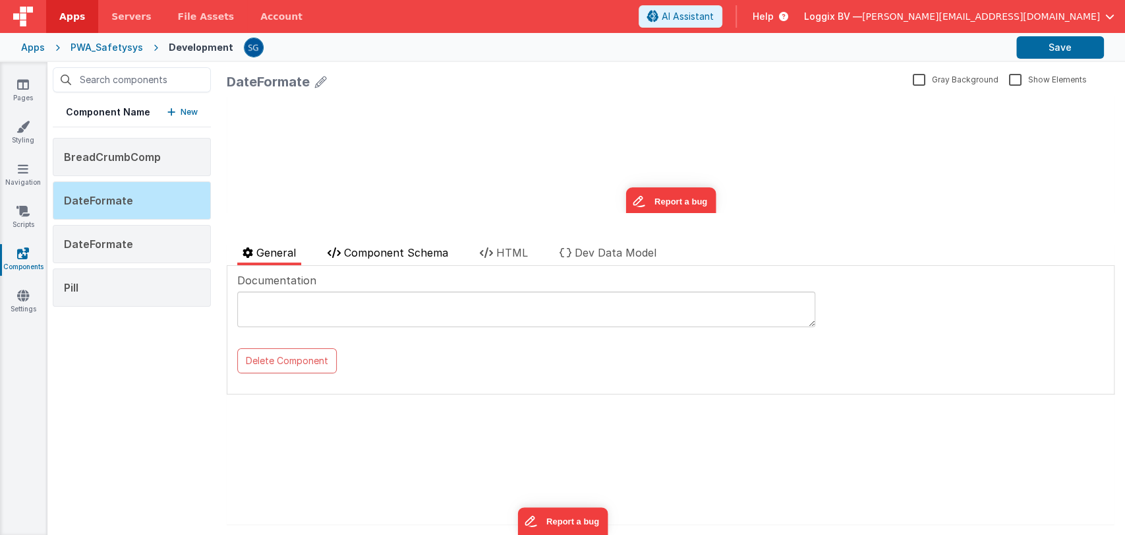
click at [431, 250] on span "Component Schema" at bounding box center [396, 252] width 104 height 13
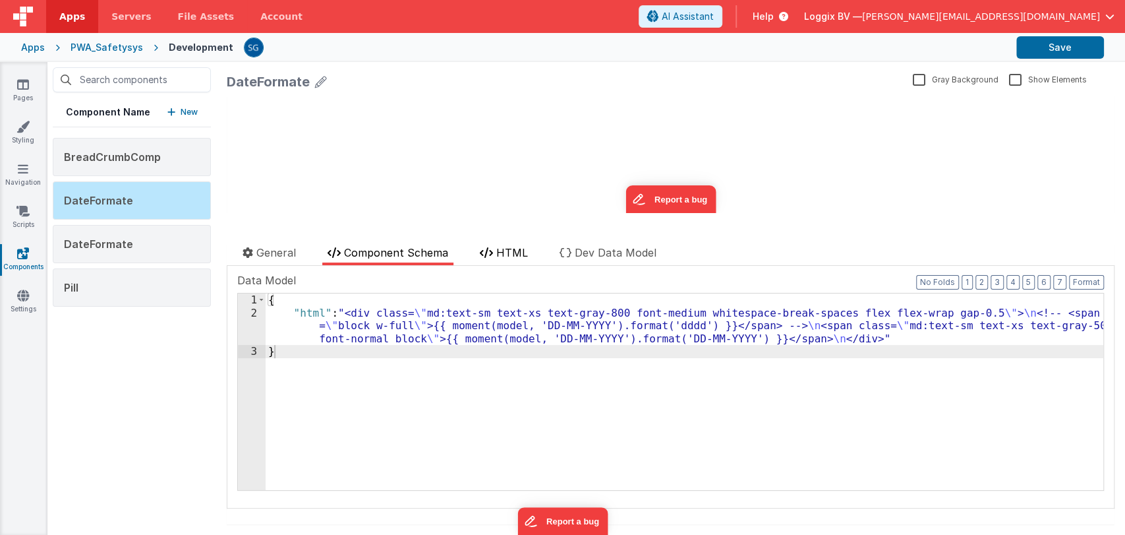
click at [503, 254] on span "HTML" at bounding box center [512, 252] width 32 height 13
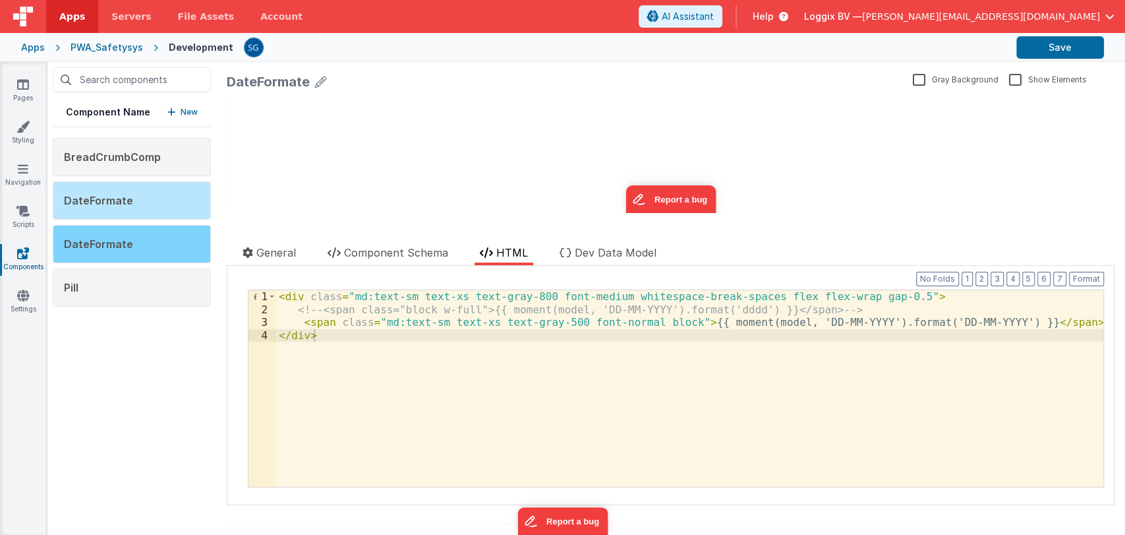
click at [113, 243] on span "DateFormate" at bounding box center [98, 243] width 69 height 13
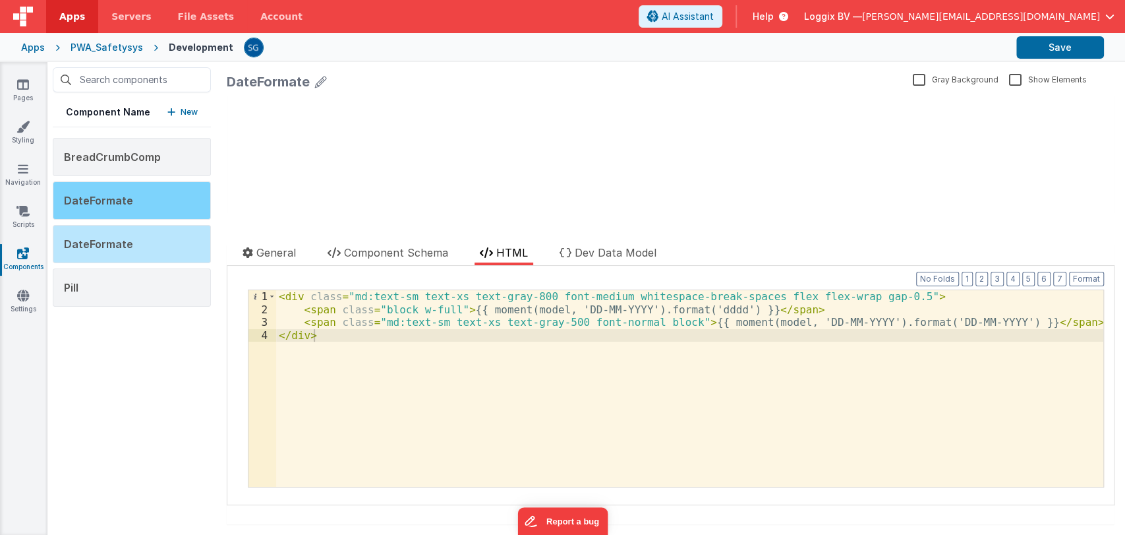
click at [129, 194] on div "DateFormate" at bounding box center [132, 200] width 158 height 38
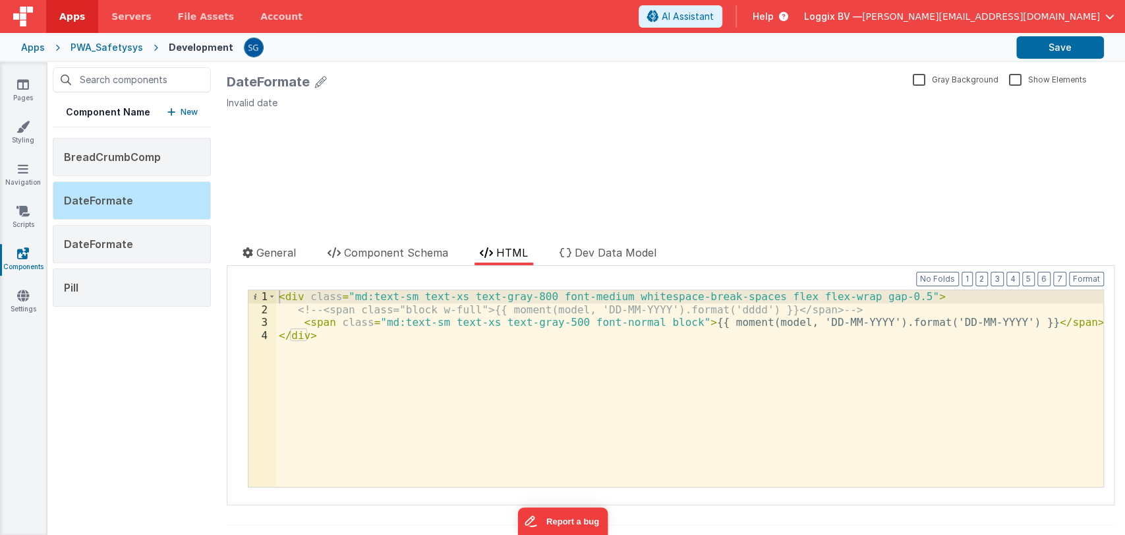
click at [73, 17] on span "Apps" at bounding box center [72, 16] width 26 height 13
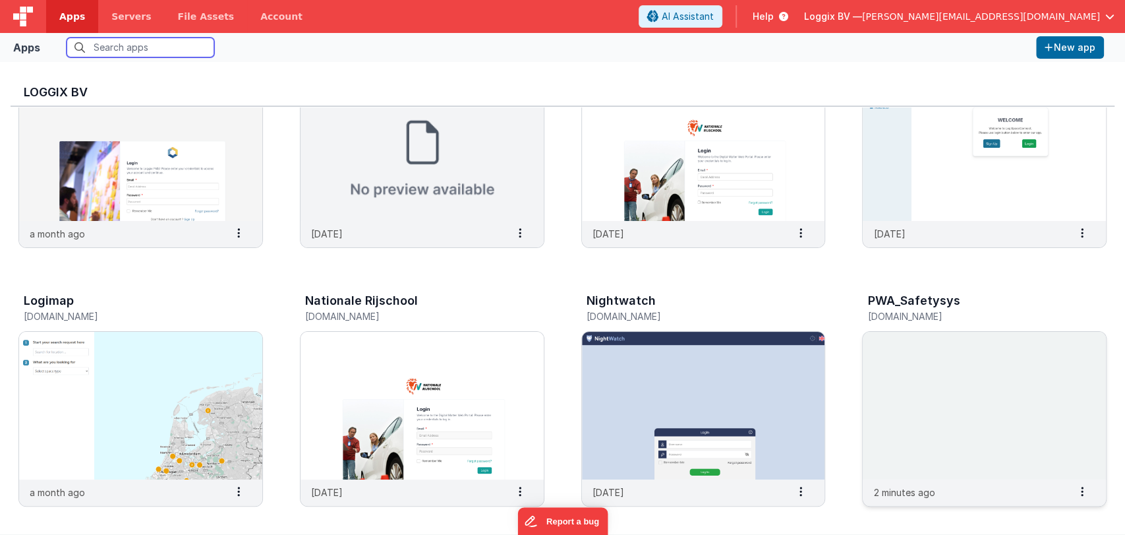
scroll to position [96, 0]
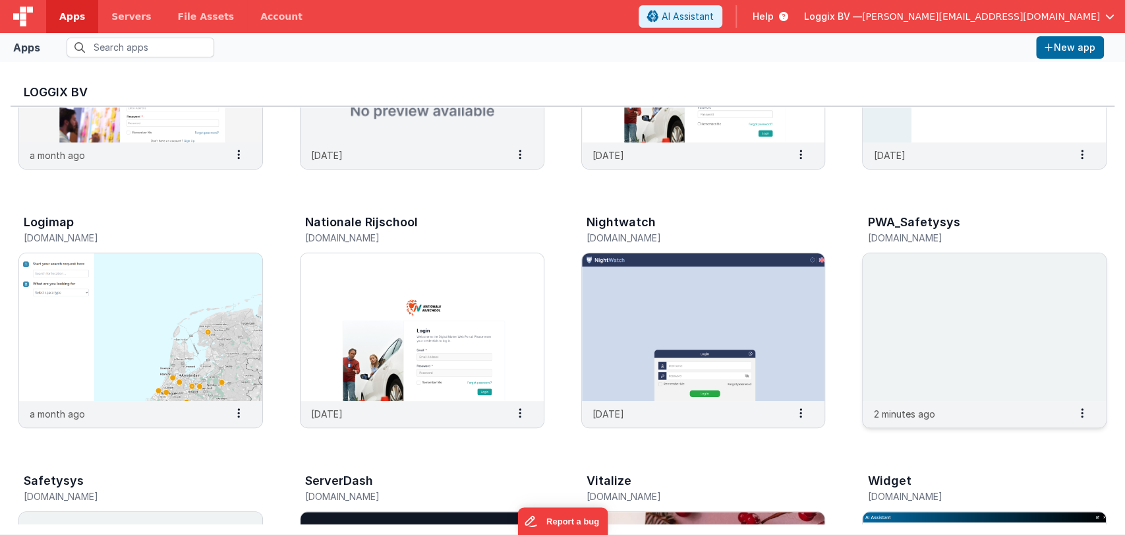
scroll to position [216, 0]
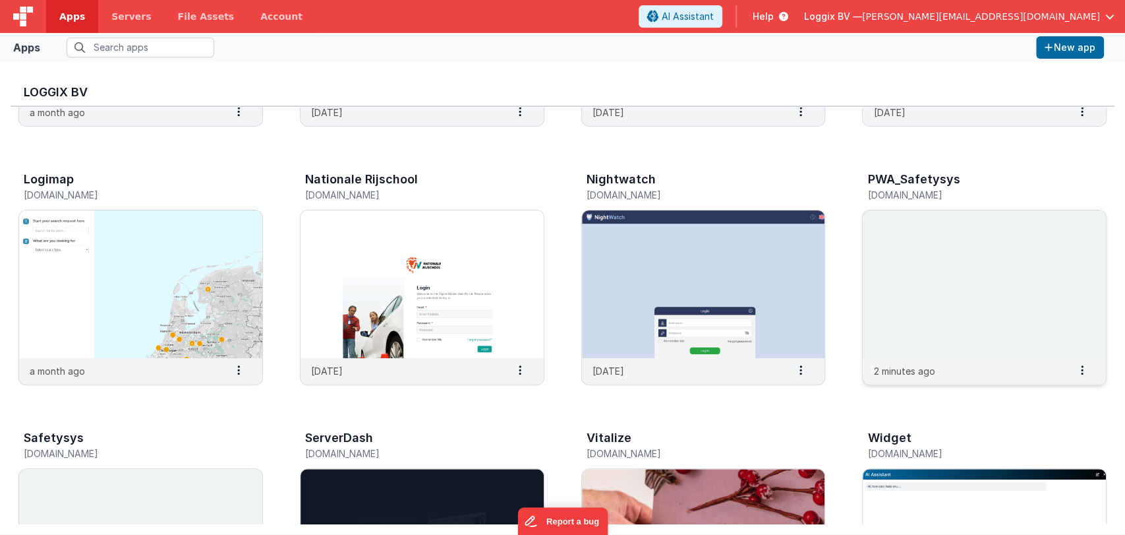
click at [980, 312] on img at bounding box center [984, 284] width 243 height 148
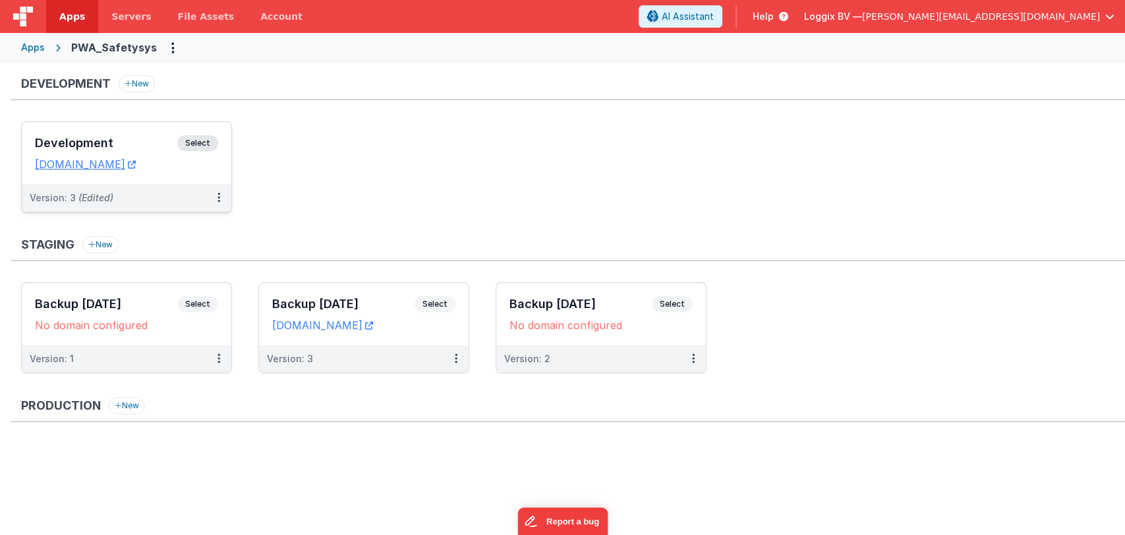
click at [148, 138] on h3 "Development" at bounding box center [106, 142] width 142 height 13
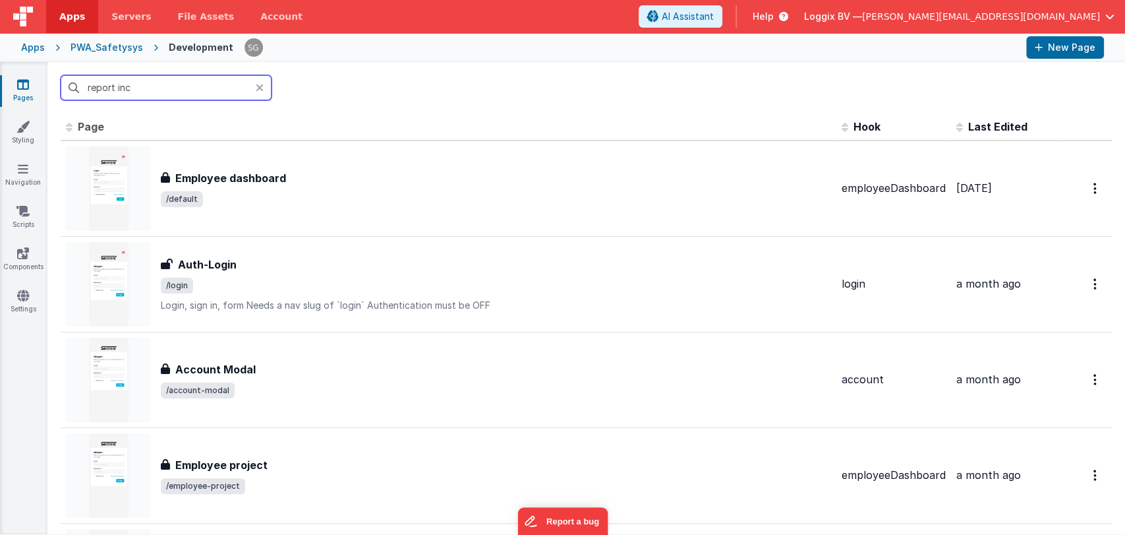
click at [187, 88] on input "report inc" at bounding box center [166, 87] width 211 height 25
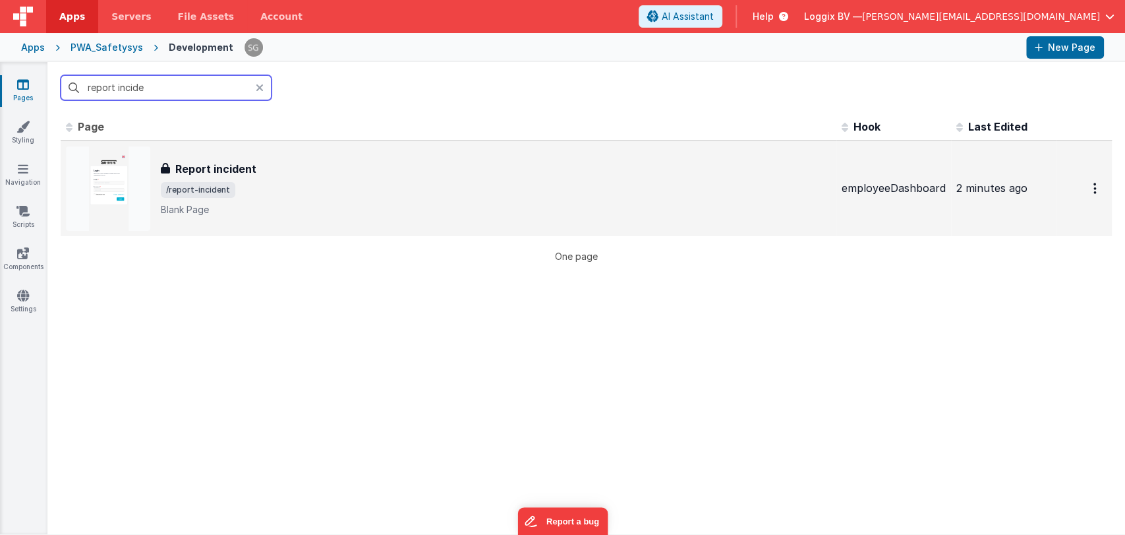
type input "report incide"
click at [218, 186] on span "/report-incident" at bounding box center [198, 190] width 74 height 16
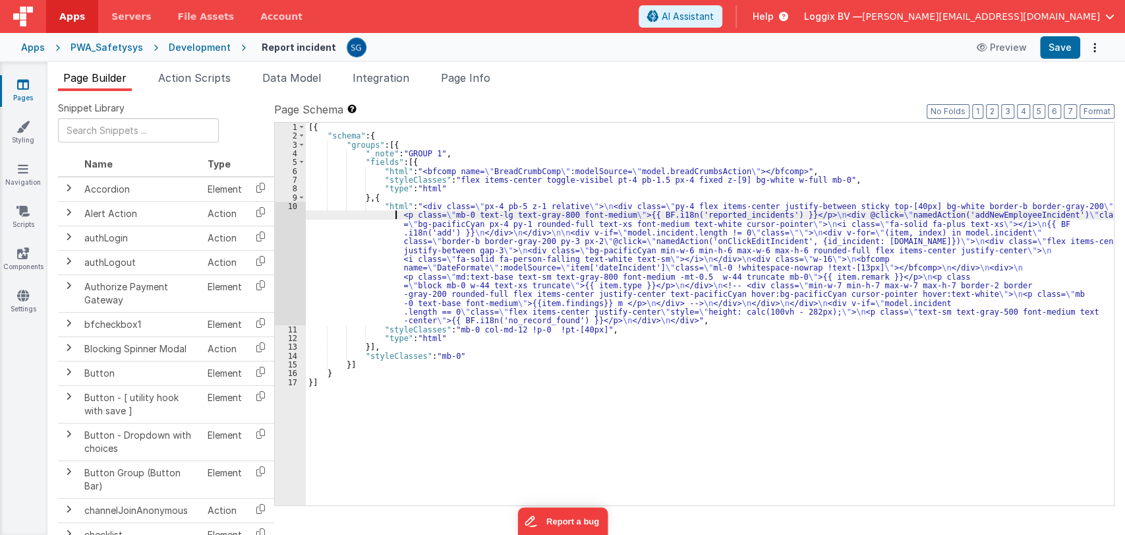
click at [311, 212] on div "[{ "schema" : { "groups" : [{ "_note" : "GROUP 1" , "fields" : [{ "html" : "<bf…" at bounding box center [710, 323] width 808 height 400
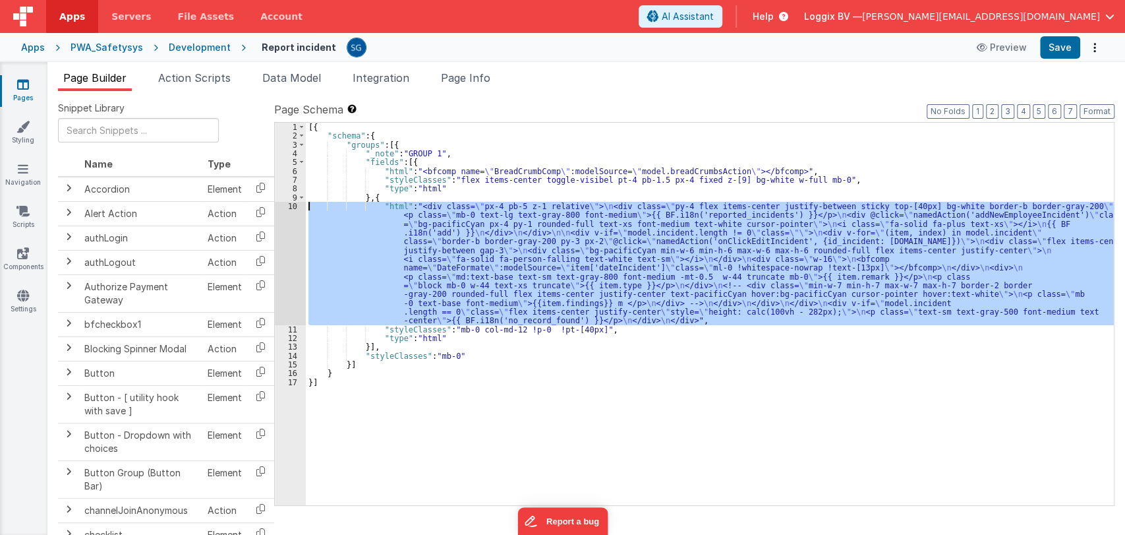
click at [289, 207] on div "10" at bounding box center [290, 263] width 31 height 123
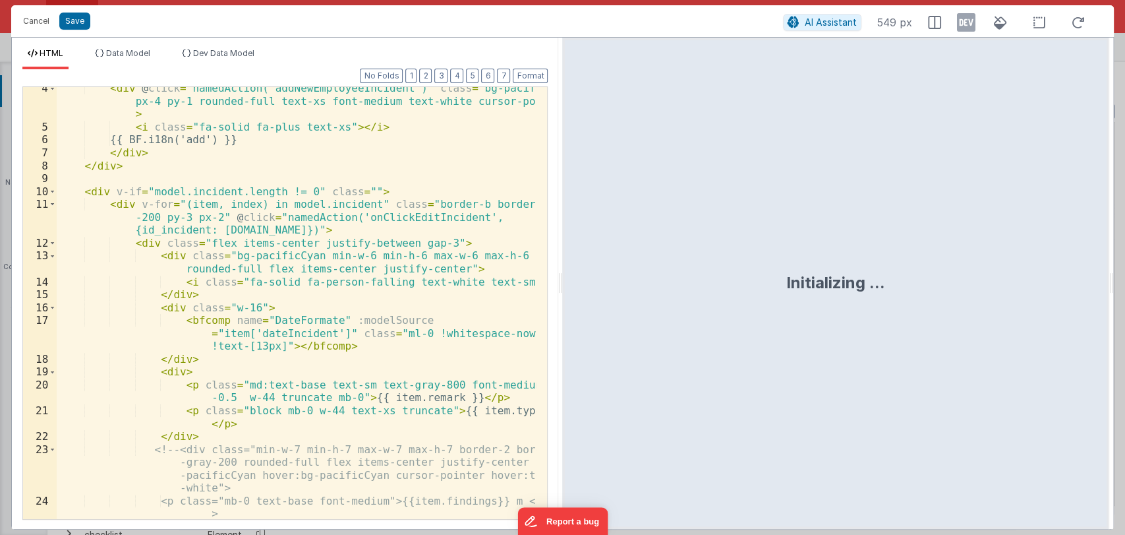
scroll to position [69, 0]
click at [407, 188] on div "< div @ click = "namedAction('addNewEmployeeIncident')" class = "bg-pacificCyan…" at bounding box center [297, 323] width 480 height 483
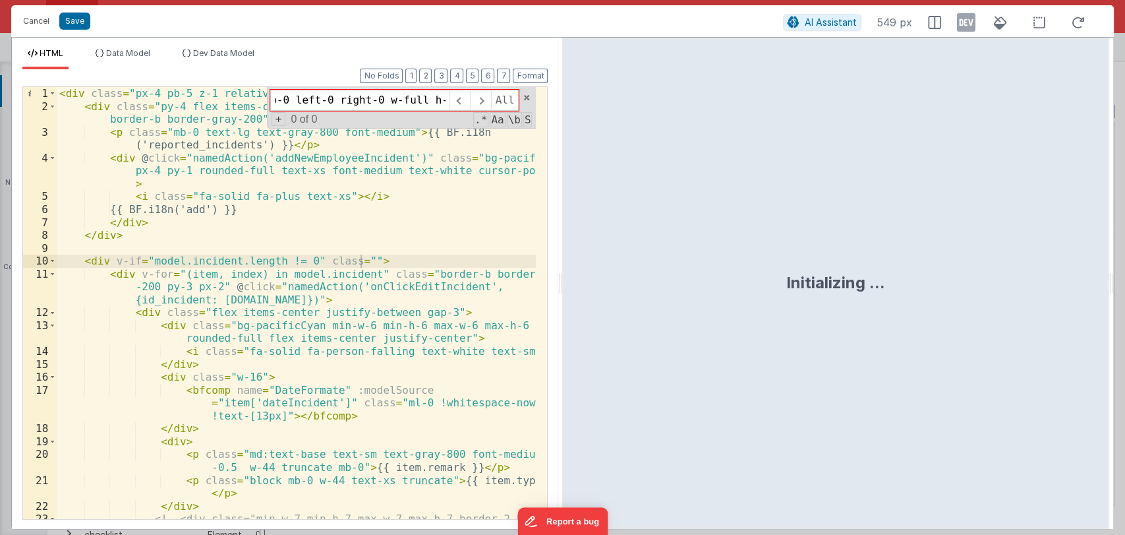
scroll to position [0, 0]
type input "bottom-0 sticky top-0 left-0 right-0 w-full h-full"
click at [38, 22] on button "Cancel" at bounding box center [36, 21] width 40 height 18
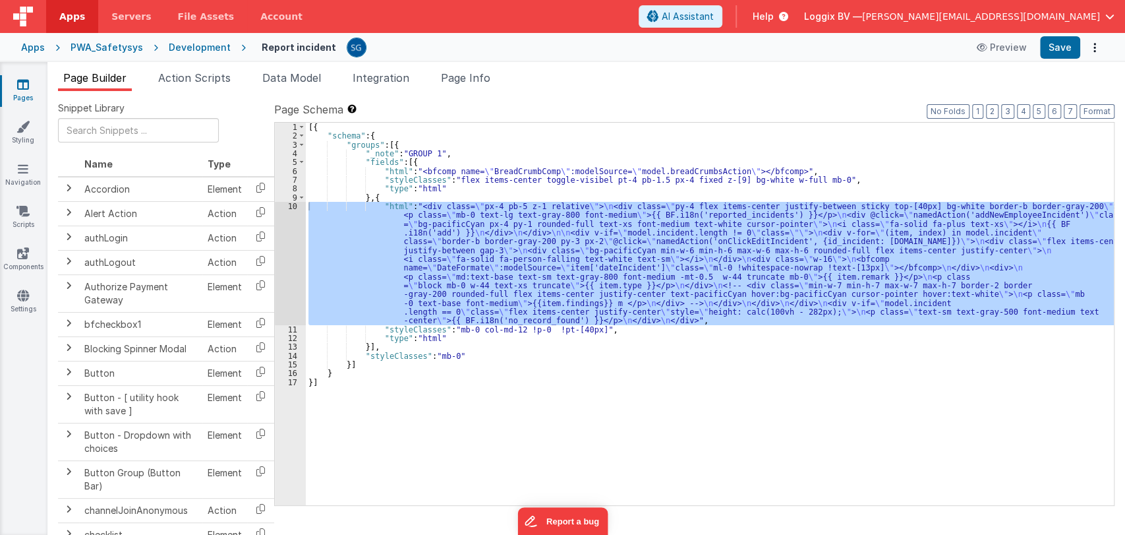
click at [585, 394] on div "[{ "schema" : { "groups" : [{ "_note" : "GROUP 1" , "fields" : [{ "html" : "<bf…" at bounding box center [710, 323] width 808 height 400
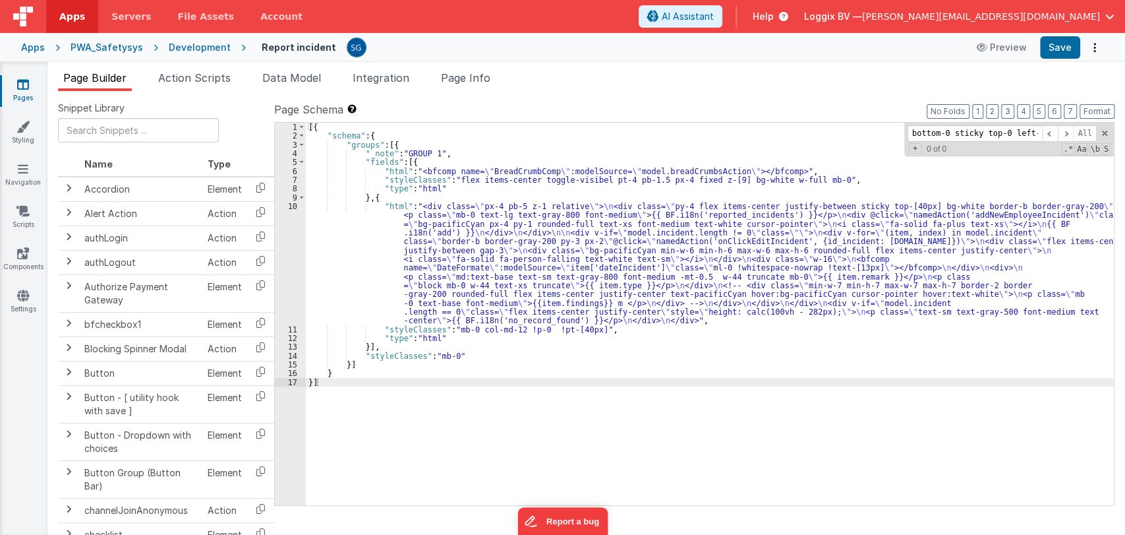
scroll to position [0, 91]
type input "bottom-0 sticky top-0 left-0 right-0 w-full h-full"
click at [24, 89] on icon at bounding box center [23, 84] width 12 height 13
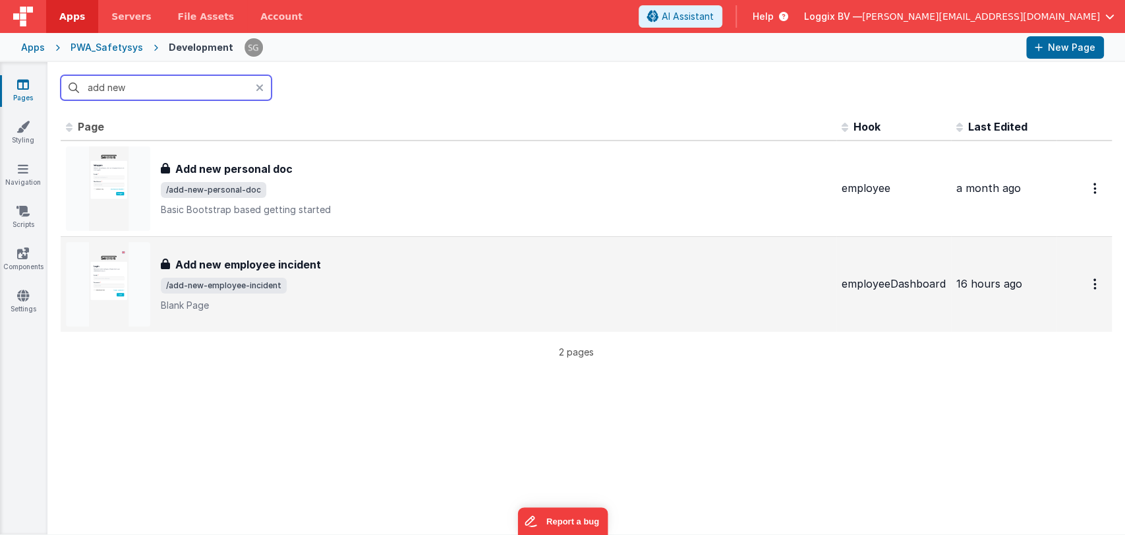
type input "add new"
click at [326, 265] on div "Add new employee incident" at bounding box center [496, 264] width 670 height 16
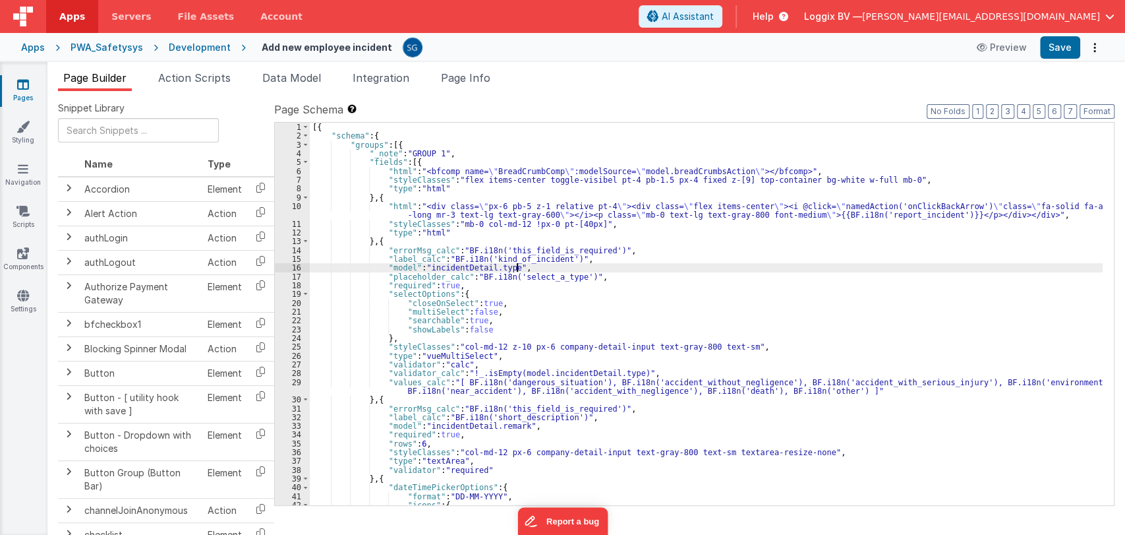
click at [581, 270] on div "[{ "schema" : { "groups" : [{ "_note" : "GROUP 1" , "fields" : [{ "html" : "<bf…" at bounding box center [706, 323] width 793 height 400
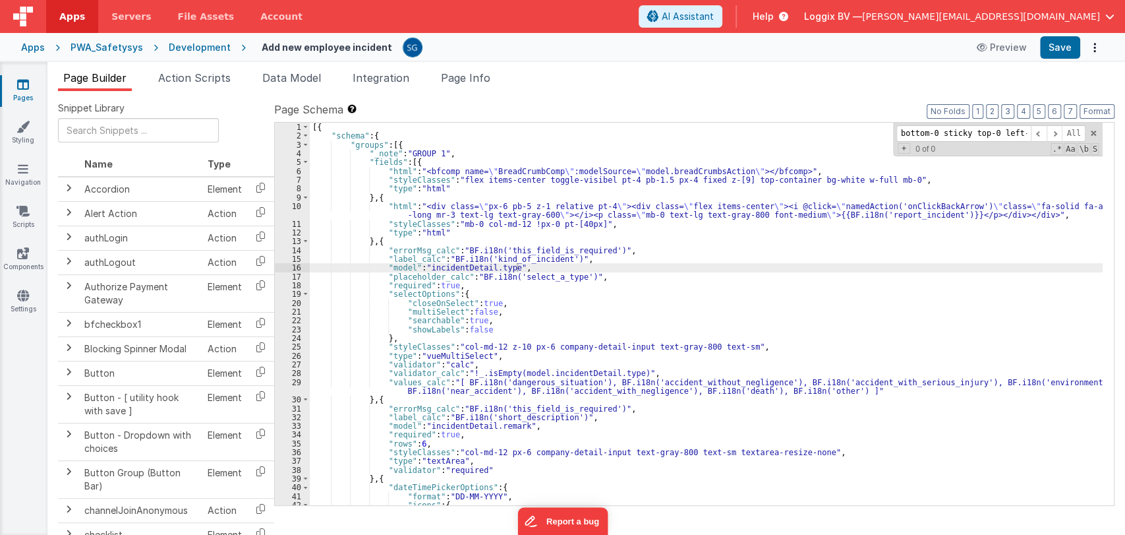
scroll to position [0, 91]
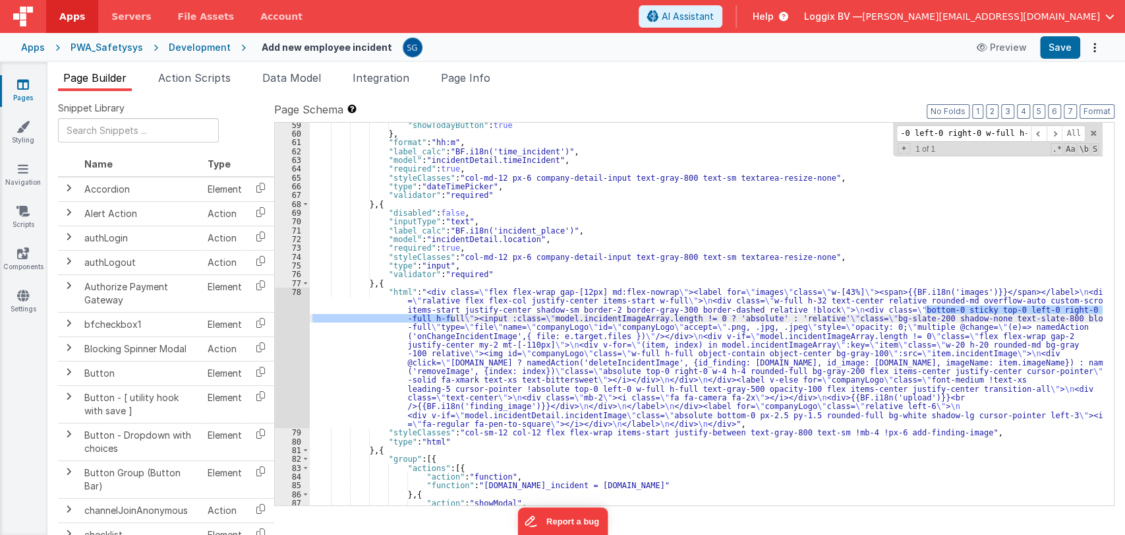
type input "bottom-0 sticky top-0 left-0 right-0 w-full h-full"
click at [293, 292] on div "78" at bounding box center [292, 357] width 35 height 140
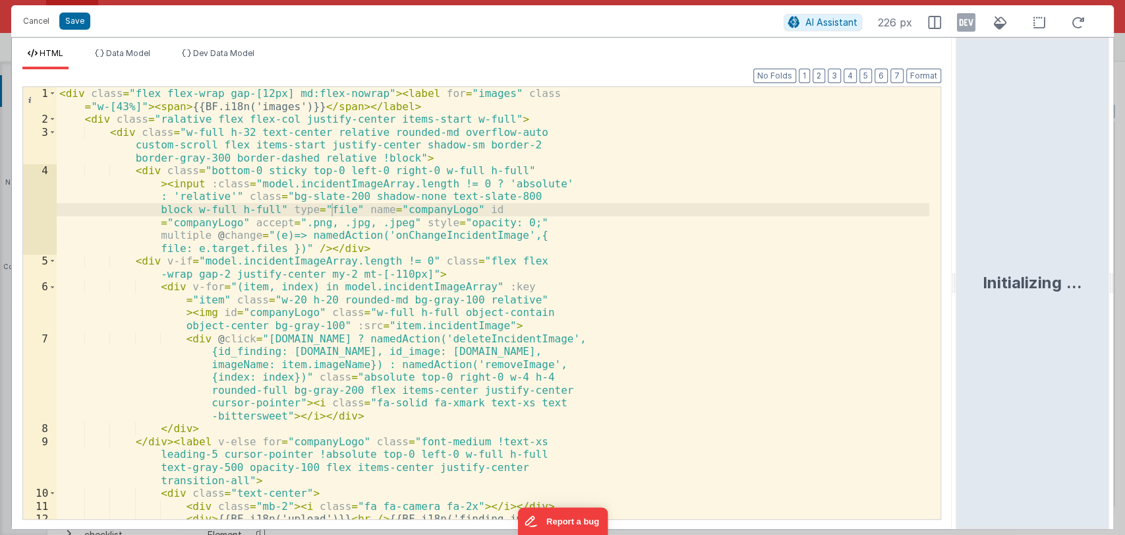
drag, startPoint x: 560, startPoint y: 286, endPoint x: 958, endPoint y: 283, distance: 397.5
click at [958, 283] on html "Cancel Save AI Assistant 226 px HTML Data Model Dev Data Model Format 7 6 5 4 3…" at bounding box center [562, 267] width 1125 height 535
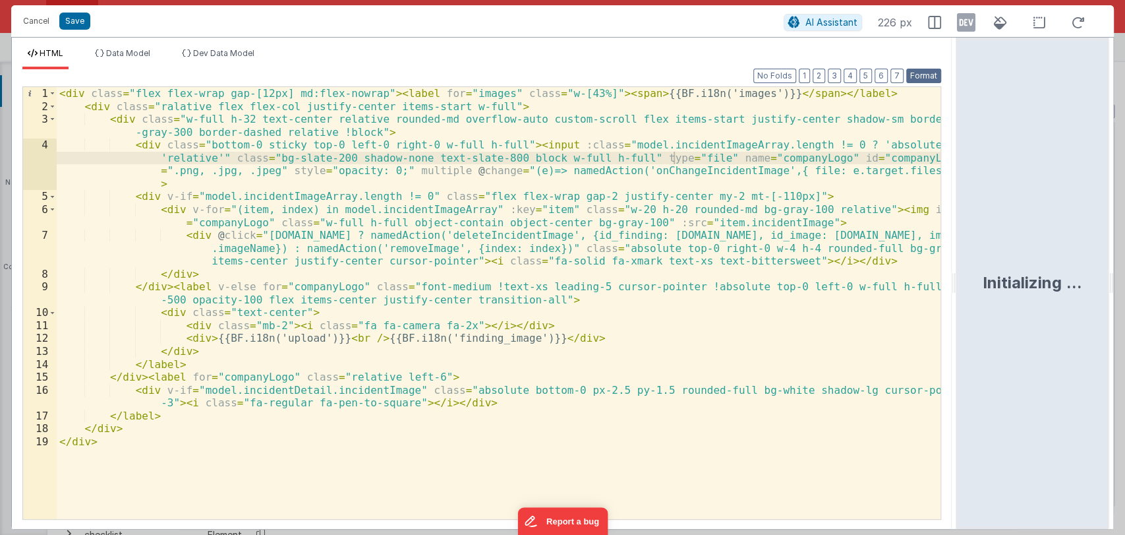
click at [918, 74] on button "Format" at bounding box center [923, 76] width 35 height 15
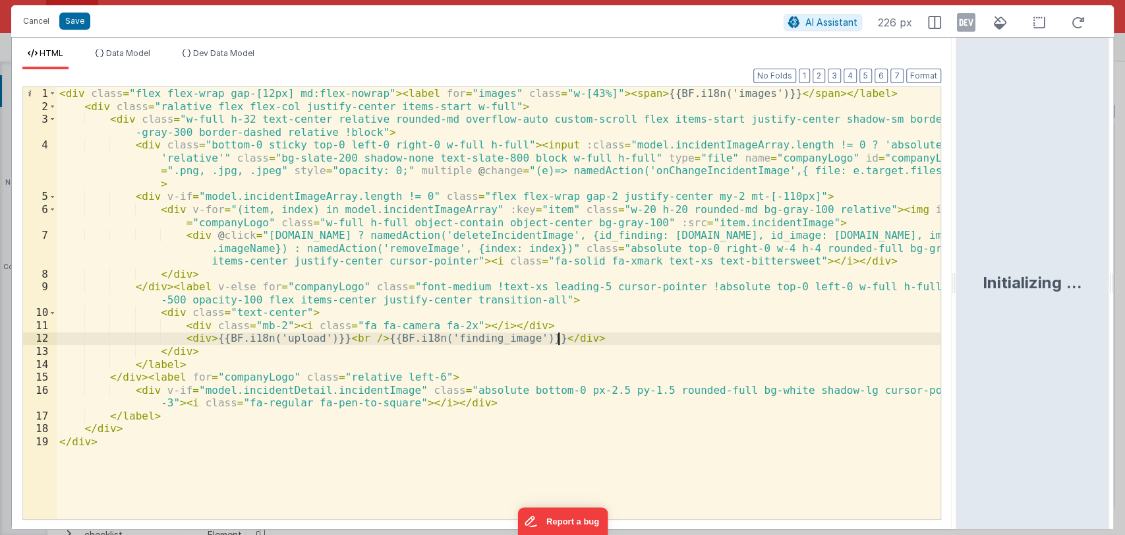
click at [622, 339] on div "< div class = "flex flex-wrap gap-[12px] md:flex-nowrap" > < label for = "image…" at bounding box center [499, 315] width 884 height 457
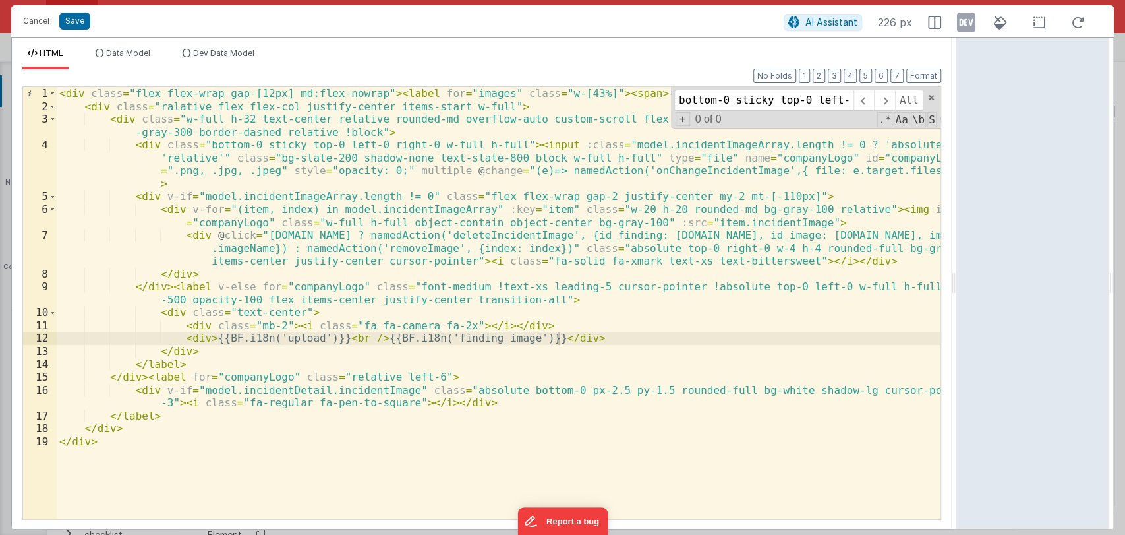
type input "bottom-0 sticky top-0 left-0 right-0 w-full h-full"
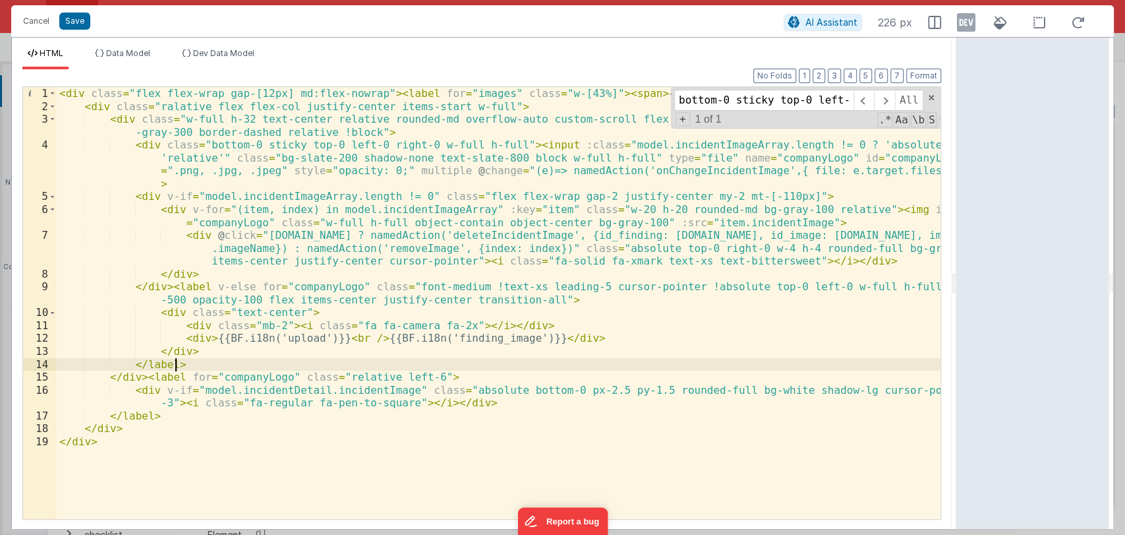
click at [628, 359] on div "< div class = "flex flex-wrap gap-[12px] md:flex-nowrap" > < label for = "image…" at bounding box center [499, 315] width 884 height 457
click at [930, 97] on span at bounding box center [931, 97] width 9 height 9
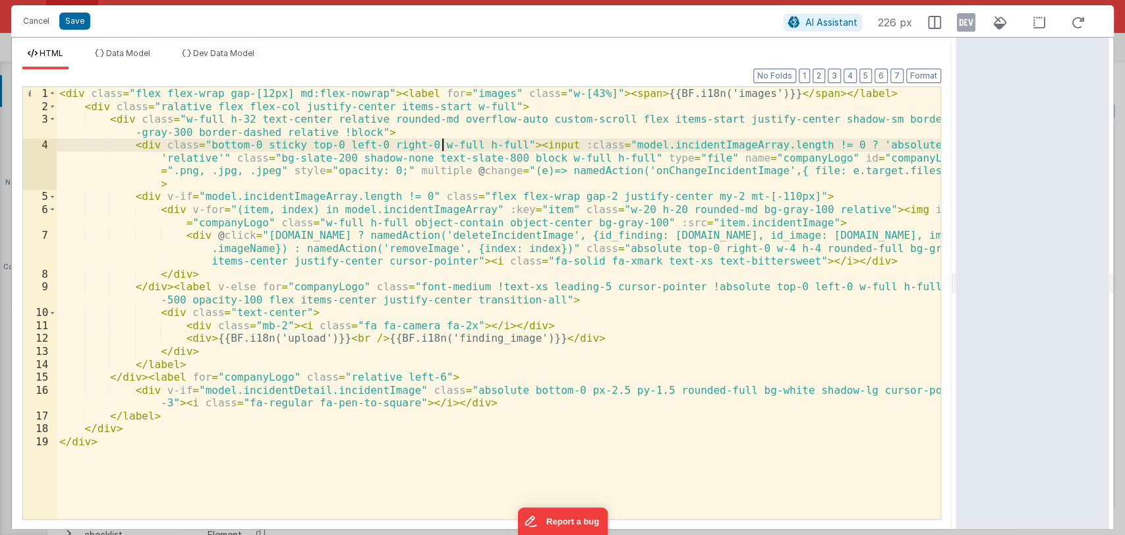
click at [444, 144] on div "< div class = "flex flex-wrap gap-[12px] md:flex-nowrap" > < label for = "image…" at bounding box center [499, 315] width 884 height 457
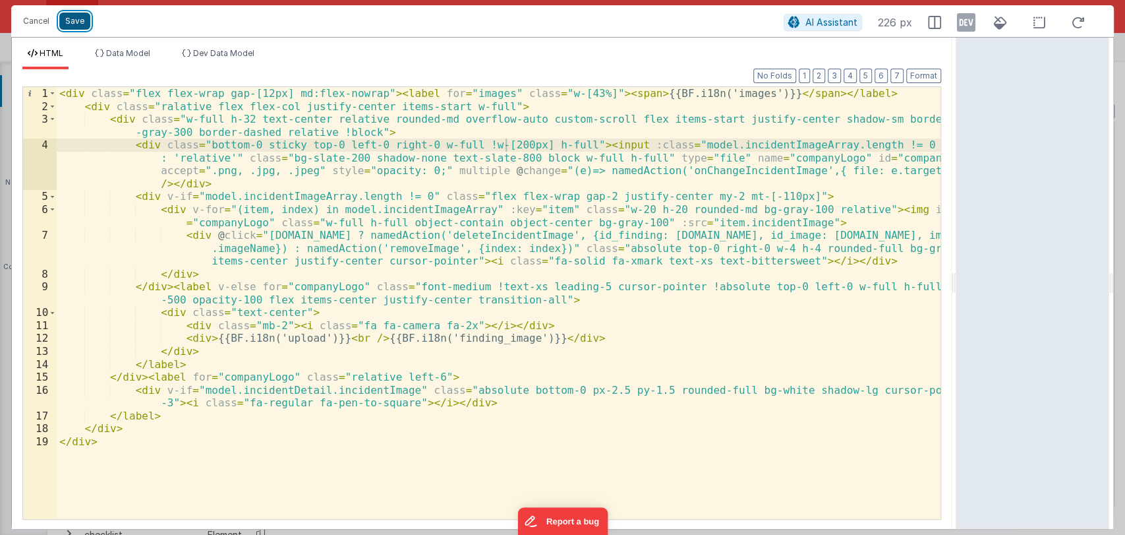
click at [77, 16] on button "Save" at bounding box center [74, 21] width 31 height 17
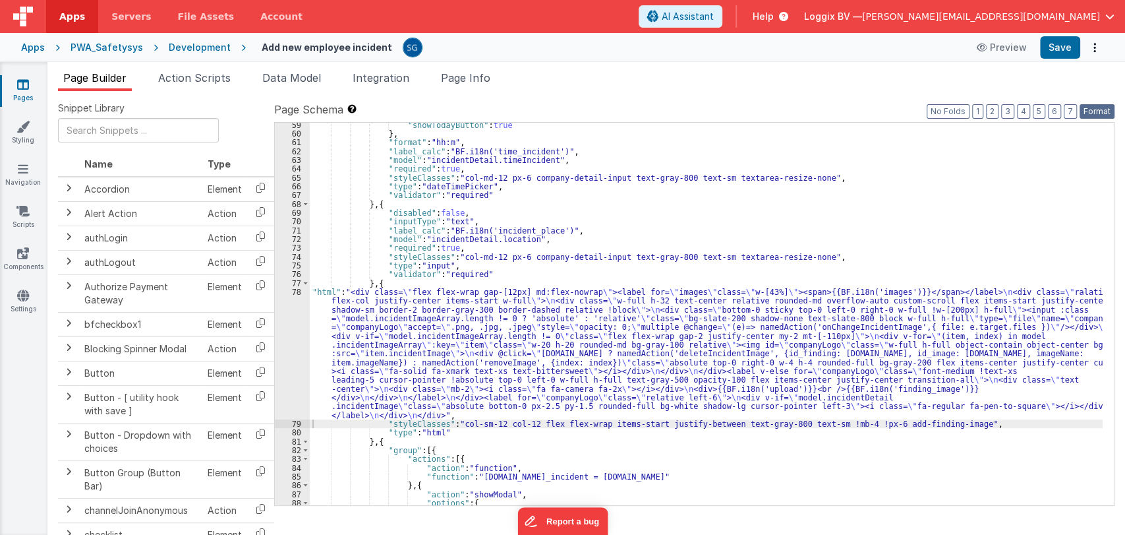
click at [1104, 109] on button "Format" at bounding box center [1097, 111] width 35 height 15
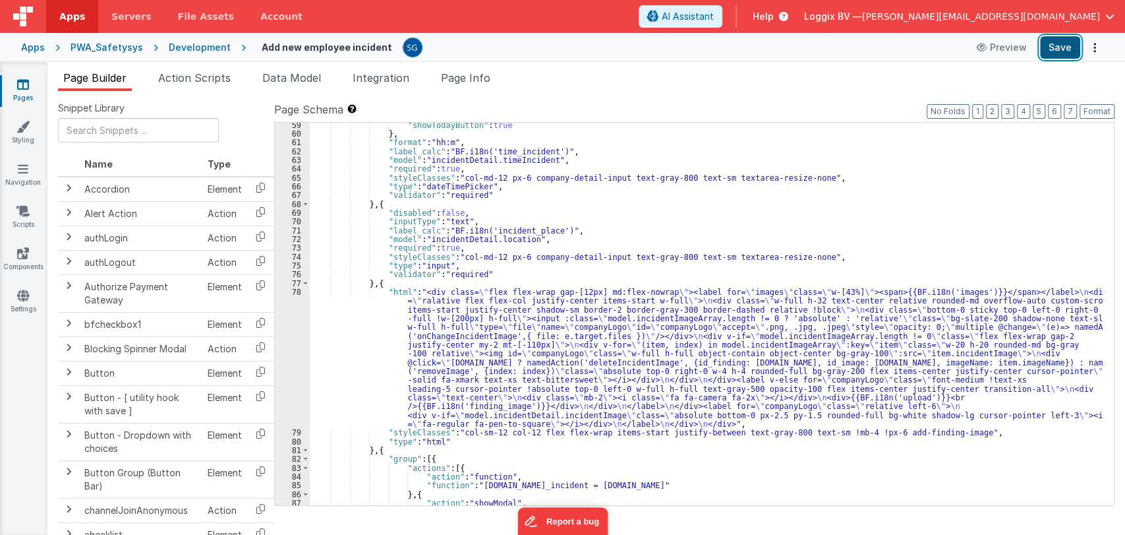
click at [1055, 54] on button "Save" at bounding box center [1060, 47] width 40 height 22
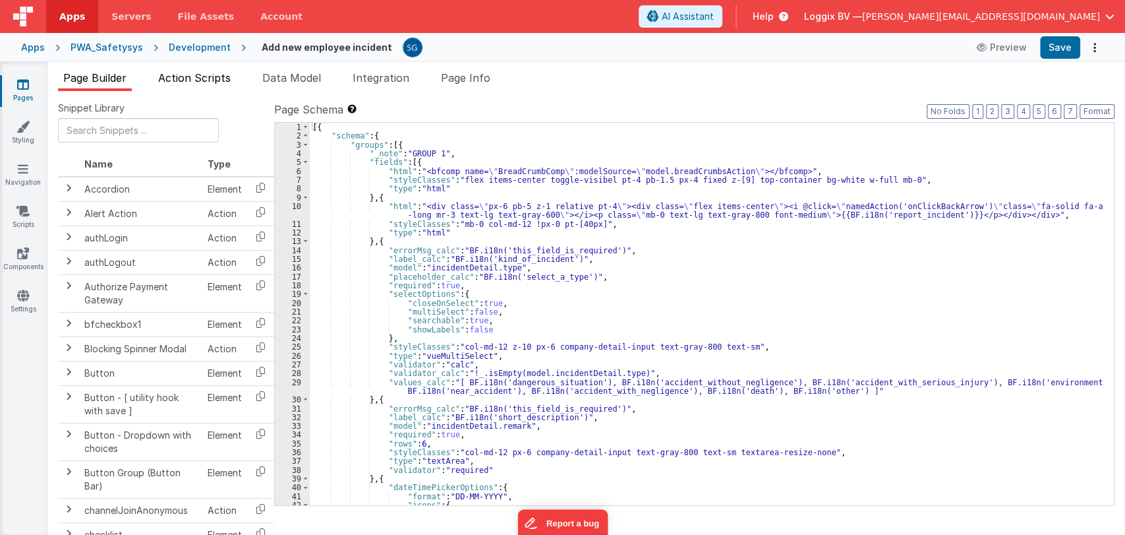
click at [220, 72] on span "Action Scripts" at bounding box center [194, 77] width 73 height 13
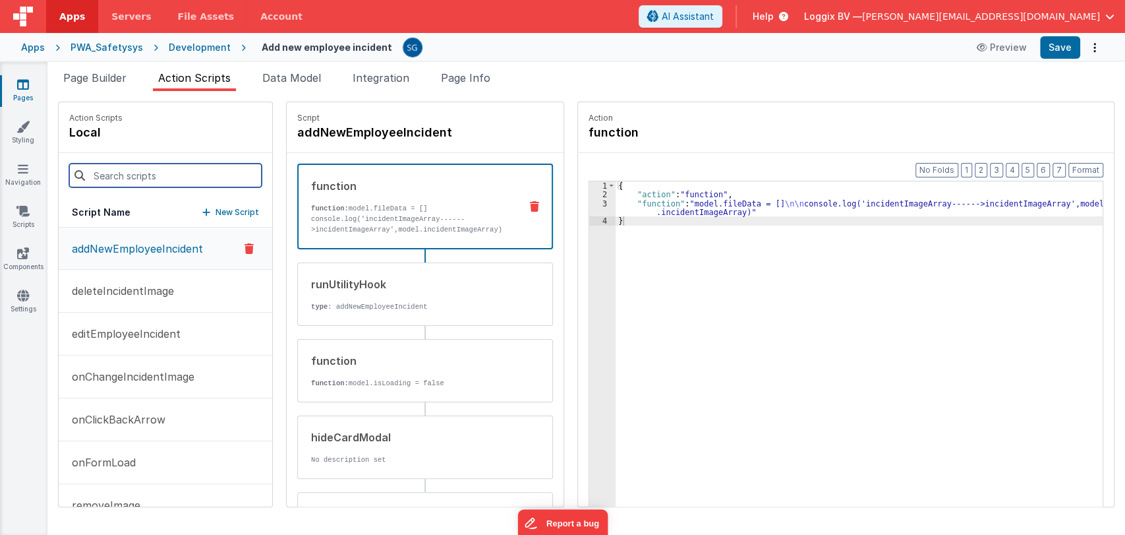
click at [150, 173] on input at bounding box center [165, 175] width 192 height 24
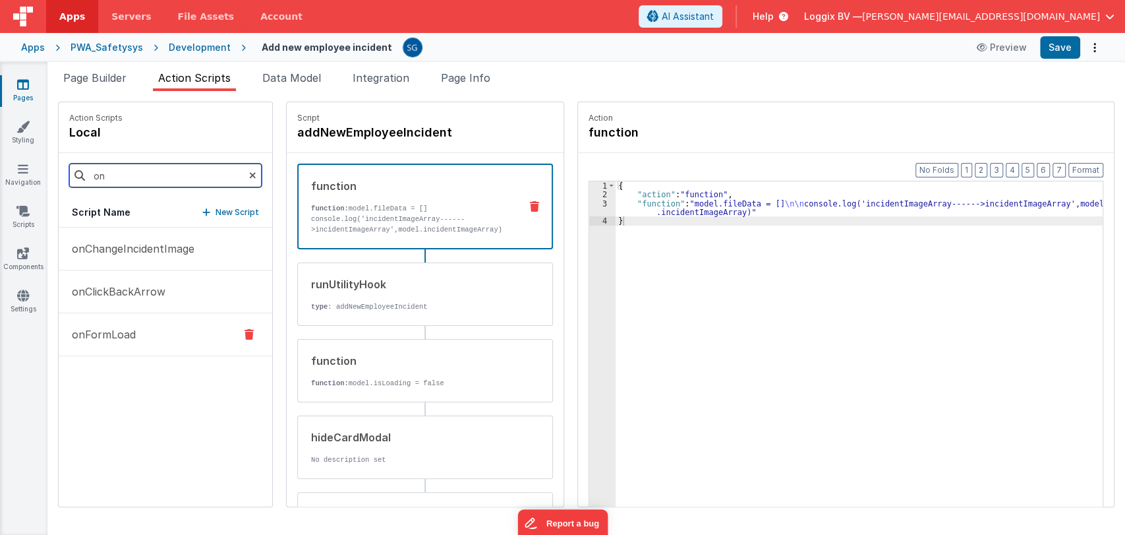
type input "on"
click at [97, 338] on p "onFormLoad" at bounding box center [100, 334] width 72 height 16
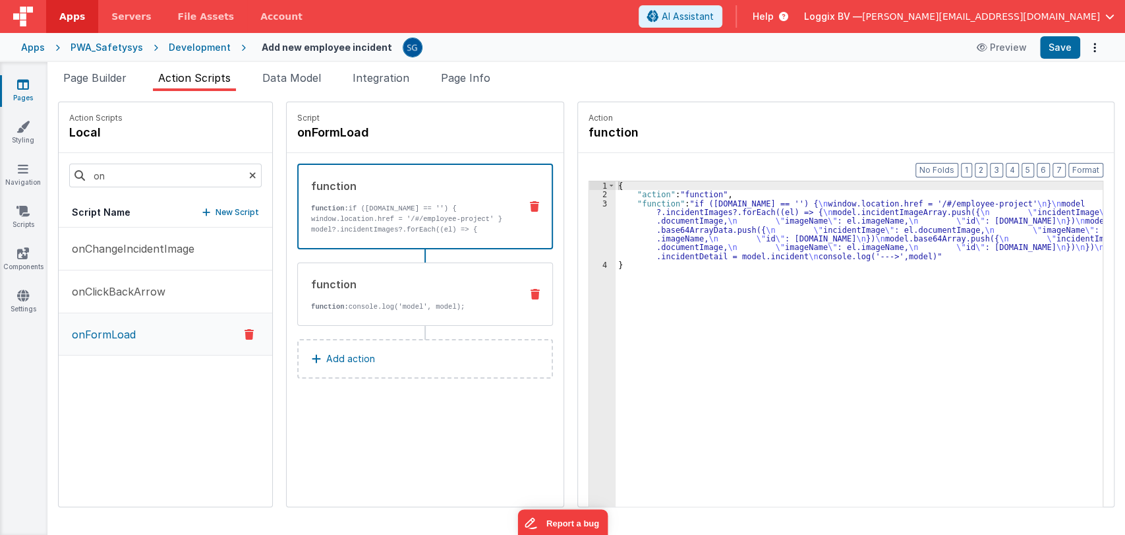
click at [355, 299] on div "function function: console.log('model', model);" at bounding box center [404, 294] width 212 height 36
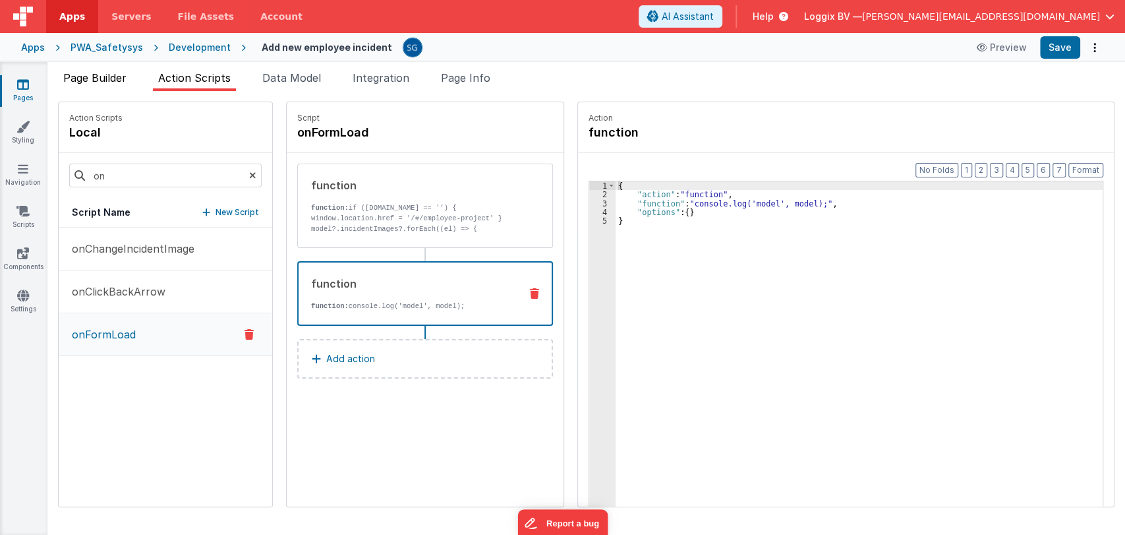
click at [90, 76] on span "Page Builder" at bounding box center [94, 77] width 63 height 13
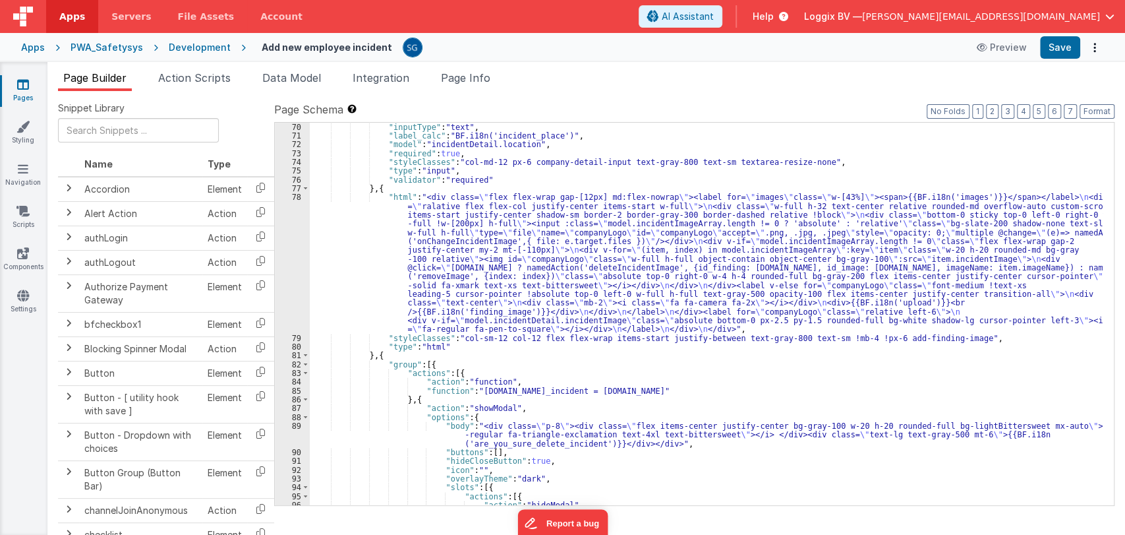
scroll to position [622, 0]
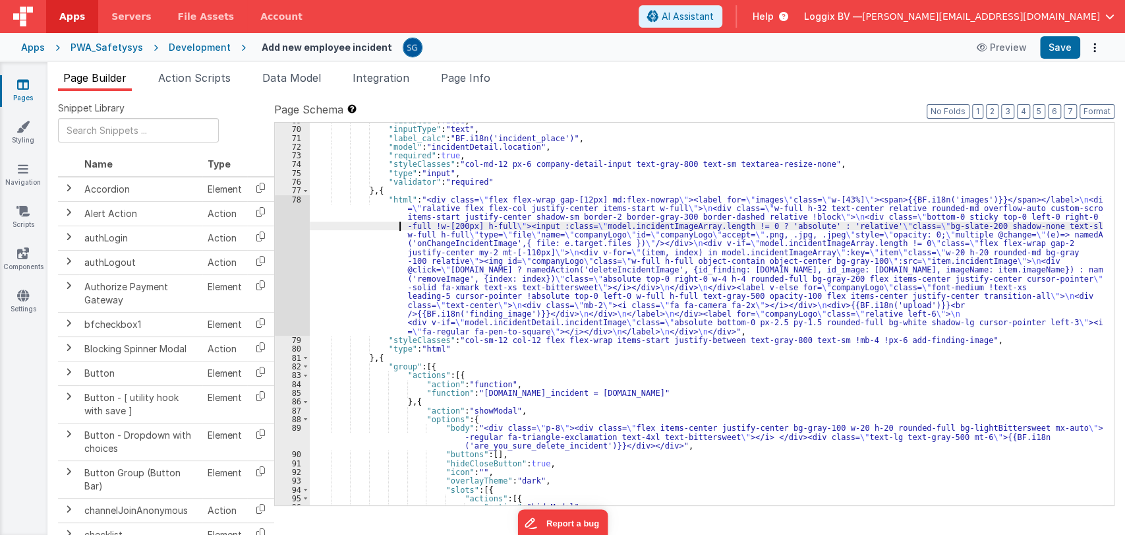
click at [332, 223] on div ""disabled" : false , "inputType" : "text" , "label_calc" : "BF.i18n('incident_p…" at bounding box center [706, 316] width 793 height 400
click at [295, 199] on div "78" at bounding box center [292, 265] width 35 height 140
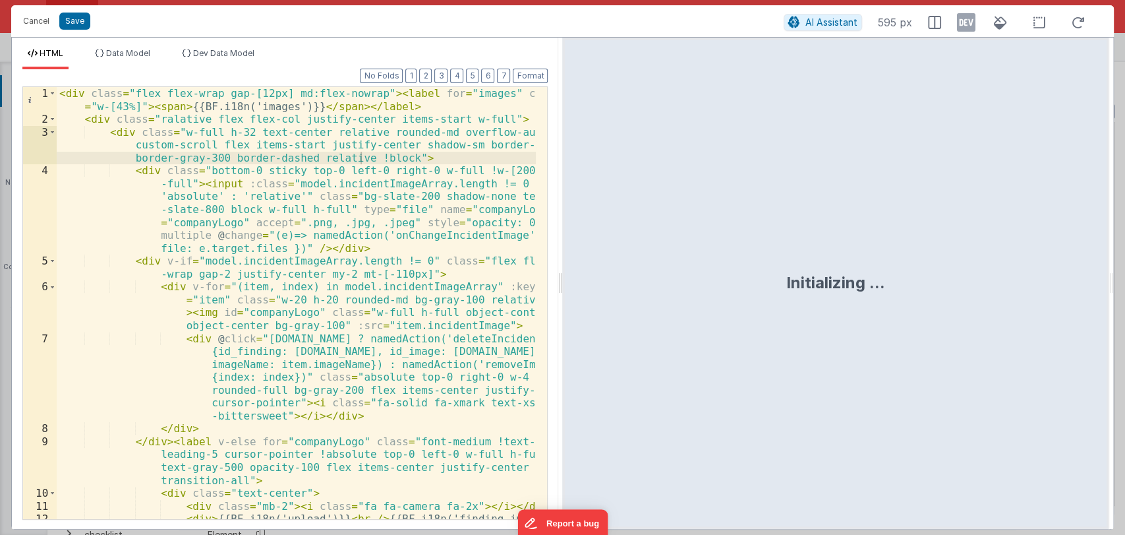
click at [559, 282] on div "HTML Data Model Dev Data Model Format 7 6 5 4 3 2 1 No Folds 1 2 3 4 5 6 7 8 9 …" at bounding box center [562, 283] width 1103 height 492
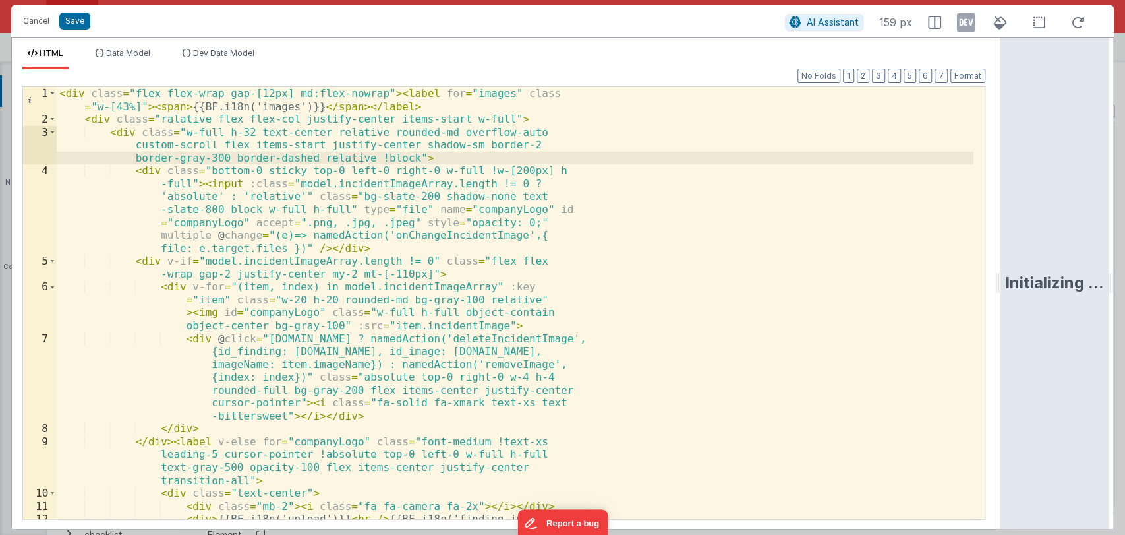
drag, startPoint x: 559, startPoint y: 282, endPoint x: 1059, endPoint y: 254, distance: 500.4
click at [1059, 254] on html "Cancel Save AI Assistant 159 px HTML Data Model Dev Data Model Format 7 6 5 4 3…" at bounding box center [562, 267] width 1125 height 535
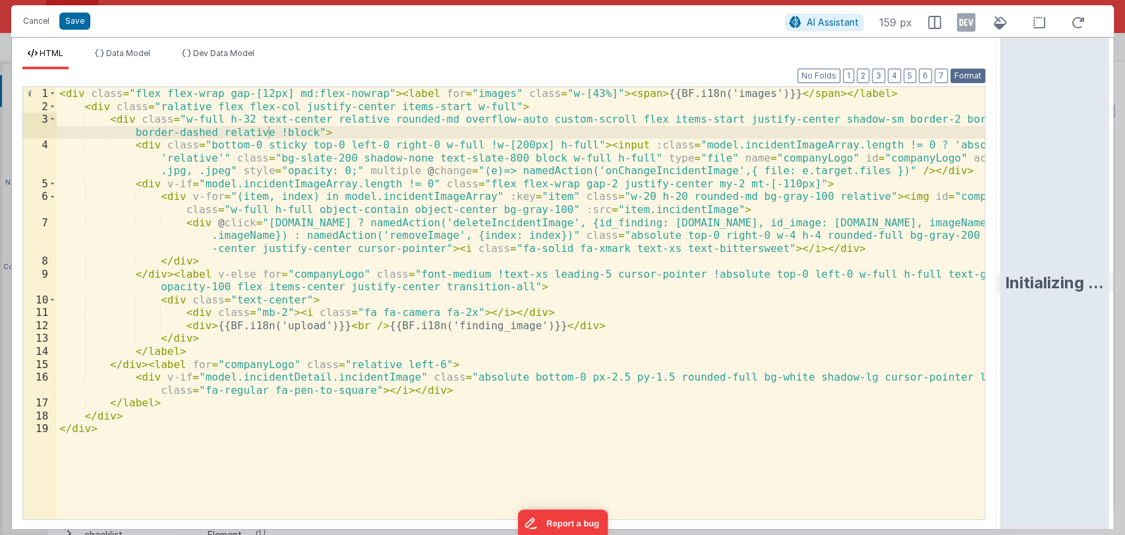
click at [962, 73] on button "Format" at bounding box center [968, 76] width 35 height 15
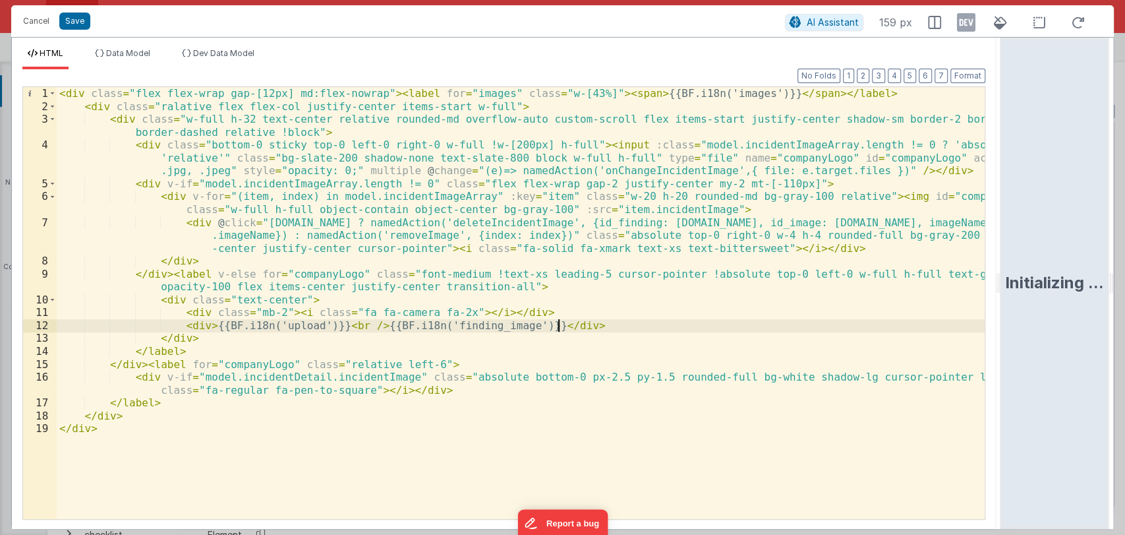
click at [568, 328] on div "< div class = "flex flex-wrap gap-[12px] md:flex-nowrap" > < label for = "image…" at bounding box center [521, 315] width 928 height 457
click at [513, 149] on div "< div class = "flex flex-wrap gap-[12px] md:flex-nowrap" > < label for = "image…" at bounding box center [521, 315] width 928 height 457
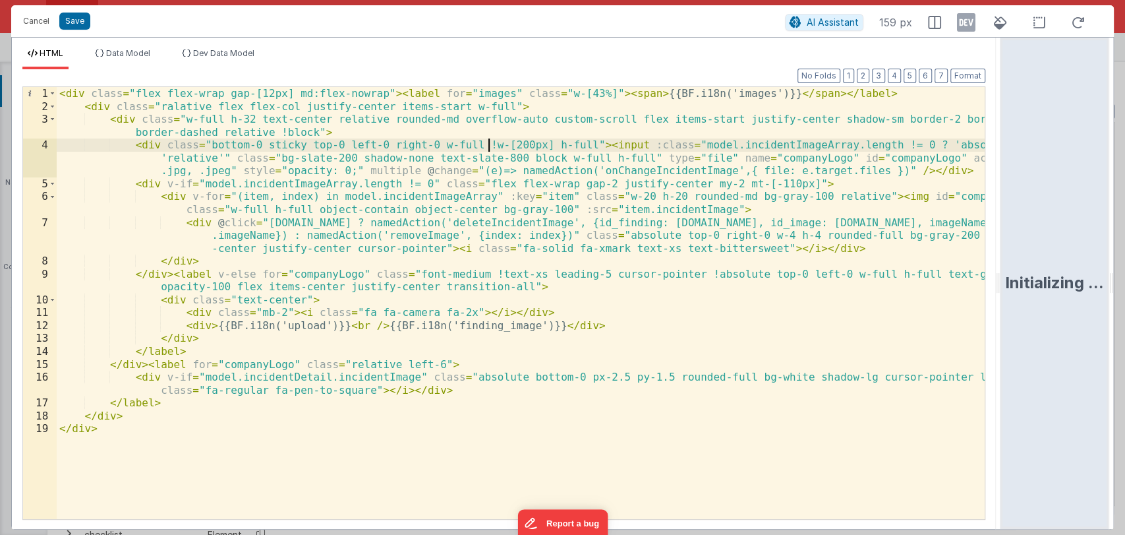
click at [488, 144] on div "< div class = "flex flex-wrap gap-[12px] md:flex-nowrap" > < label for = "image…" at bounding box center [521, 315] width 928 height 457
click at [514, 144] on div "< div class = "flex flex-wrap gap-[12px] md:flex-nowrap" > < label for = "image…" at bounding box center [521, 315] width 928 height 457
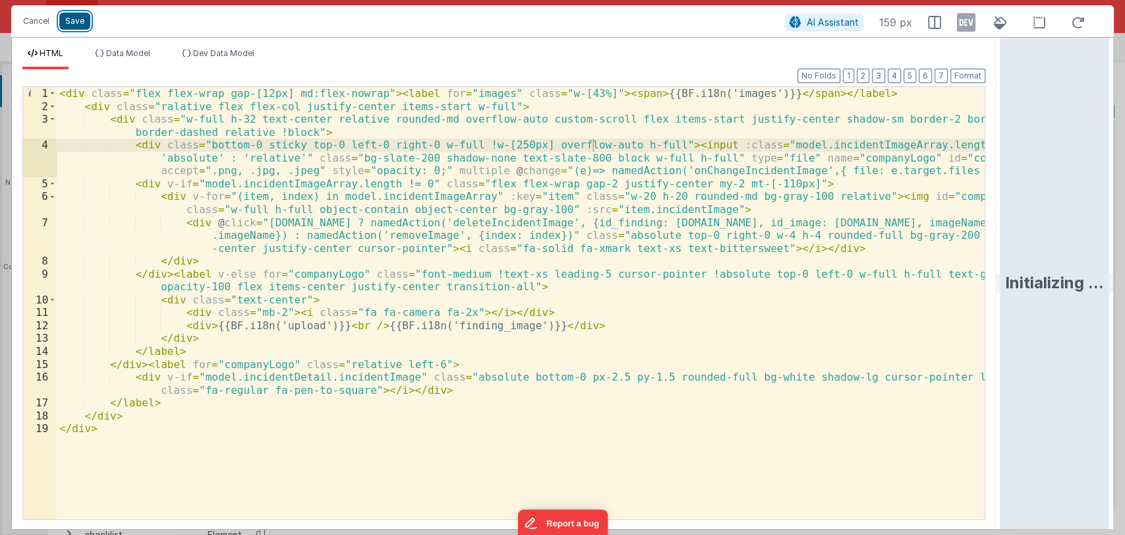
click at [60, 18] on button "Save" at bounding box center [74, 21] width 31 height 17
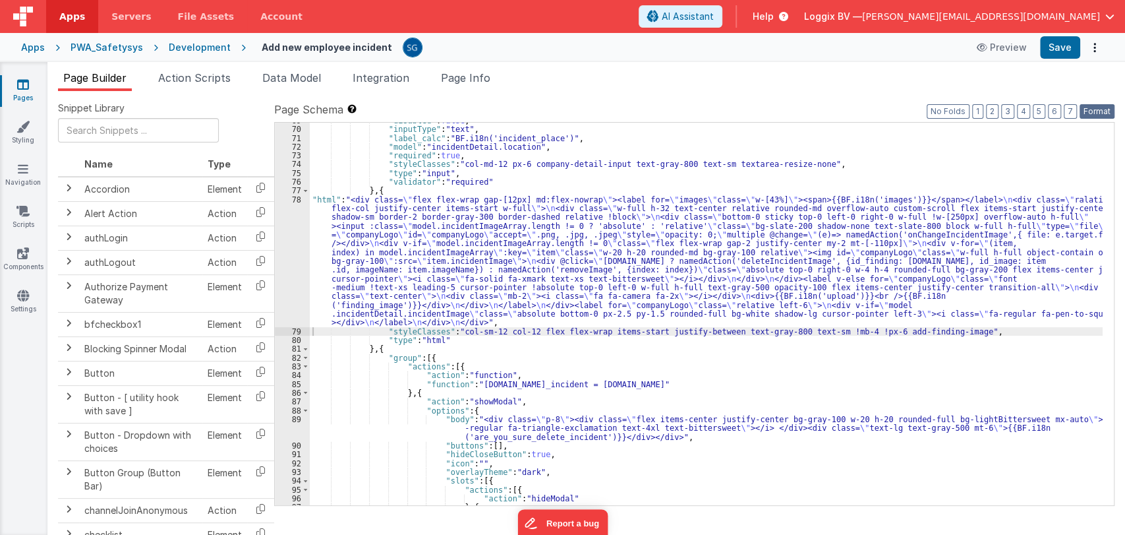
click at [1096, 111] on button "Format" at bounding box center [1097, 111] width 35 height 15
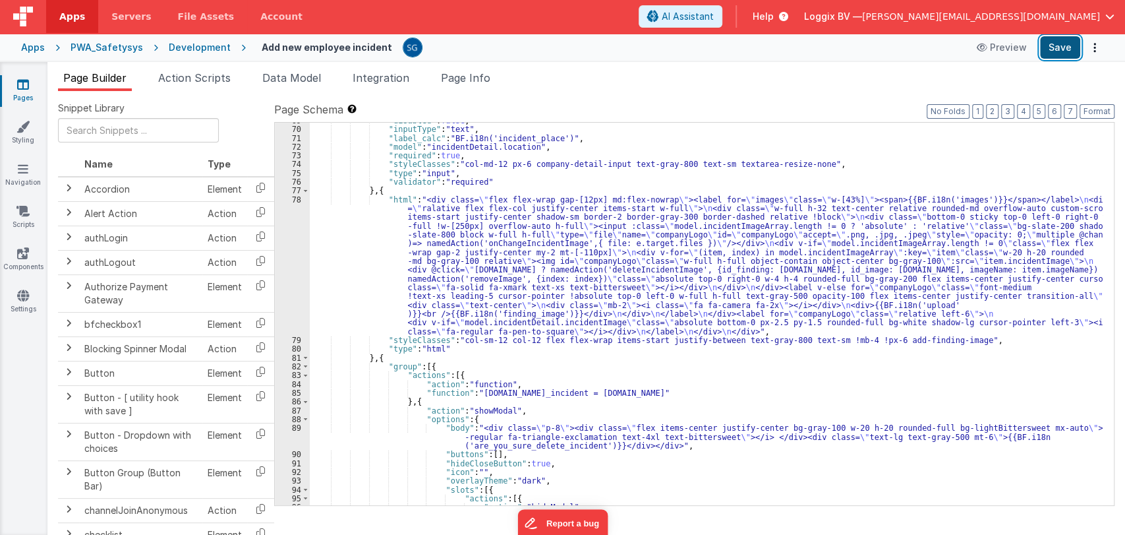
click at [1067, 51] on button "Save" at bounding box center [1060, 47] width 40 height 22
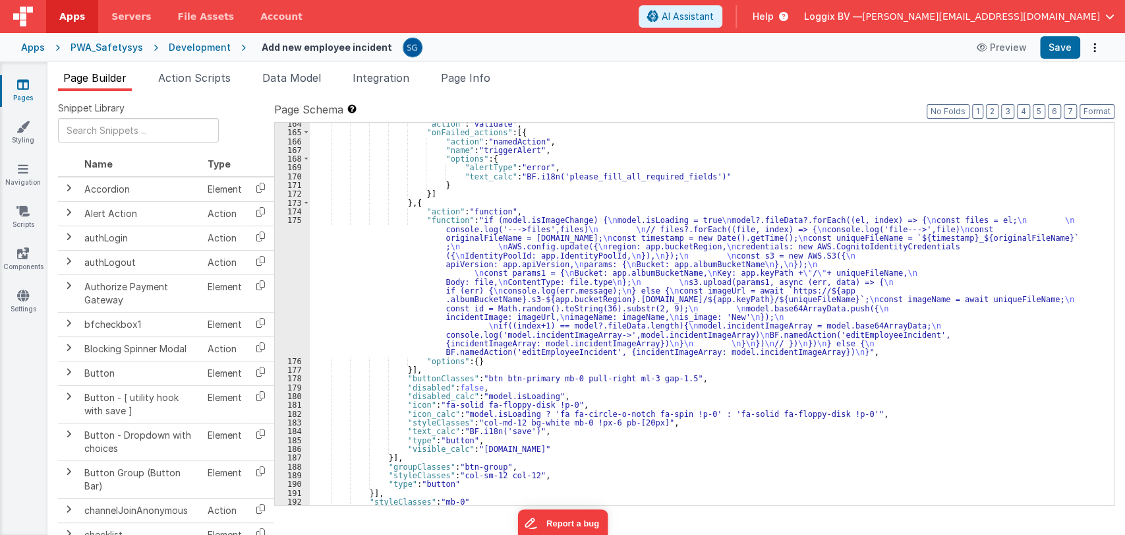
scroll to position [1726, 0]
click at [413, 231] on div ""action" : "validate" , "onFailed_actions" : [{ "action" : "namedAction" , "nam…" at bounding box center [706, 319] width 793 height 400
click at [292, 220] on div "175" at bounding box center [292, 286] width 35 height 140
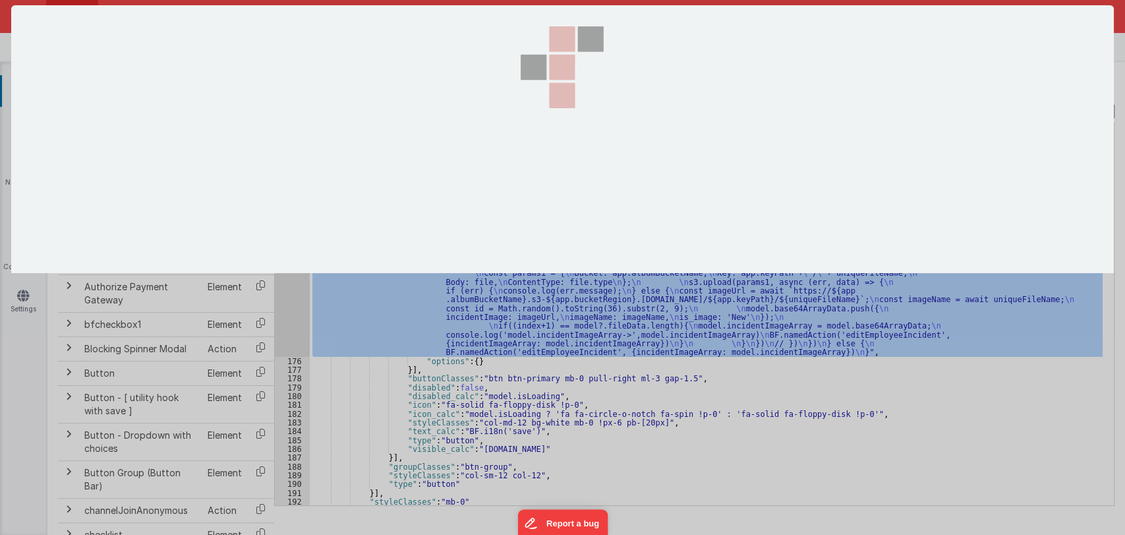
click at [292, 220] on section at bounding box center [562, 139] width 1103 height 268
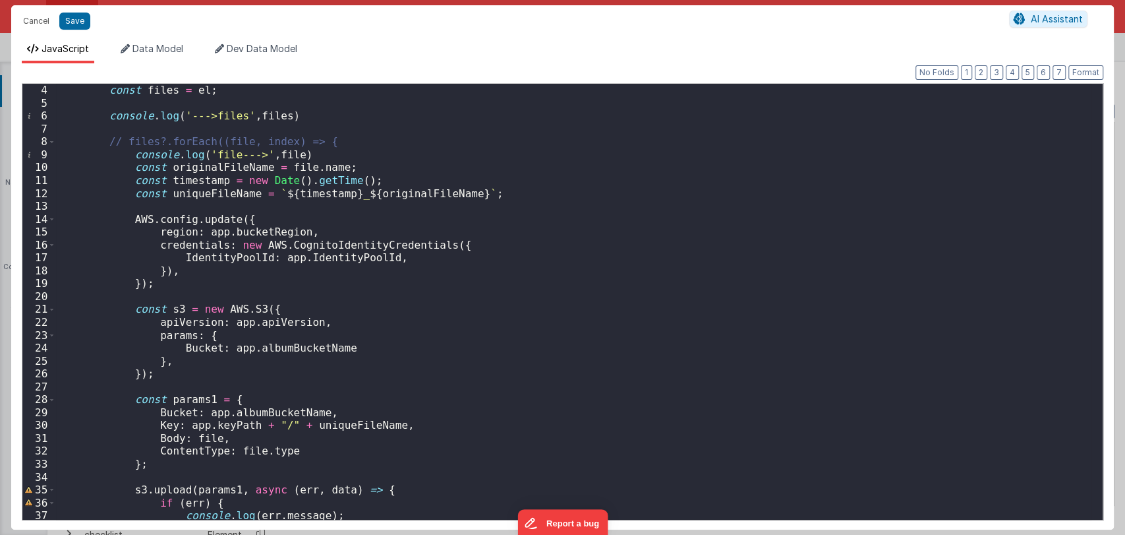
scroll to position [0, 0]
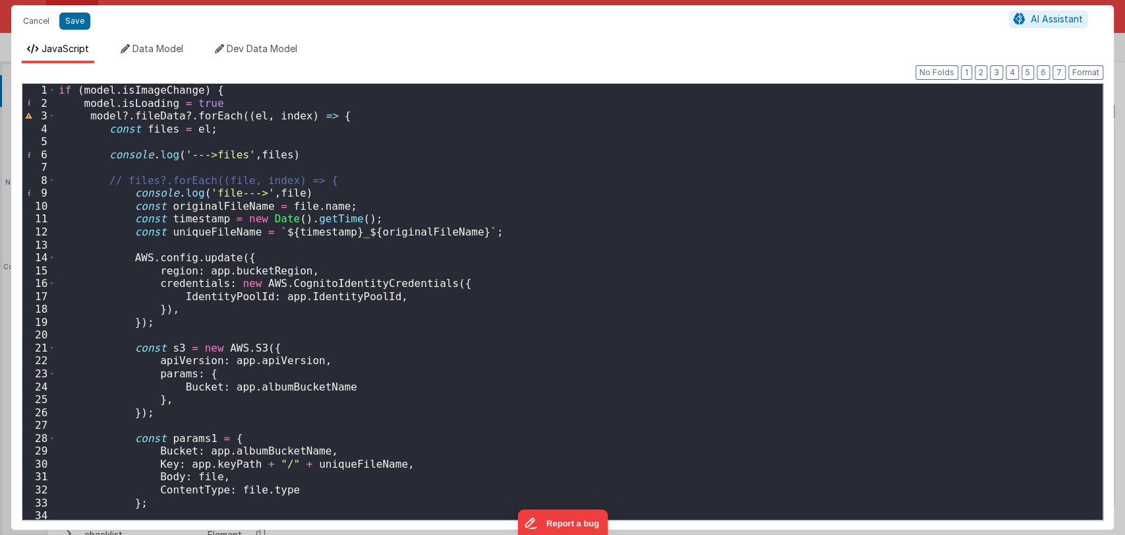
click at [571, 261] on div "if ( model . isImageChange ) { model . isLoading = true model ?. fileData ?. fo…" at bounding box center [574, 314] width 1036 height 461
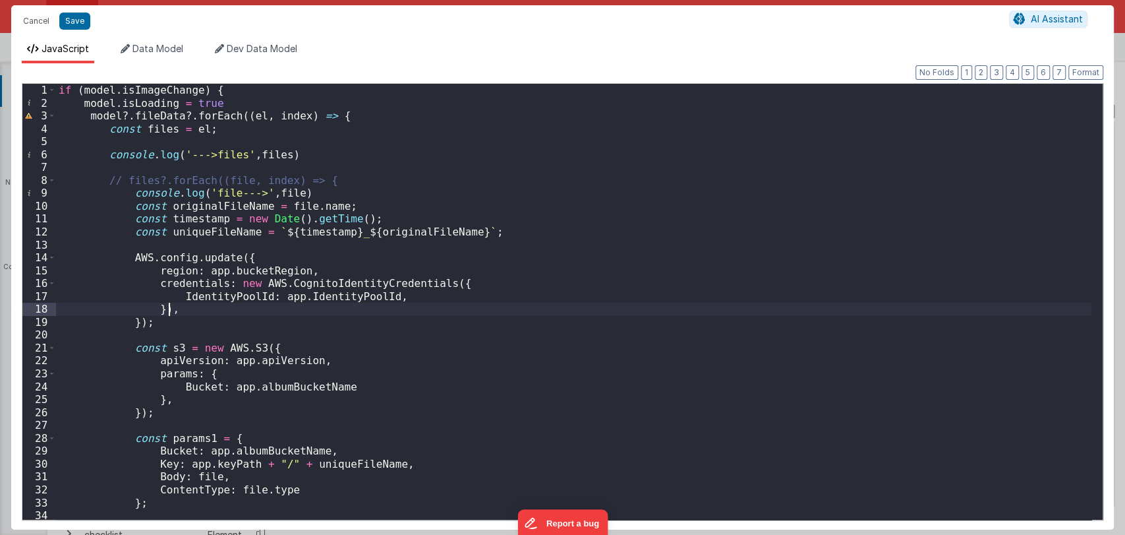
click at [550, 309] on div "if ( model . isImageChange ) { model . isLoading = true model ?. fileData ?. fo…" at bounding box center [574, 314] width 1036 height 461
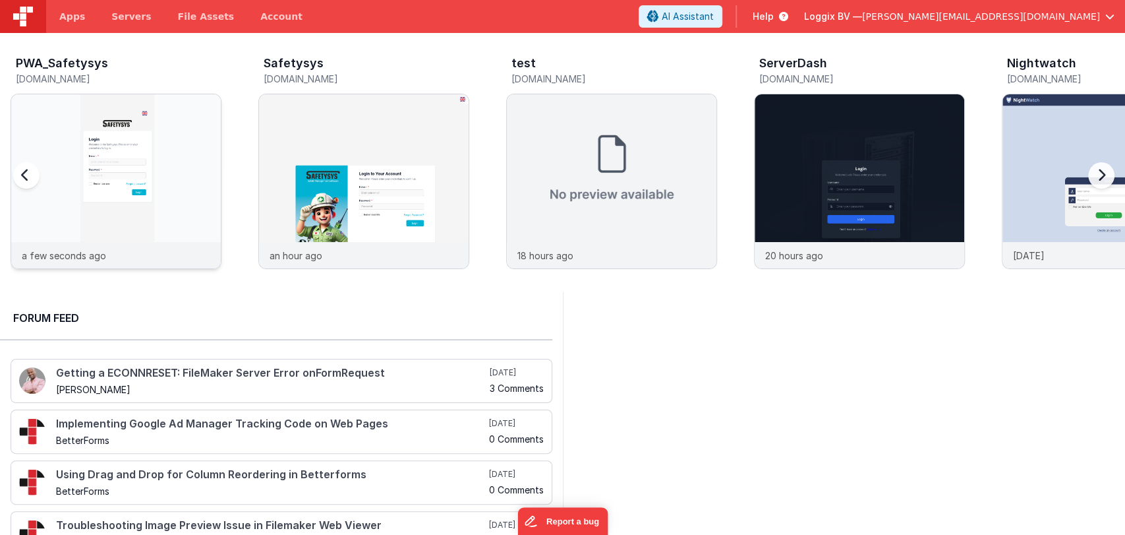
click at [135, 133] on img at bounding box center [116, 199] width 210 height 210
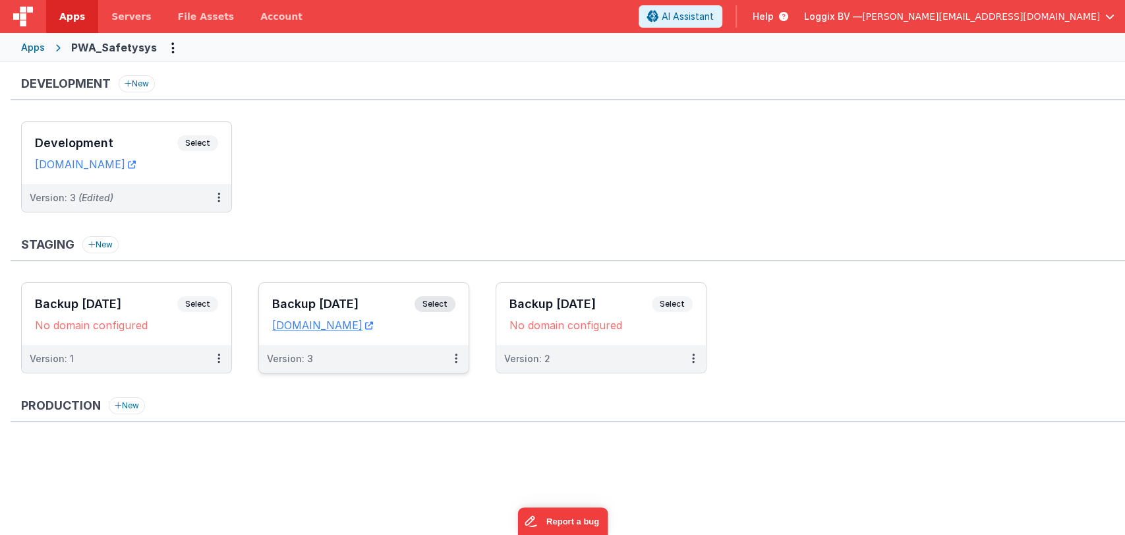
click at [316, 302] on h3 "Backup [DATE]" at bounding box center [343, 303] width 142 height 13
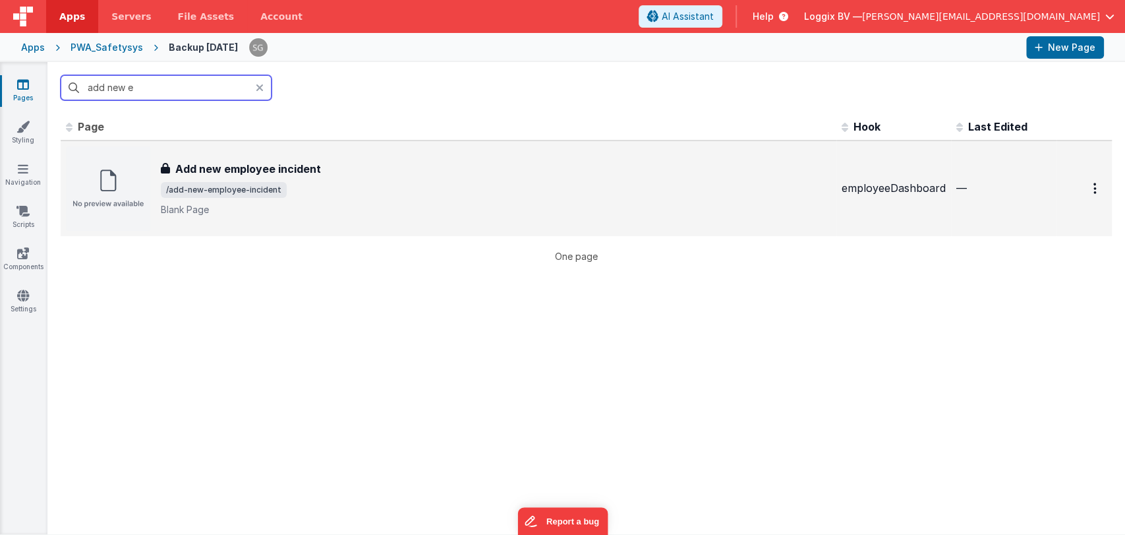
type input "add new e"
click at [448, 189] on span "/add-new-employee-incident" at bounding box center [496, 190] width 670 height 16
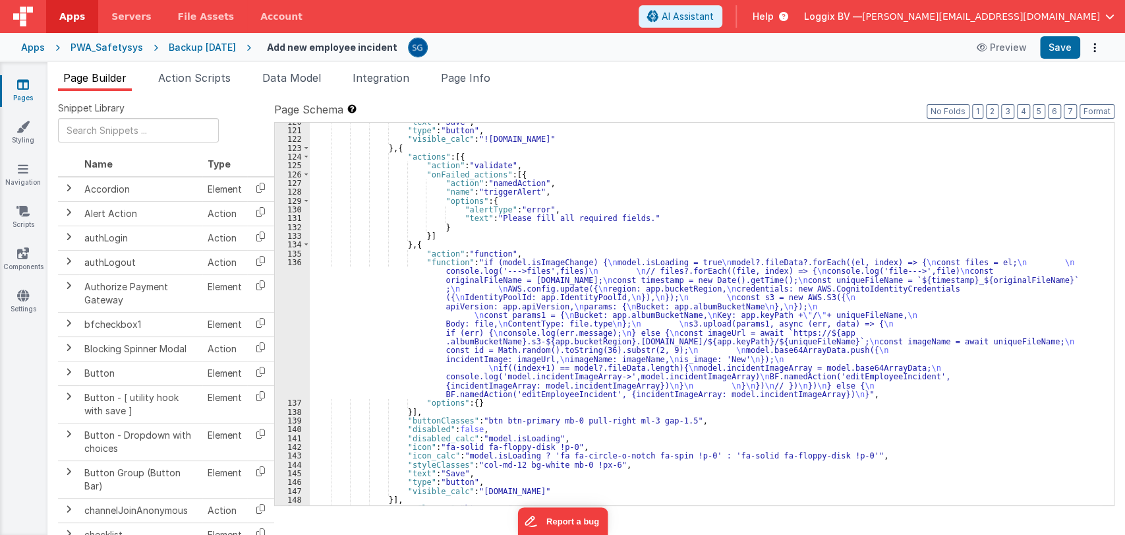
scroll to position [1361, 0]
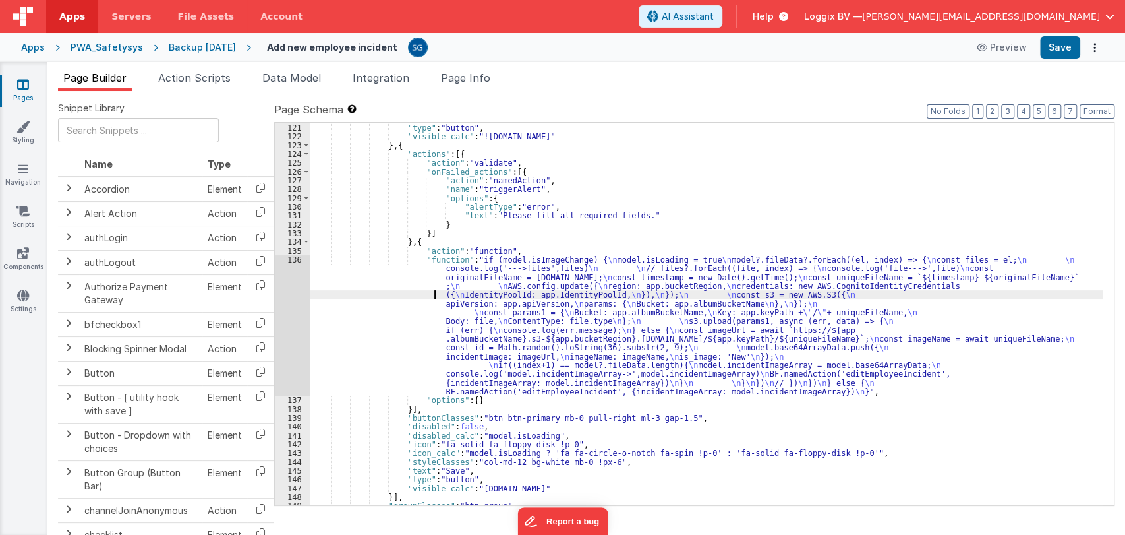
click at [405, 297] on div ""text" : "Save" , "type" : "button" , "visible_calc" : "![DOMAIN_NAME]" } , { "…" at bounding box center [706, 315] width 793 height 400
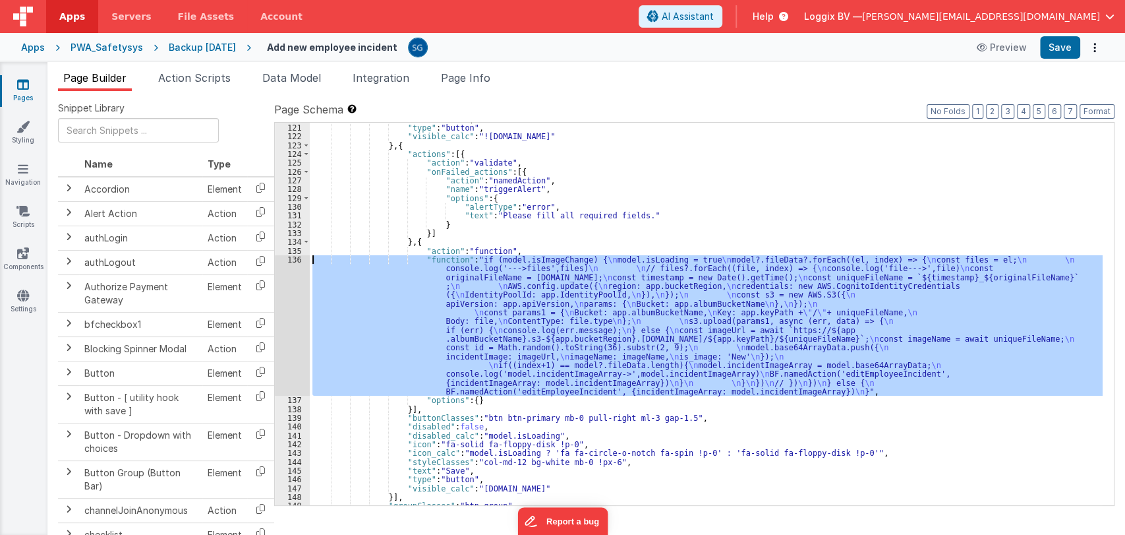
click at [292, 261] on div "136" at bounding box center [292, 325] width 35 height 140
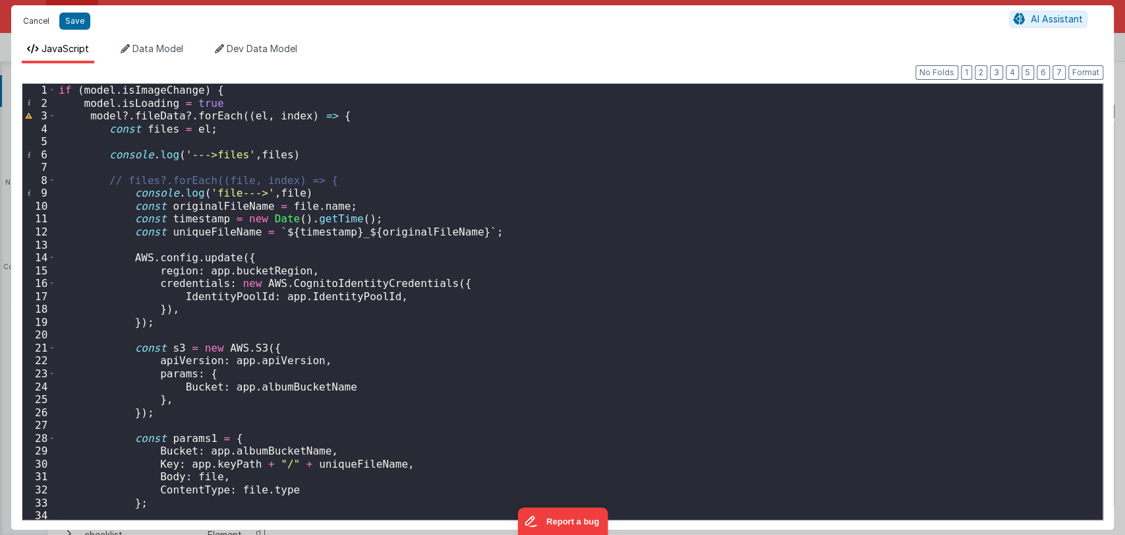
click at [43, 24] on button "Cancel" at bounding box center [36, 21] width 40 height 18
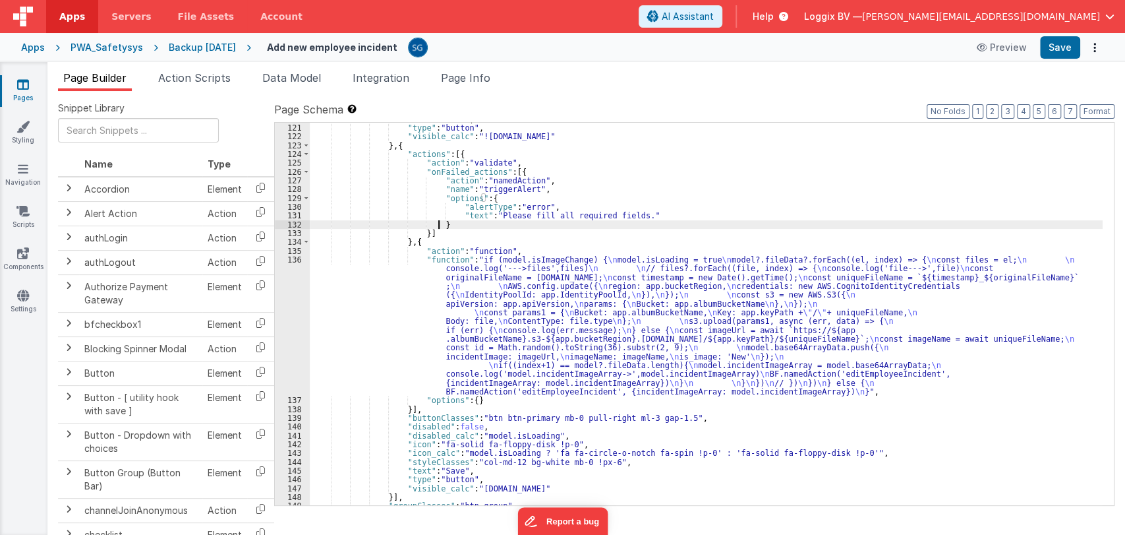
click at [645, 220] on div ""text" : "Save" , "type" : "button" , "visible_calc" : "![DOMAIN_NAME]" } , { "…" at bounding box center [706, 315] width 793 height 400
click at [668, 209] on div ""text" : "Save" , "type" : "button" , "visible_calc" : "![DOMAIN_NAME]" } , { "…" at bounding box center [706, 315] width 793 height 400
click at [672, 231] on div ""text" : "Save" , "type" : "button" , "visible_calc" : "![DOMAIN_NAME]" } , { "…" at bounding box center [706, 315] width 793 height 400
type input "e"
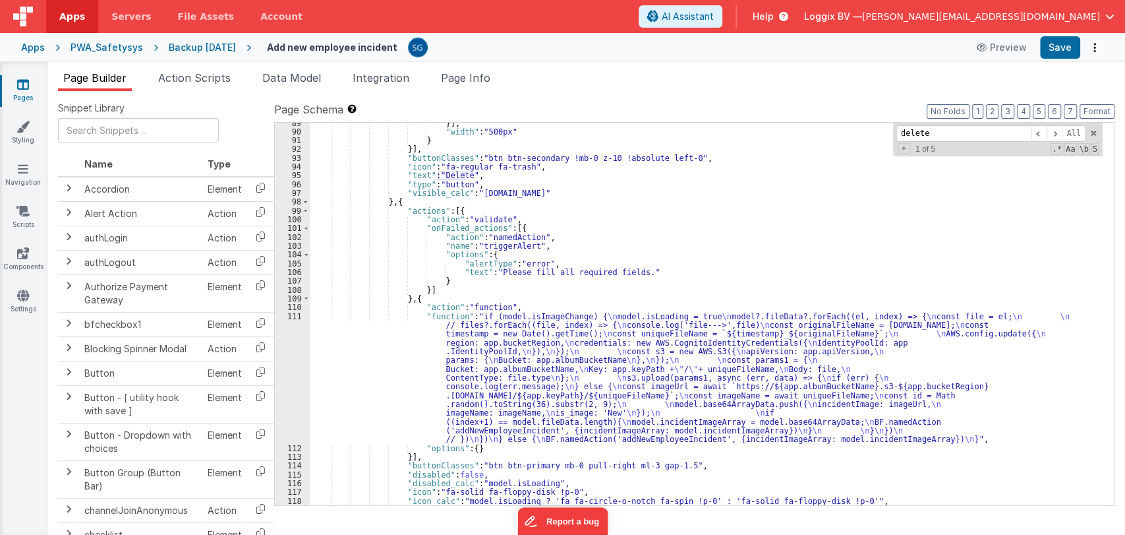
scroll to position [962, 0]
type input "delete"
click at [1097, 133] on span at bounding box center [1093, 133] width 9 height 9
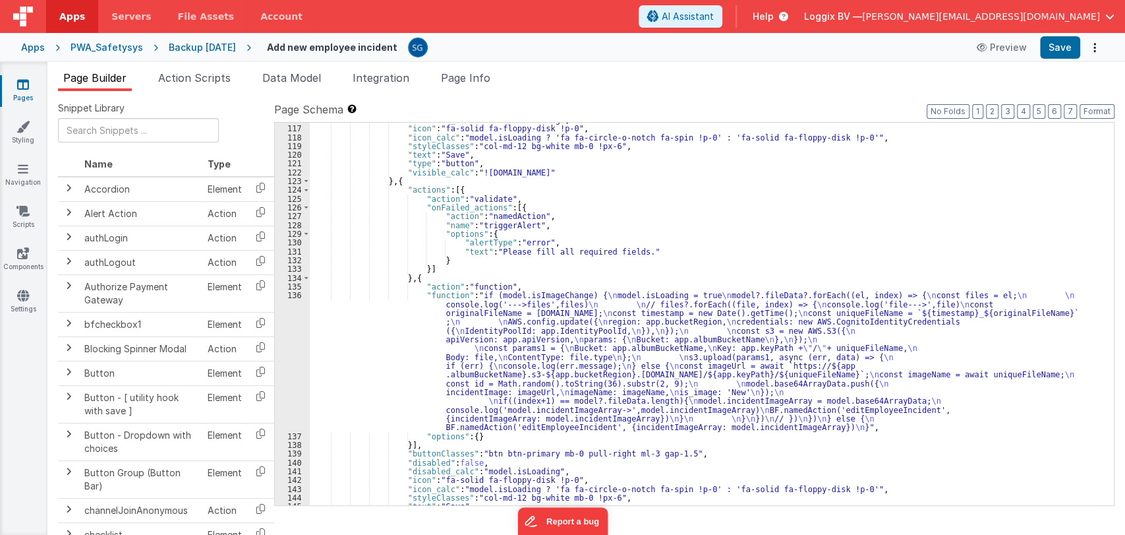
scroll to position [1319, 0]
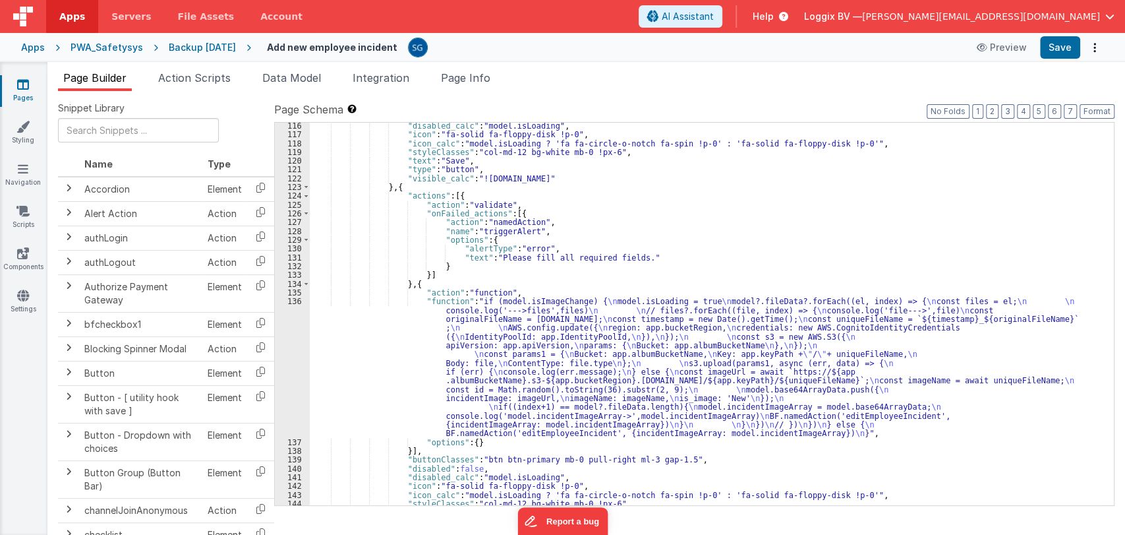
click at [382, 338] on div ""disabled_calc" : "model.isLoading" , "icon" : "fa-solid fa-floppy-disk !p-0" ,…" at bounding box center [706, 321] width 793 height 400
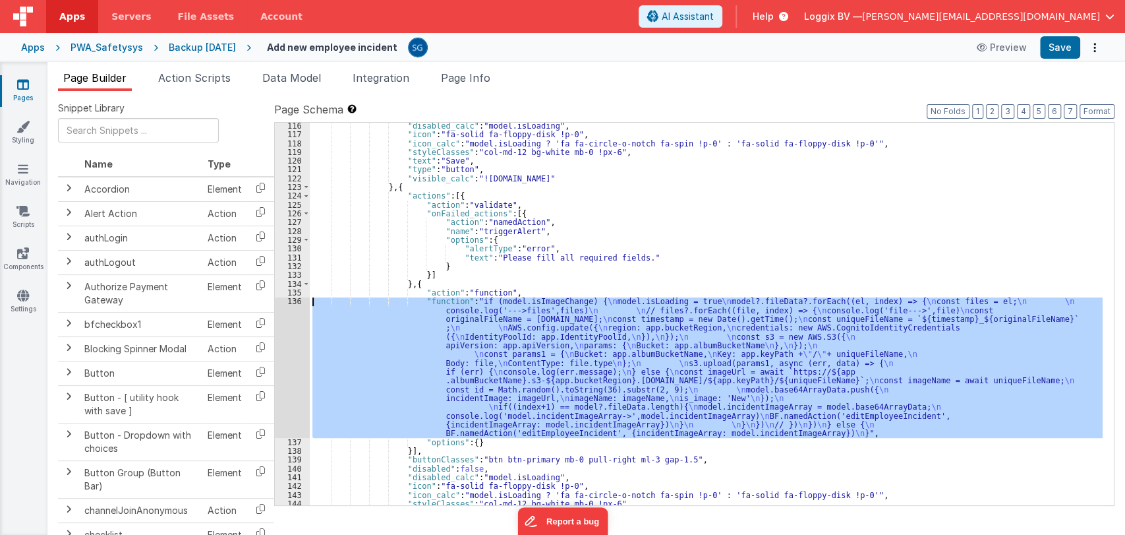
click at [295, 300] on div "136" at bounding box center [292, 367] width 35 height 140
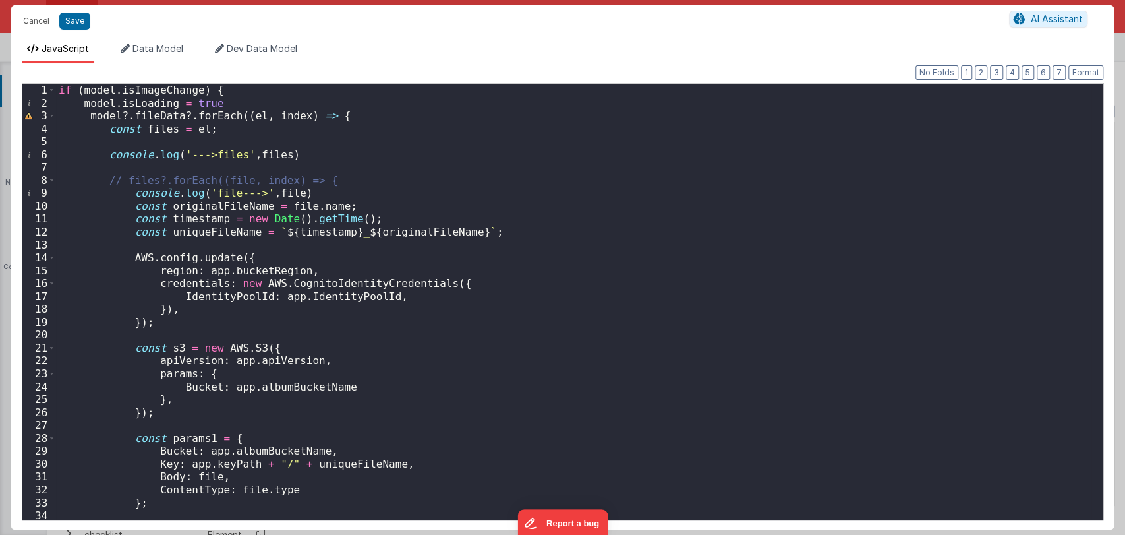
scroll to position [0, 0]
